Goal: Task Accomplishment & Management: Manage account settings

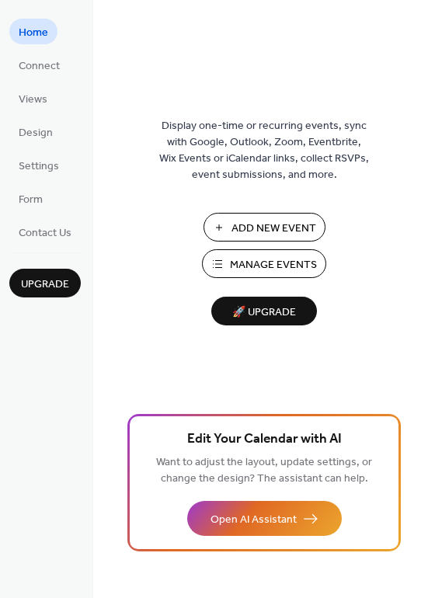
click at [280, 269] on span "Manage Events" at bounding box center [273, 265] width 87 height 16
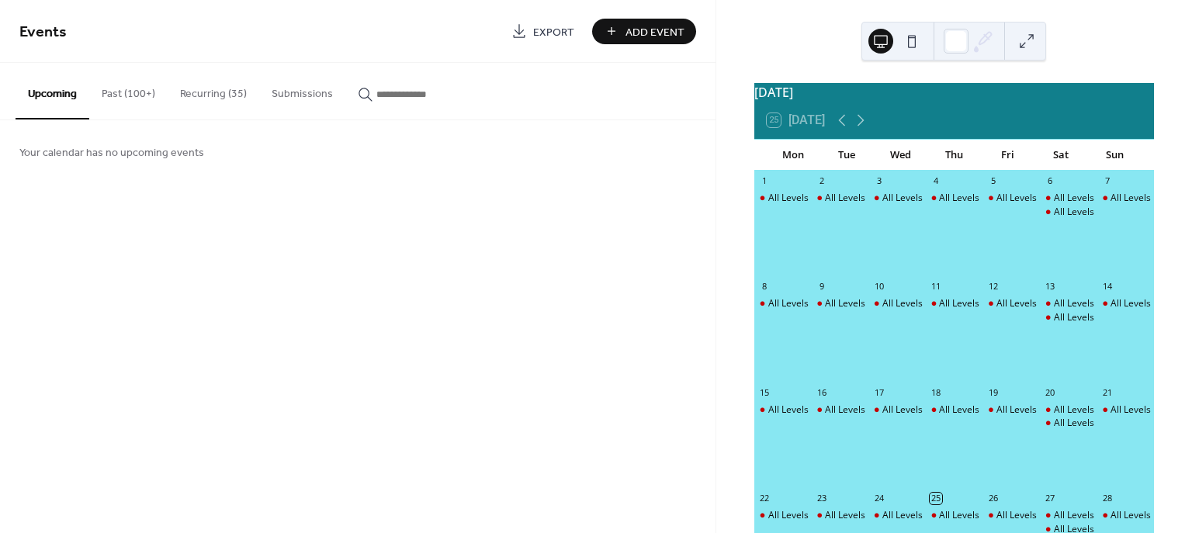
click at [195, 92] on button "Recurring (35)" at bounding box center [214, 90] width 92 height 55
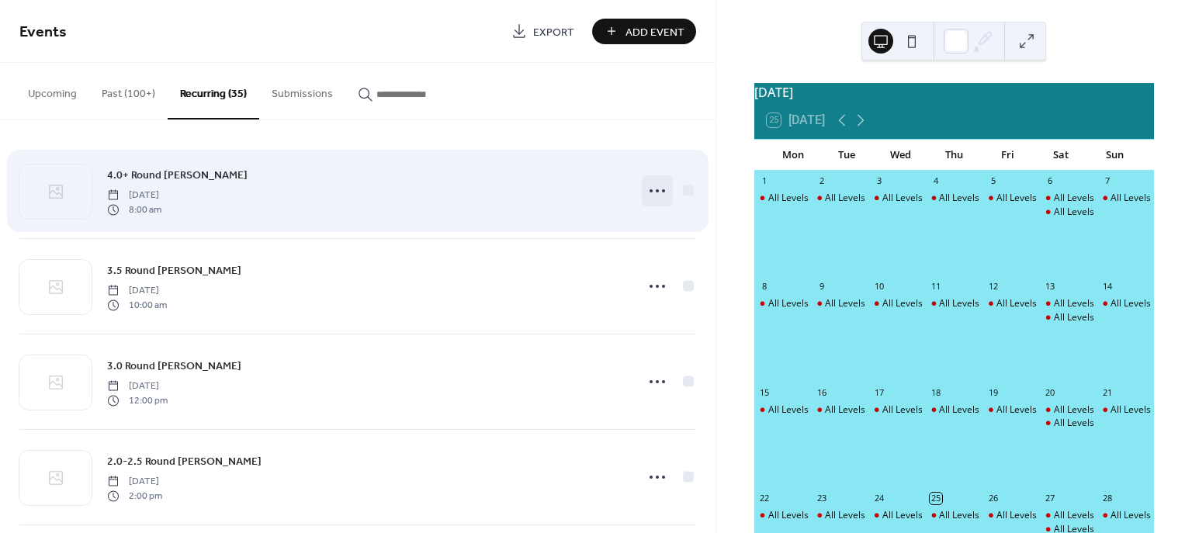
click at [651, 188] on icon at bounding box center [657, 191] width 25 height 25
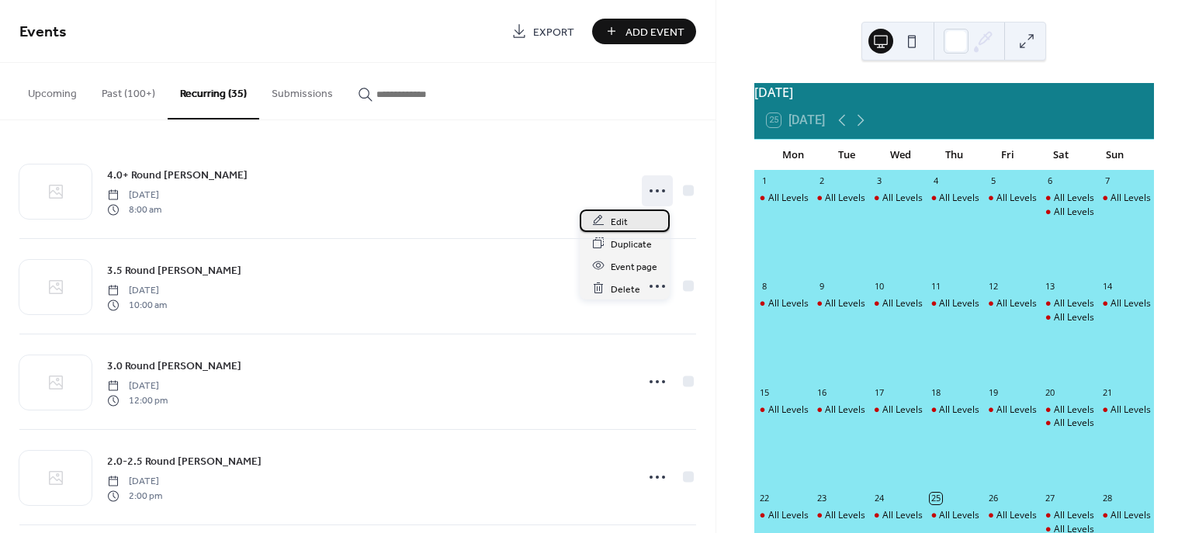
click at [616, 223] on span "Edit" at bounding box center [619, 221] width 17 height 16
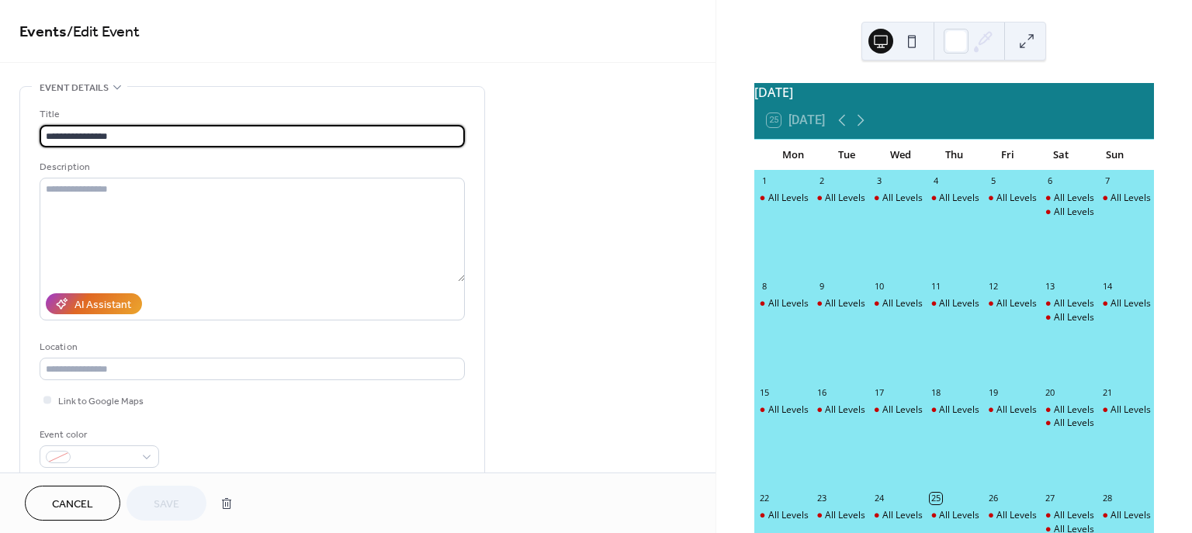
type input "**********"
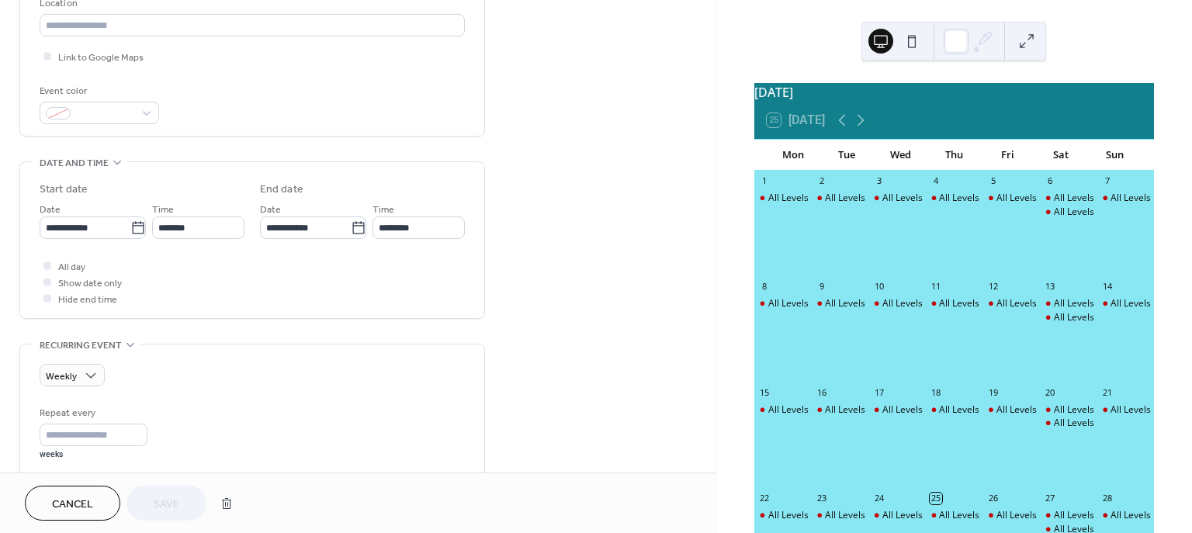
scroll to position [358, 0]
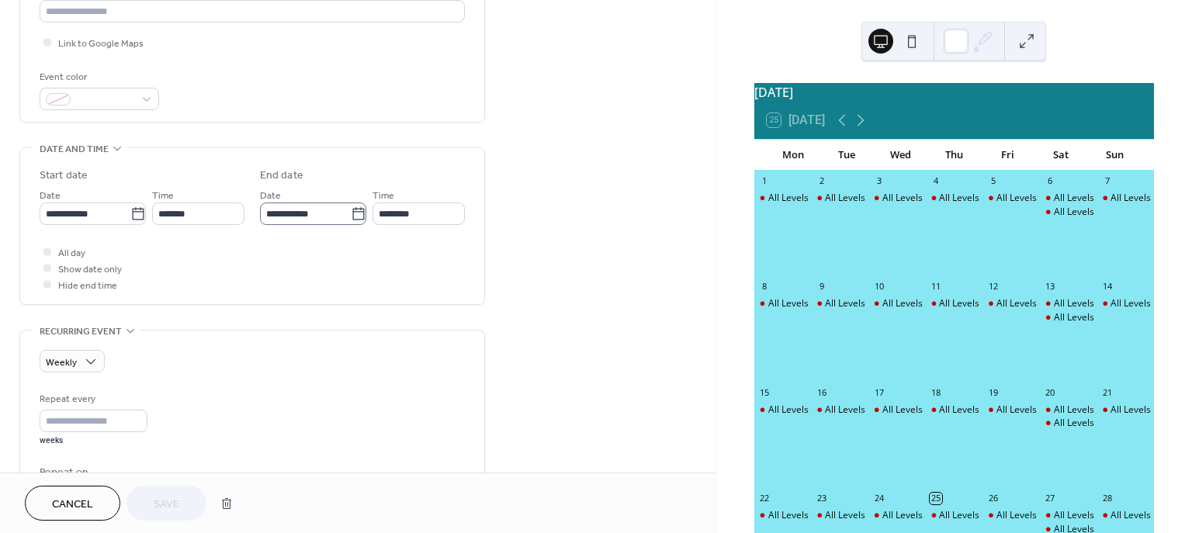
click at [357, 217] on icon at bounding box center [359, 214] width 16 height 16
click at [351, 217] on input "**********" at bounding box center [305, 214] width 91 height 23
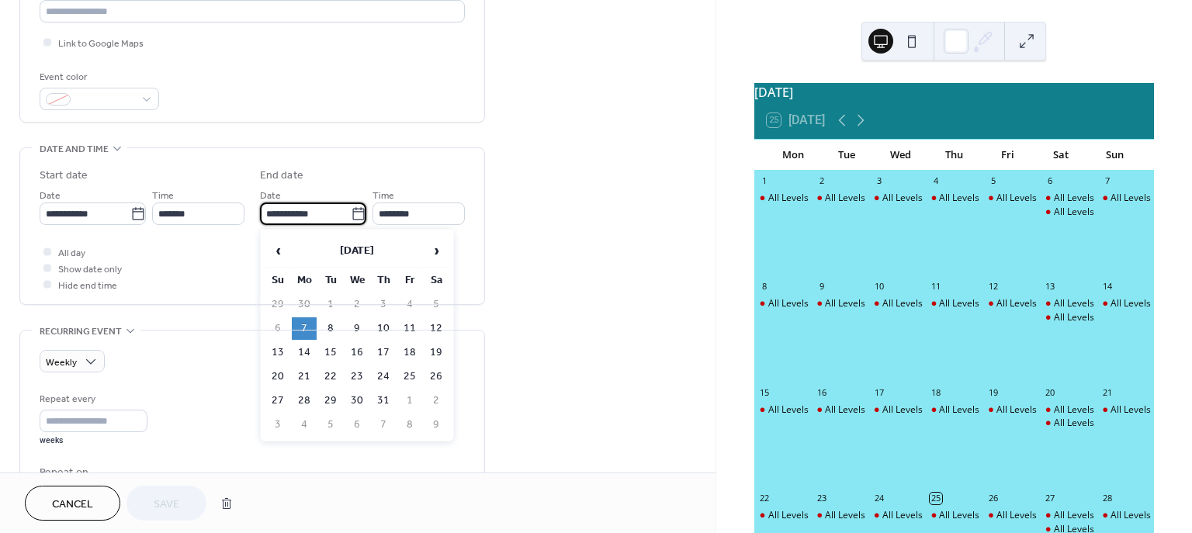
click at [357, 213] on icon at bounding box center [359, 214] width 16 height 16
click at [351, 213] on input "**********" at bounding box center [305, 214] width 91 height 23
click at [435, 251] on span "›" at bounding box center [436, 250] width 23 height 31
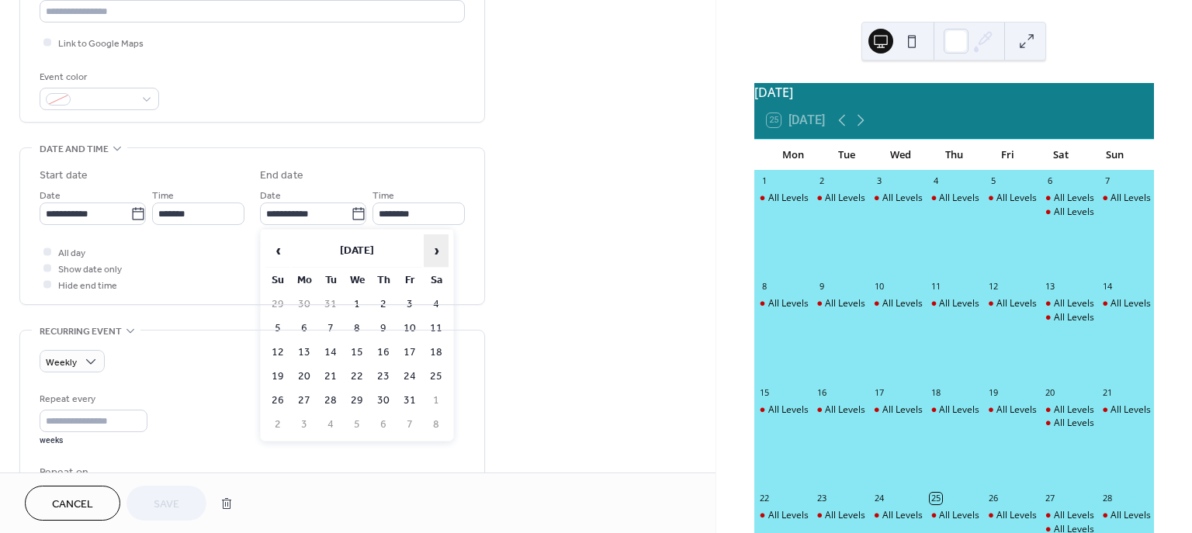
click at [435, 251] on span "›" at bounding box center [436, 250] width 23 height 31
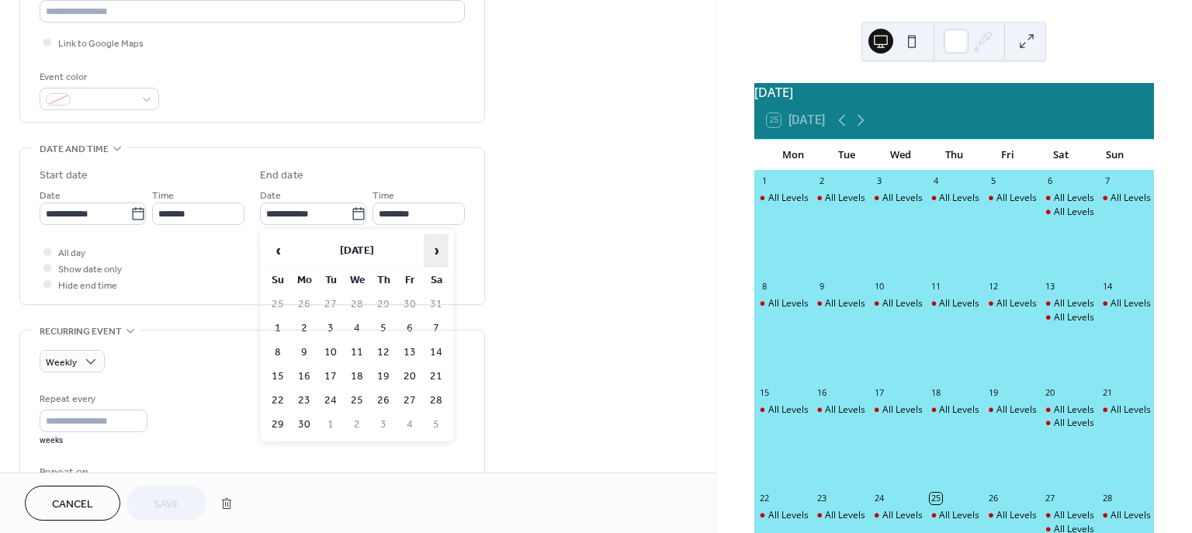
click at [435, 251] on span "›" at bounding box center [436, 250] width 23 height 31
click at [280, 330] on td "5" at bounding box center [277, 328] width 25 height 23
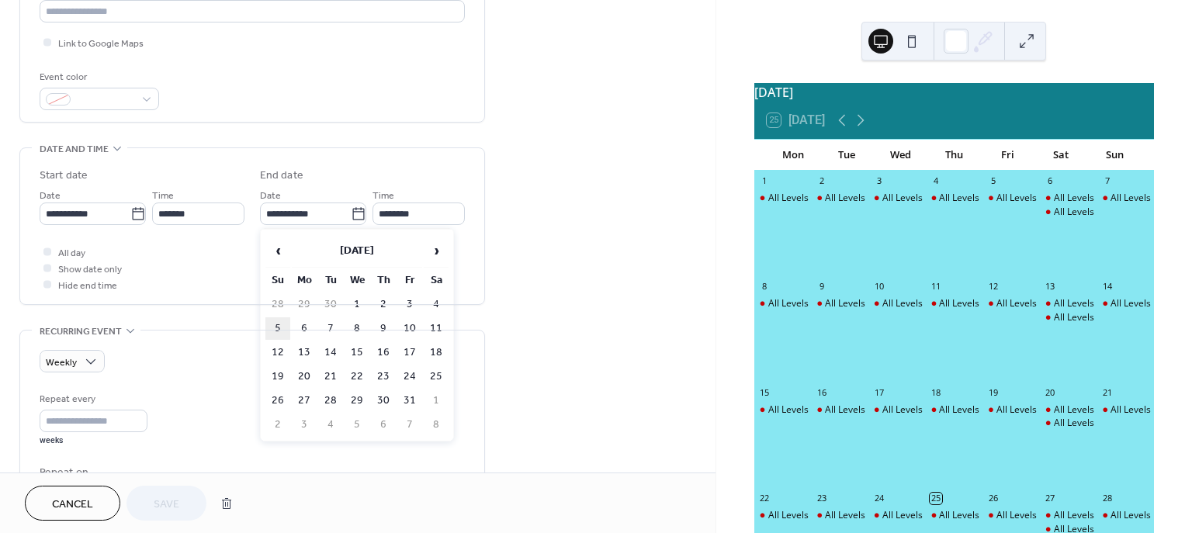
type input "**********"
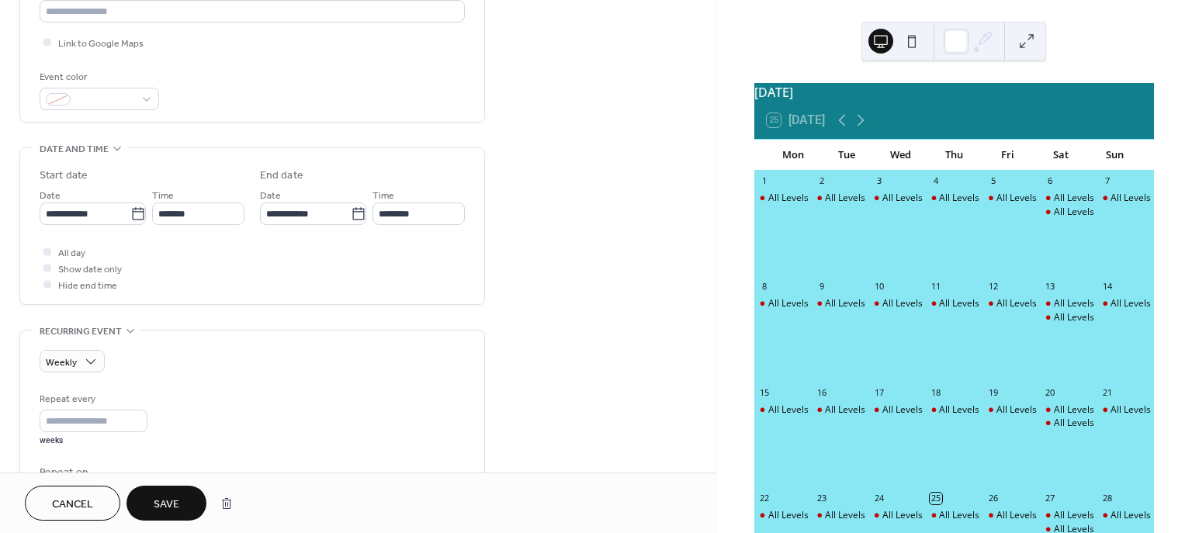
click at [167, 512] on span "Save" at bounding box center [167, 505] width 26 height 16
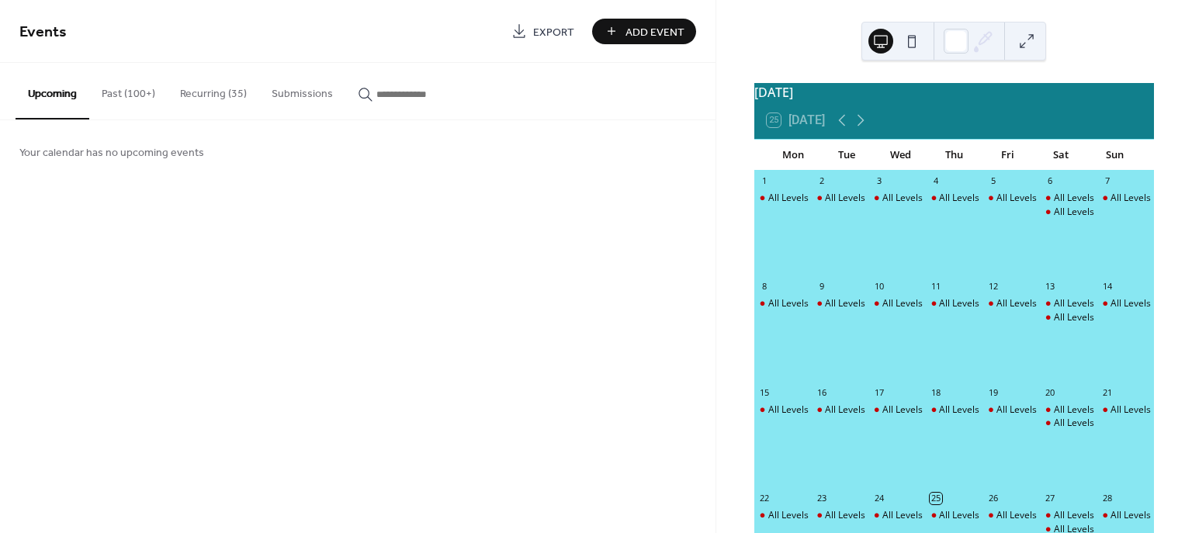
click at [191, 93] on button "Recurring (35)" at bounding box center [214, 90] width 92 height 55
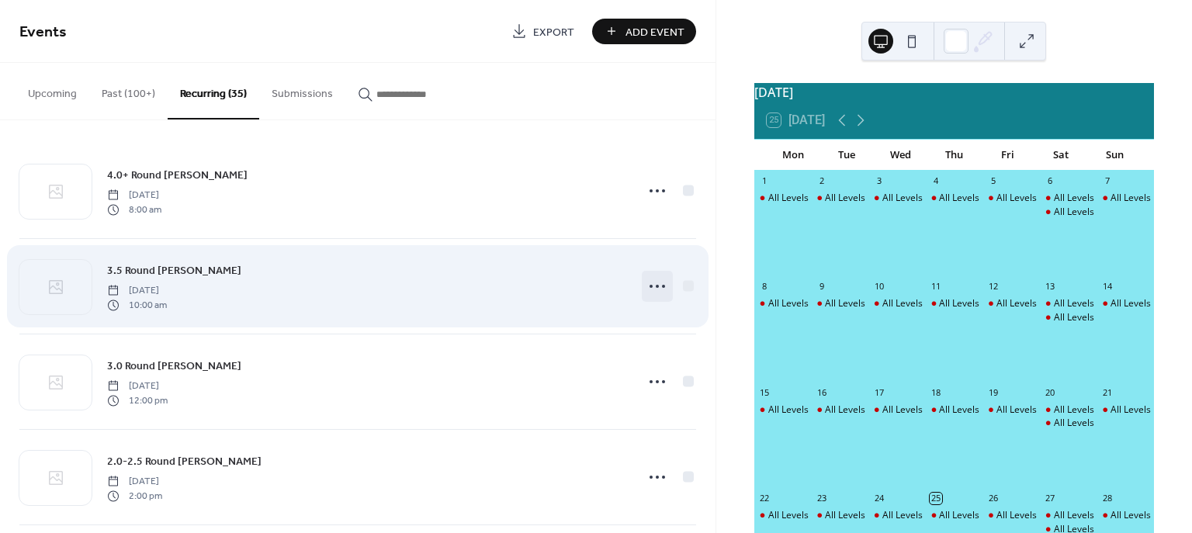
click at [649, 283] on icon at bounding box center [657, 286] width 25 height 25
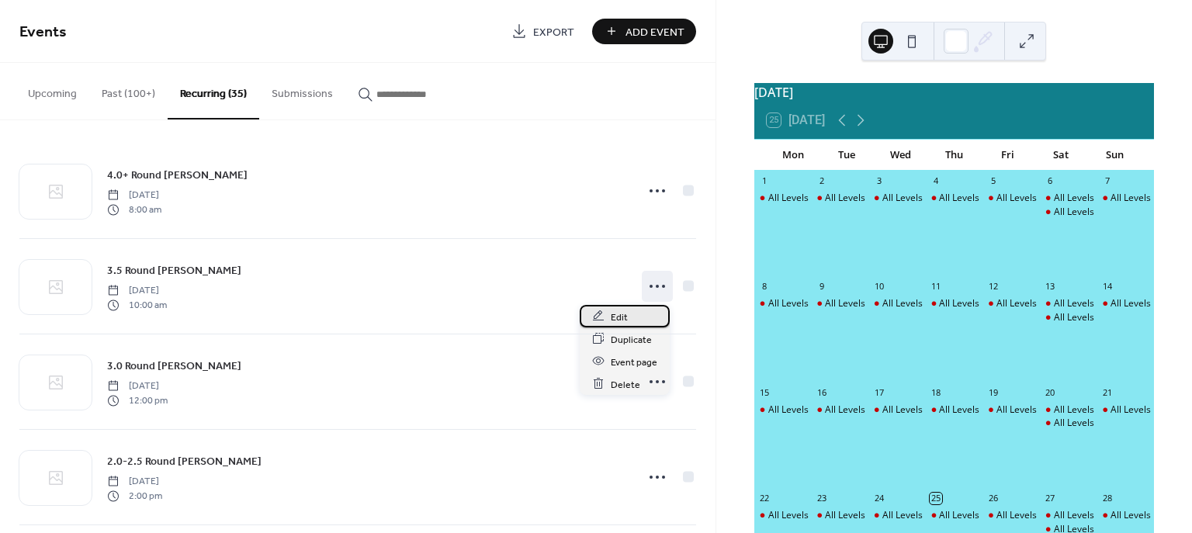
click at [612, 316] on span "Edit" at bounding box center [619, 317] width 17 height 16
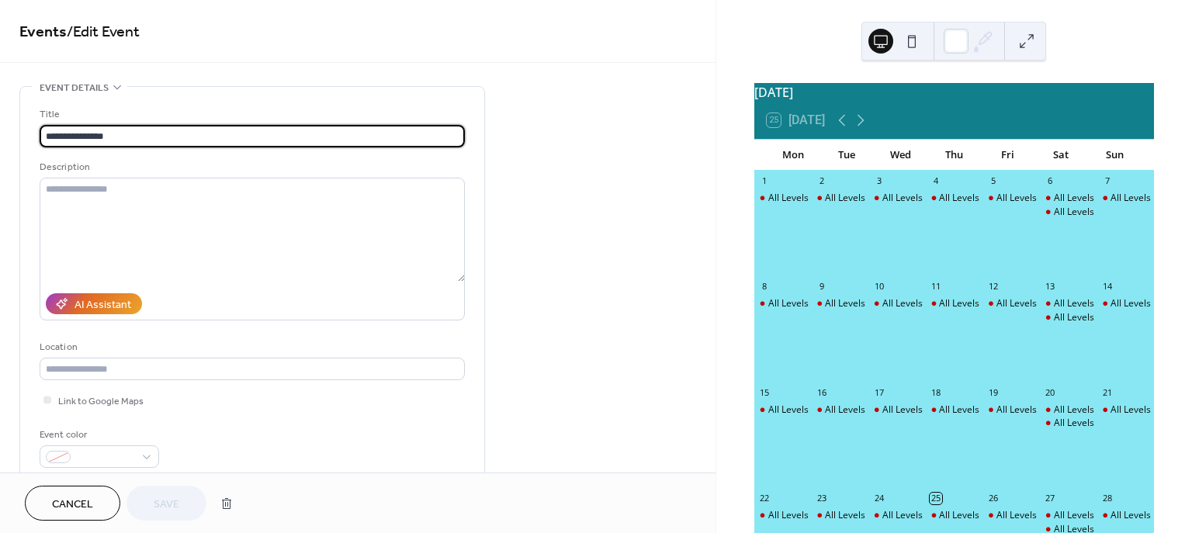
drag, startPoint x: 714, startPoint y: 140, endPoint x: 693, endPoint y: 211, distance: 74.4
click at [693, 211] on div "**********" at bounding box center [358, 236] width 716 height 473
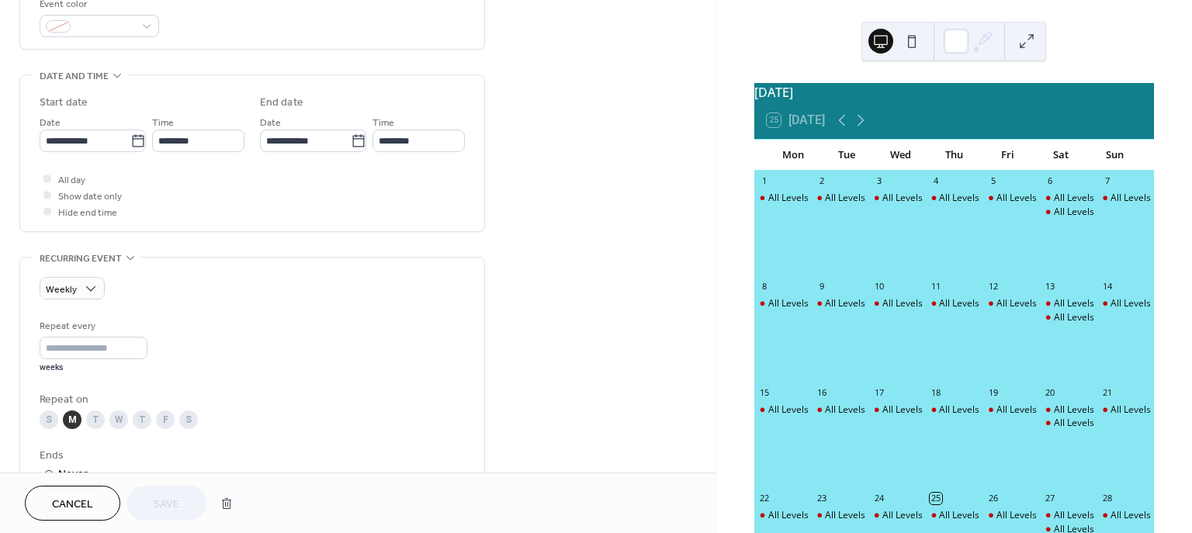
scroll to position [452, 0]
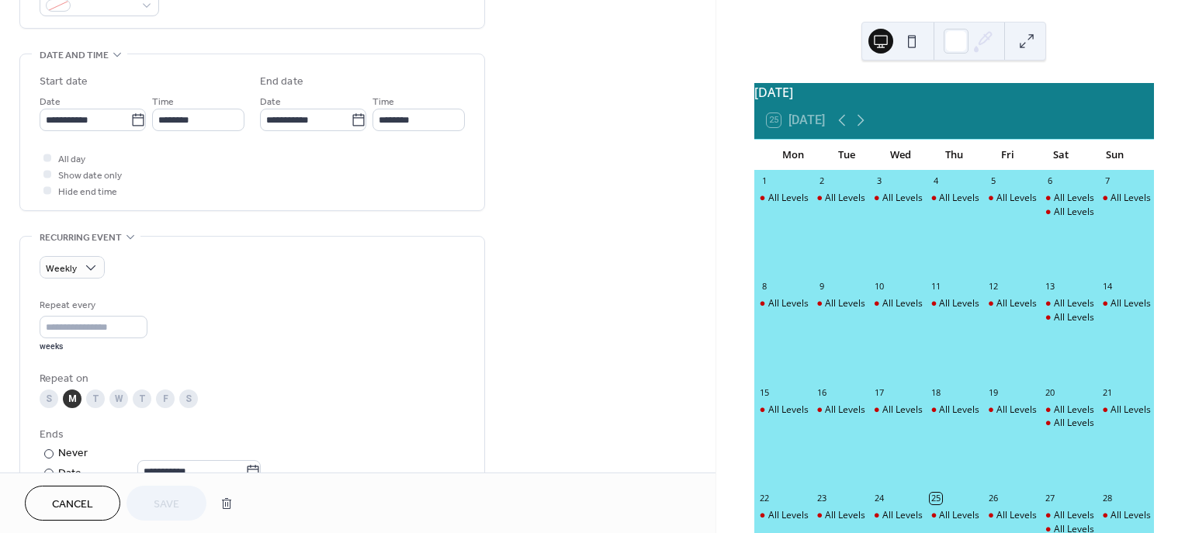
drag, startPoint x: 709, startPoint y: 312, endPoint x: 710, endPoint y: 330, distance: 17.9
click at [710, 330] on div "**********" at bounding box center [358, 244] width 716 height 1221
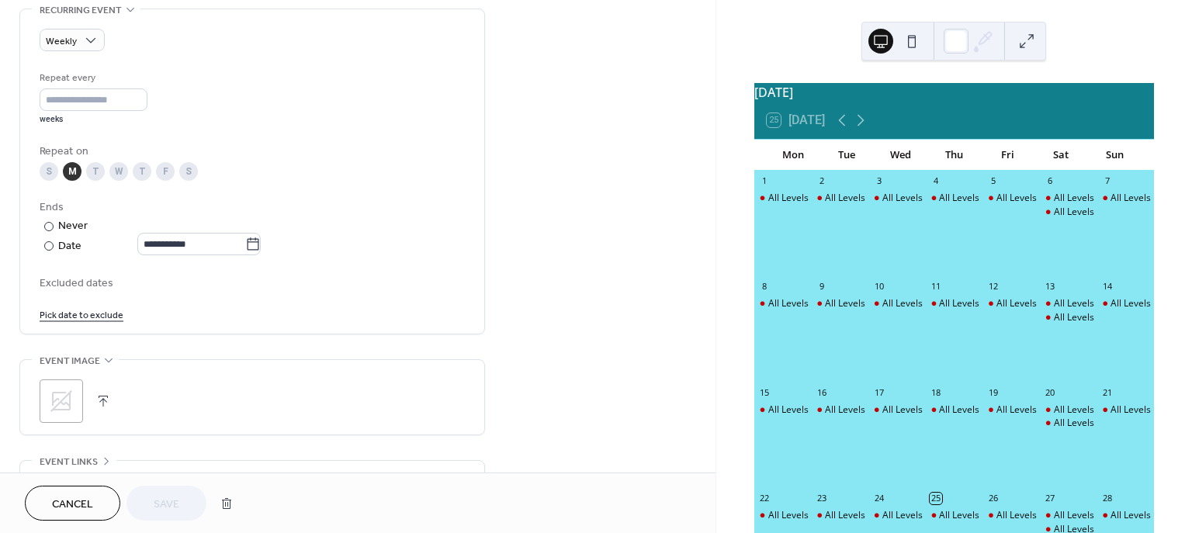
scroll to position [681, 0]
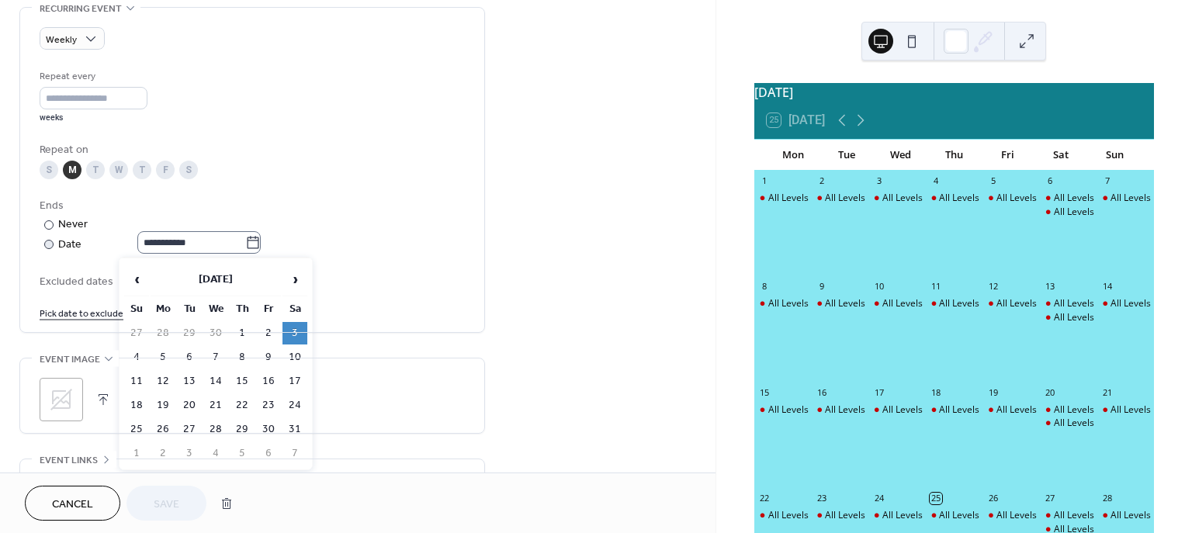
click at [259, 241] on icon at bounding box center [253, 243] width 16 height 16
click at [245, 241] on input "**********" at bounding box center [191, 242] width 108 height 23
click at [292, 286] on span "›" at bounding box center [294, 279] width 23 height 31
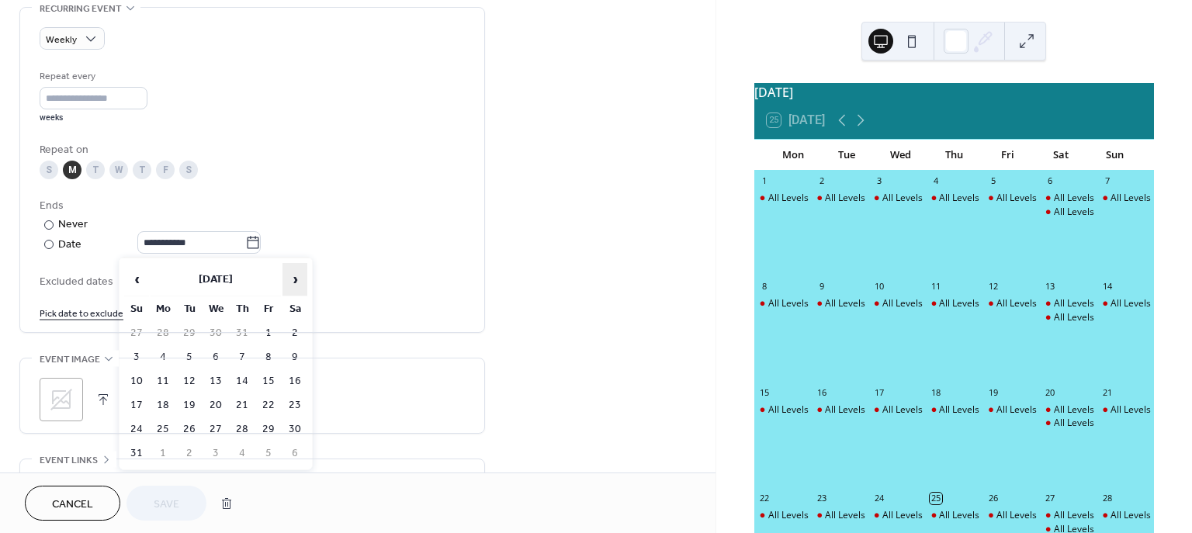
click at [292, 286] on span "›" at bounding box center [294, 279] width 23 height 31
click at [135, 356] on td "5" at bounding box center [136, 357] width 25 height 23
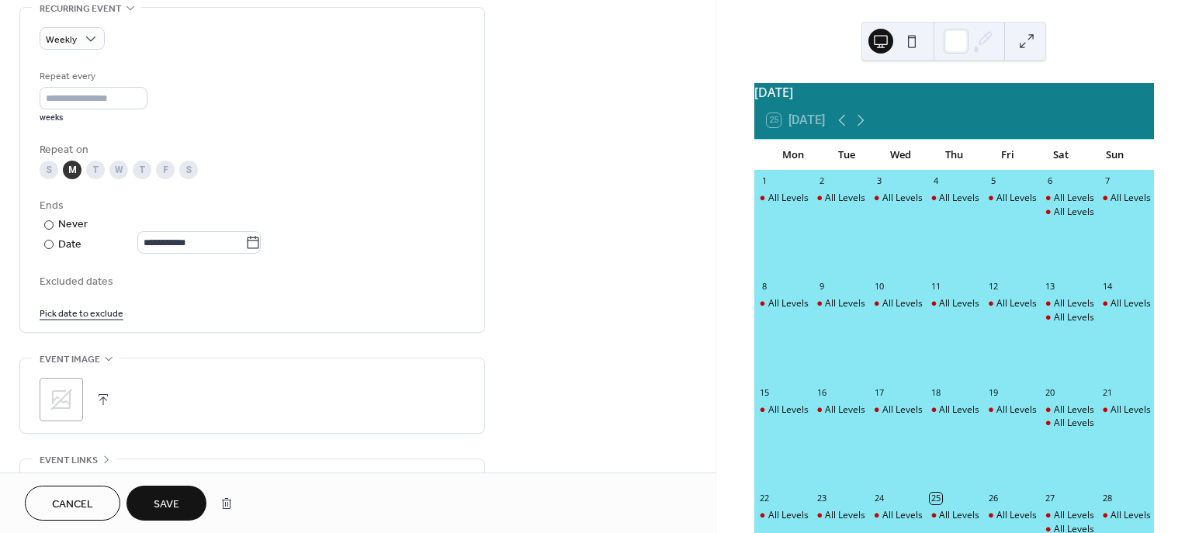
type input "**********"
click at [168, 508] on span "Save" at bounding box center [167, 505] width 26 height 16
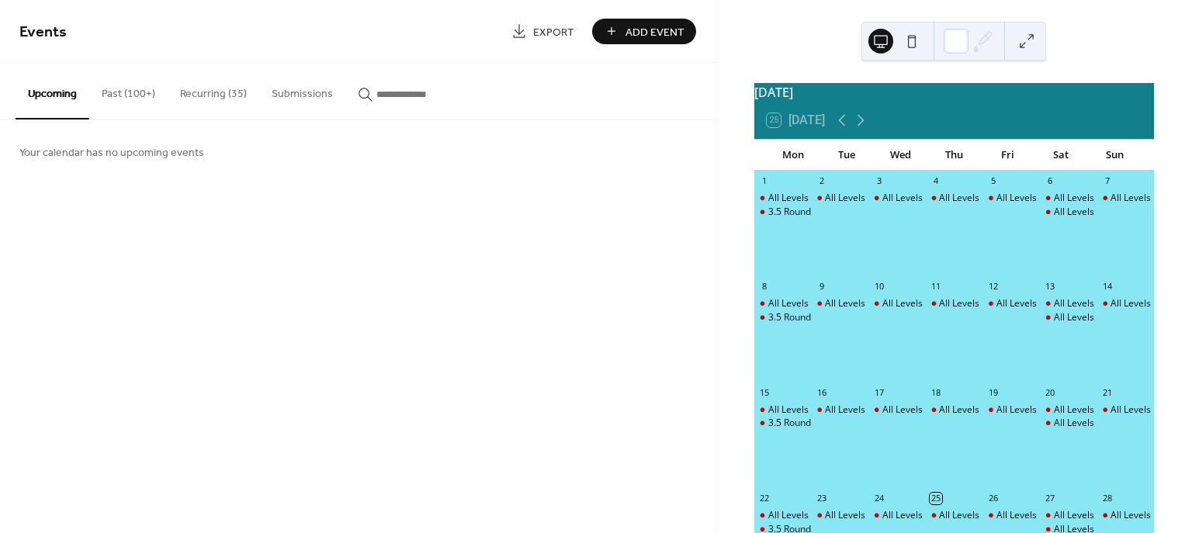
click at [213, 98] on button "Recurring (35)" at bounding box center [214, 90] width 92 height 55
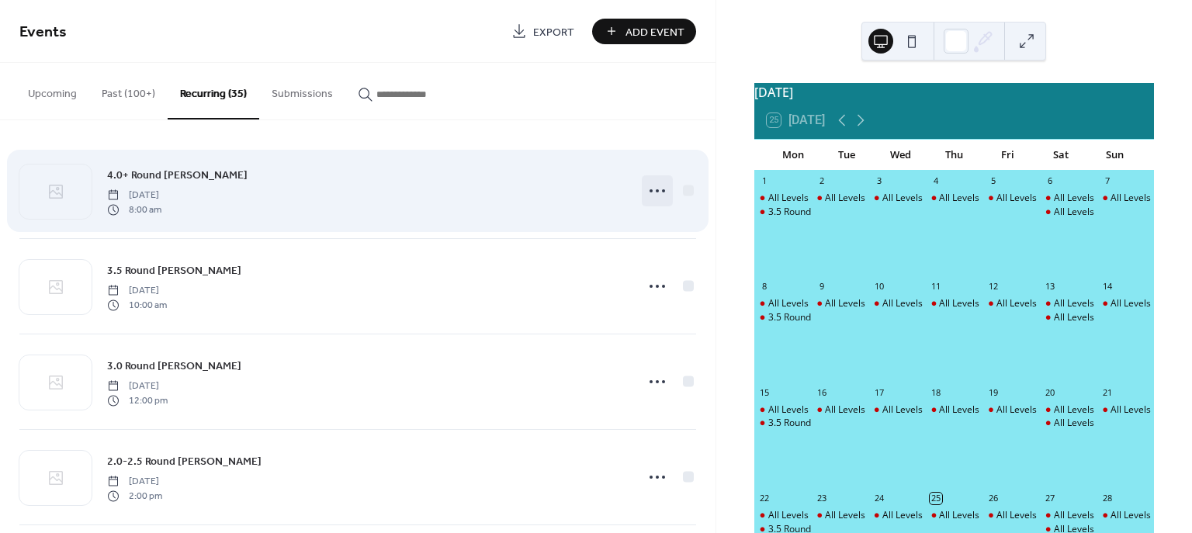
click at [652, 193] on icon at bounding box center [657, 191] width 25 height 25
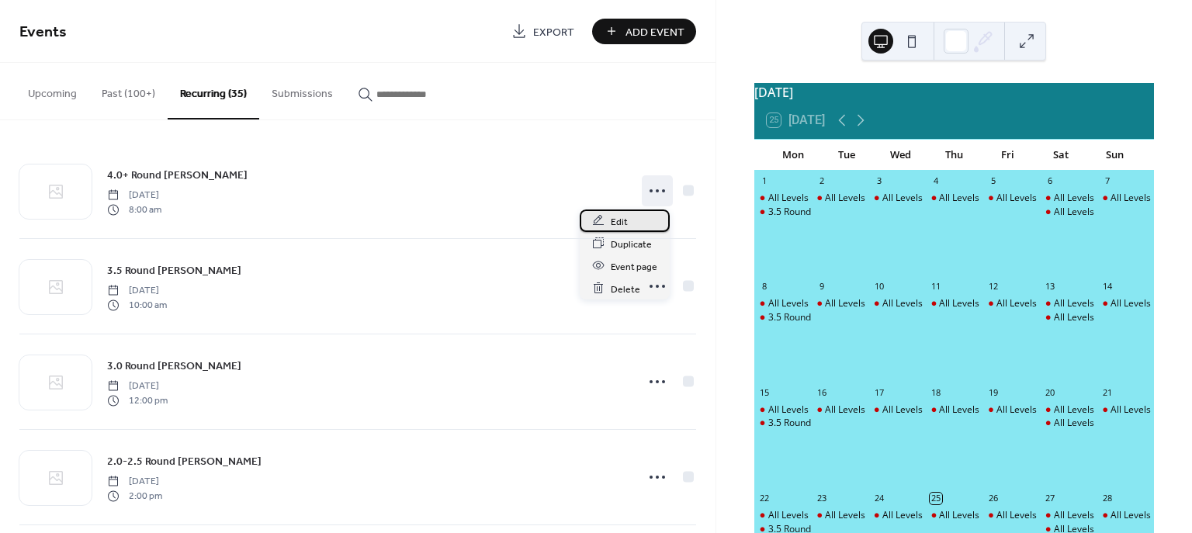
click at [616, 223] on span "Edit" at bounding box center [619, 221] width 17 height 16
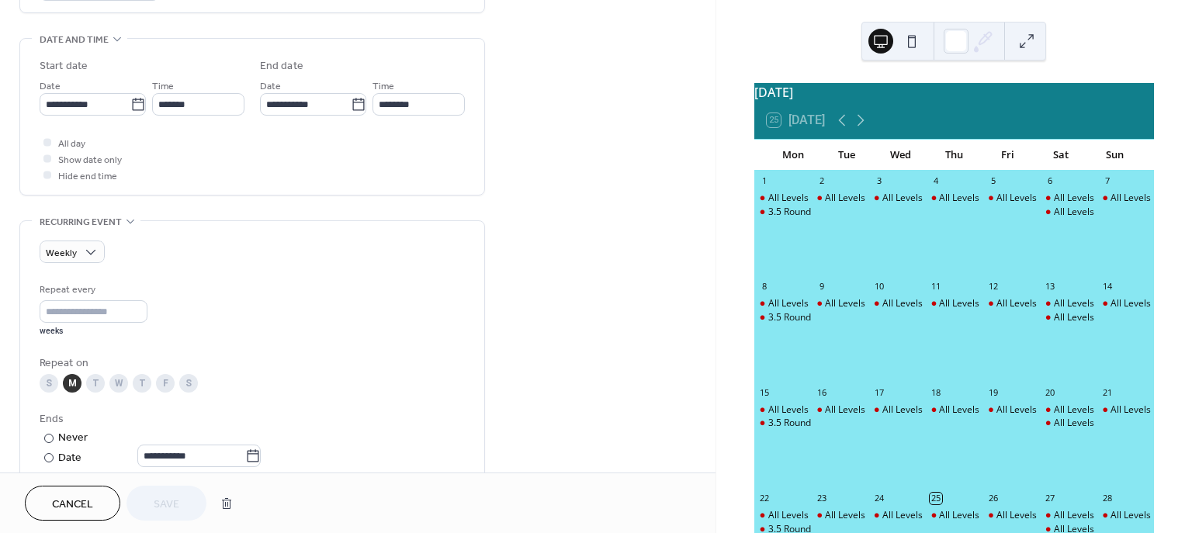
scroll to position [487, 0]
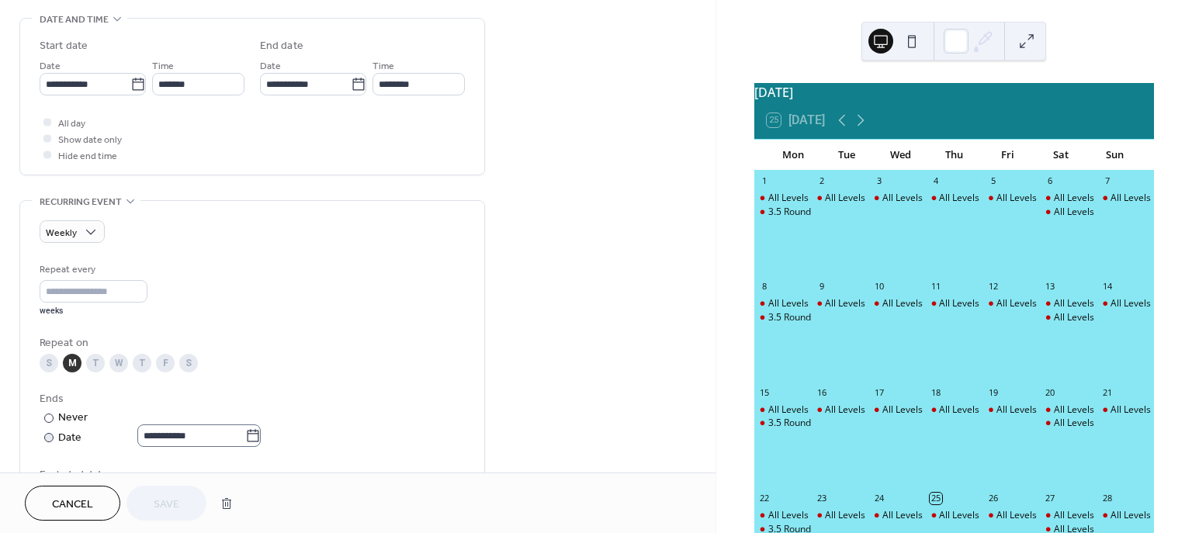
click at [260, 438] on icon at bounding box center [253, 436] width 16 height 16
click at [245, 438] on input "**********" at bounding box center [191, 436] width 108 height 23
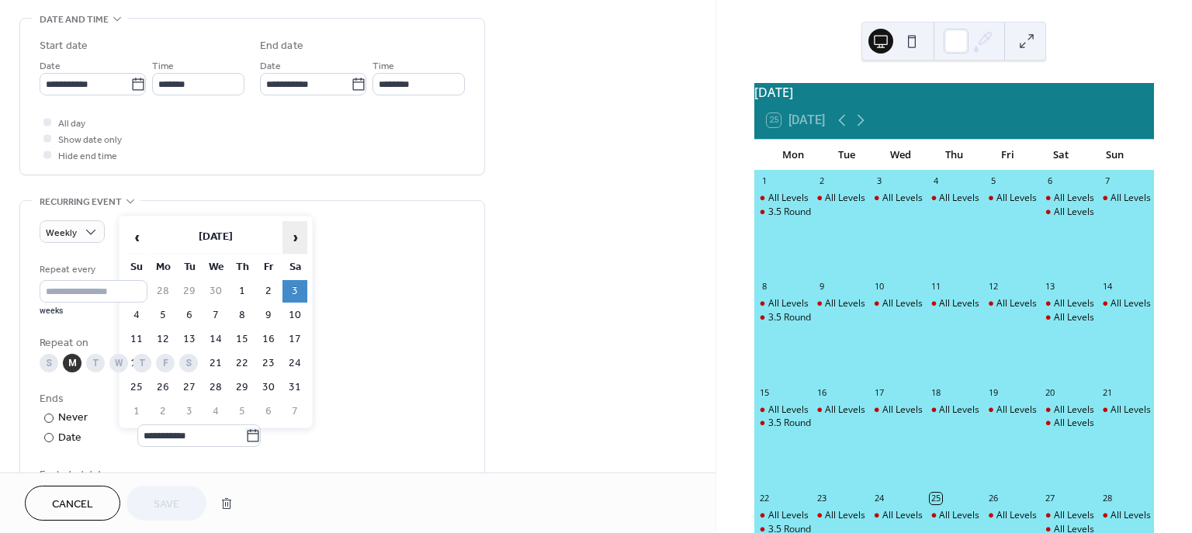
click at [291, 240] on span "›" at bounding box center [294, 237] width 23 height 31
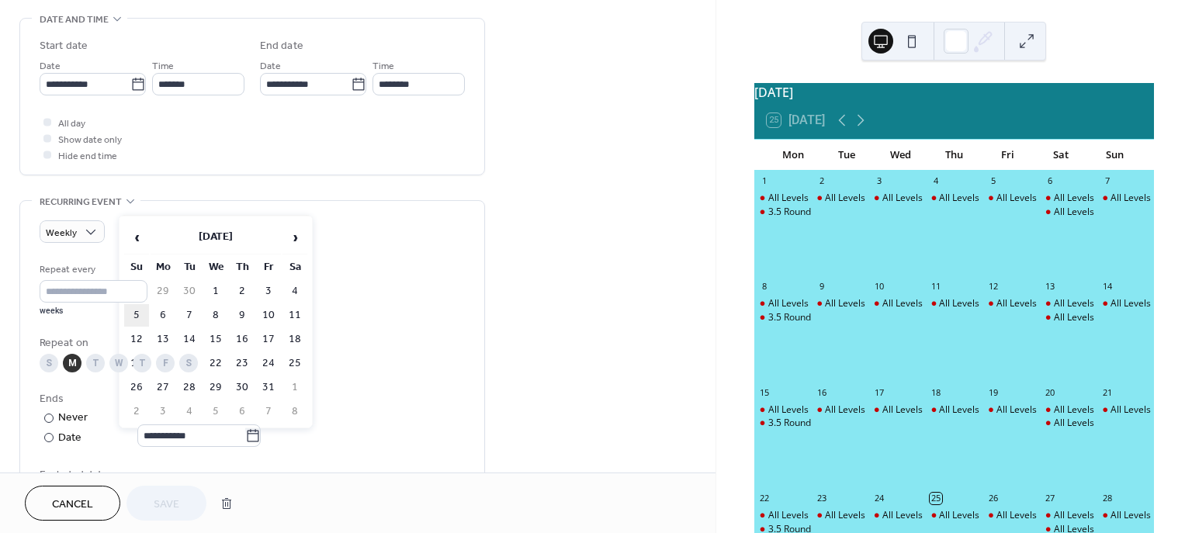
click at [139, 317] on td "5" at bounding box center [136, 315] width 25 height 23
type input "**********"
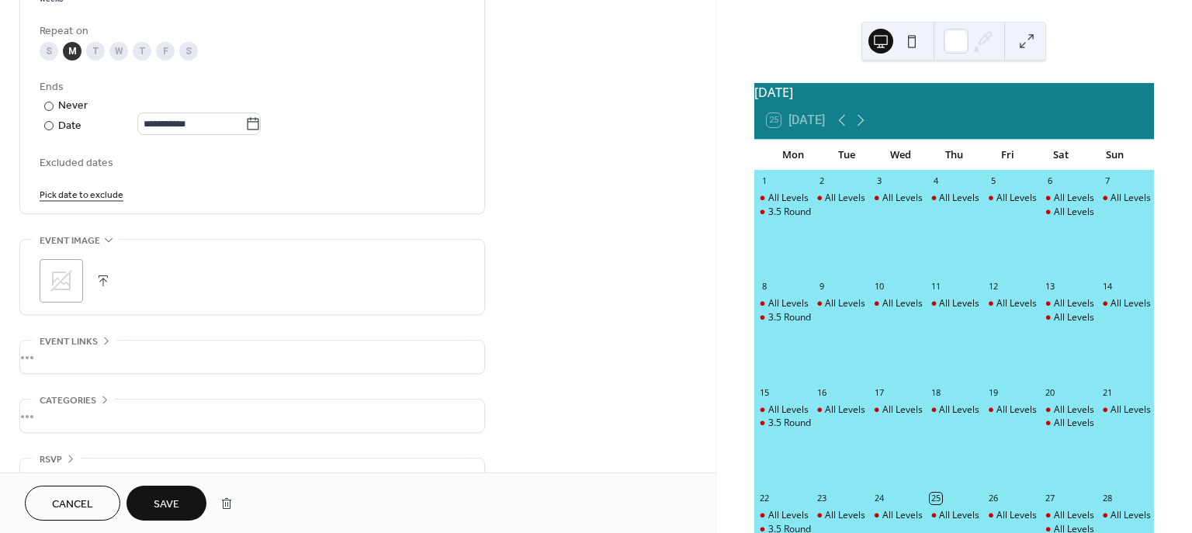
scroll to position [805, 0]
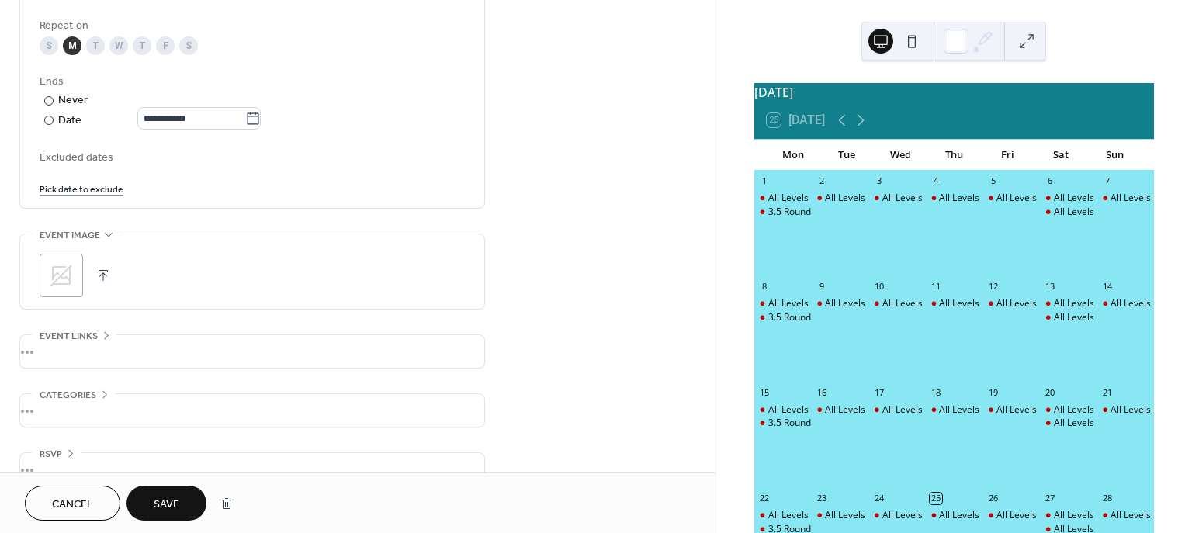
click at [174, 500] on span "Save" at bounding box center [167, 505] width 26 height 16
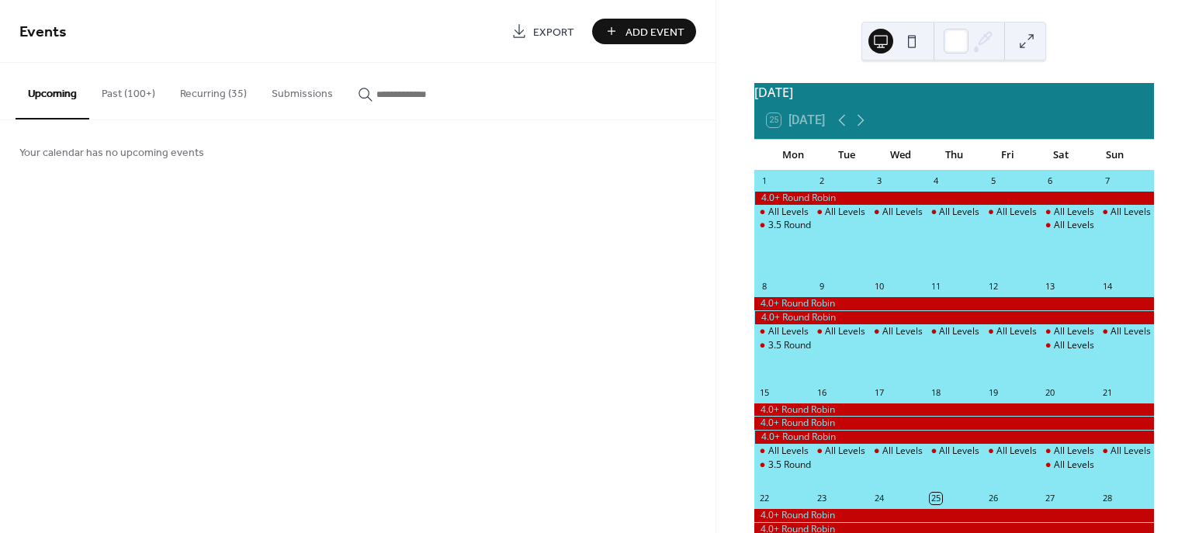
click at [213, 99] on button "Recurring (35)" at bounding box center [214, 90] width 92 height 55
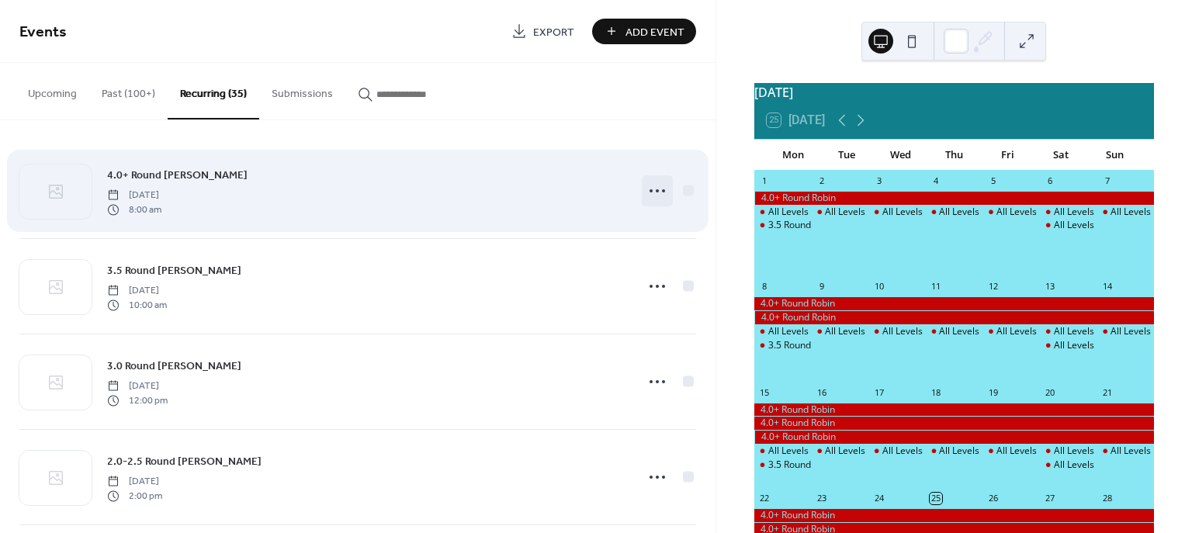
click at [645, 192] on icon at bounding box center [657, 191] width 25 height 25
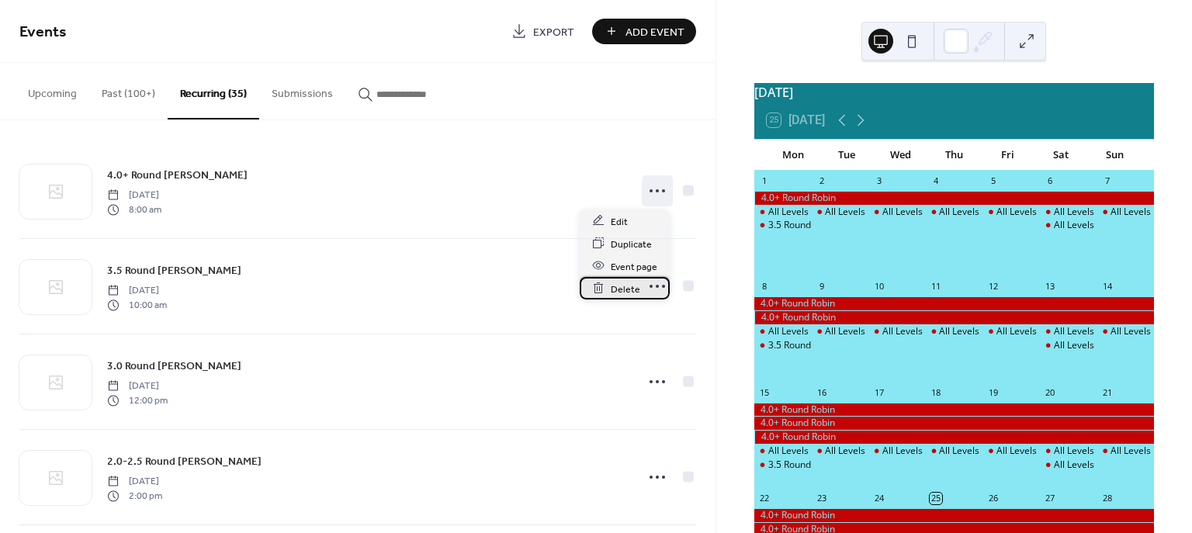
click at [617, 284] on span "Delete" at bounding box center [625, 289] width 29 height 16
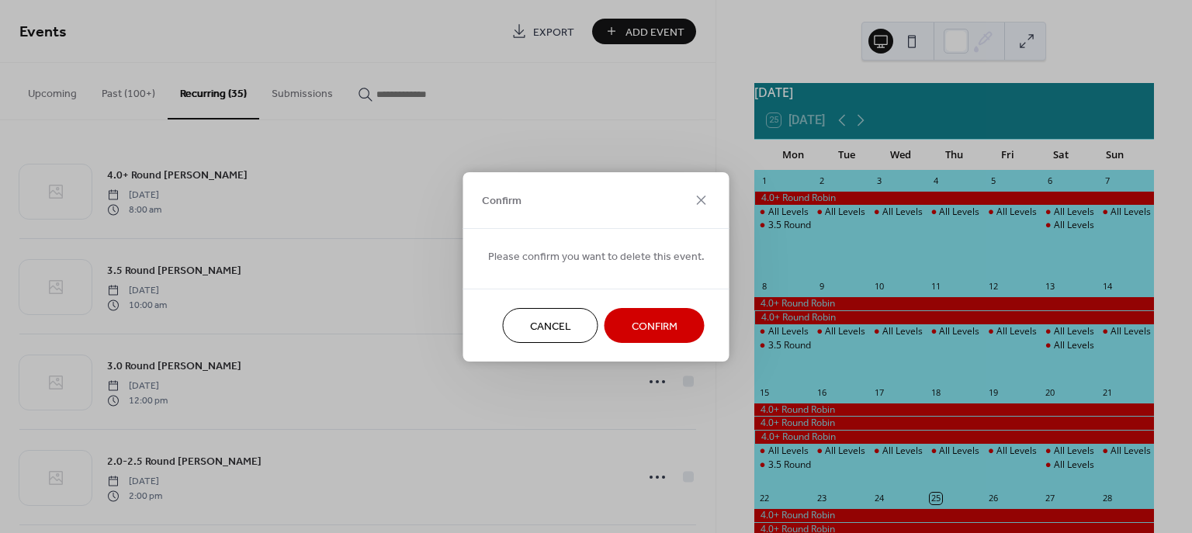
click at [644, 327] on span "Confirm" at bounding box center [655, 326] width 46 height 16
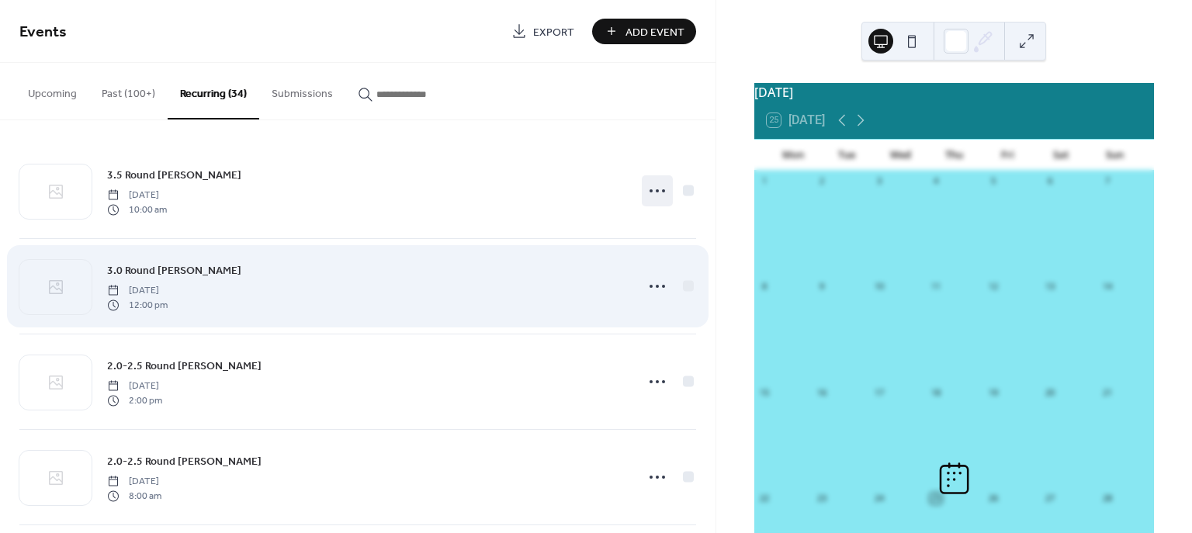
click at [662, 189] on circle at bounding box center [663, 190] width 3 height 3
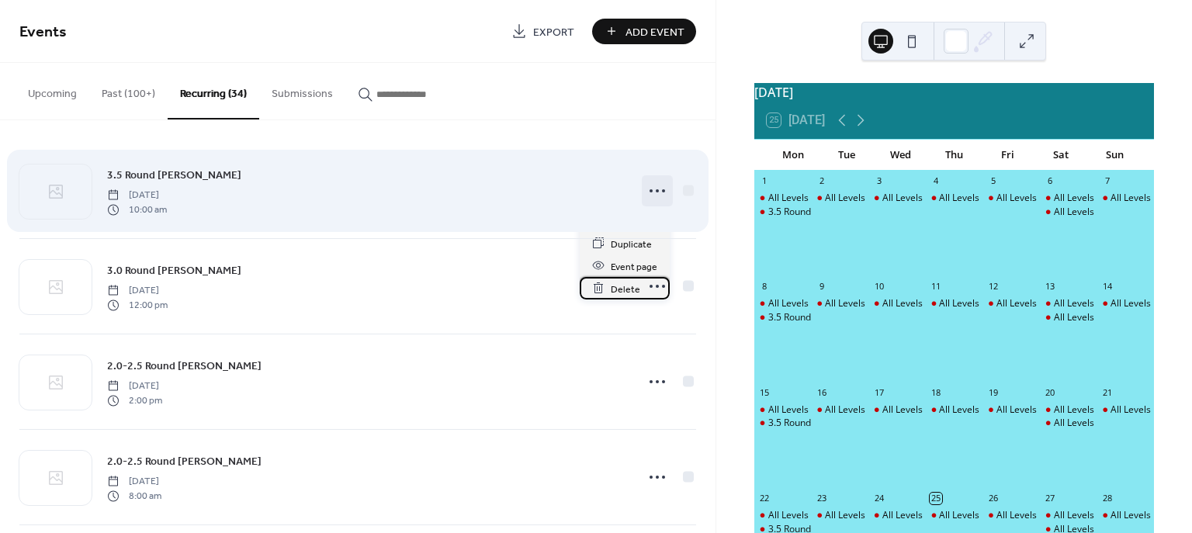
click at [623, 285] on span "Delete" at bounding box center [625, 289] width 29 height 16
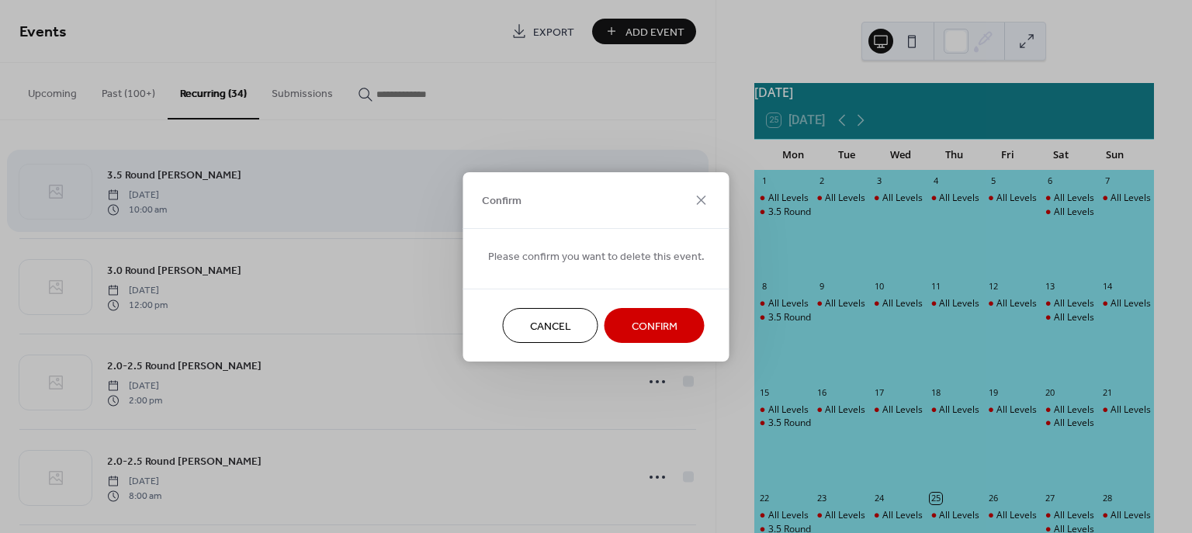
click at [623, 285] on div at bounding box center [596, 279] width 217 height 19
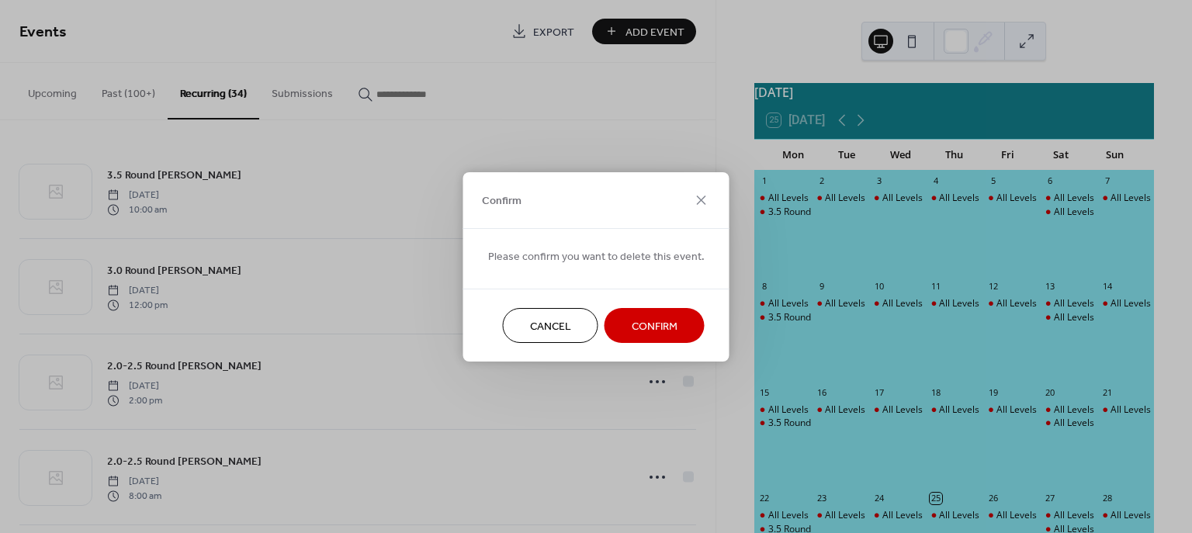
click at [633, 324] on span "Confirm" at bounding box center [655, 326] width 46 height 16
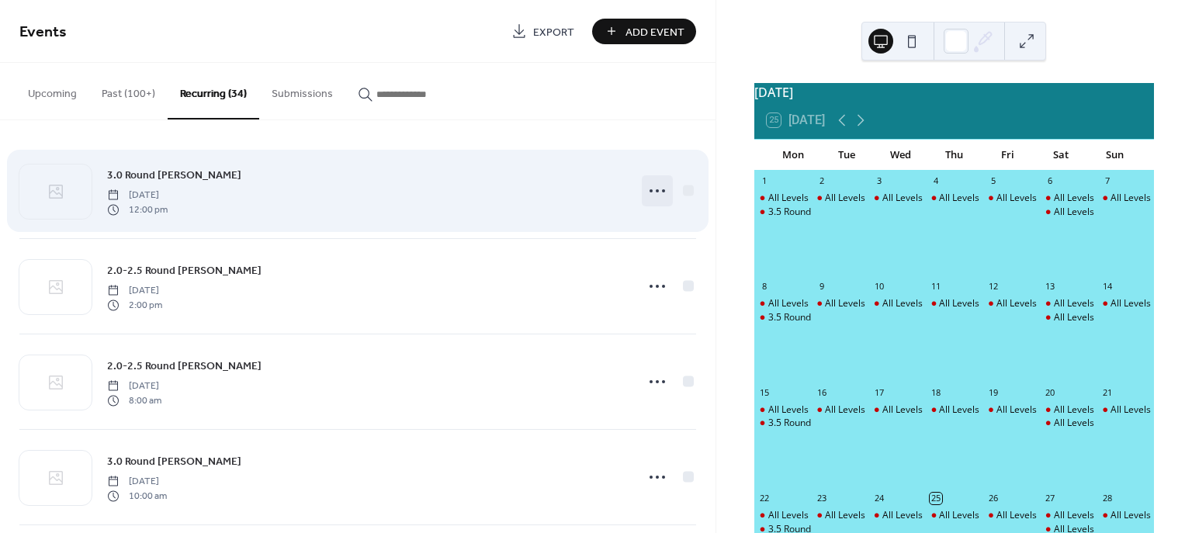
click at [656, 191] on circle at bounding box center [657, 190] width 3 height 3
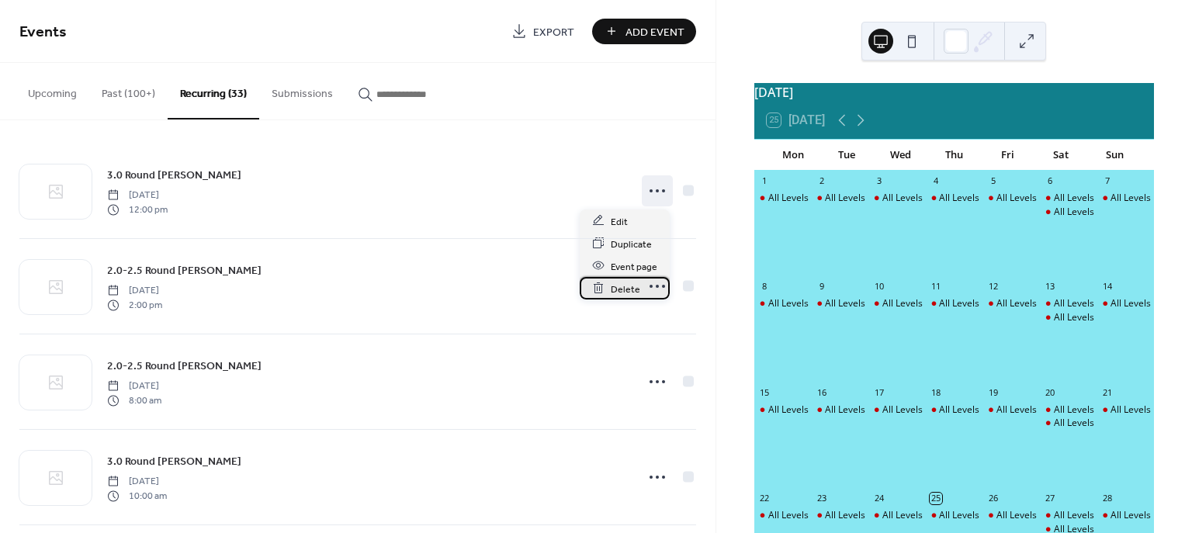
click at [625, 287] on span "Delete" at bounding box center [625, 289] width 29 height 16
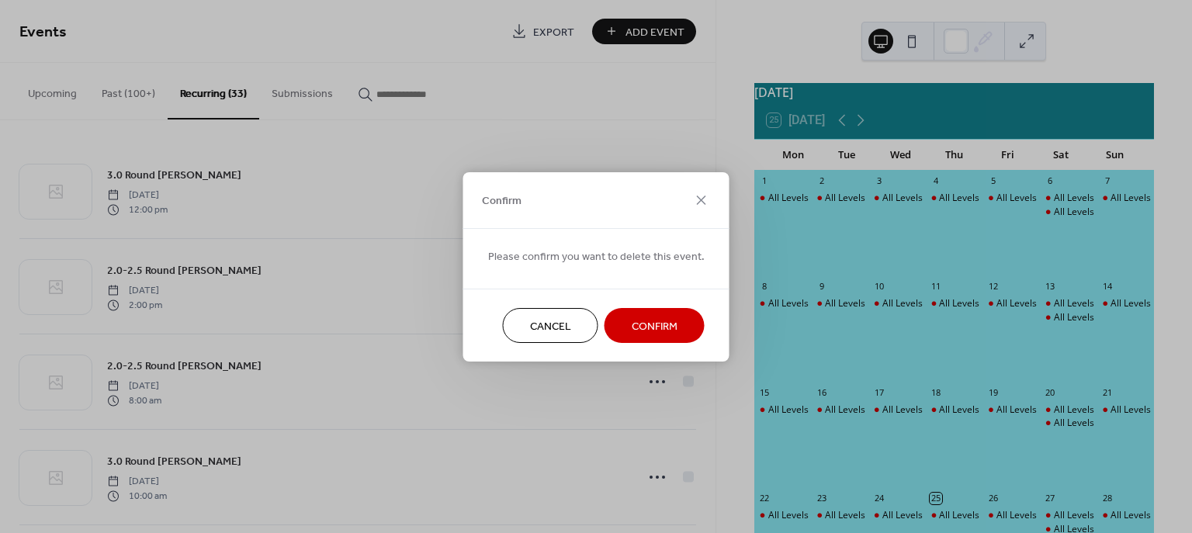
click at [636, 324] on span "Confirm" at bounding box center [655, 326] width 46 height 16
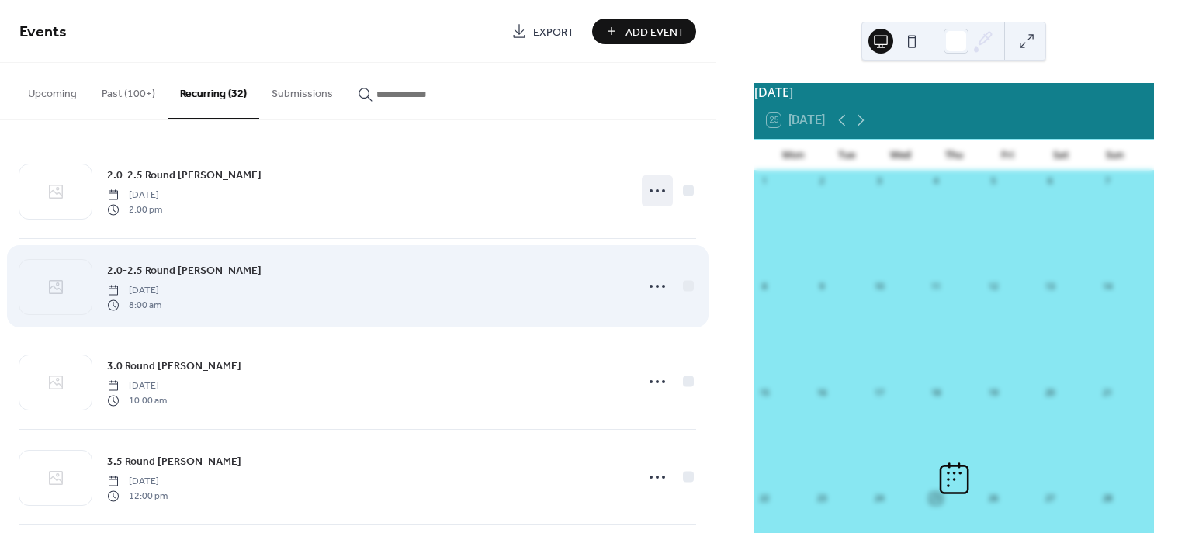
click at [653, 188] on icon at bounding box center [657, 191] width 25 height 25
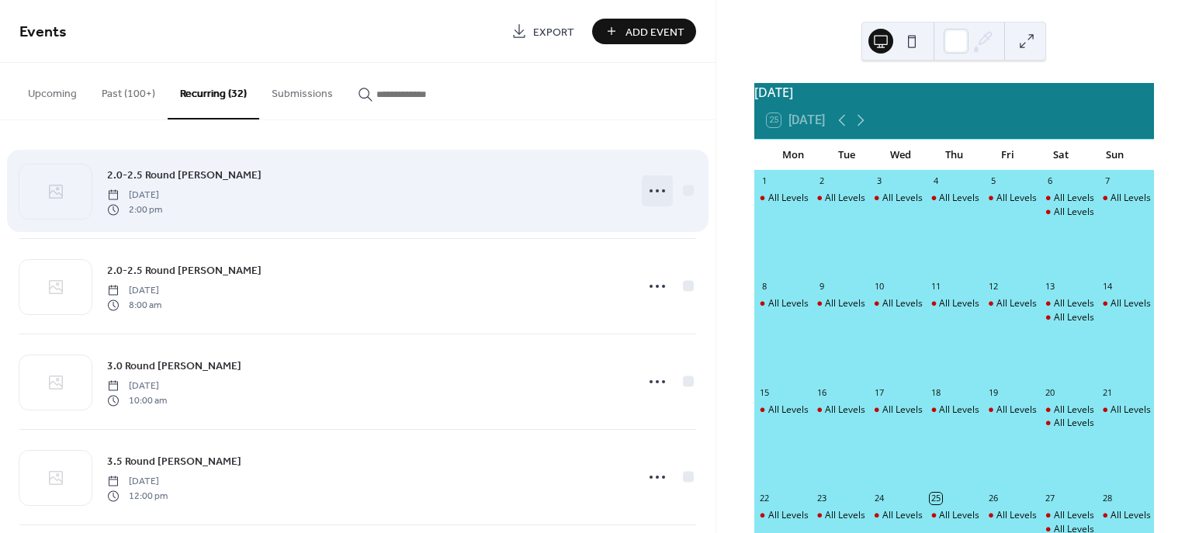
click at [654, 193] on icon at bounding box center [657, 191] width 25 height 25
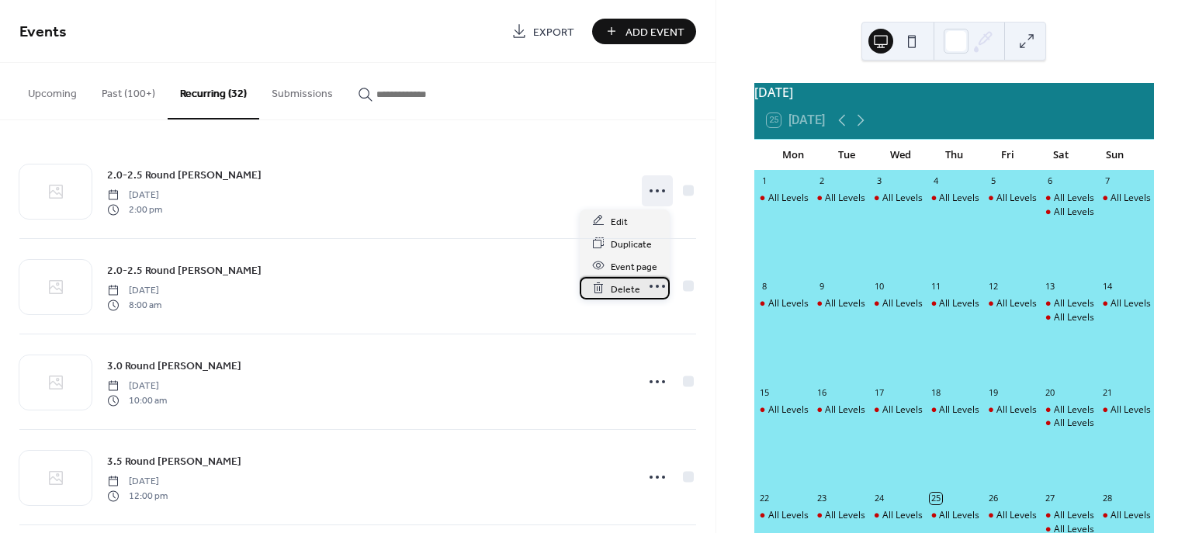
click at [609, 286] on div "Delete" at bounding box center [625, 288] width 90 height 23
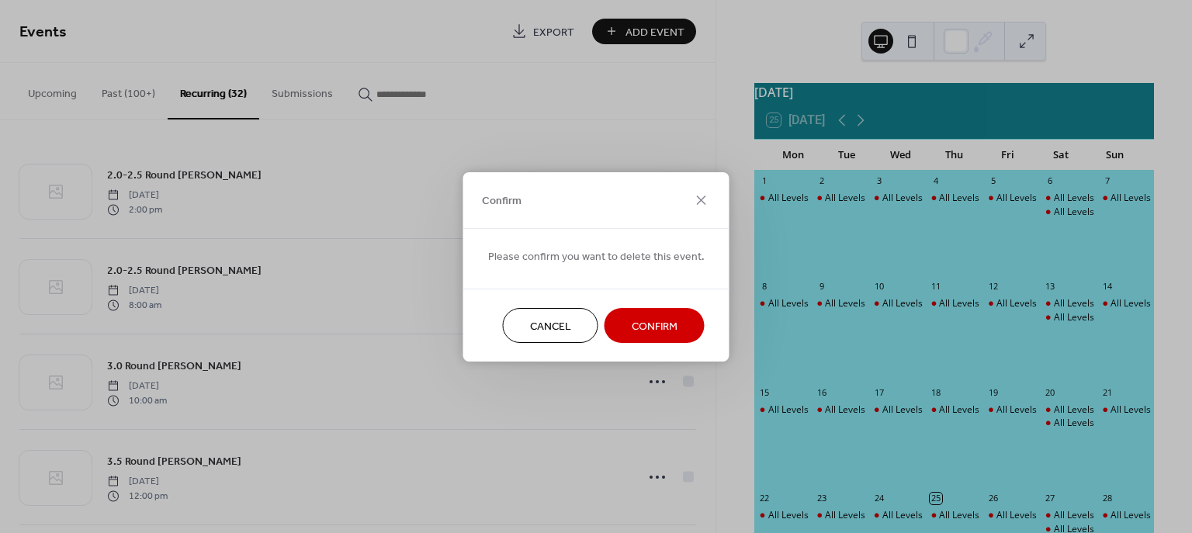
click at [636, 325] on span "Confirm" at bounding box center [655, 326] width 46 height 16
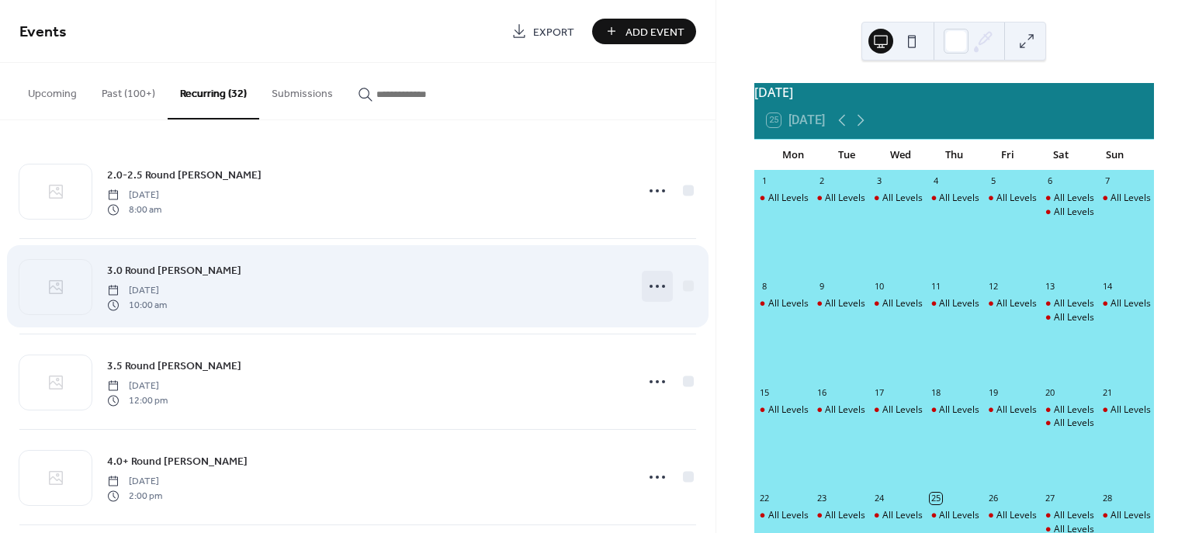
click at [650, 193] on icon at bounding box center [657, 191] width 25 height 25
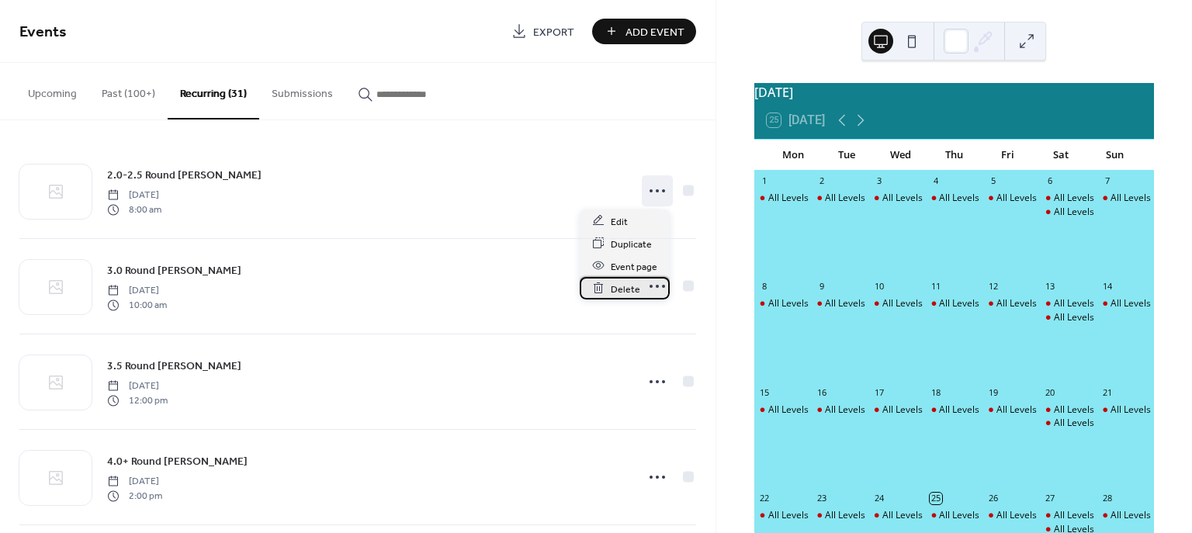
click at [624, 291] on span "Delete" at bounding box center [625, 289] width 29 height 16
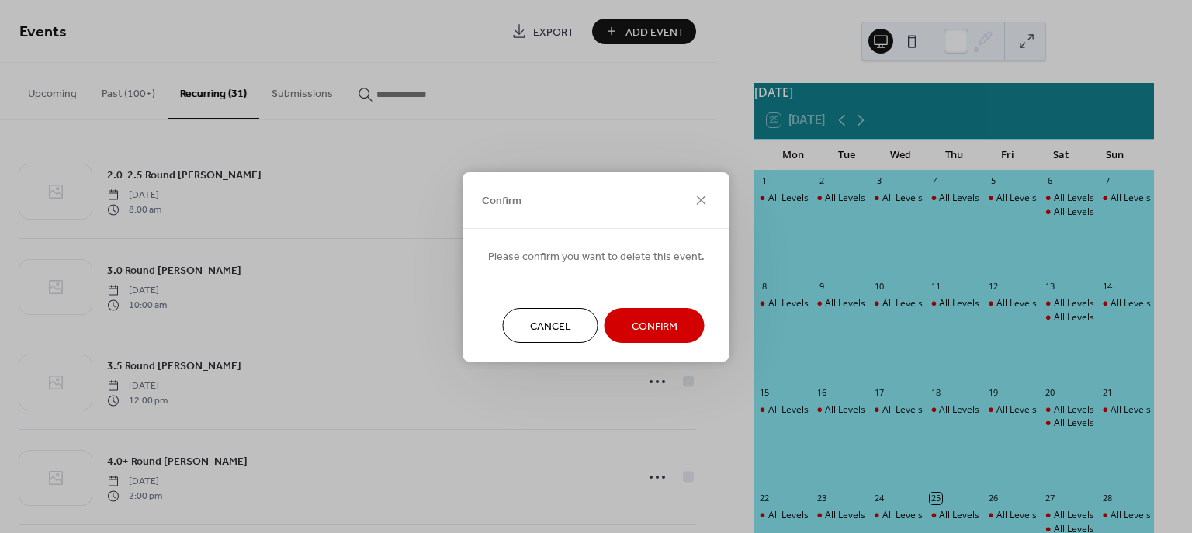
click at [640, 325] on span "Confirm" at bounding box center [655, 326] width 46 height 16
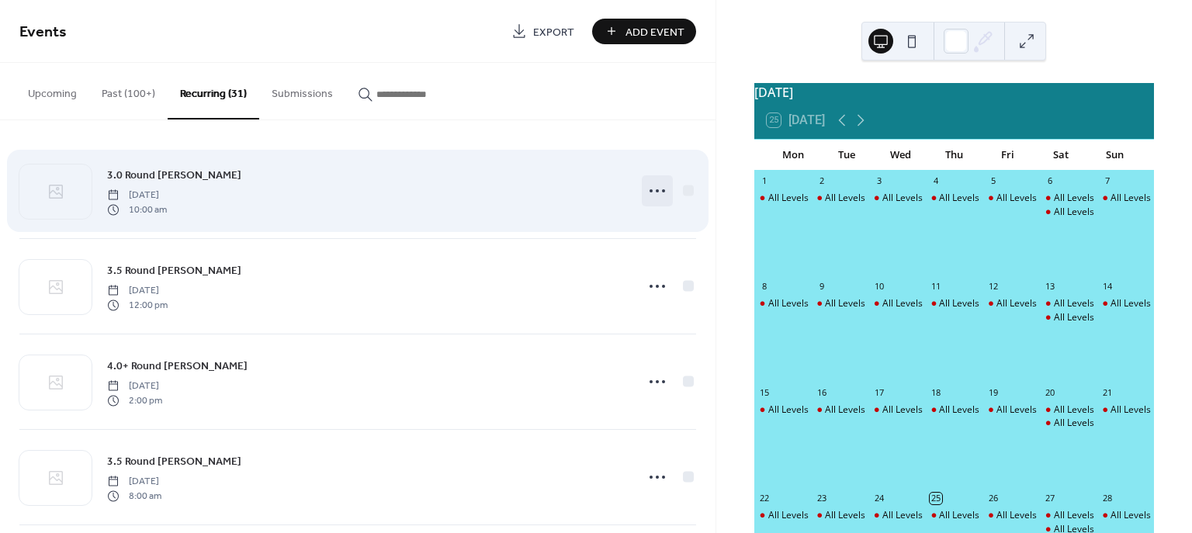
click at [656, 191] on circle at bounding box center [657, 190] width 3 height 3
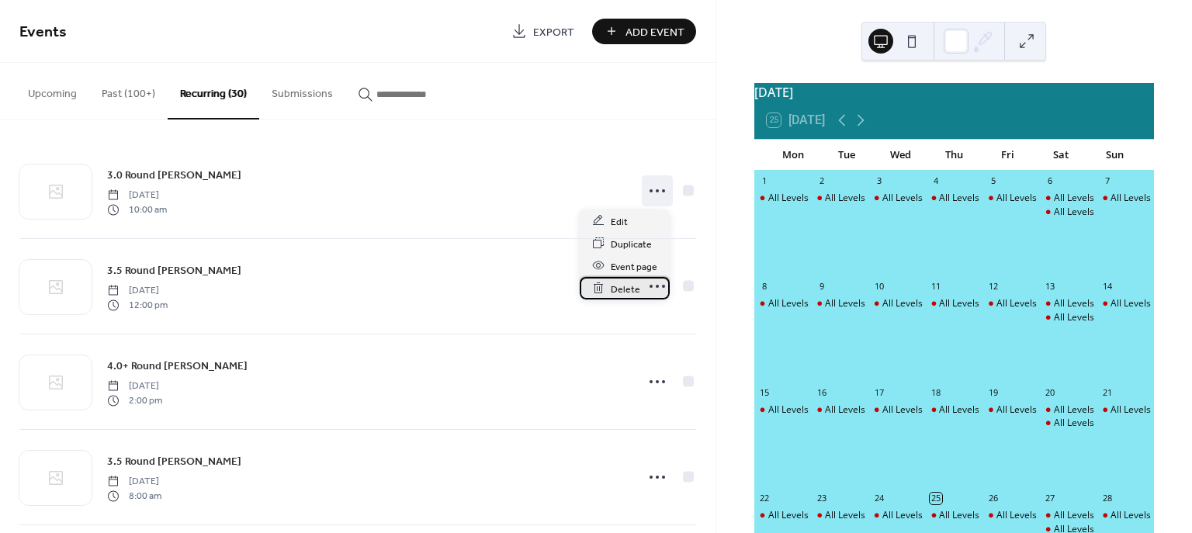
click at [623, 286] on span "Delete" at bounding box center [625, 289] width 29 height 16
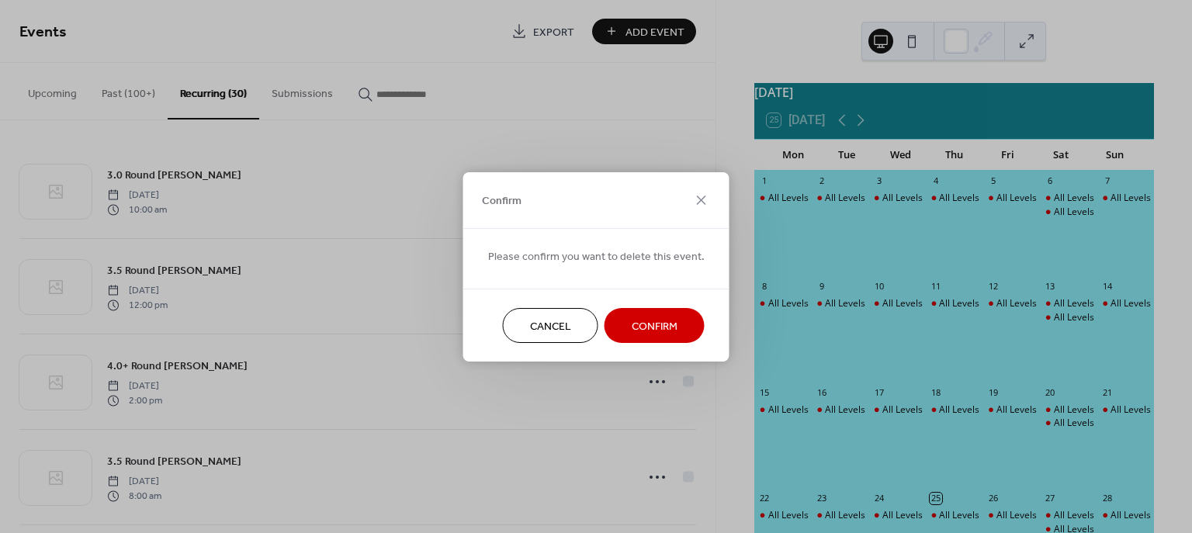
click at [636, 324] on span "Confirm" at bounding box center [655, 326] width 46 height 16
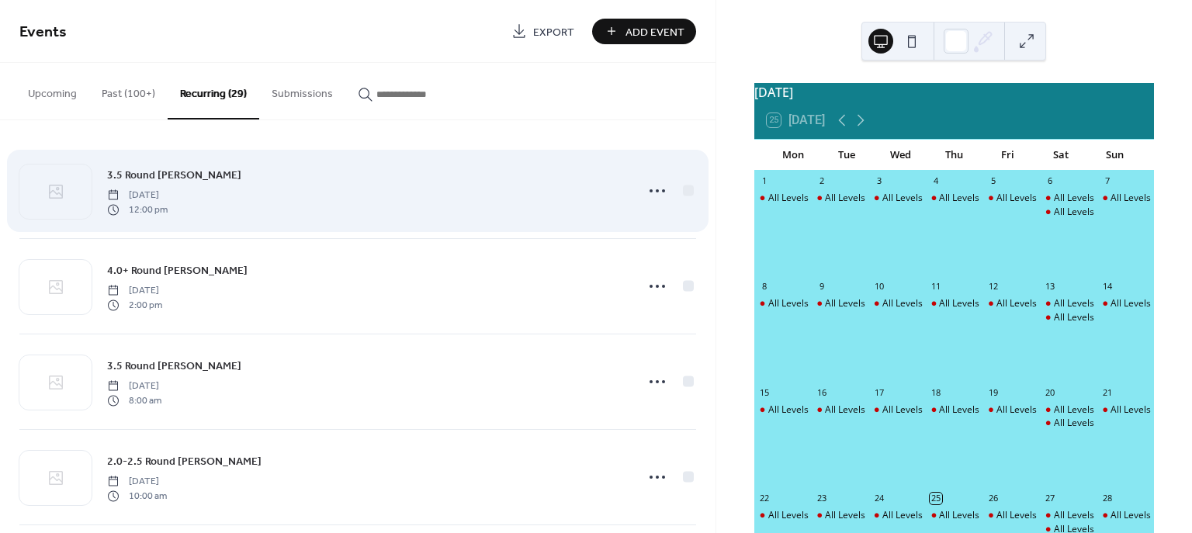
click at [653, 192] on icon at bounding box center [657, 191] width 25 height 25
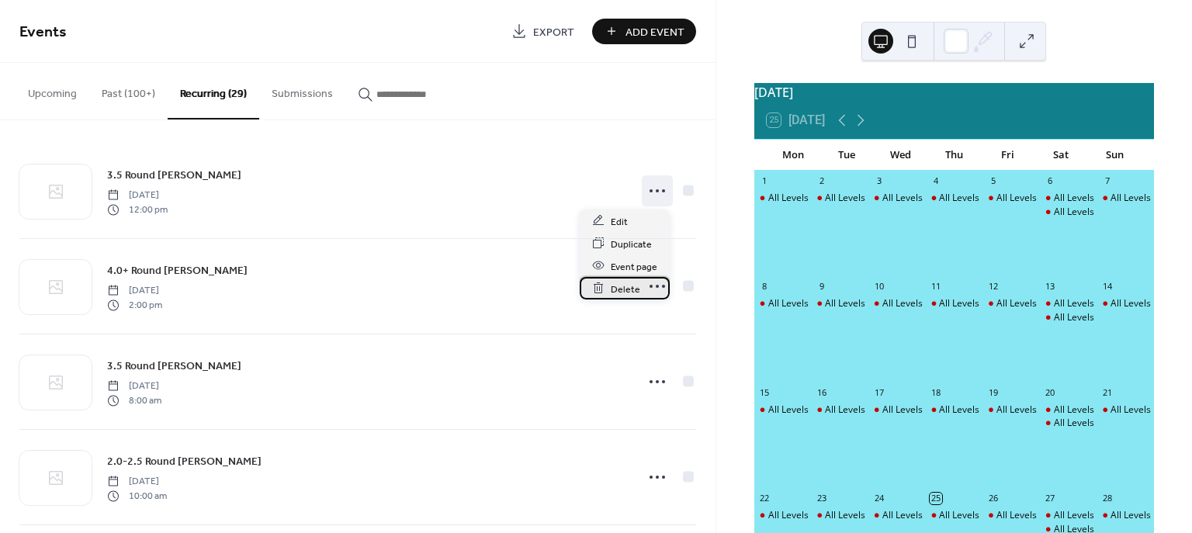
click at [623, 283] on span "Delete" at bounding box center [625, 289] width 29 height 16
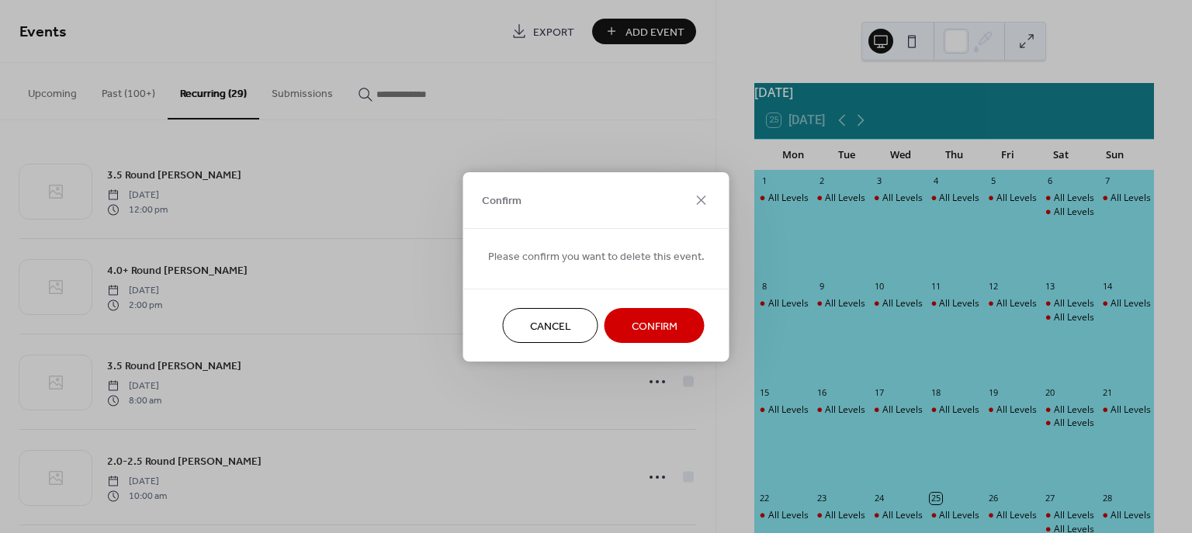
click at [636, 330] on span "Confirm" at bounding box center [655, 326] width 46 height 16
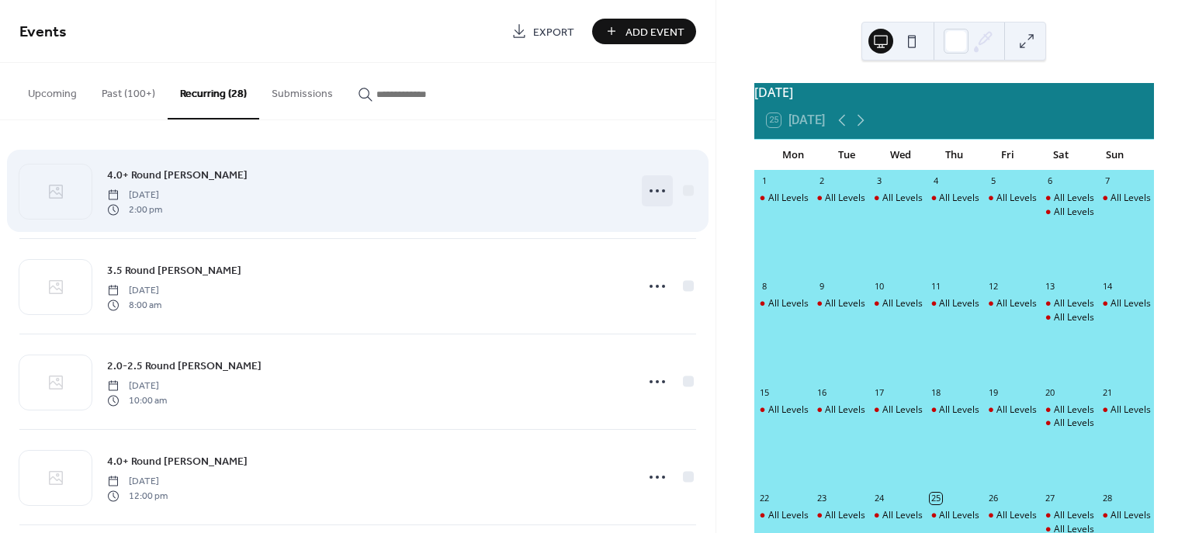
click at [645, 197] on icon at bounding box center [657, 191] width 25 height 25
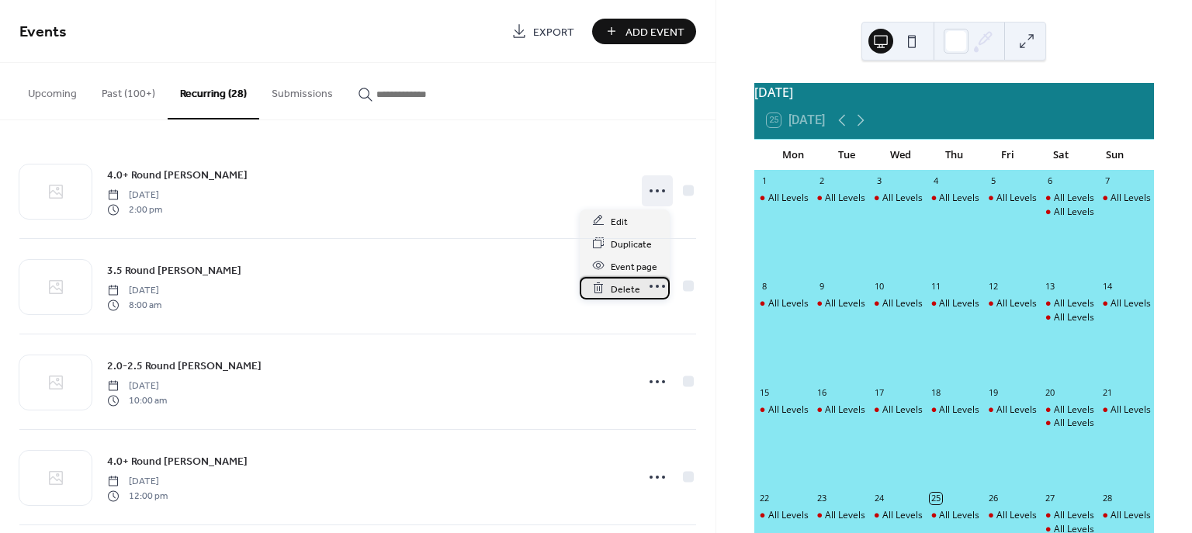
click at [616, 287] on span "Delete" at bounding box center [625, 289] width 29 height 16
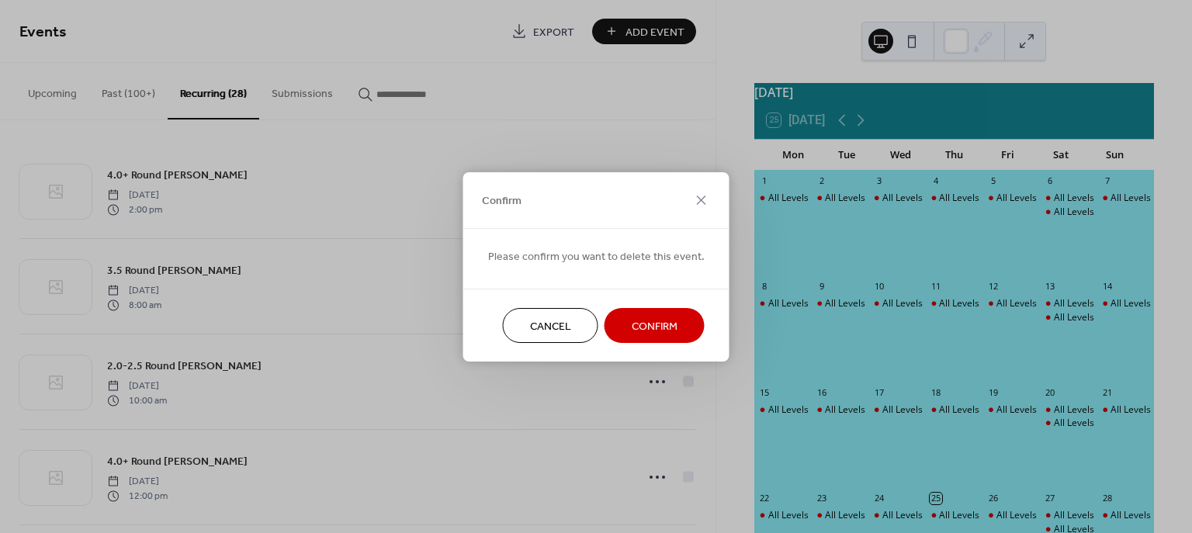
click at [643, 320] on span "Confirm" at bounding box center [655, 326] width 46 height 16
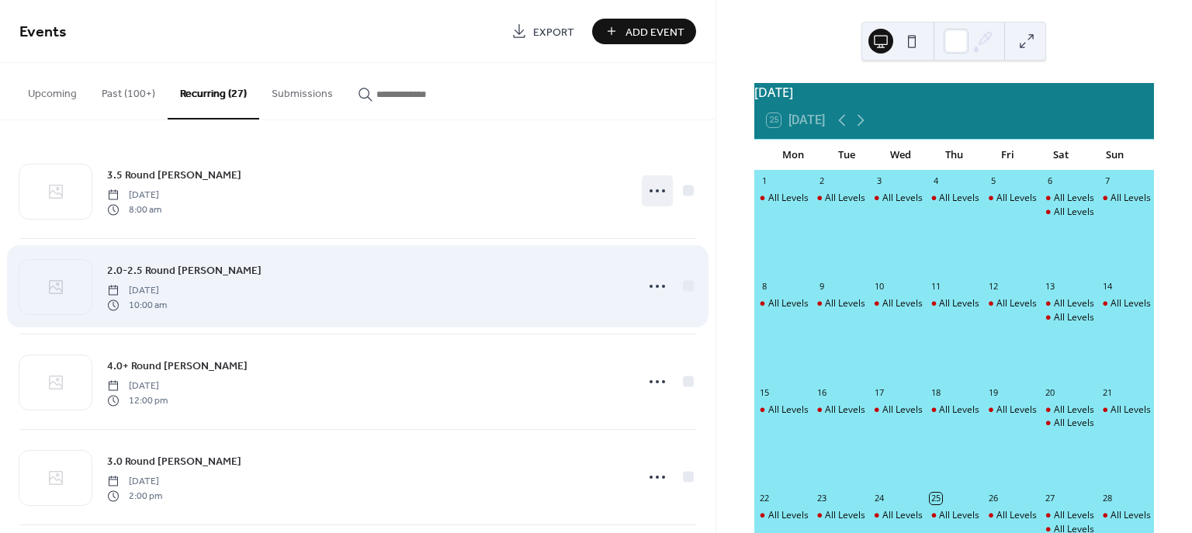
click at [650, 194] on icon at bounding box center [657, 191] width 25 height 25
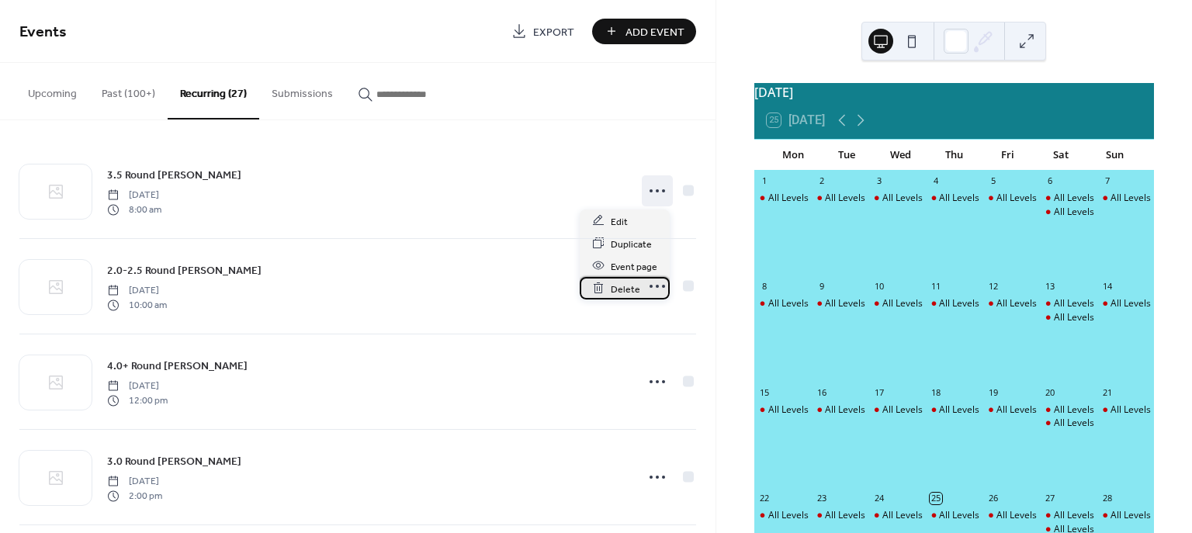
click at [616, 287] on span "Delete" at bounding box center [625, 289] width 29 height 16
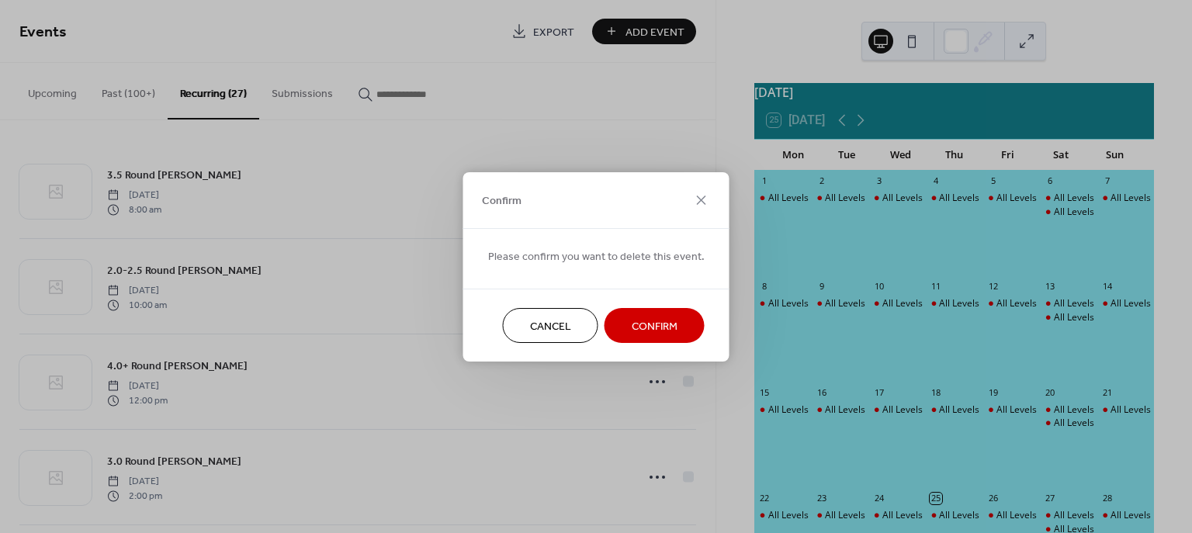
click at [633, 324] on span "Confirm" at bounding box center [655, 326] width 46 height 16
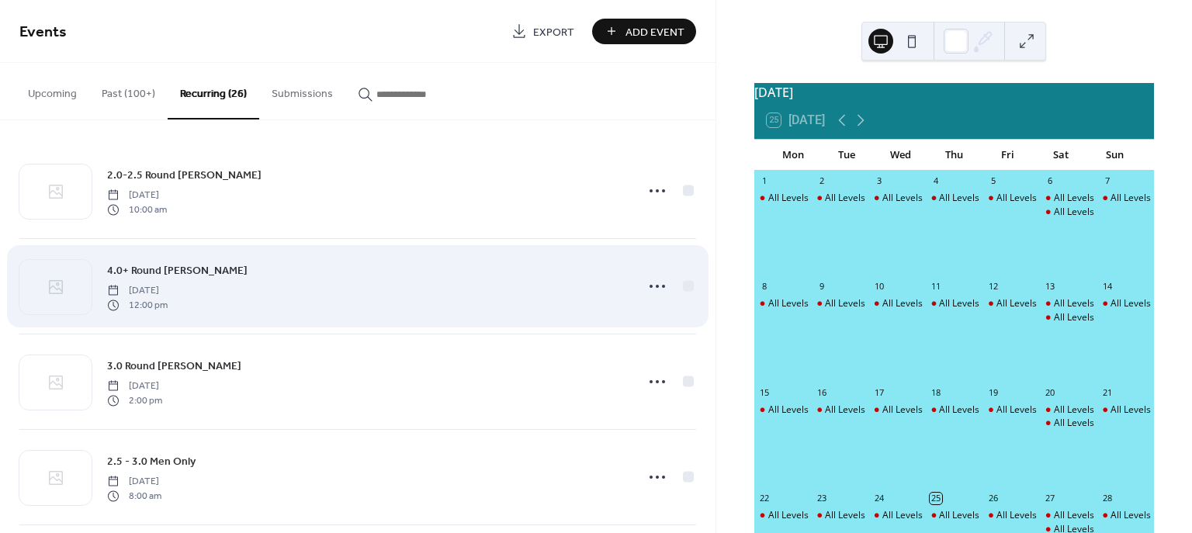
click at [647, 192] on icon at bounding box center [657, 191] width 25 height 25
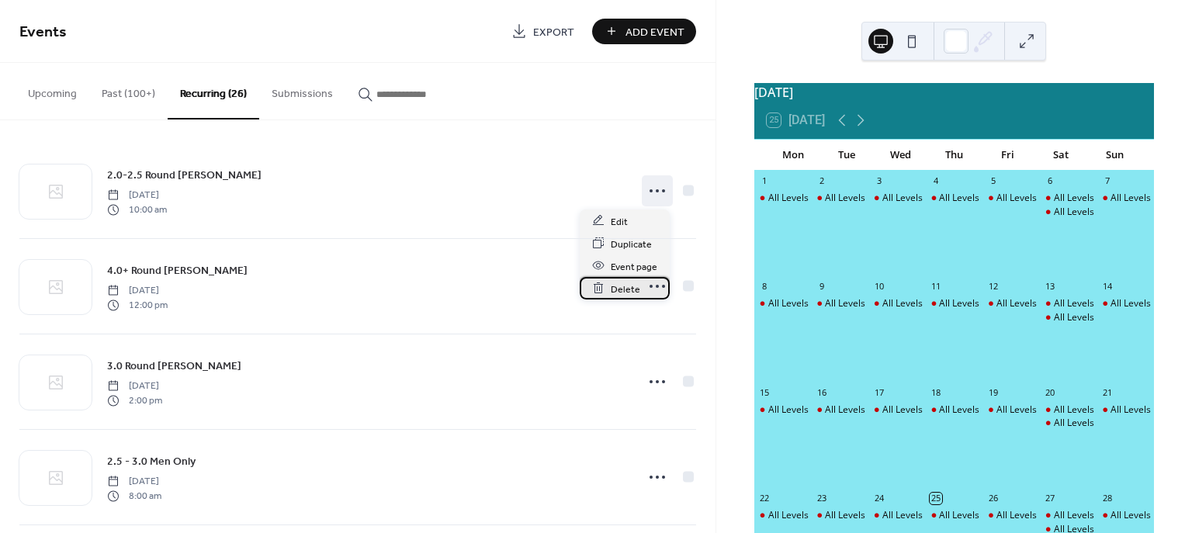
click at [624, 289] on span "Delete" at bounding box center [625, 289] width 29 height 16
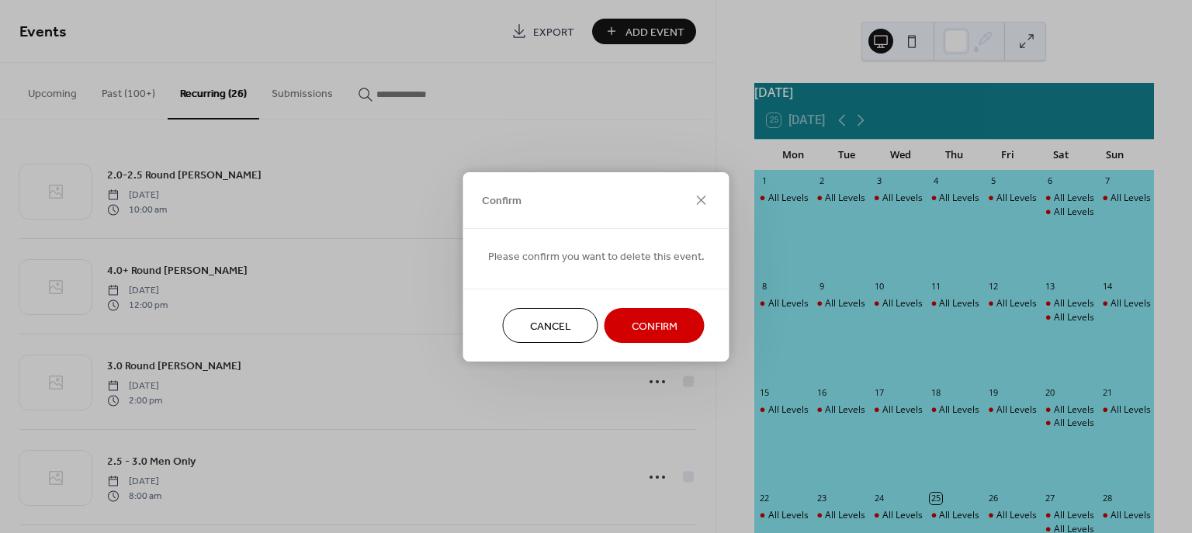
click at [632, 324] on span "Confirm" at bounding box center [655, 326] width 46 height 16
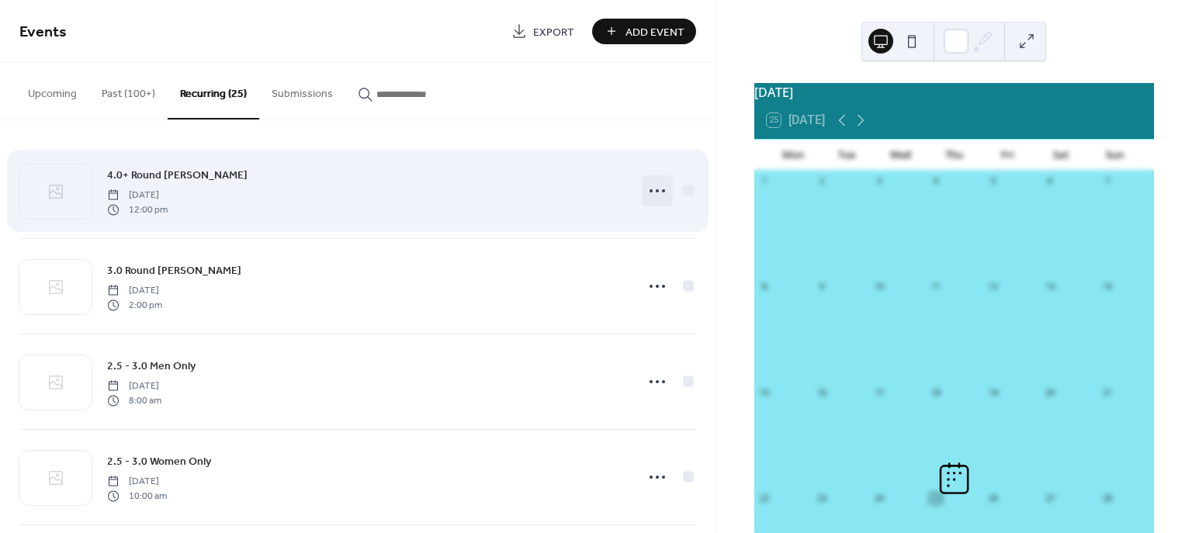
click at [650, 191] on icon at bounding box center [657, 191] width 25 height 25
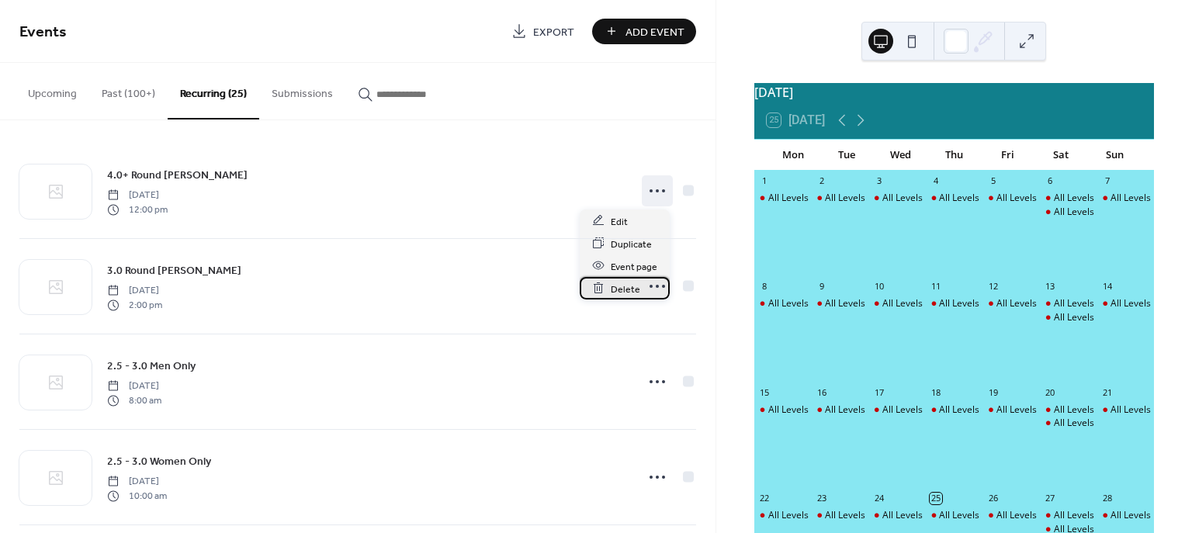
click at [619, 287] on span "Delete" at bounding box center [625, 289] width 29 height 16
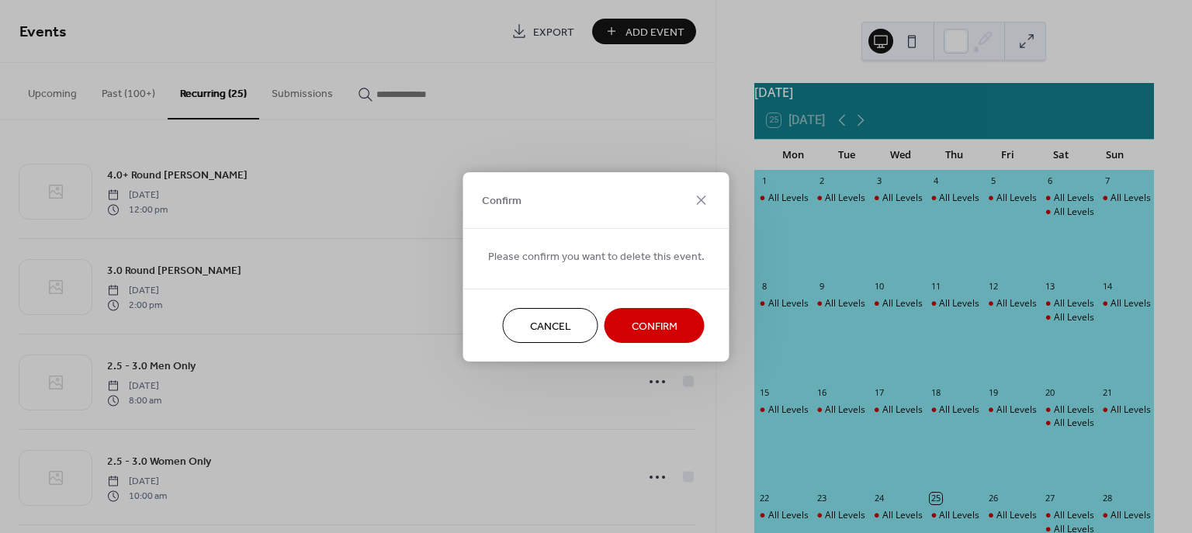
click at [633, 325] on span "Confirm" at bounding box center [655, 326] width 46 height 16
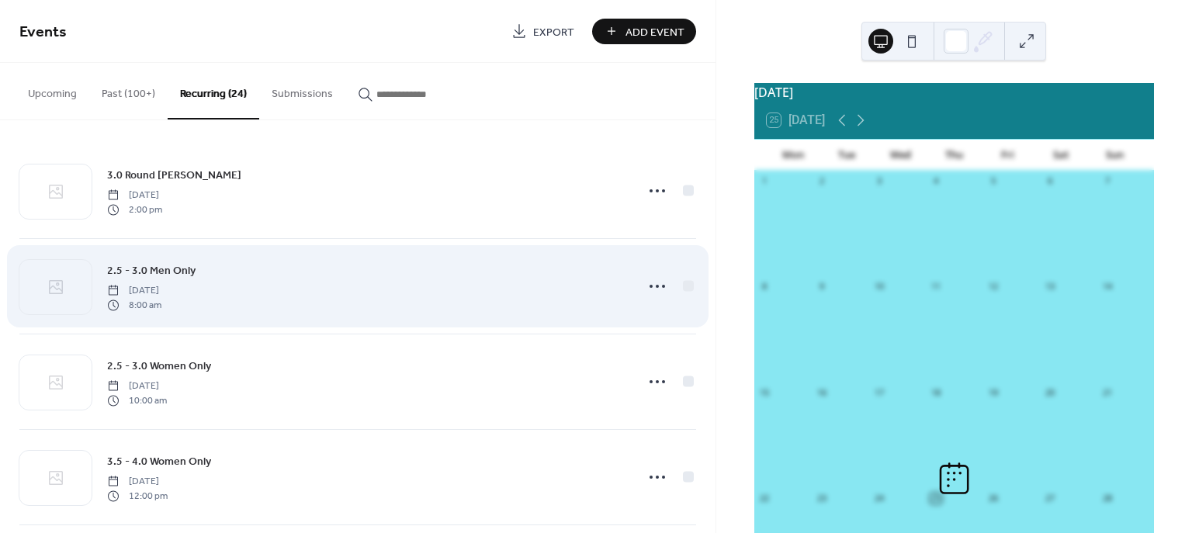
click at [656, 191] on circle at bounding box center [657, 190] width 3 height 3
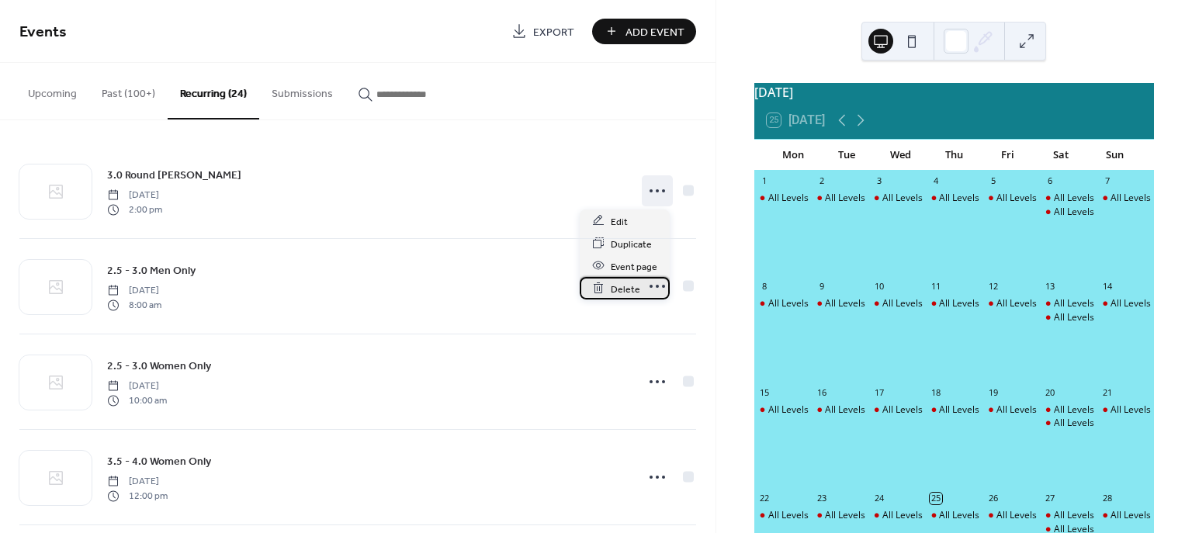
click at [627, 290] on span "Delete" at bounding box center [625, 289] width 29 height 16
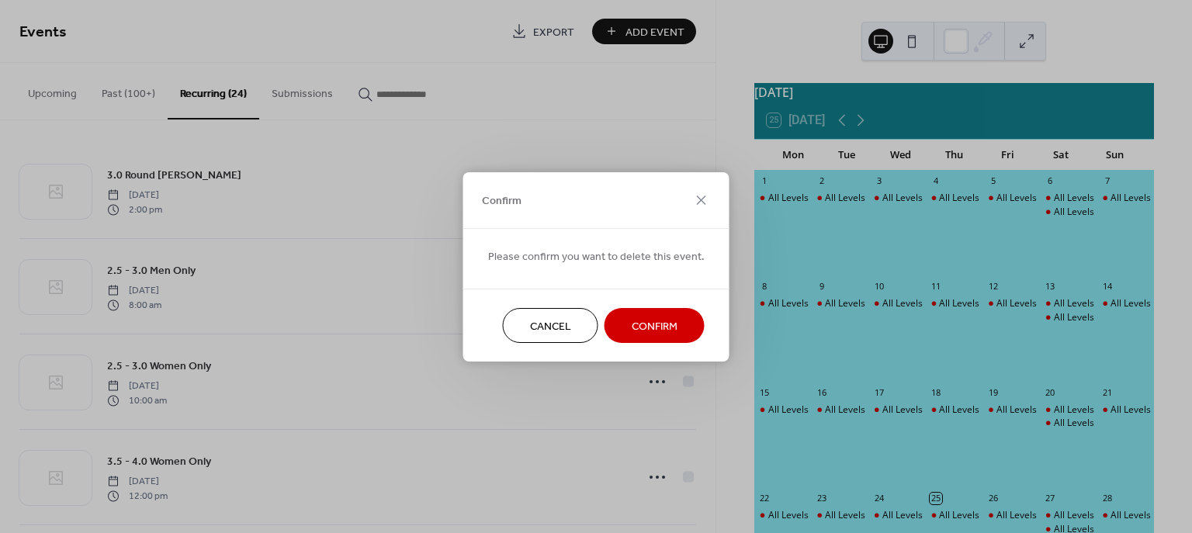
click at [636, 327] on span "Confirm" at bounding box center [655, 326] width 46 height 16
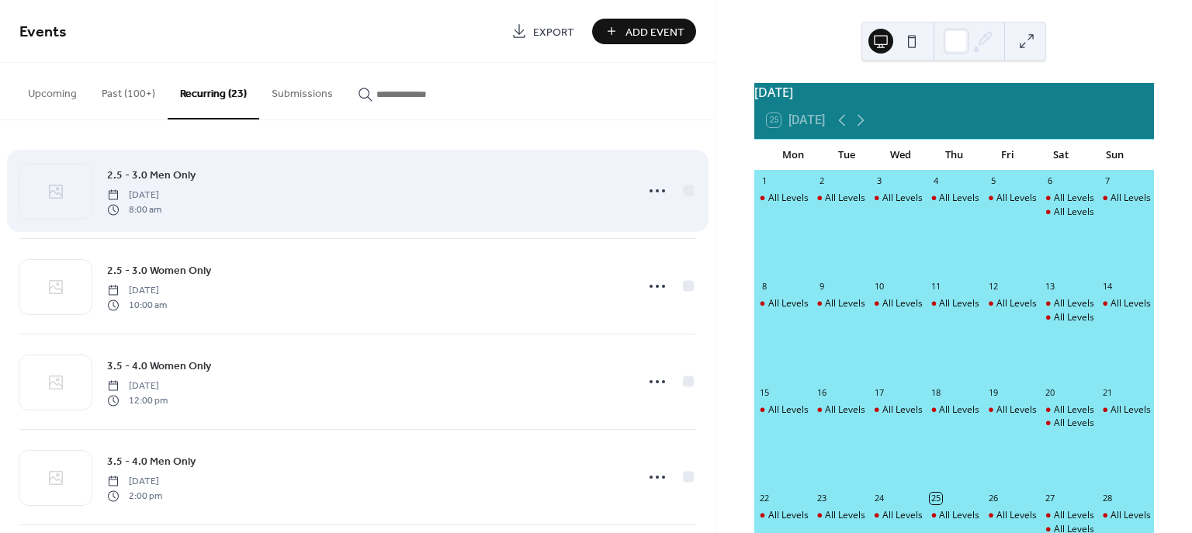
click at [652, 193] on icon at bounding box center [657, 191] width 25 height 25
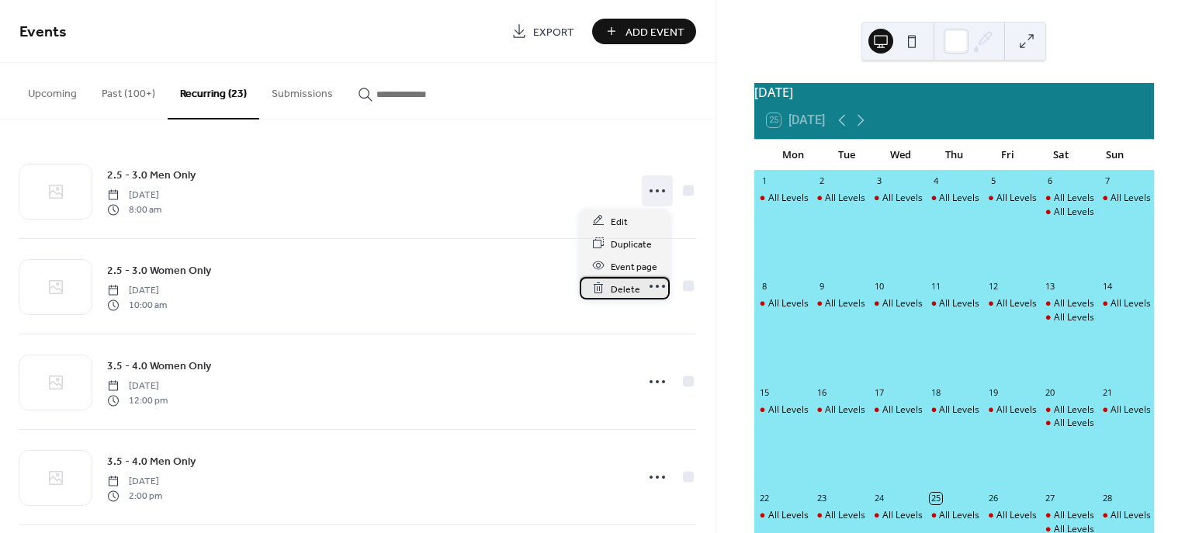
click at [621, 288] on span "Delete" at bounding box center [625, 289] width 29 height 16
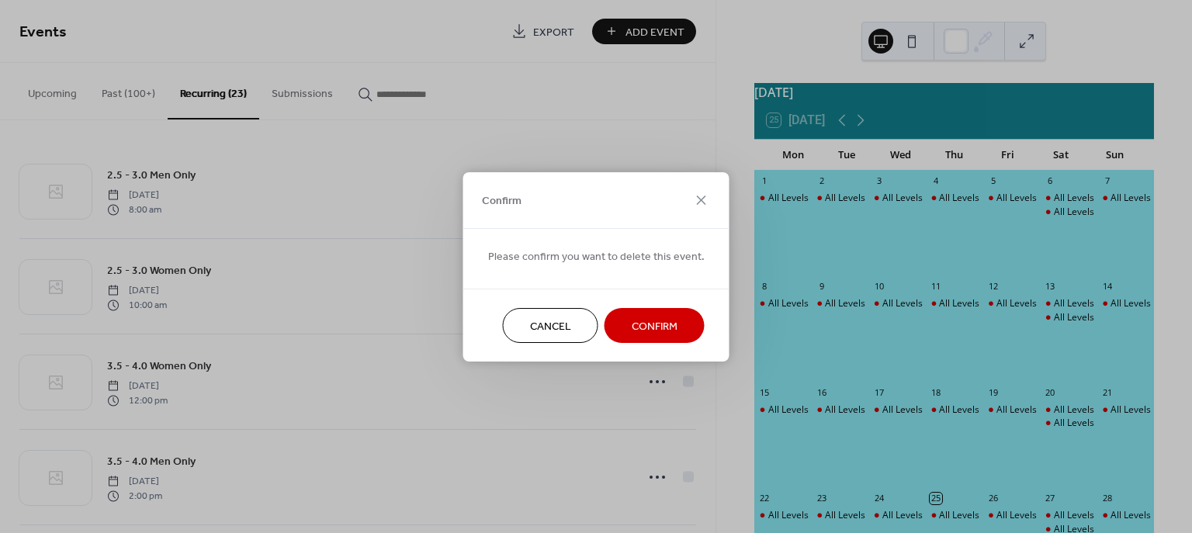
click at [636, 323] on span "Confirm" at bounding box center [655, 326] width 46 height 16
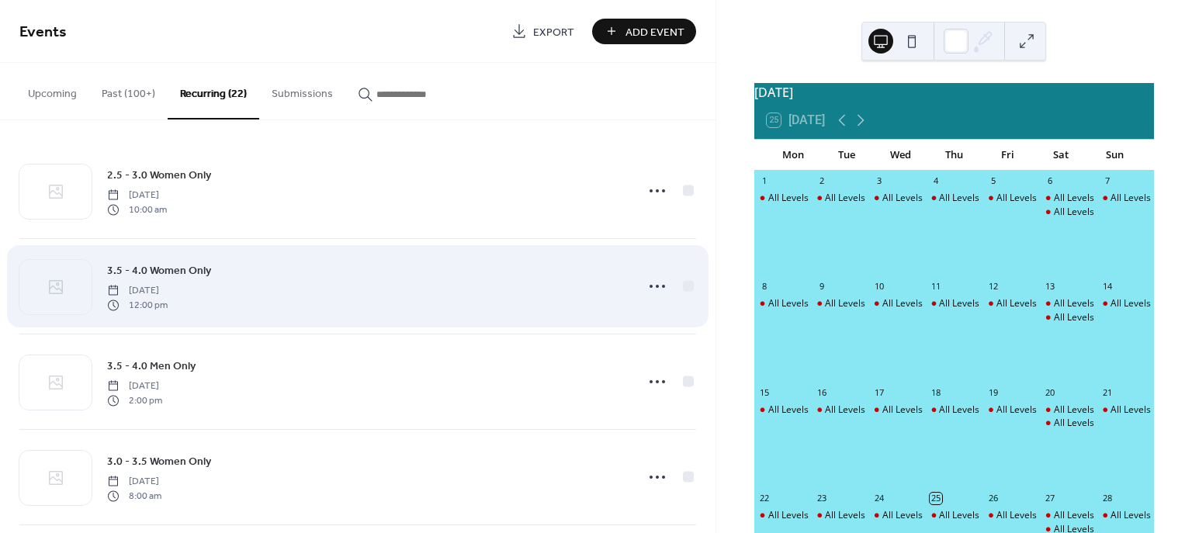
click at [654, 189] on icon at bounding box center [657, 191] width 25 height 25
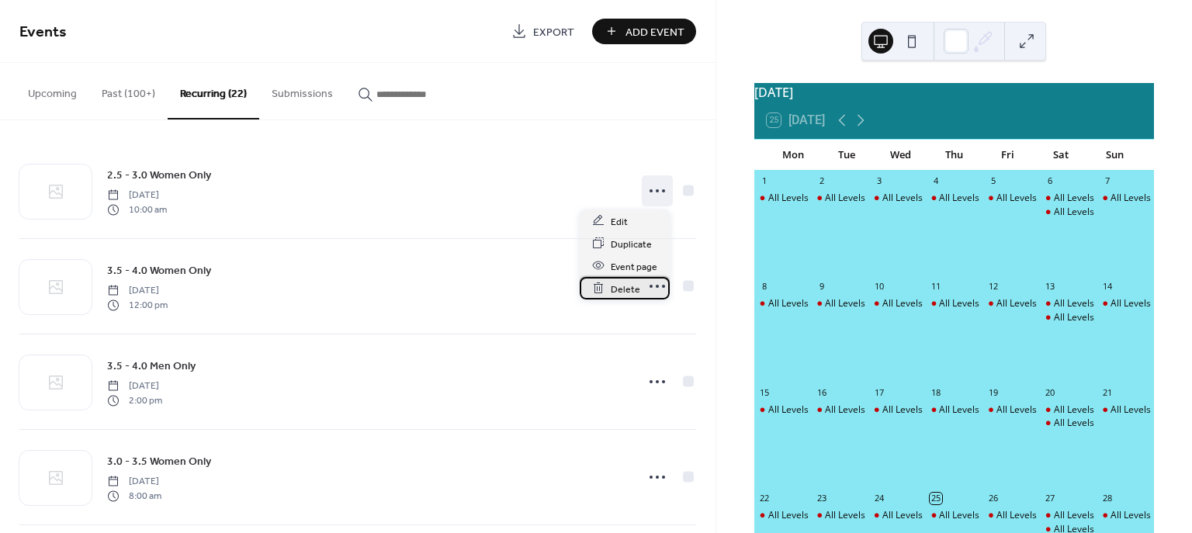
click at [622, 284] on span "Delete" at bounding box center [625, 289] width 29 height 16
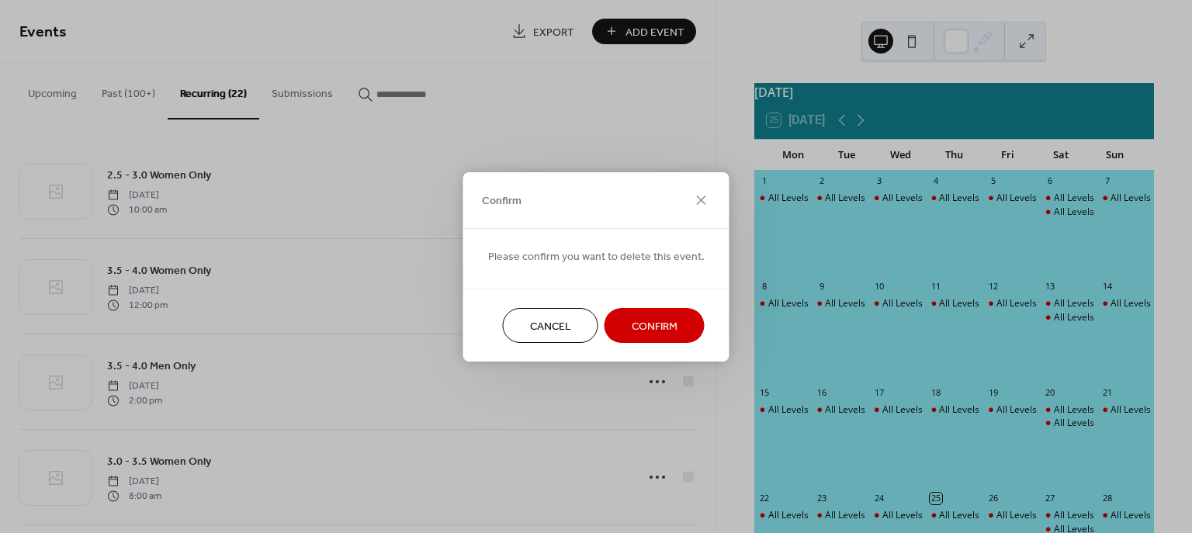
click at [636, 323] on span "Confirm" at bounding box center [655, 326] width 46 height 16
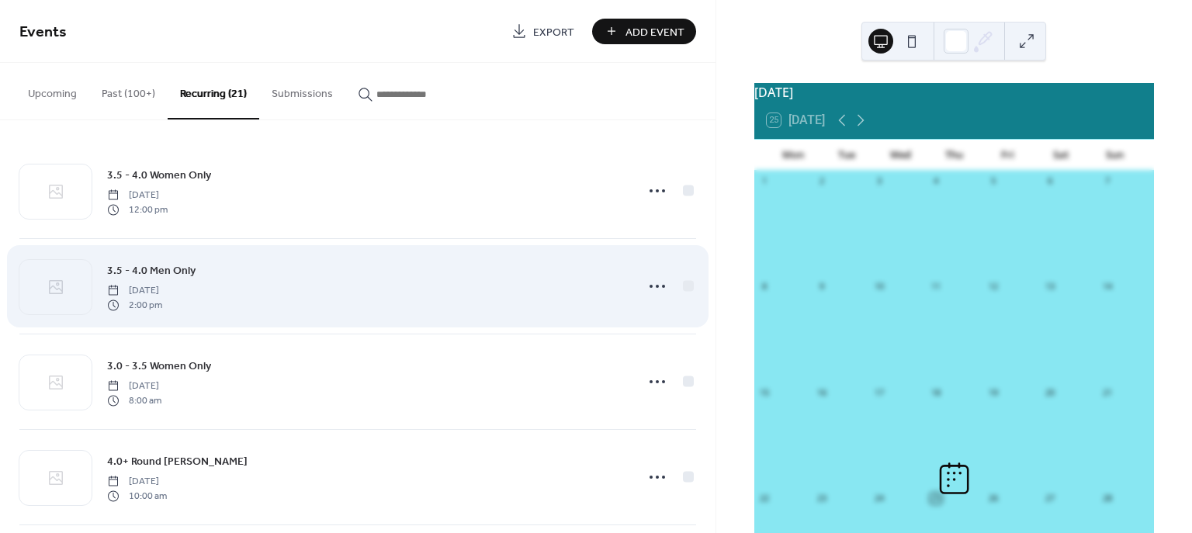
click at [651, 477] on icon at bounding box center [657, 477] width 25 height 25
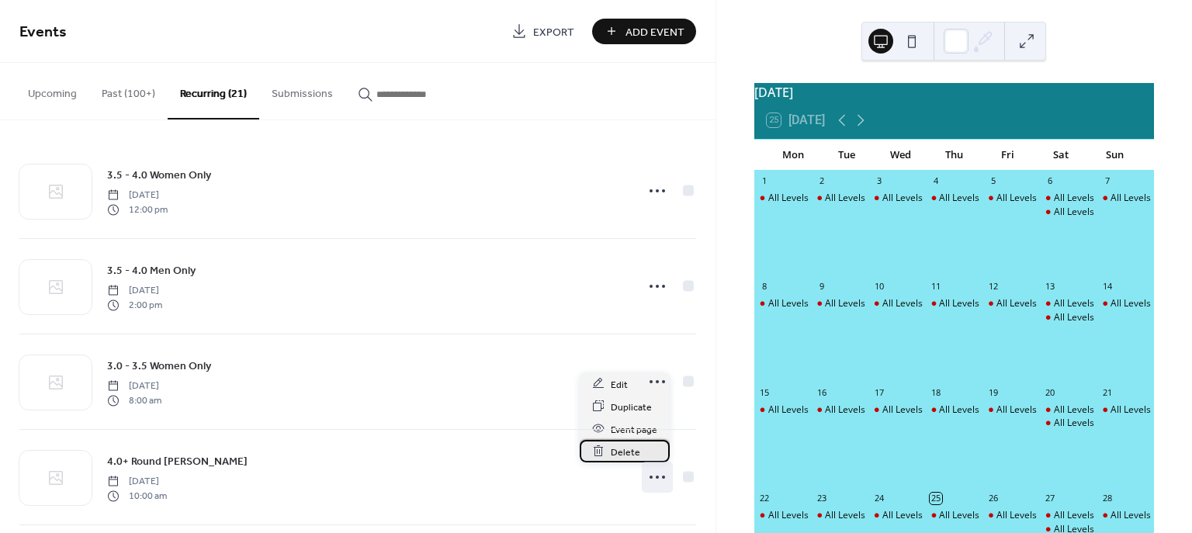
click at [635, 449] on span "Delete" at bounding box center [625, 452] width 29 height 16
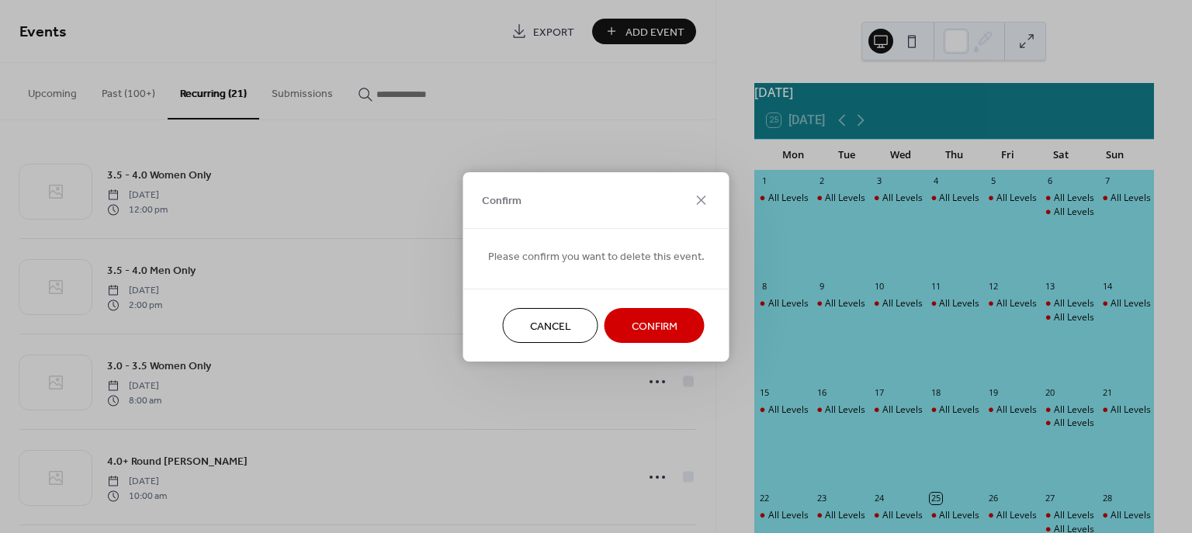
click at [649, 323] on span "Confirm" at bounding box center [655, 326] width 46 height 16
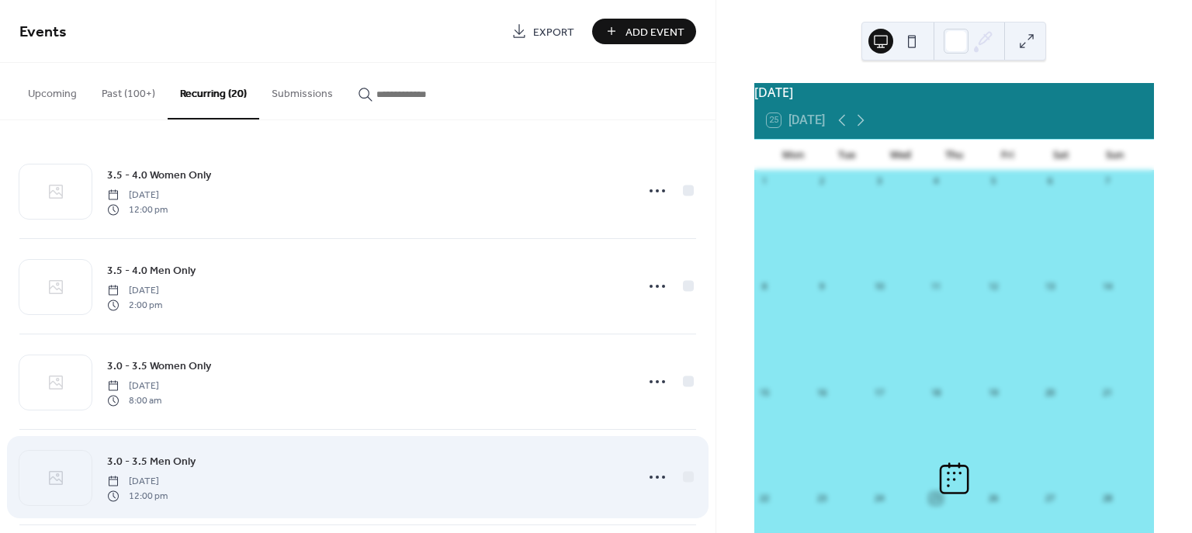
click at [653, 479] on icon at bounding box center [657, 477] width 25 height 25
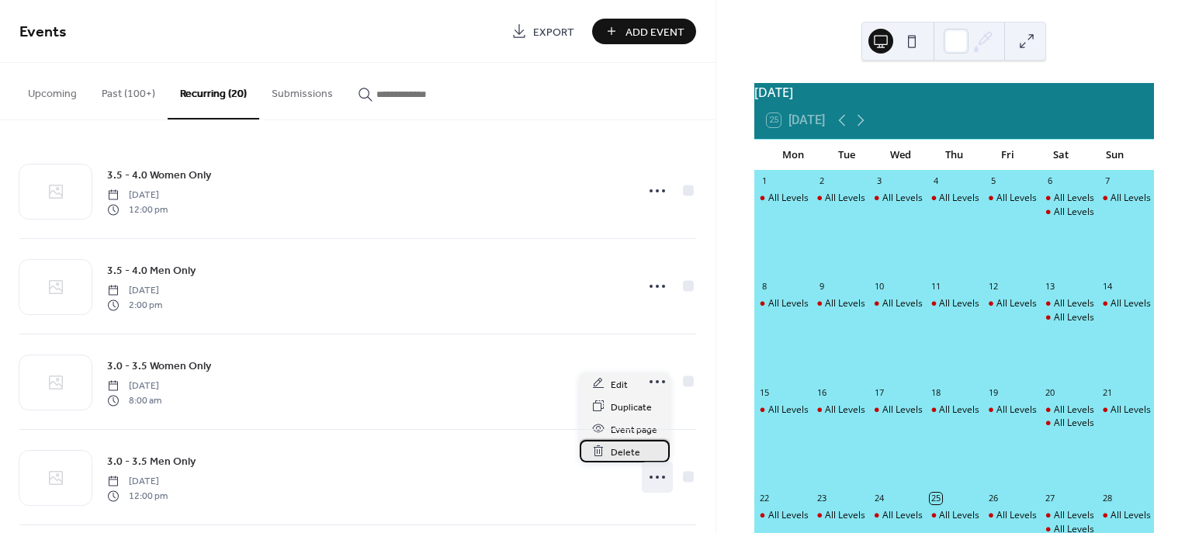
click at [630, 454] on span "Delete" at bounding box center [625, 452] width 29 height 16
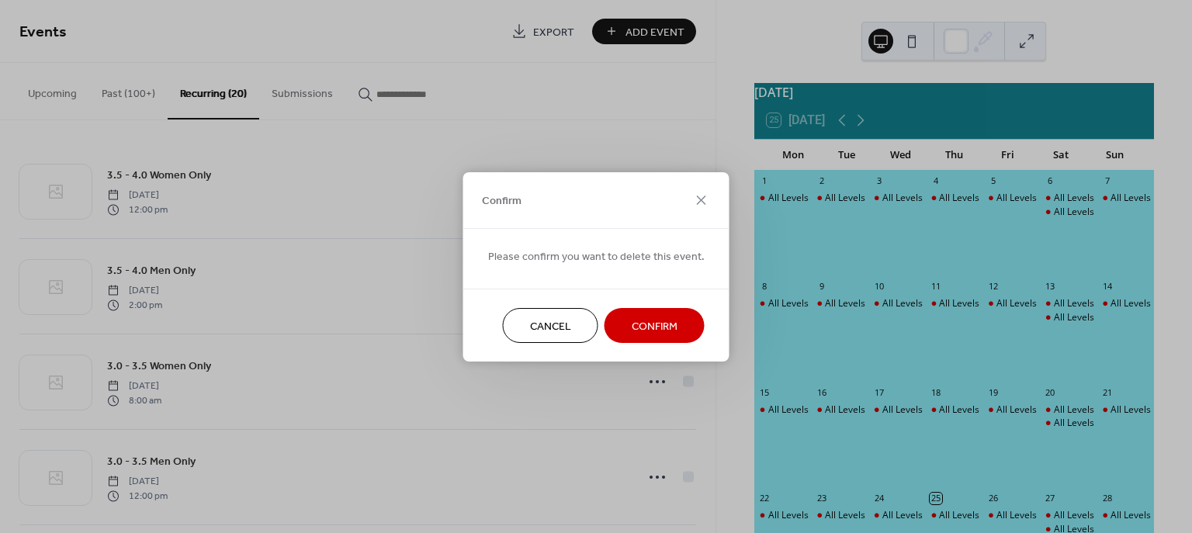
click at [640, 324] on span "Confirm" at bounding box center [655, 326] width 46 height 16
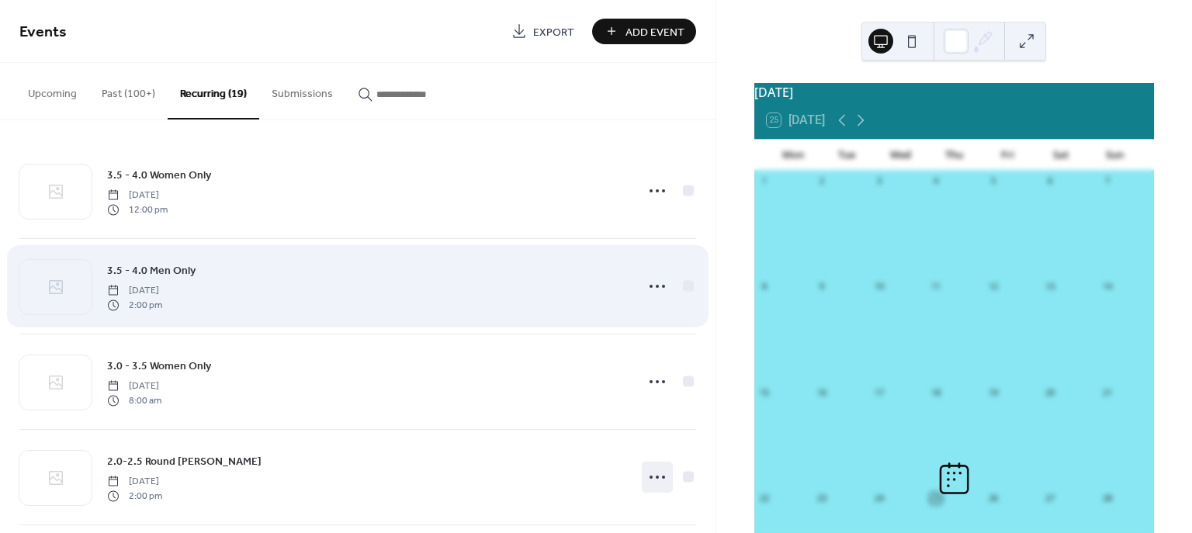
click at [656, 477] on circle at bounding box center [657, 477] width 3 height 3
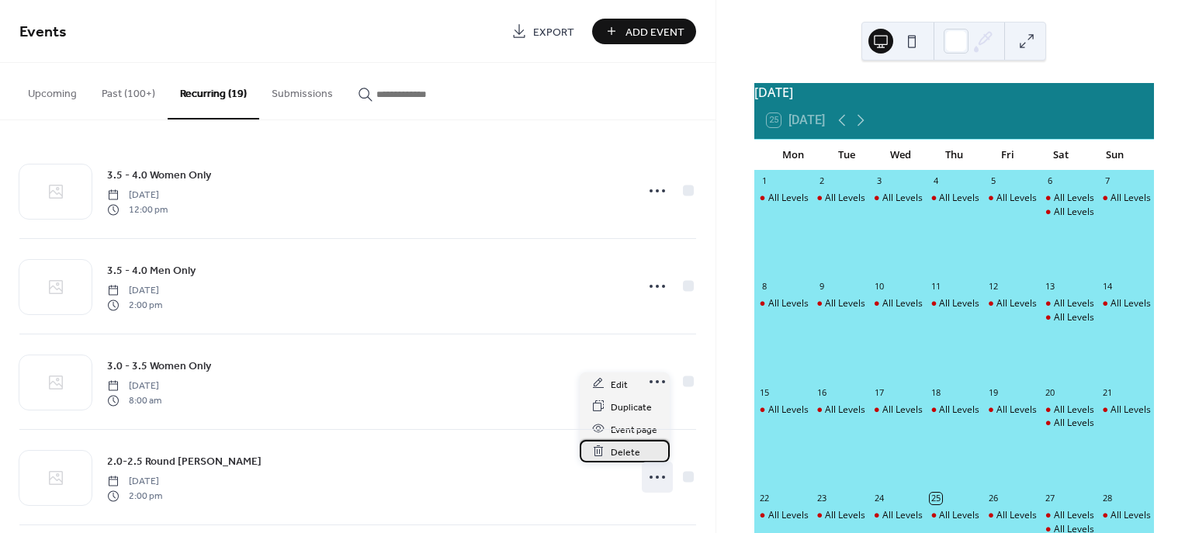
click at [633, 453] on span "Delete" at bounding box center [625, 452] width 29 height 16
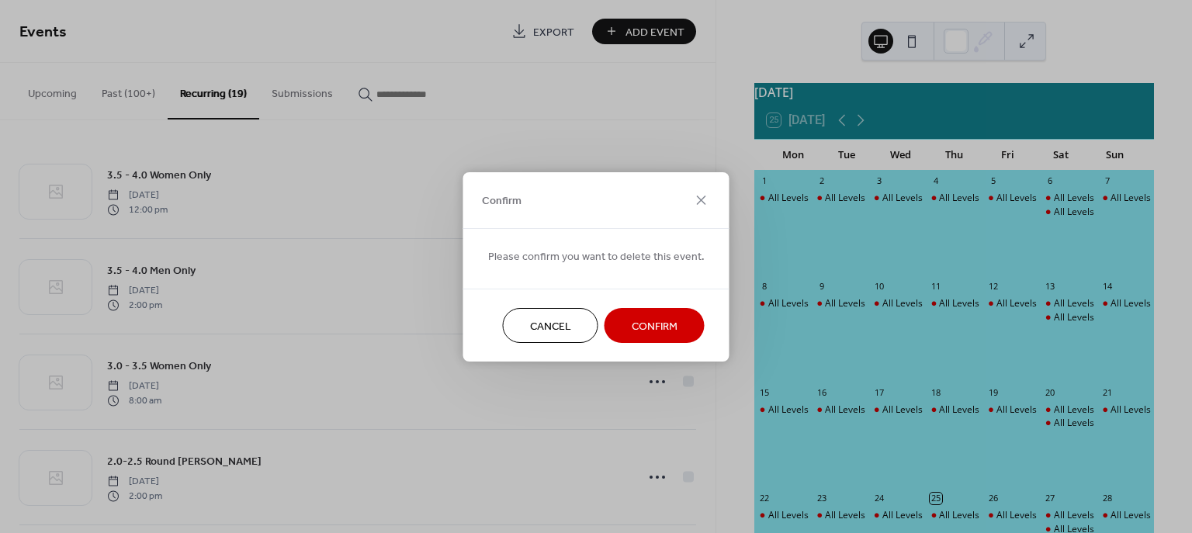
click at [639, 326] on span "Confirm" at bounding box center [655, 326] width 46 height 16
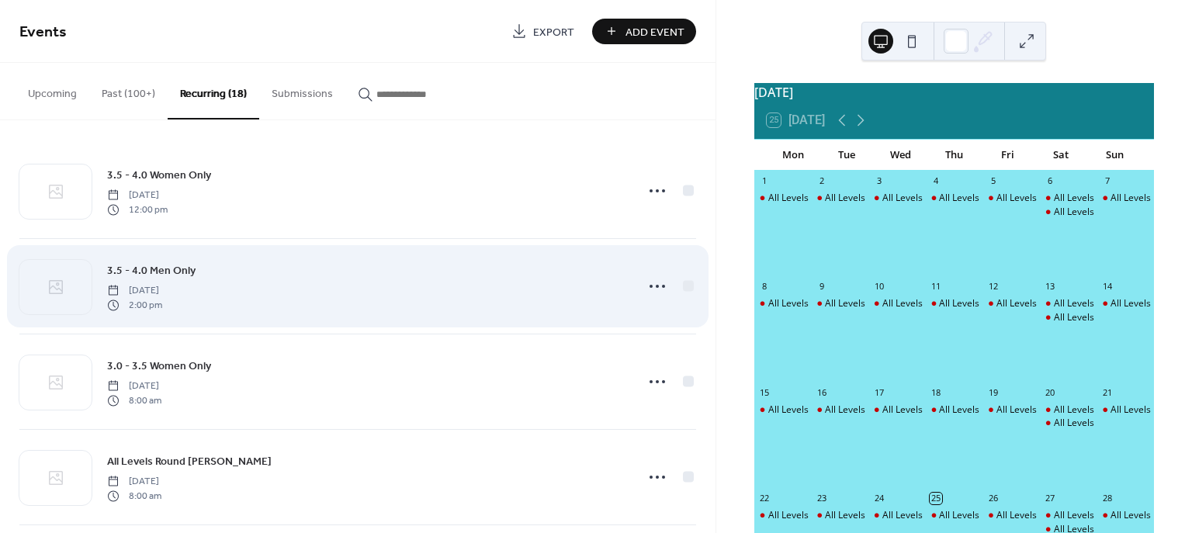
click at [650, 383] on icon at bounding box center [657, 381] width 25 height 25
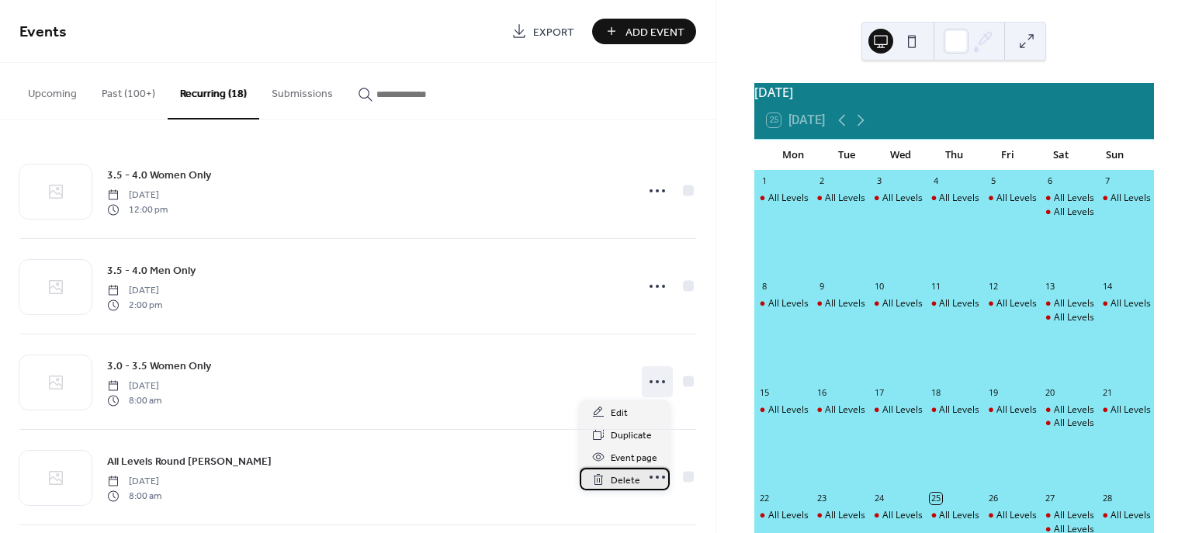
click at [611, 477] on span "Delete" at bounding box center [625, 481] width 29 height 16
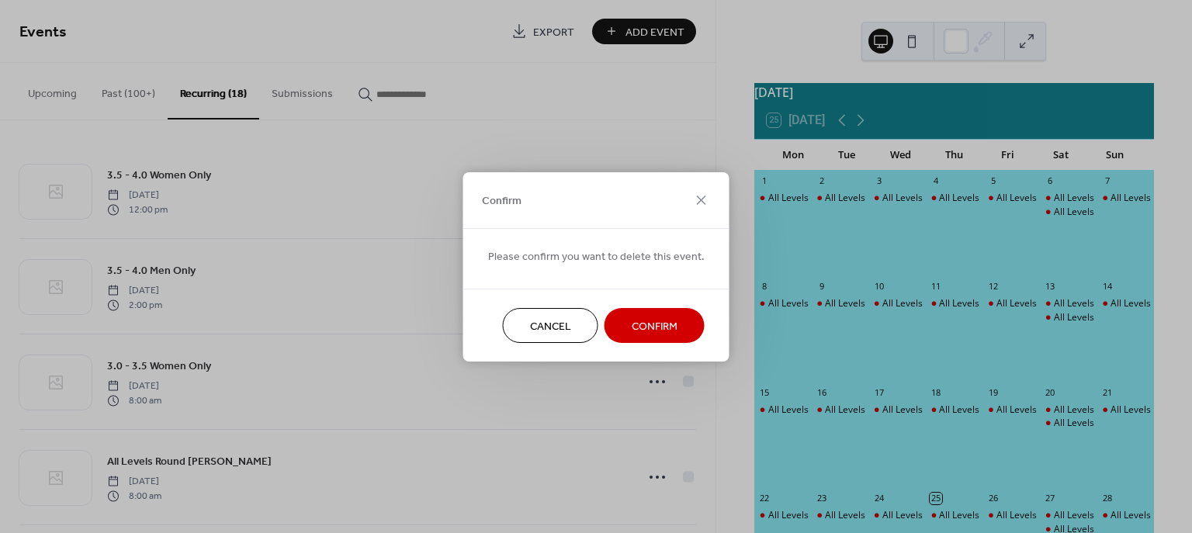
click at [639, 323] on span "Confirm" at bounding box center [655, 326] width 46 height 16
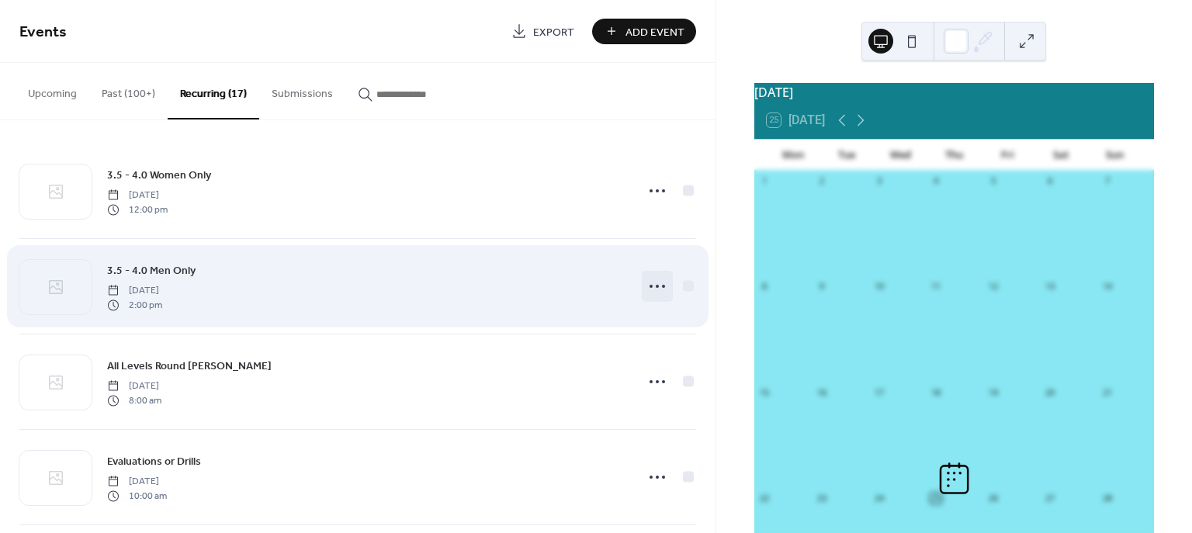
click at [656, 286] on circle at bounding box center [657, 286] width 3 height 3
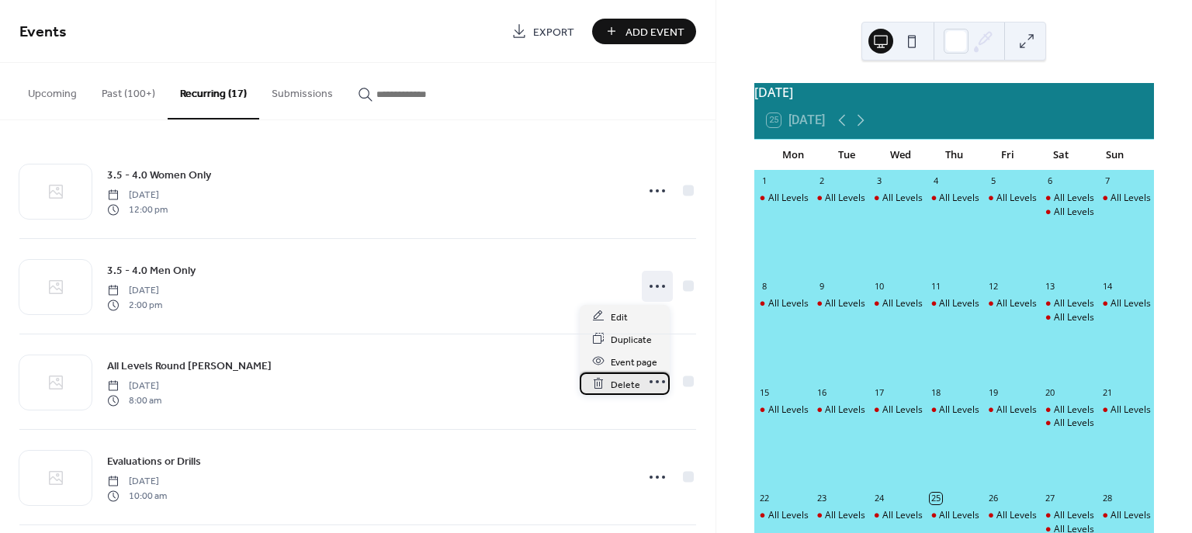
click at [616, 381] on span "Delete" at bounding box center [625, 384] width 29 height 16
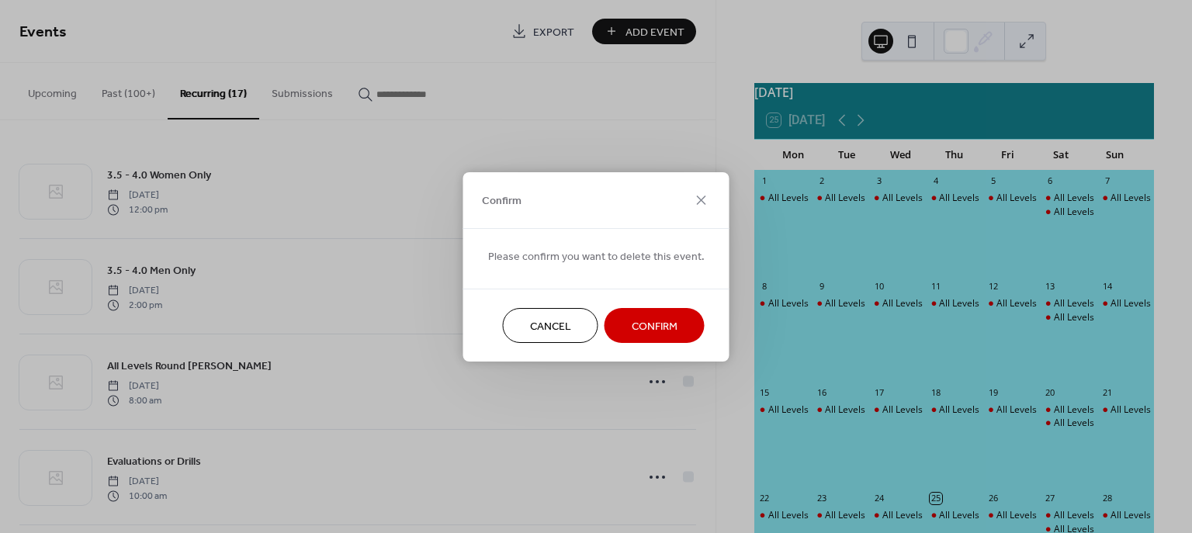
click at [647, 325] on span "Confirm" at bounding box center [655, 326] width 46 height 16
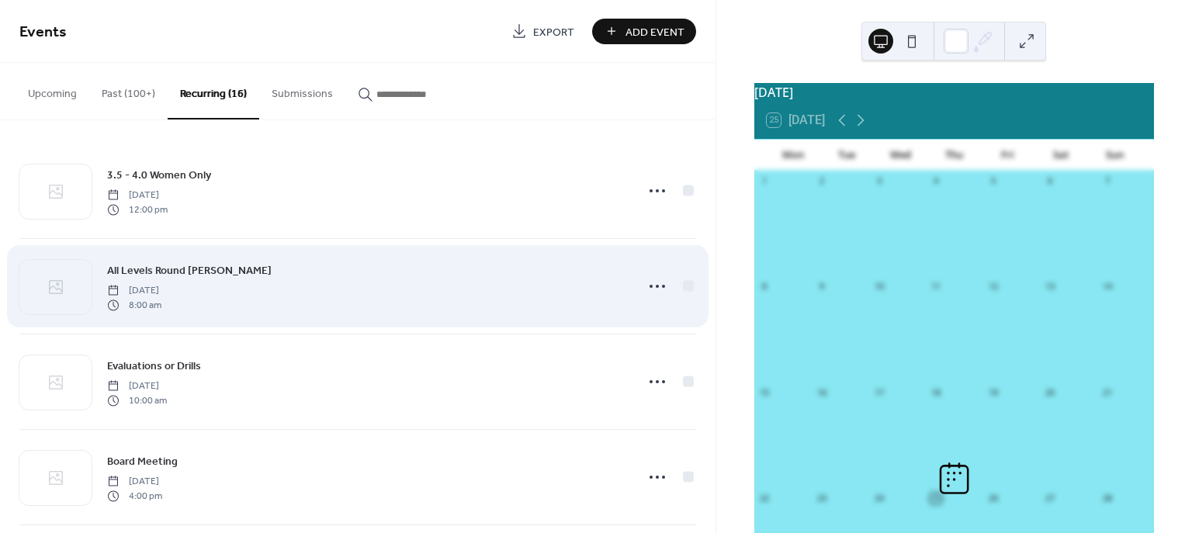
click at [656, 190] on icon at bounding box center [657, 191] width 25 height 25
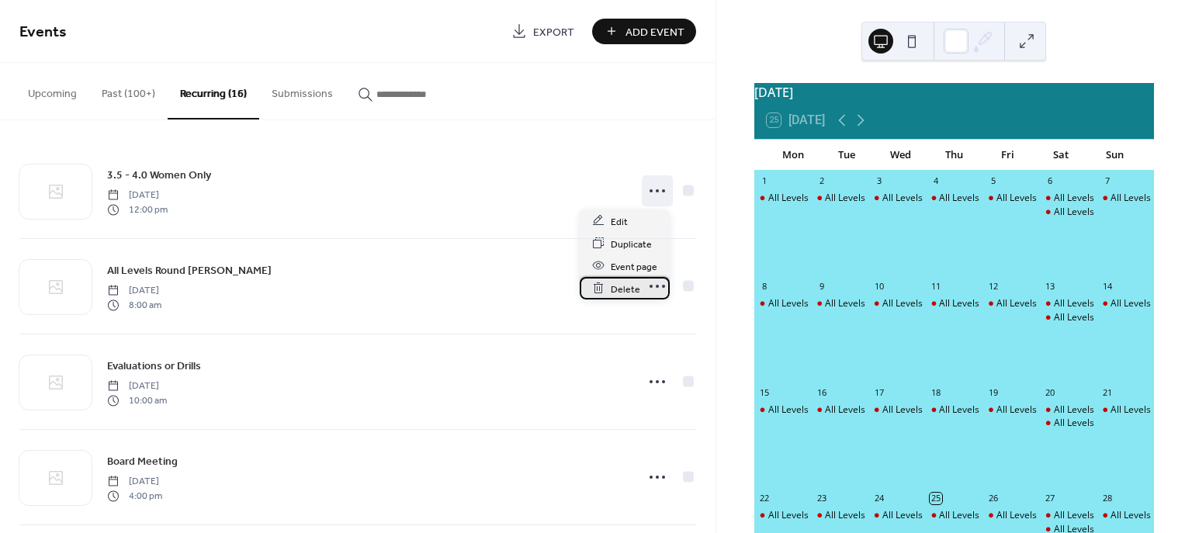
click at [616, 288] on span "Delete" at bounding box center [625, 289] width 29 height 16
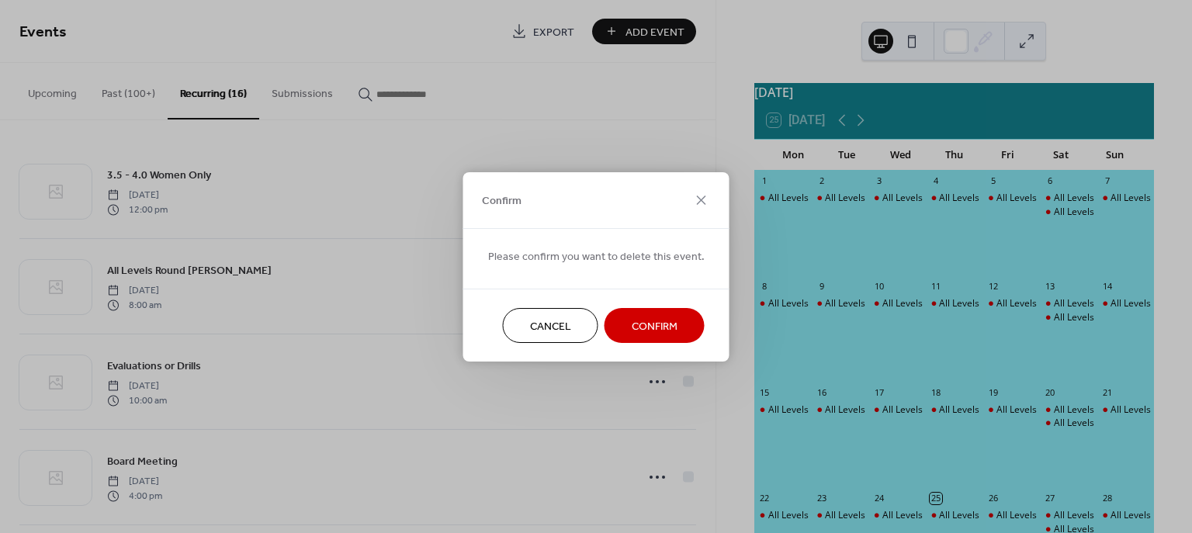
click at [636, 320] on span "Confirm" at bounding box center [655, 326] width 46 height 16
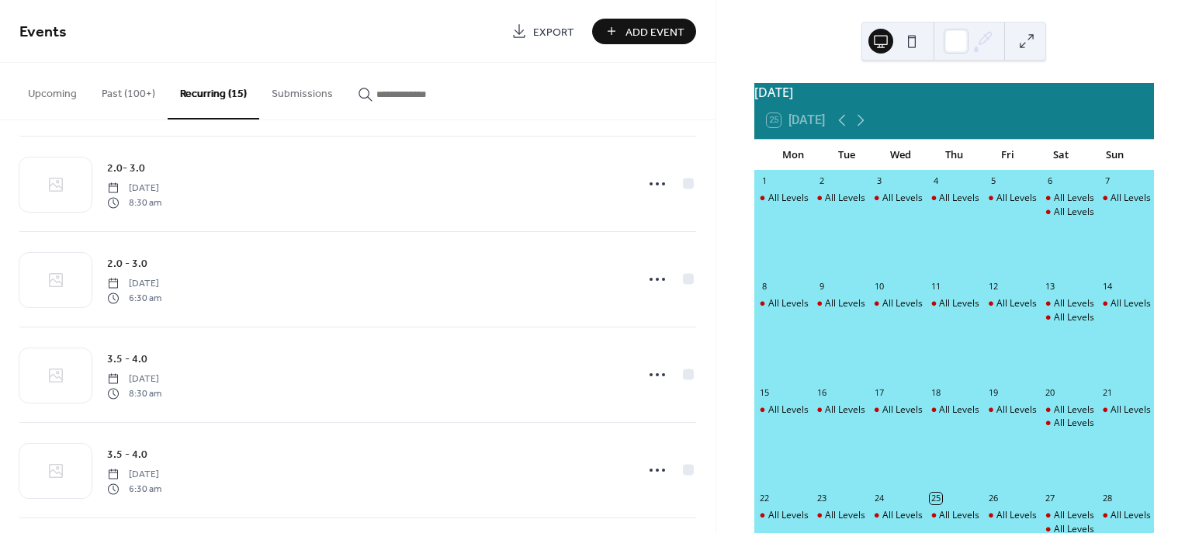
scroll to position [413, 0]
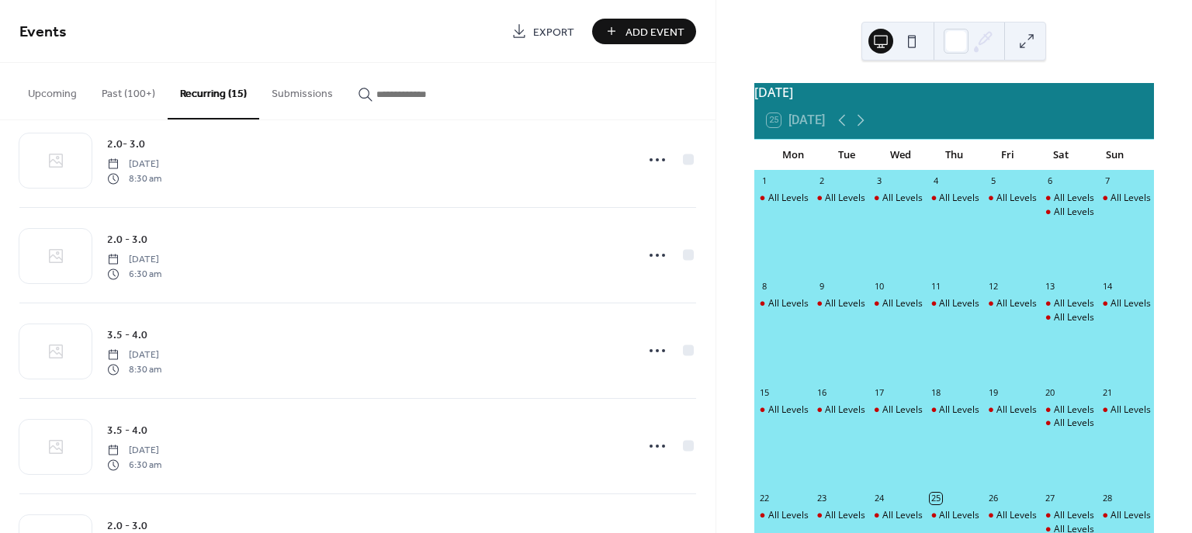
drag, startPoint x: 703, startPoint y: 530, endPoint x: 703, endPoint y: 540, distance: 10.1
click at [703, 532] on html "Events Export Add Event Upcoming Past (100+) Recurring (15) Submissions Your ca…" at bounding box center [596, 266] width 1192 height 533
drag, startPoint x: 709, startPoint y: 396, endPoint x: 700, endPoint y: 491, distance: 95.9
click at [700, 491] on div "All Levels Round [PERSON_NAME] [DATE] 8:00 am Evaluations or Drills [DATE] 10:0…" at bounding box center [358, 326] width 716 height 413
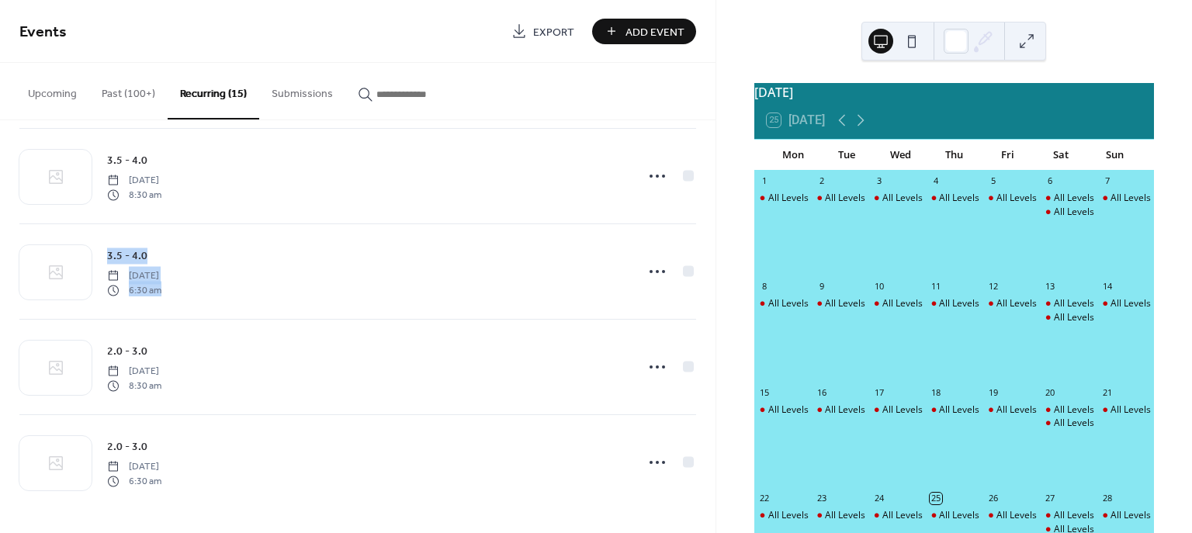
click at [655, 463] on icon at bounding box center [657, 462] width 25 height 25
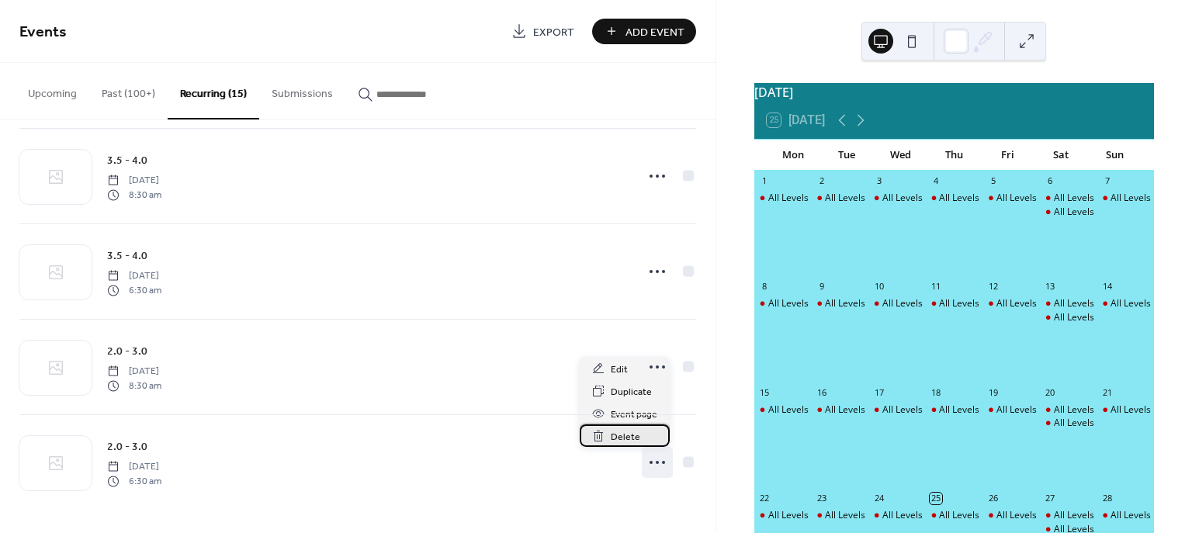
click at [632, 436] on span "Delete" at bounding box center [625, 437] width 29 height 16
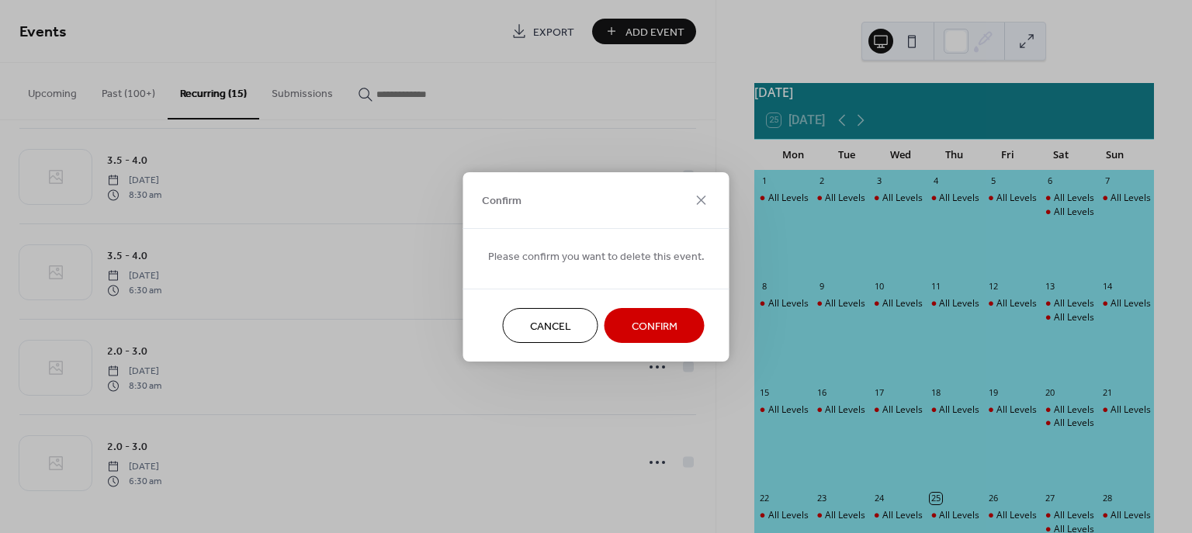
click at [643, 324] on span "Confirm" at bounding box center [655, 326] width 46 height 16
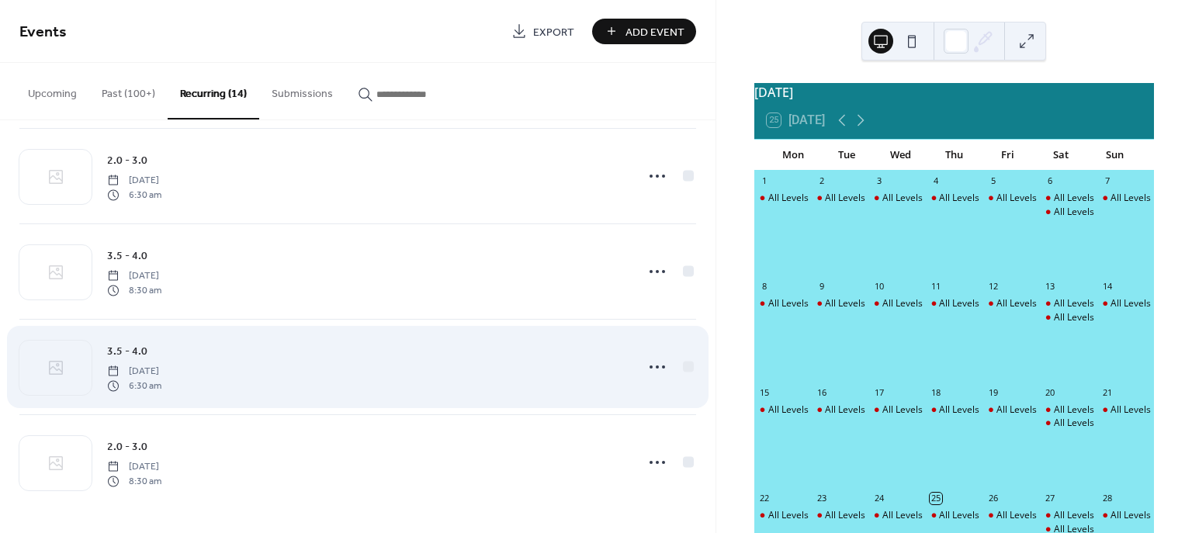
scroll to position [493, 0]
click at [649, 368] on icon at bounding box center [657, 367] width 25 height 25
click at [654, 366] on icon at bounding box center [657, 367] width 25 height 25
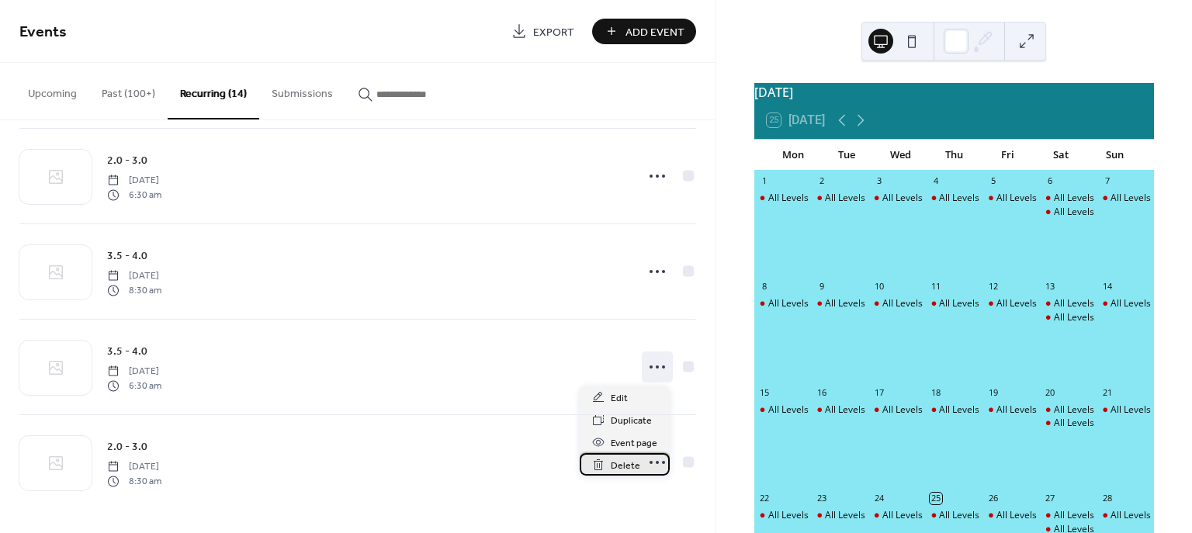
click at [619, 467] on span "Delete" at bounding box center [625, 466] width 29 height 16
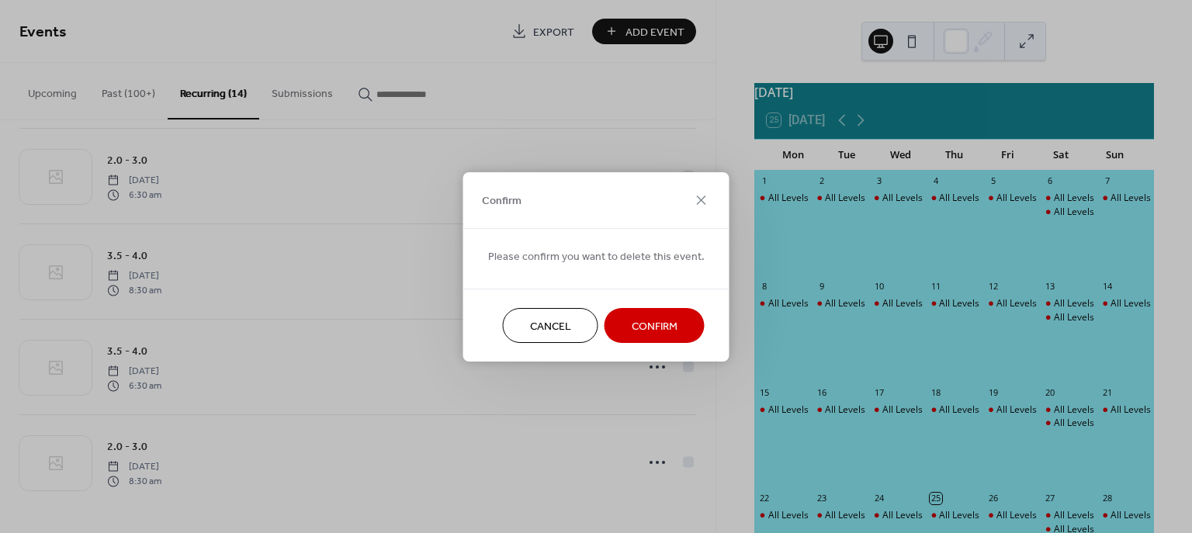
click at [656, 328] on span "Confirm" at bounding box center [655, 326] width 46 height 16
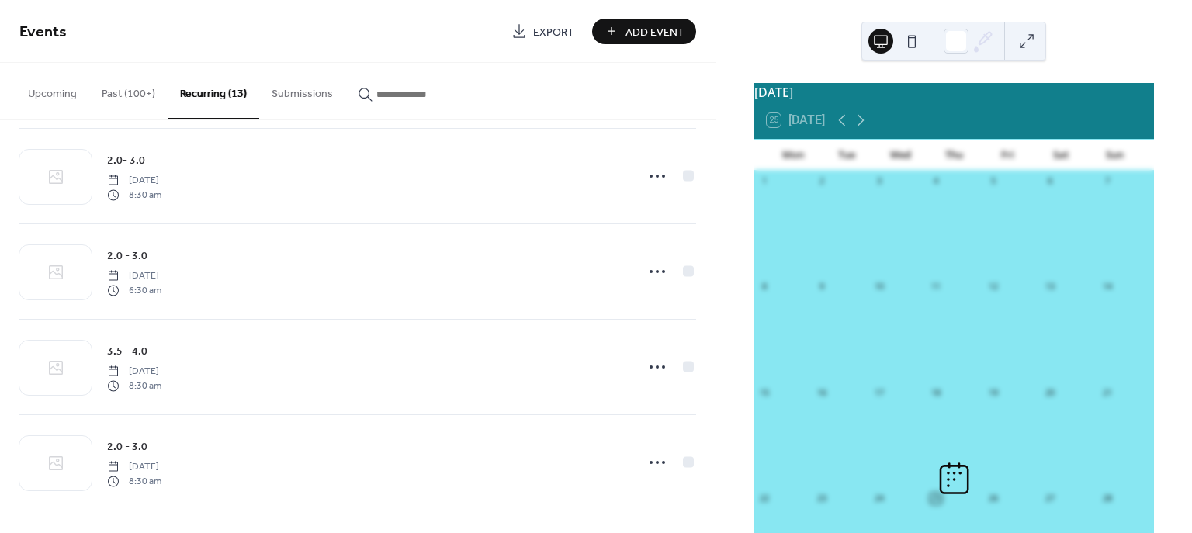
scroll to position [397, 0]
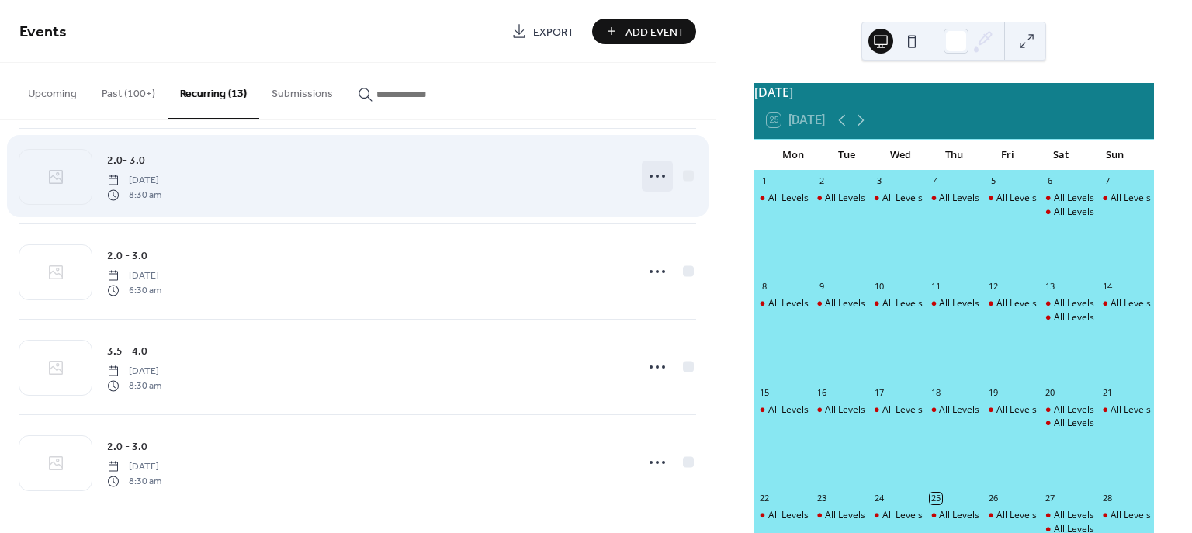
click at [649, 174] on icon at bounding box center [657, 176] width 25 height 25
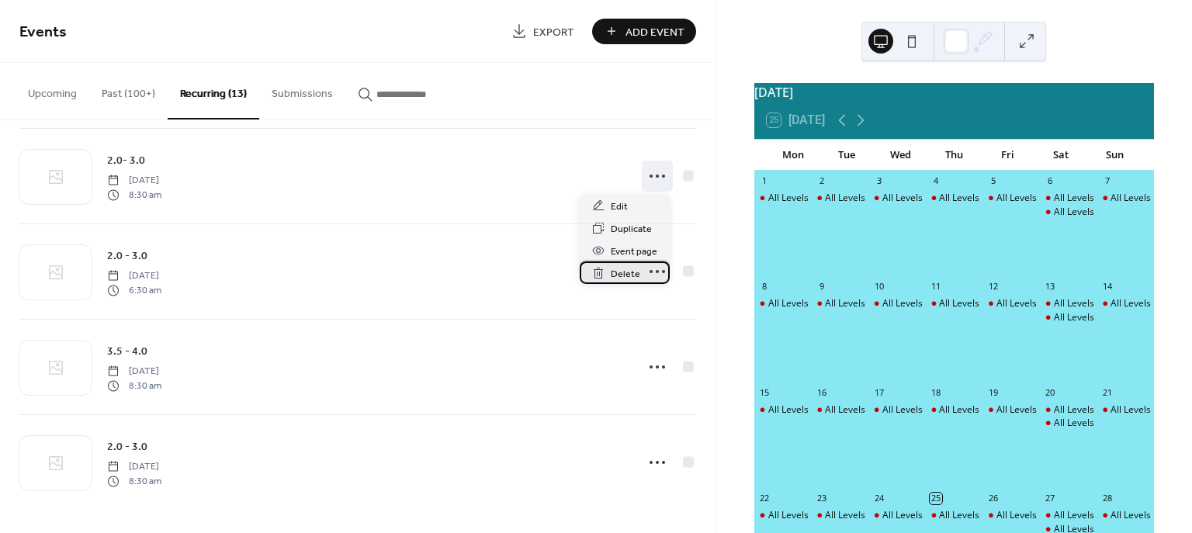
click at [624, 275] on span "Delete" at bounding box center [625, 274] width 29 height 16
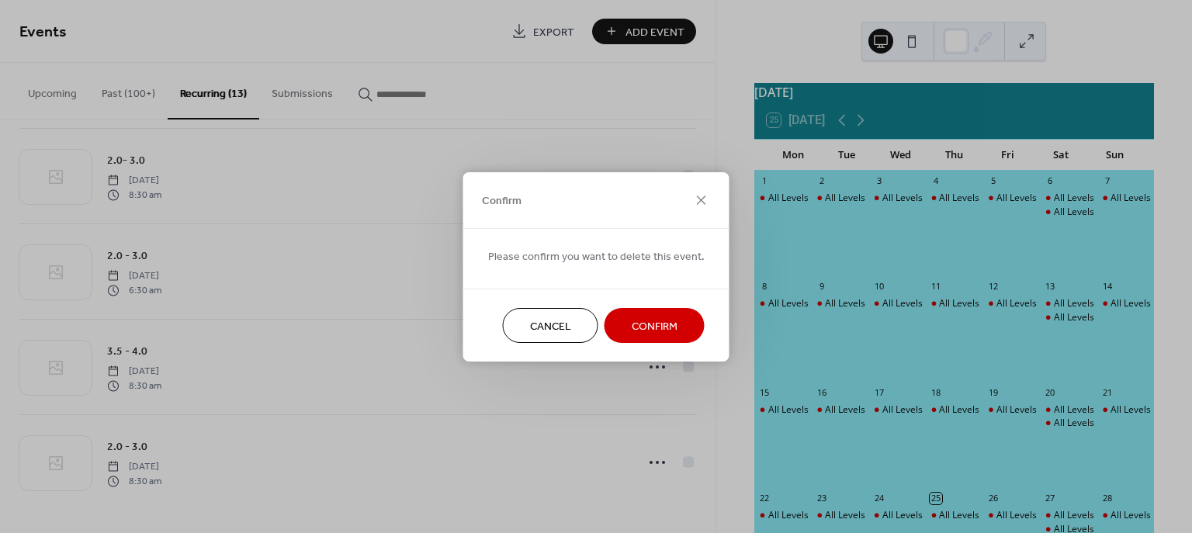
click at [636, 324] on span "Confirm" at bounding box center [655, 326] width 46 height 16
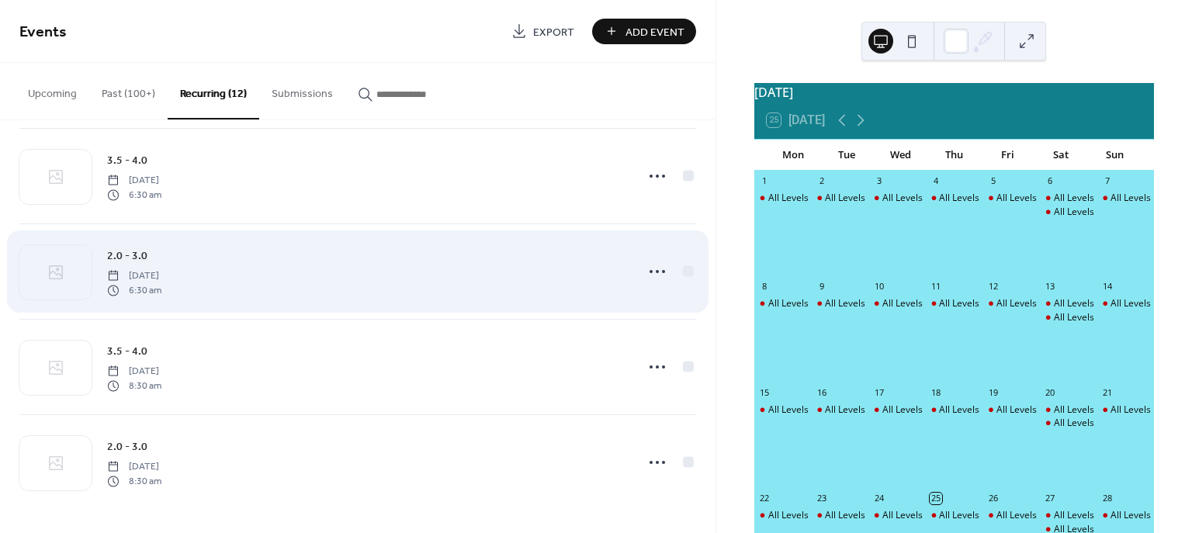
scroll to position [301, 0]
click at [650, 269] on icon at bounding box center [657, 271] width 25 height 25
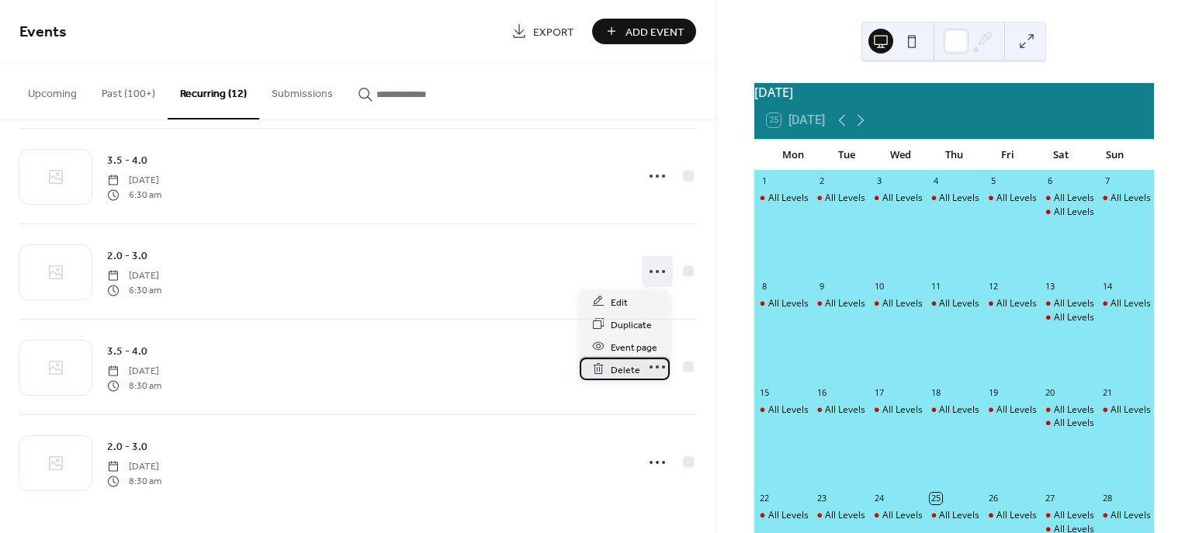
click at [620, 366] on span "Delete" at bounding box center [625, 370] width 29 height 16
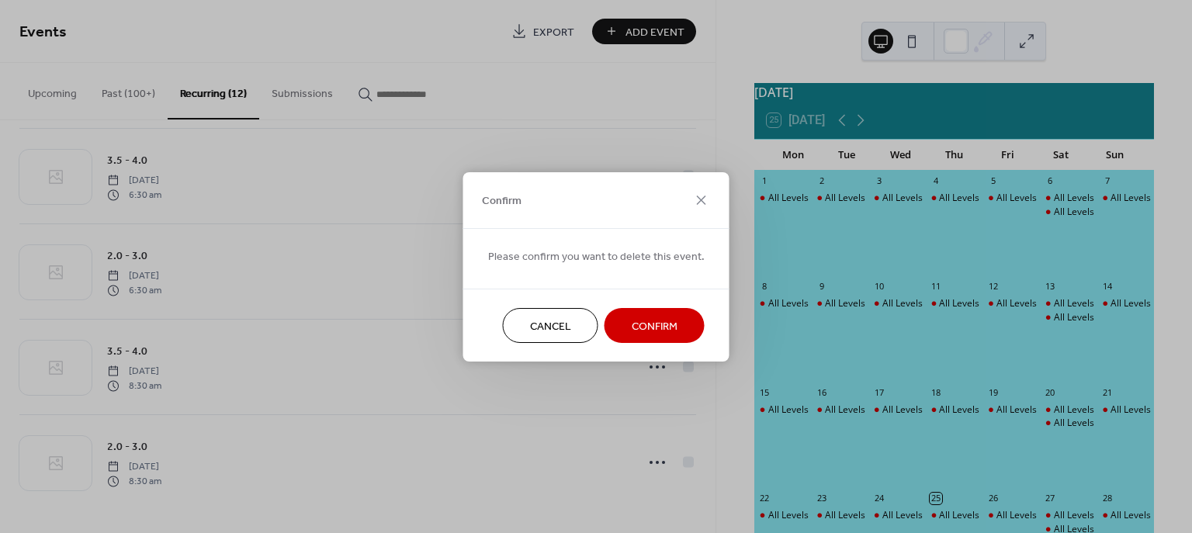
click at [636, 324] on span "Confirm" at bounding box center [655, 326] width 46 height 16
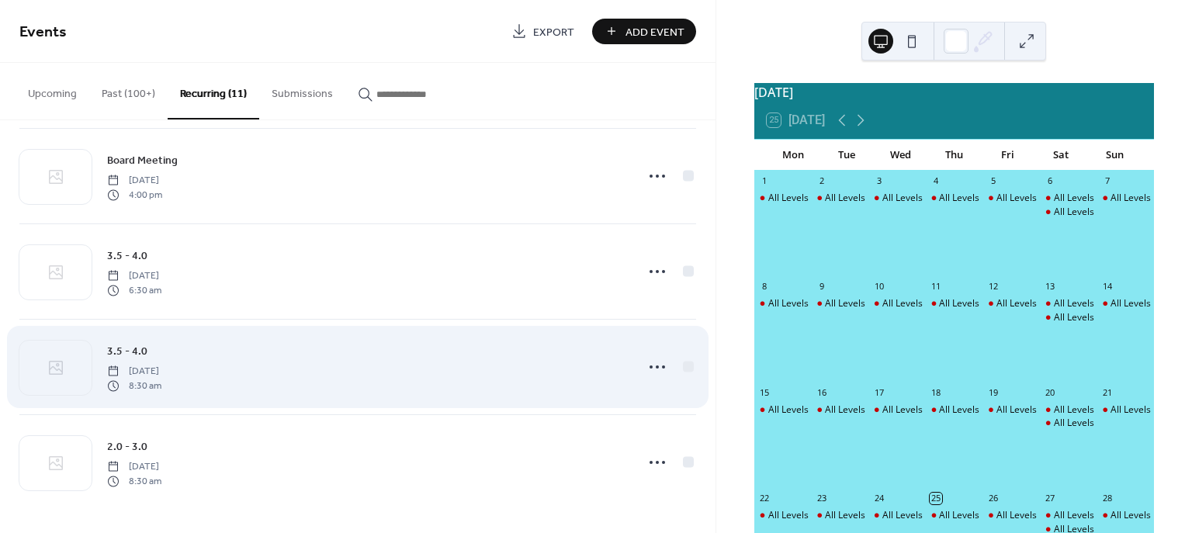
scroll to position [206, 0]
click at [651, 366] on icon at bounding box center [657, 367] width 25 height 25
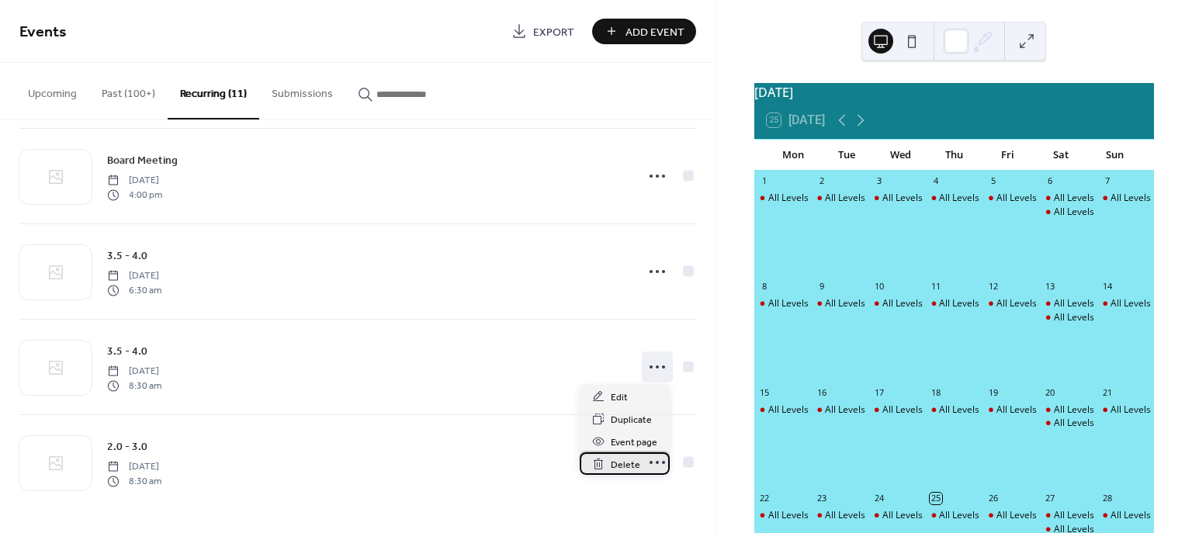
click at [623, 460] on span "Delete" at bounding box center [625, 465] width 29 height 16
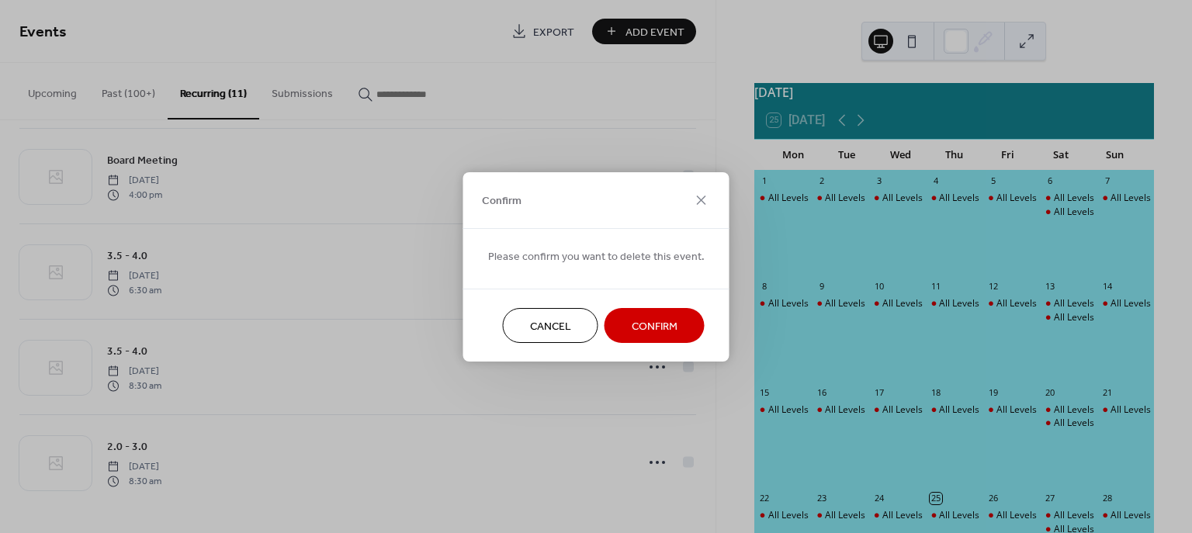
click at [645, 331] on span "Confirm" at bounding box center [655, 326] width 46 height 16
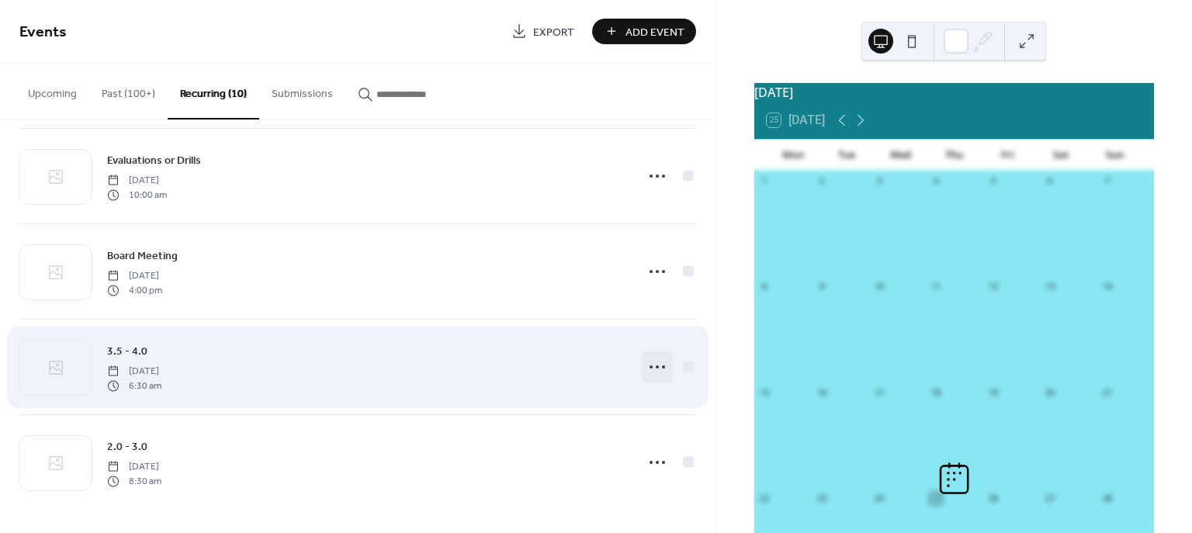
click at [650, 368] on circle at bounding box center [651, 367] width 3 height 3
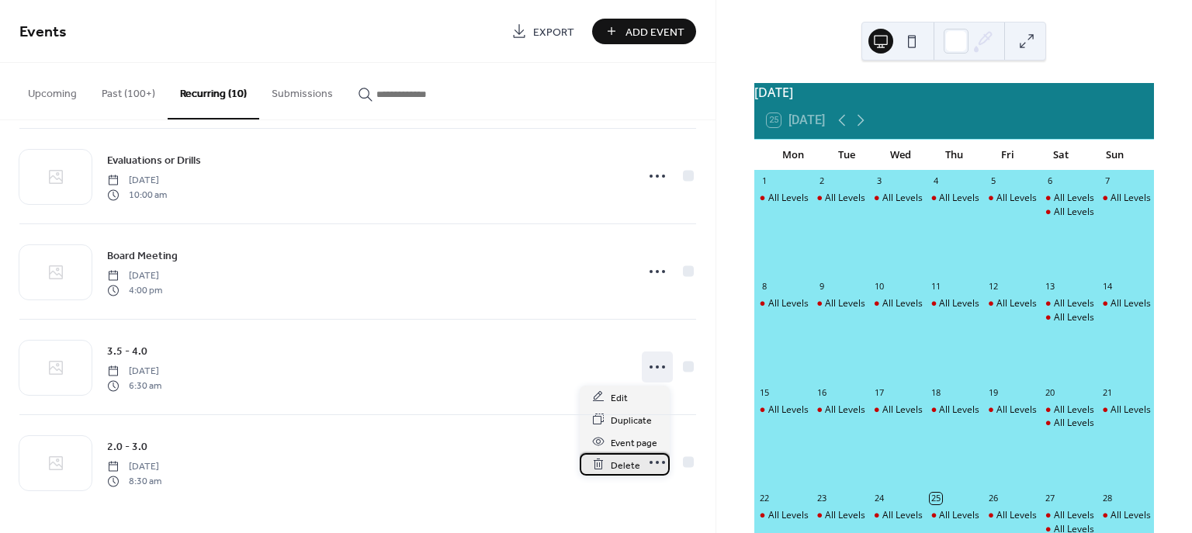
click at [614, 466] on span "Delete" at bounding box center [625, 465] width 29 height 16
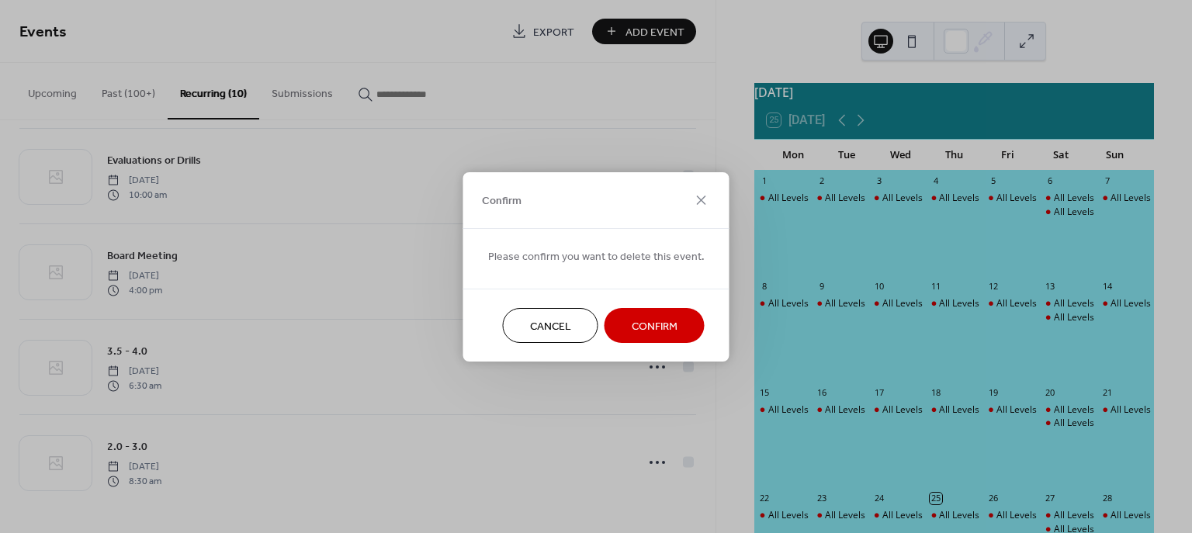
click at [645, 323] on span "Confirm" at bounding box center [655, 326] width 46 height 16
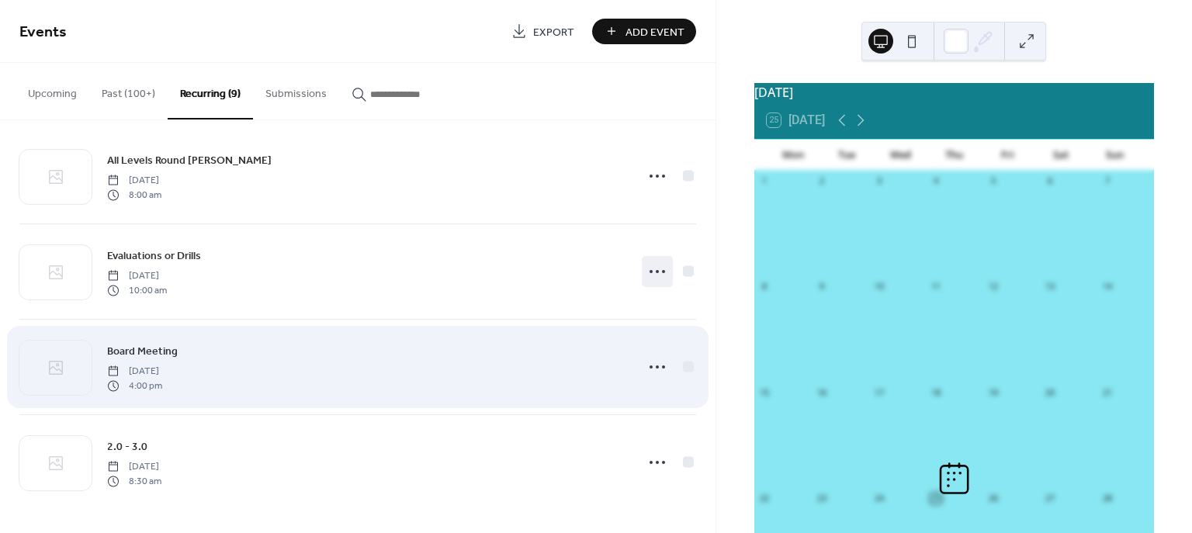
click at [648, 273] on icon at bounding box center [657, 271] width 25 height 25
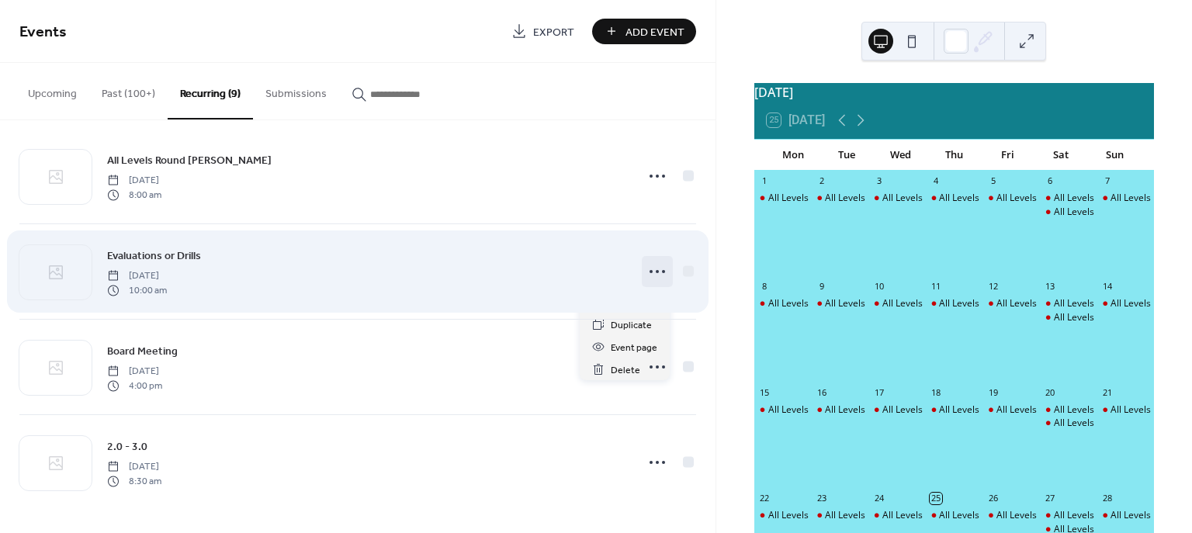
scroll to position [14, 0]
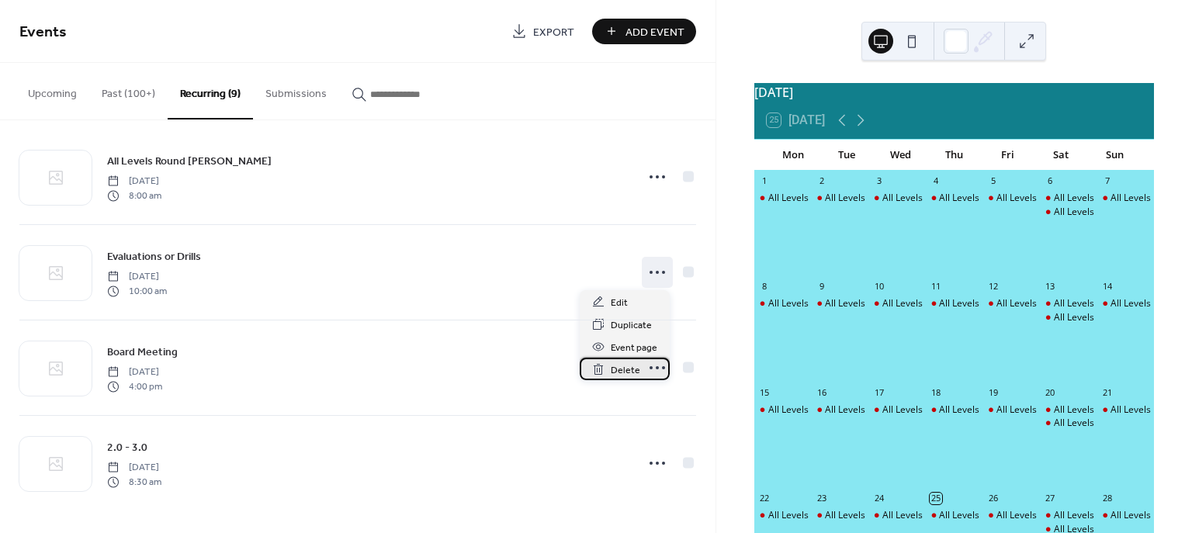
click at [622, 366] on span "Delete" at bounding box center [625, 370] width 29 height 16
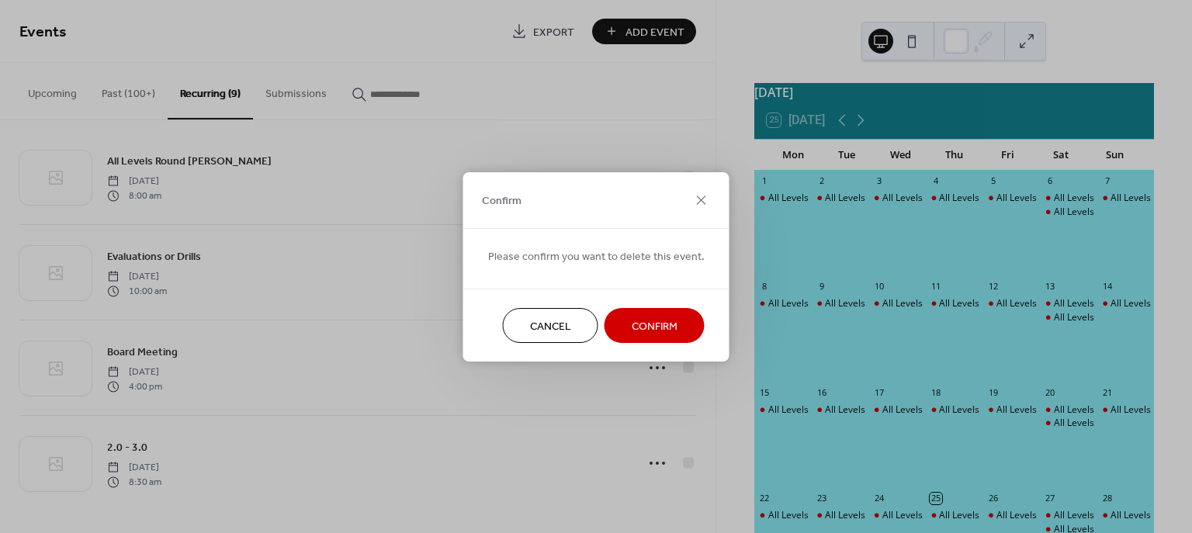
click at [643, 321] on span "Confirm" at bounding box center [655, 326] width 46 height 16
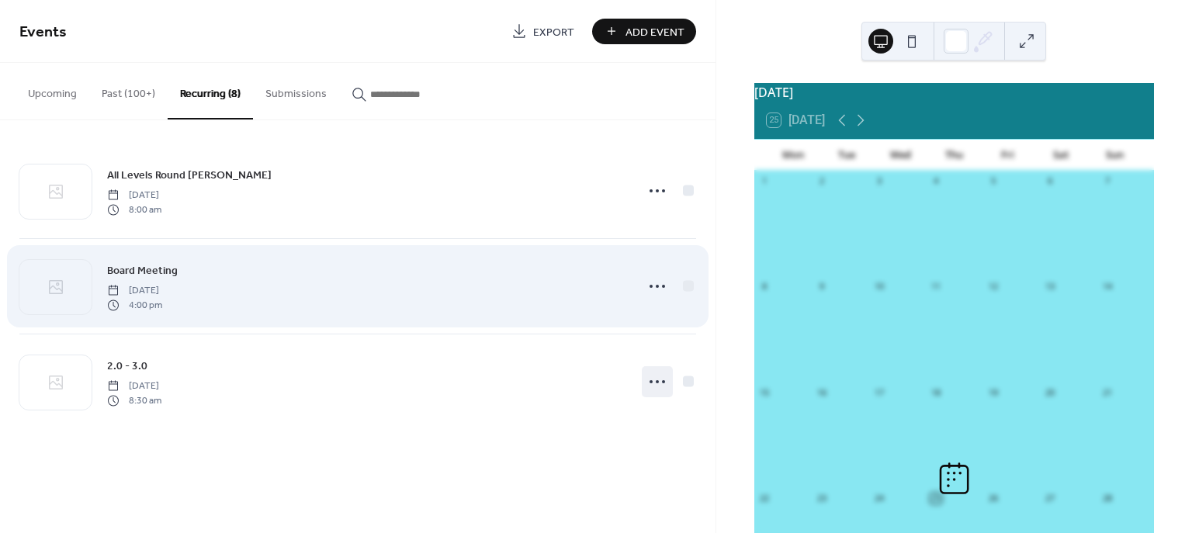
click at [654, 384] on icon at bounding box center [657, 381] width 25 height 25
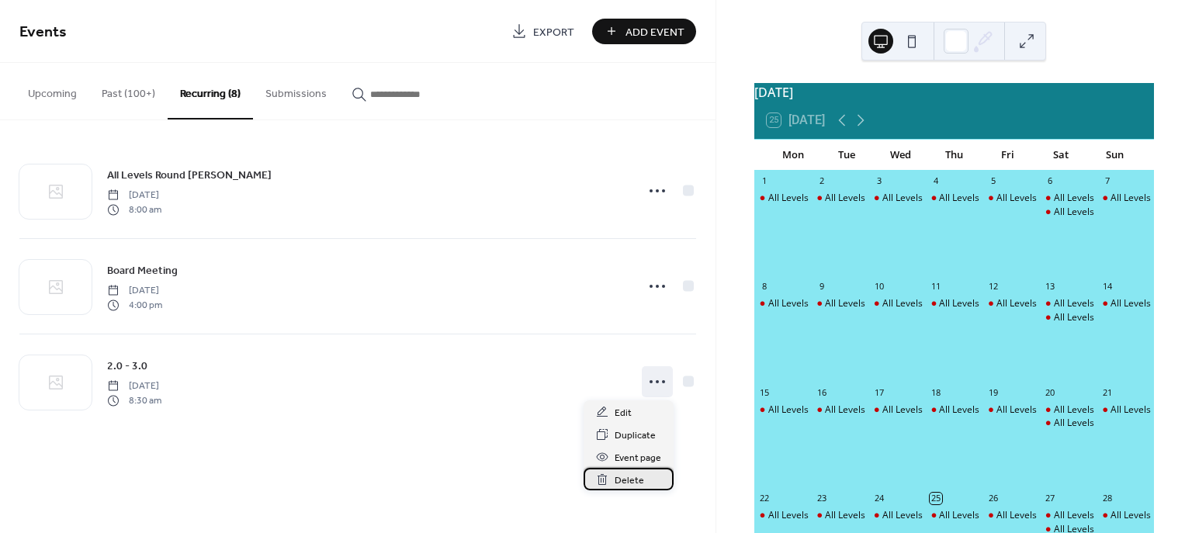
click at [617, 483] on span "Delete" at bounding box center [629, 481] width 29 height 16
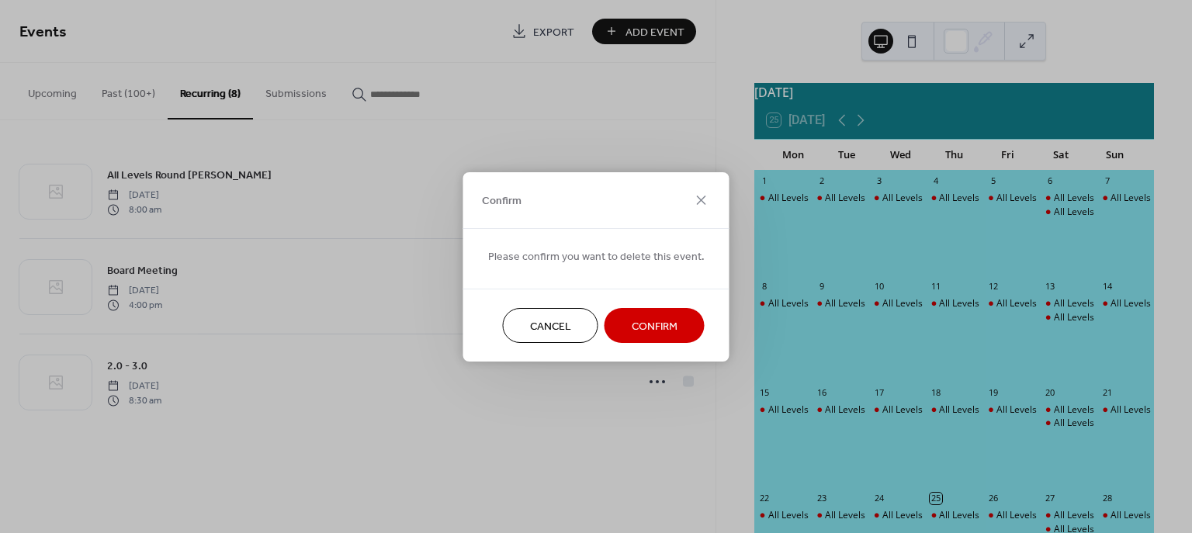
click at [647, 319] on span "Confirm" at bounding box center [655, 326] width 46 height 16
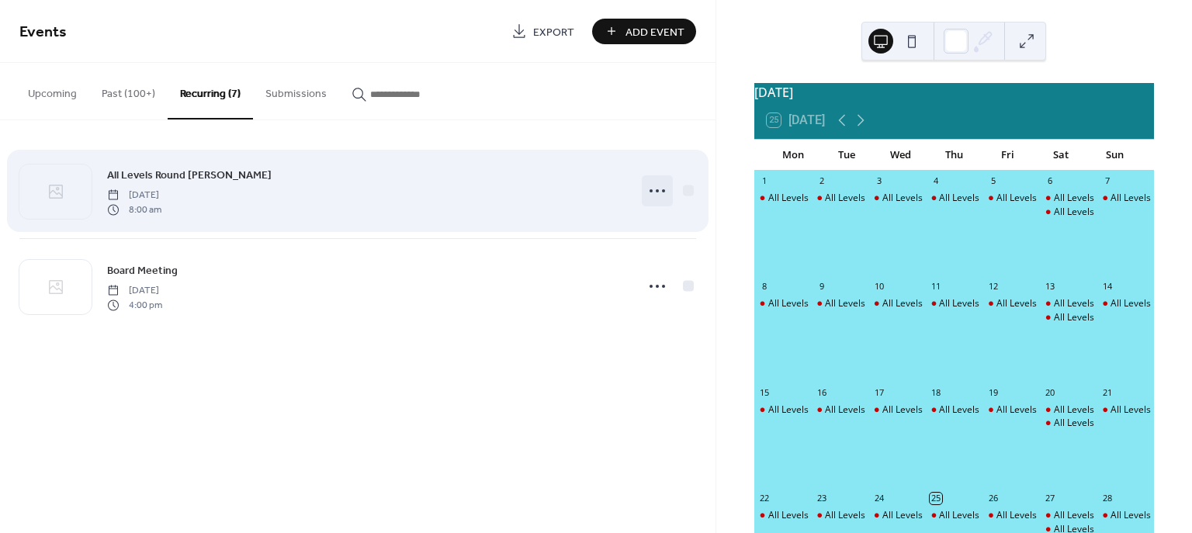
click at [652, 189] on icon at bounding box center [657, 191] width 25 height 25
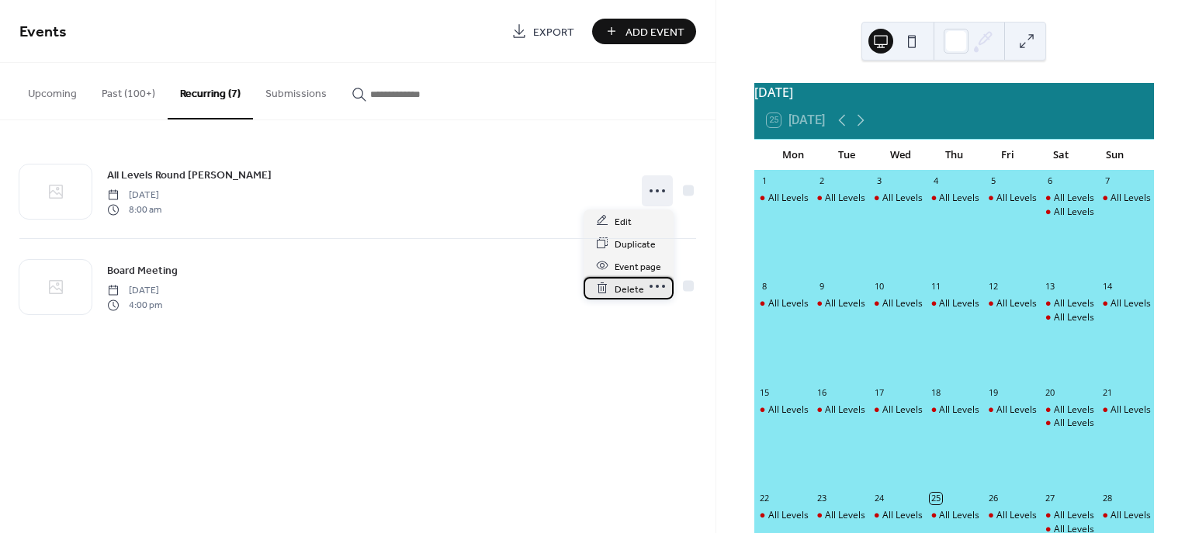
click at [618, 289] on span "Delete" at bounding box center [629, 289] width 29 height 16
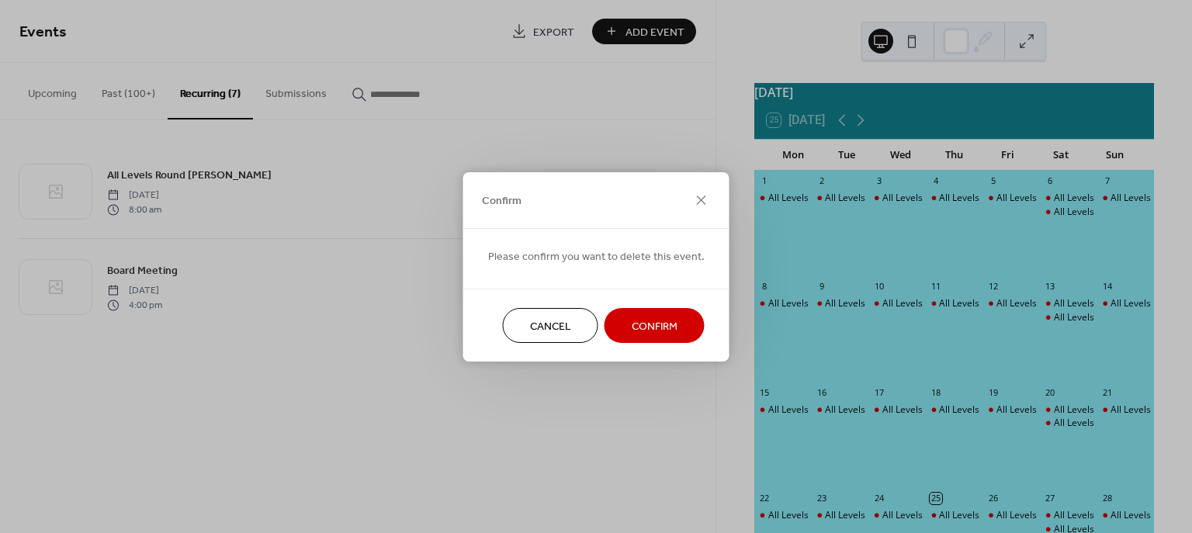
click at [632, 323] on span "Confirm" at bounding box center [655, 326] width 46 height 16
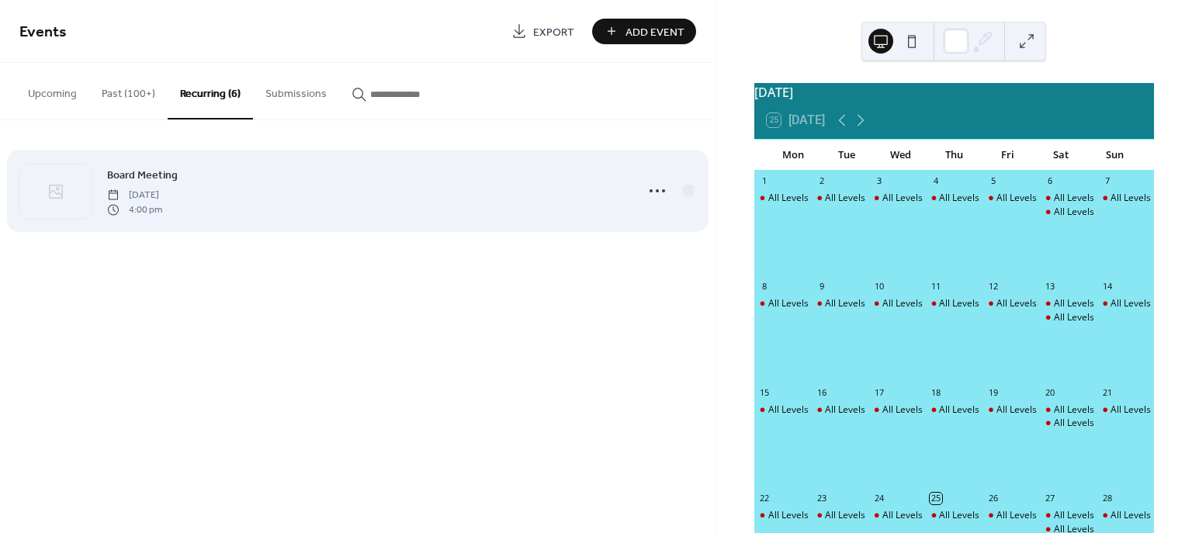
click at [490, 184] on div "Board Meeting [DATE] 4:00 pm" at bounding box center [366, 191] width 519 height 50
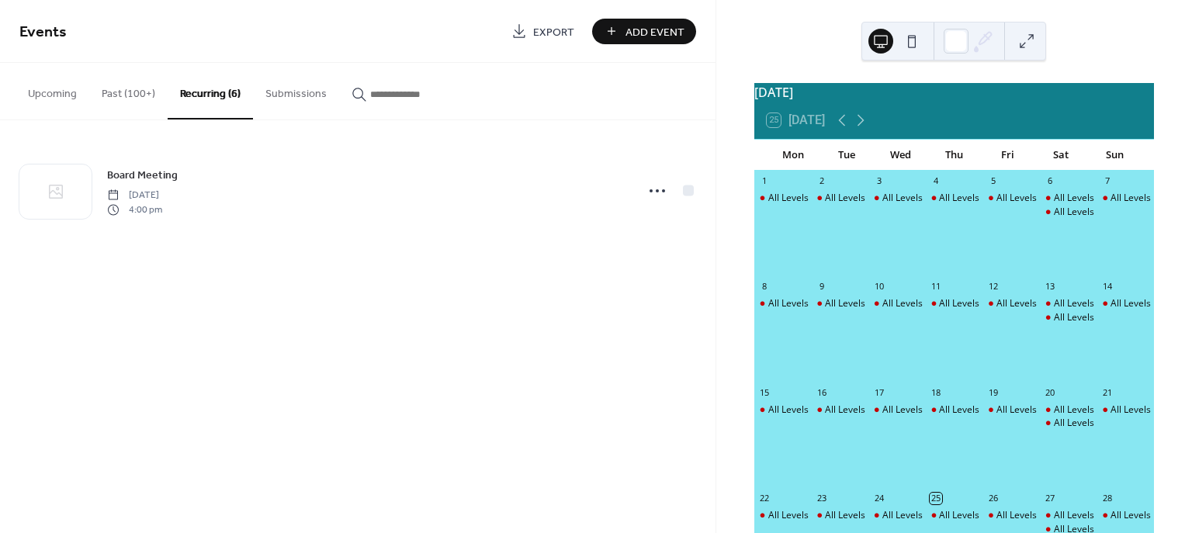
click at [213, 101] on button "Recurring (6)" at bounding box center [210, 91] width 85 height 57
click at [366, 135] on div "Board Meeting [DATE] 4:00 pm" at bounding box center [358, 190] width 716 height 141
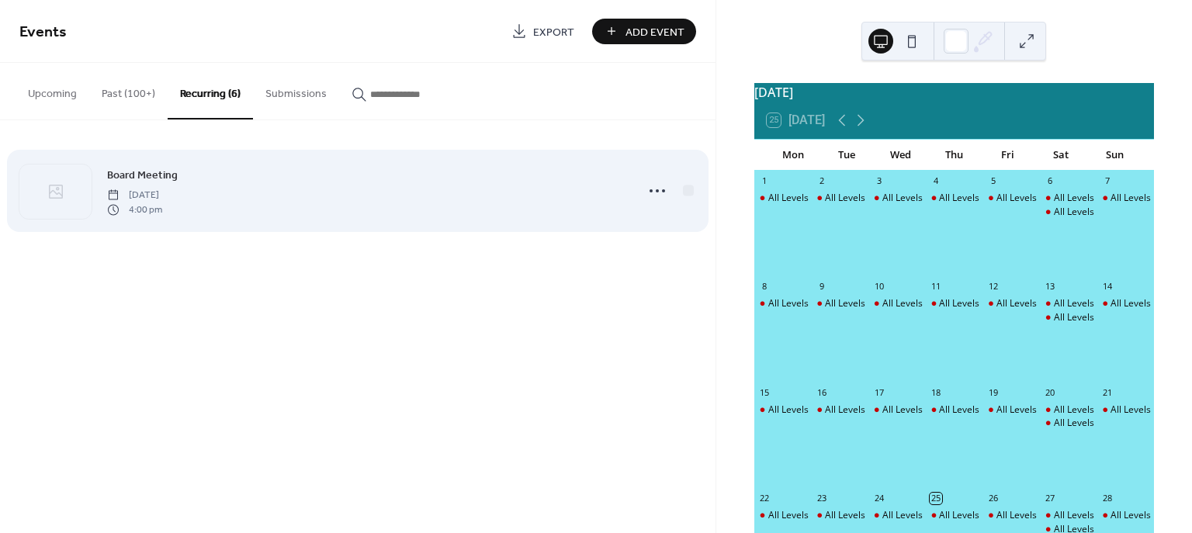
click at [383, 196] on div "Board Meeting [DATE] 4:00 pm" at bounding box center [366, 191] width 519 height 50
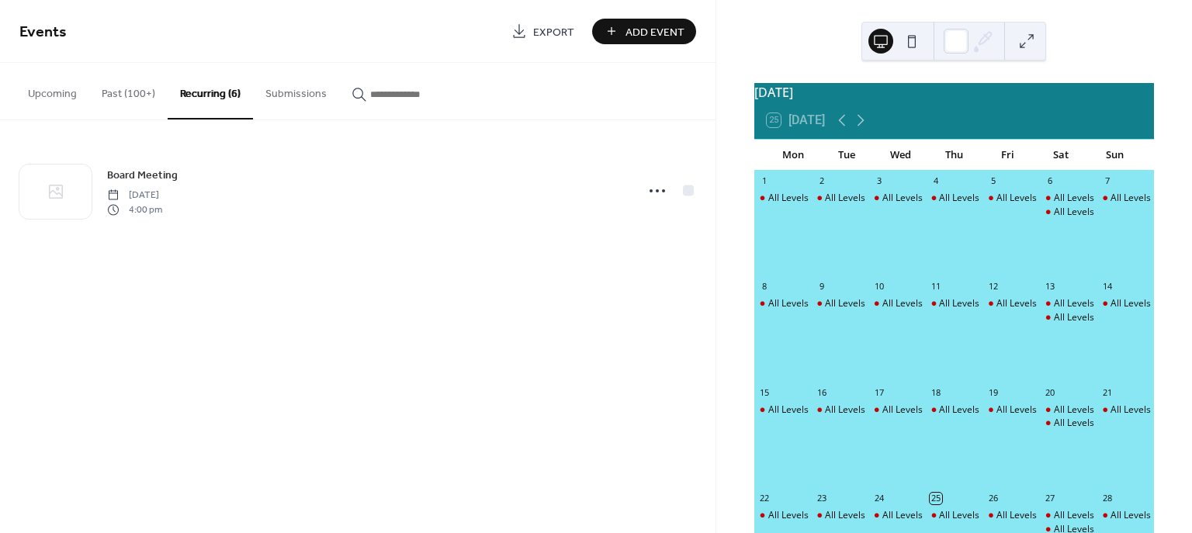
click at [115, 91] on button "Past (100+)" at bounding box center [128, 90] width 78 height 55
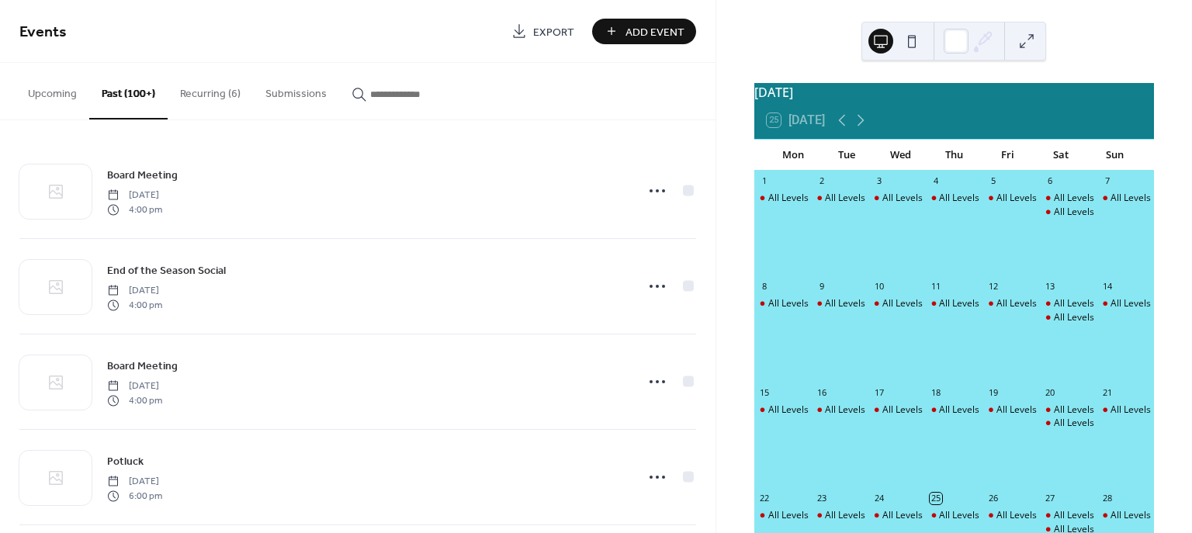
click at [197, 93] on button "Recurring (6)" at bounding box center [210, 90] width 85 height 55
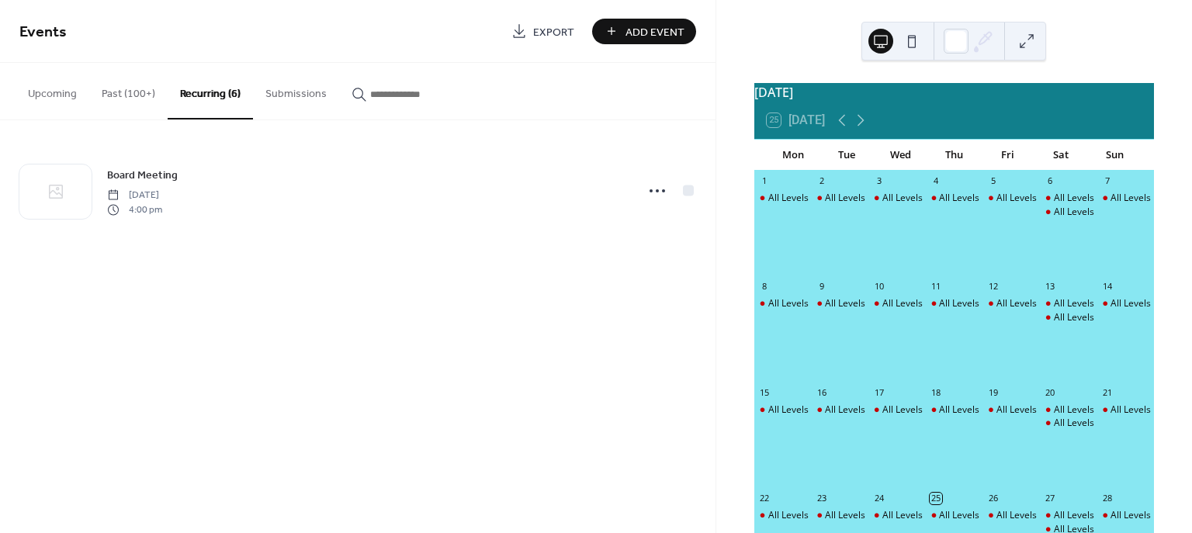
click at [49, 93] on button "Upcoming" at bounding box center [53, 90] width 74 height 55
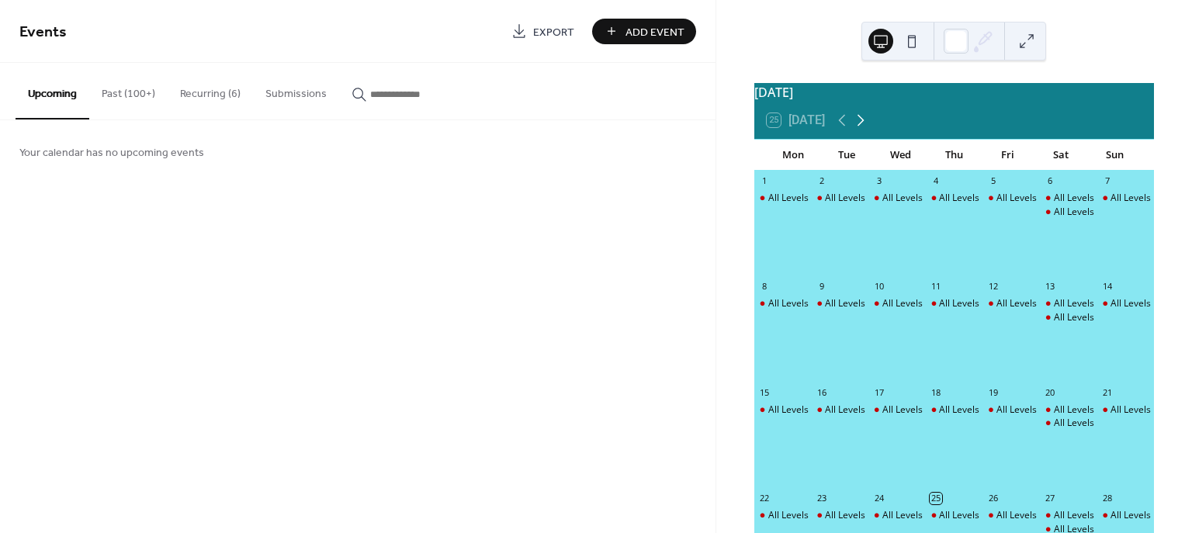
click at [862, 129] on icon at bounding box center [861, 120] width 19 height 19
click at [803, 310] on div "All Levels Round [PERSON_NAME]" at bounding box center [840, 303] width 145 height 13
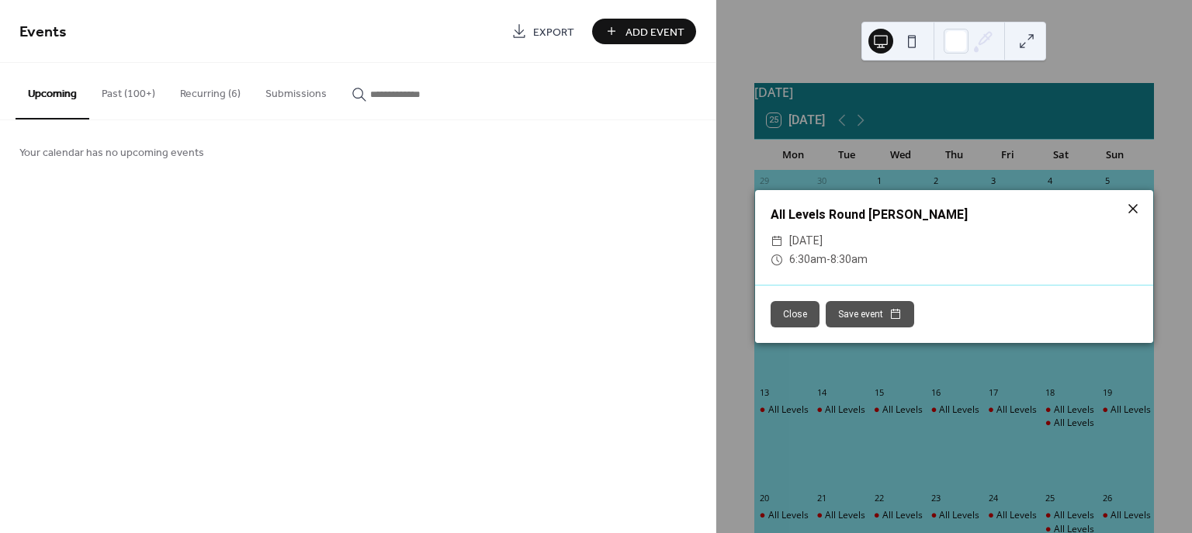
click at [1133, 206] on icon at bounding box center [1133, 208] width 19 height 19
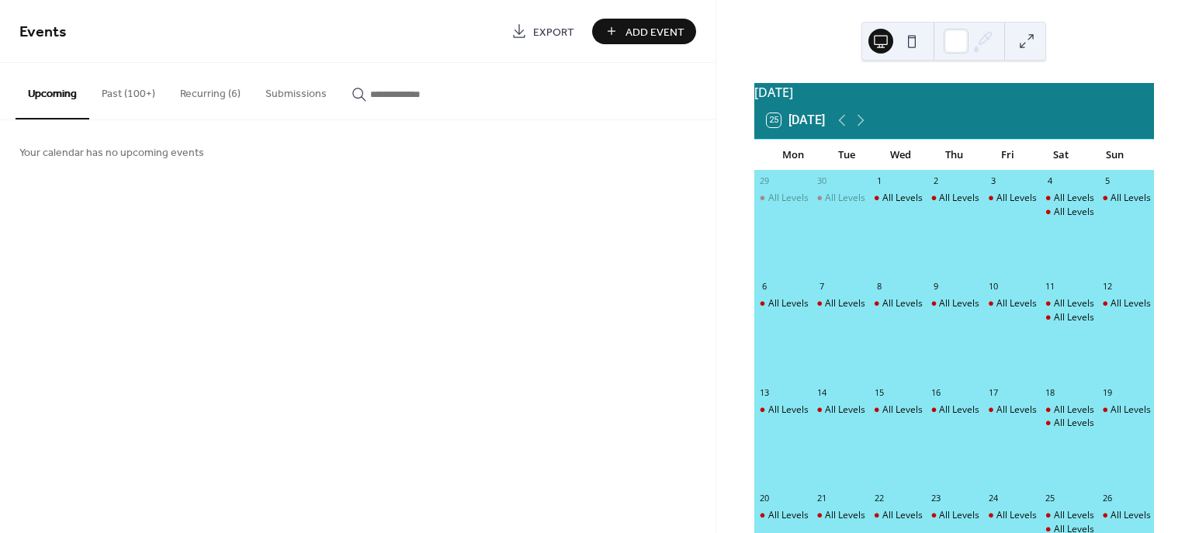
click at [133, 97] on button "Past (100+)" at bounding box center [128, 90] width 78 height 55
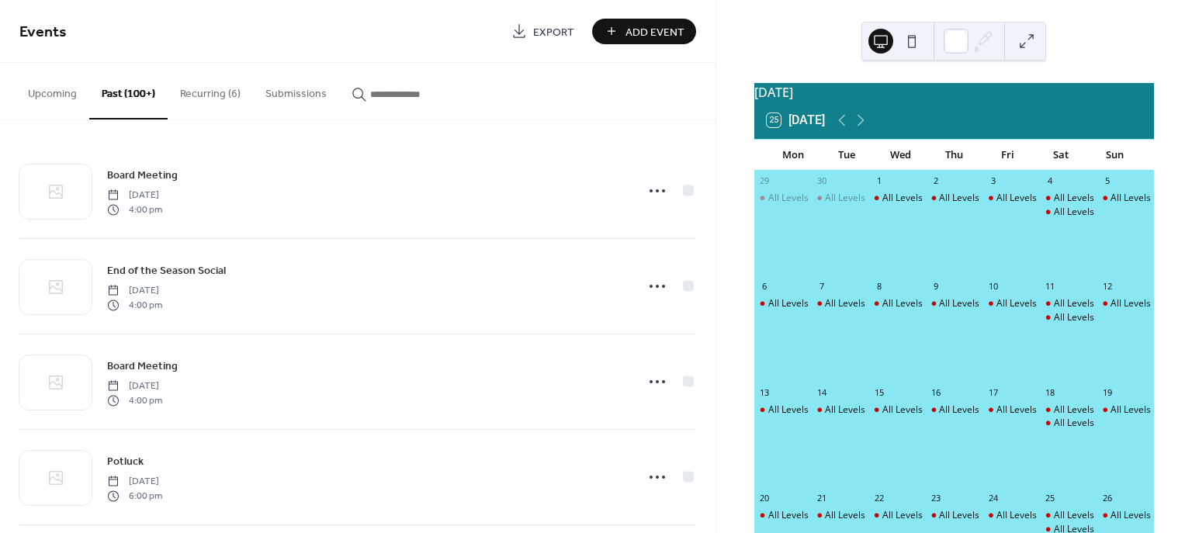
drag, startPoint x: 714, startPoint y: 163, endPoint x: 737, endPoint y: 403, distance: 240.9
click at [737, 403] on div "Events Export Add Event Upcoming Past (100+) Recurring (6) Submissions Your cal…" at bounding box center [596, 266] width 1192 height 533
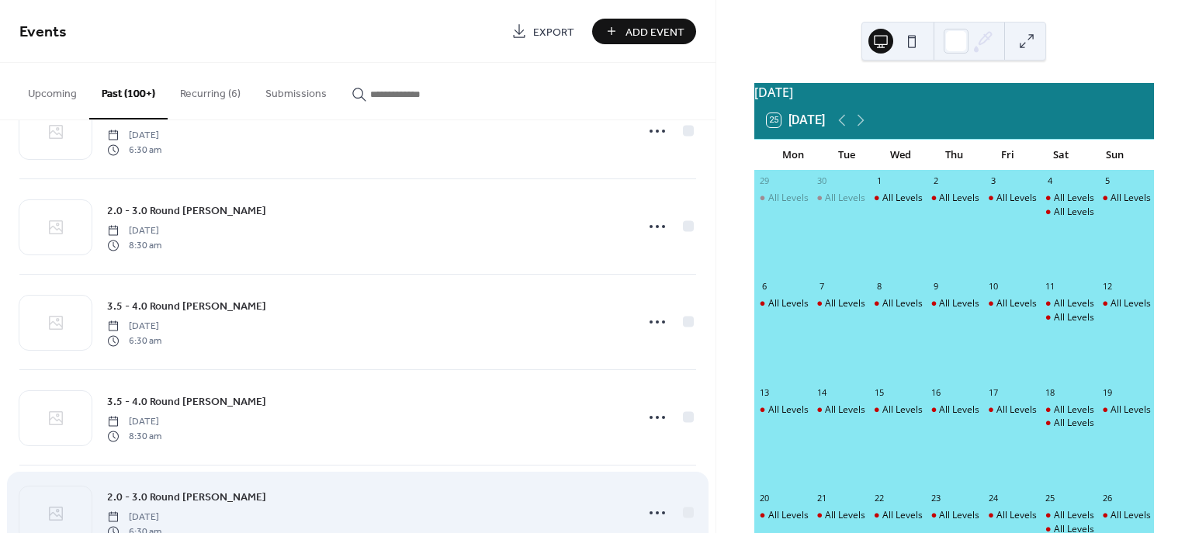
scroll to position [2502, 0]
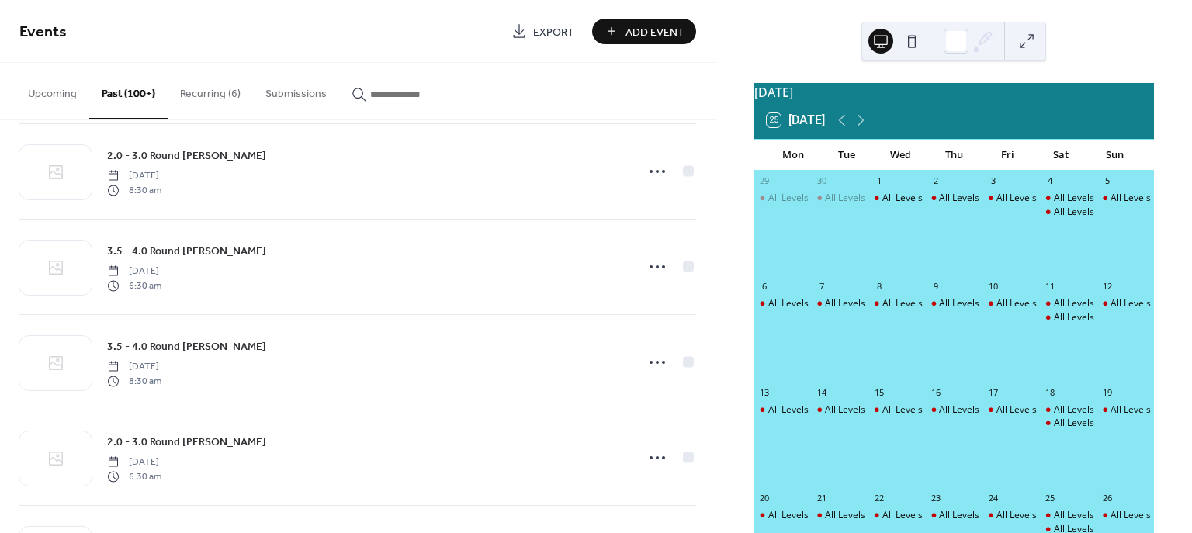
click at [203, 97] on button "Recurring (6)" at bounding box center [210, 90] width 85 height 55
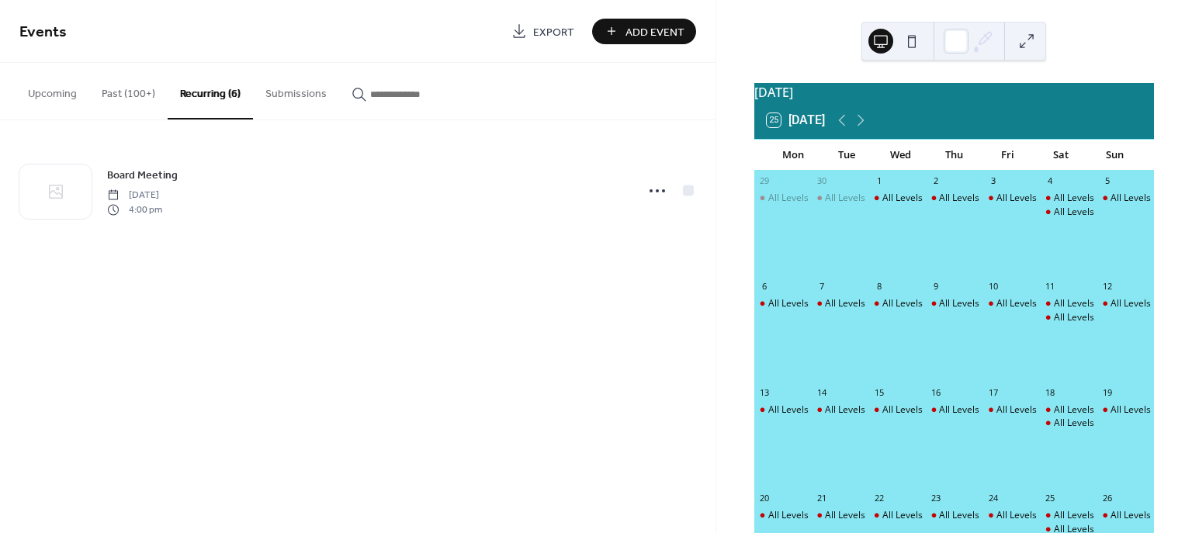
click at [1028, 40] on button at bounding box center [1027, 41] width 25 height 25
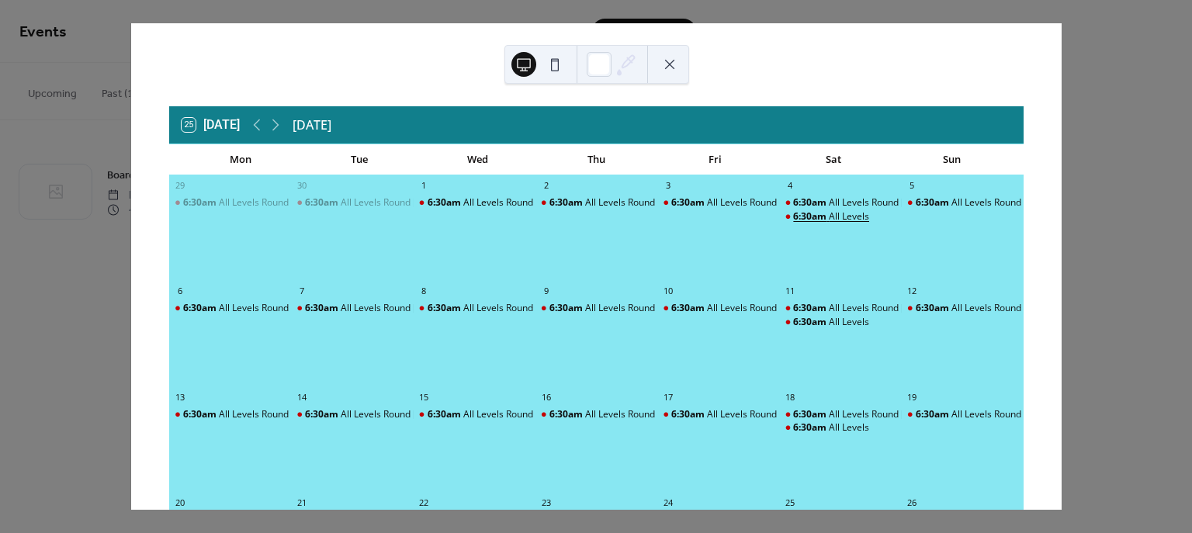
click at [854, 217] on div "All Levels" at bounding box center [849, 216] width 40 height 13
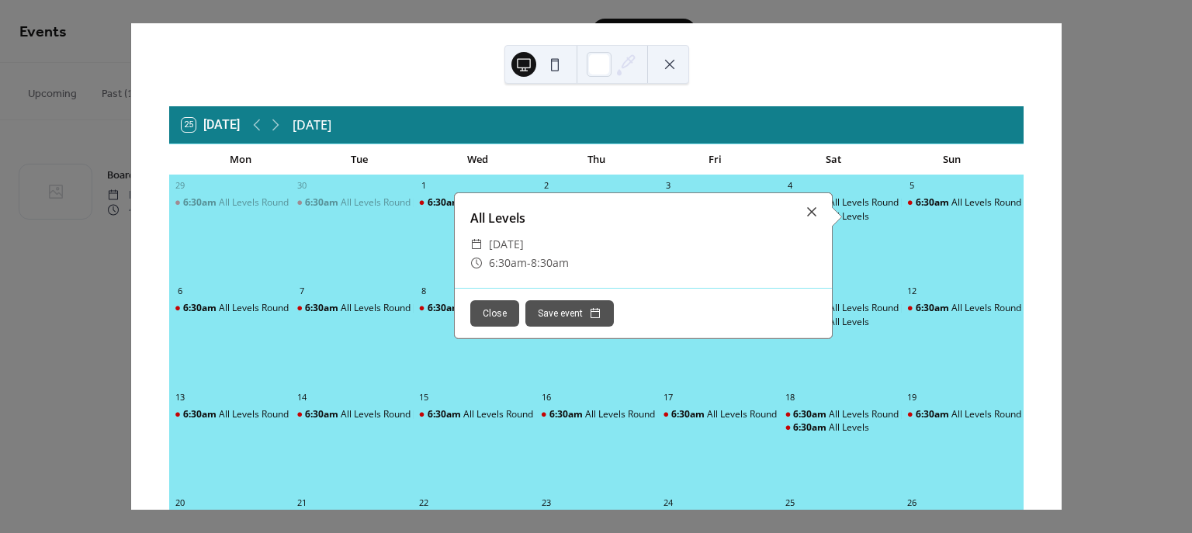
click at [555, 310] on button "Save event" at bounding box center [570, 313] width 88 height 26
click at [494, 310] on button "Close" at bounding box center [494, 313] width 49 height 26
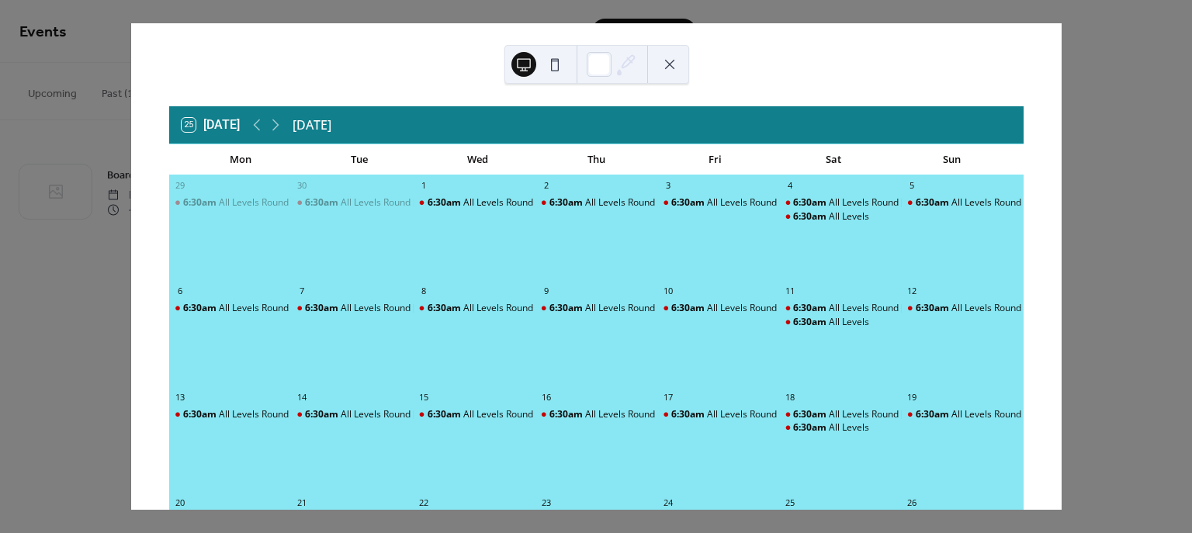
click at [671, 63] on button at bounding box center [669, 64] width 25 height 25
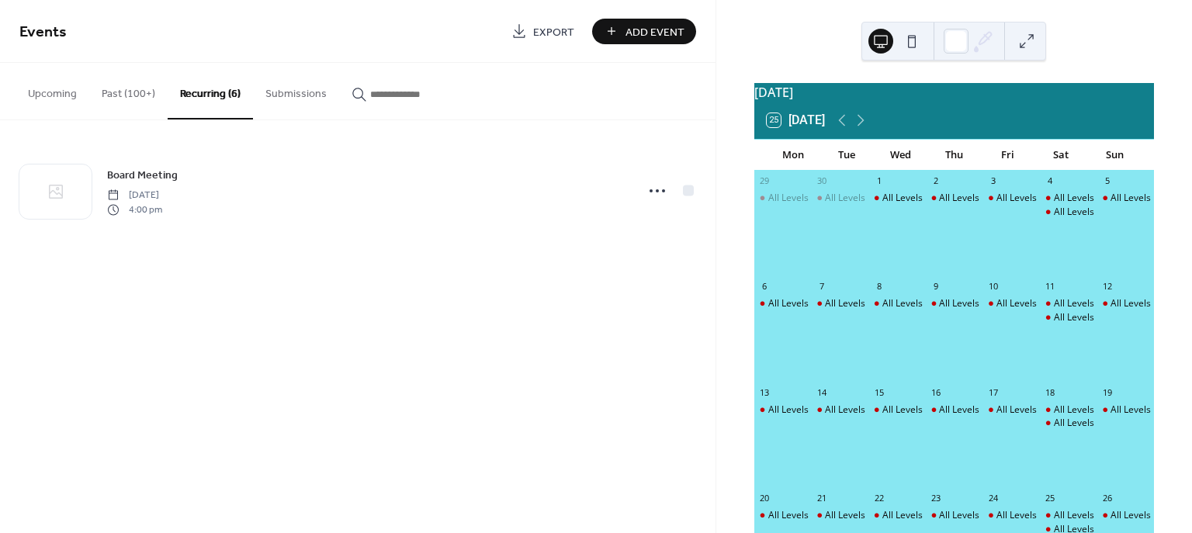
click at [912, 39] on button at bounding box center [912, 41] width 25 height 25
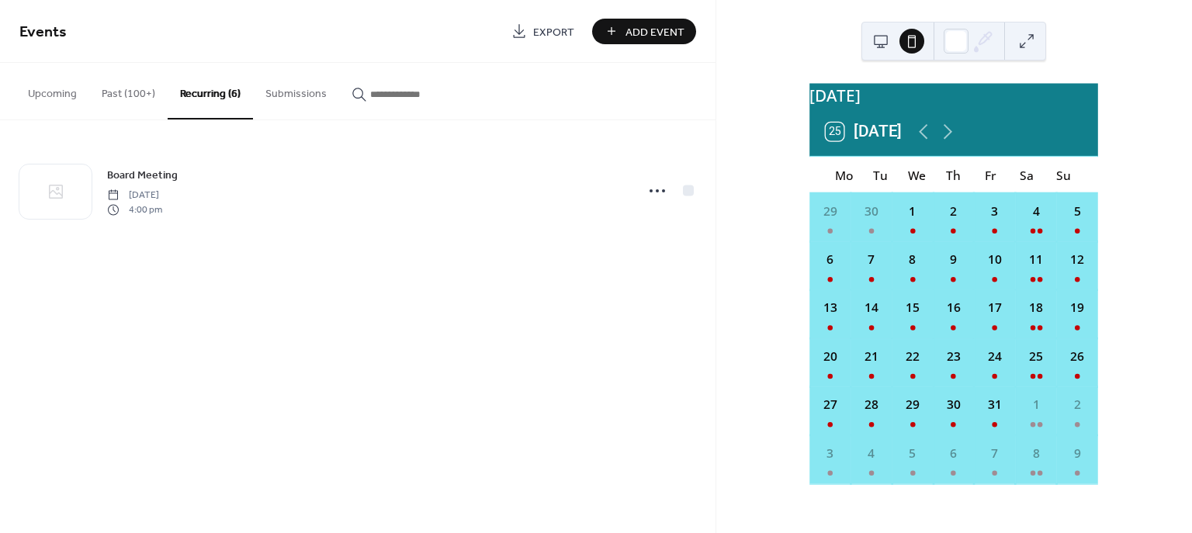
click at [881, 36] on button at bounding box center [881, 41] width 25 height 25
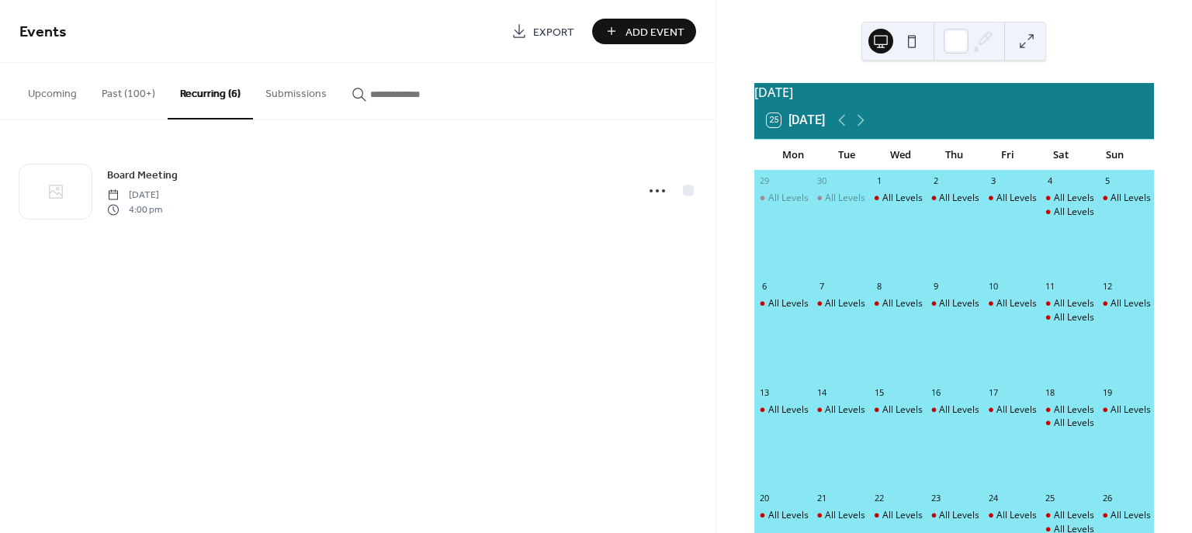
click at [57, 90] on button "Upcoming" at bounding box center [53, 90] width 74 height 55
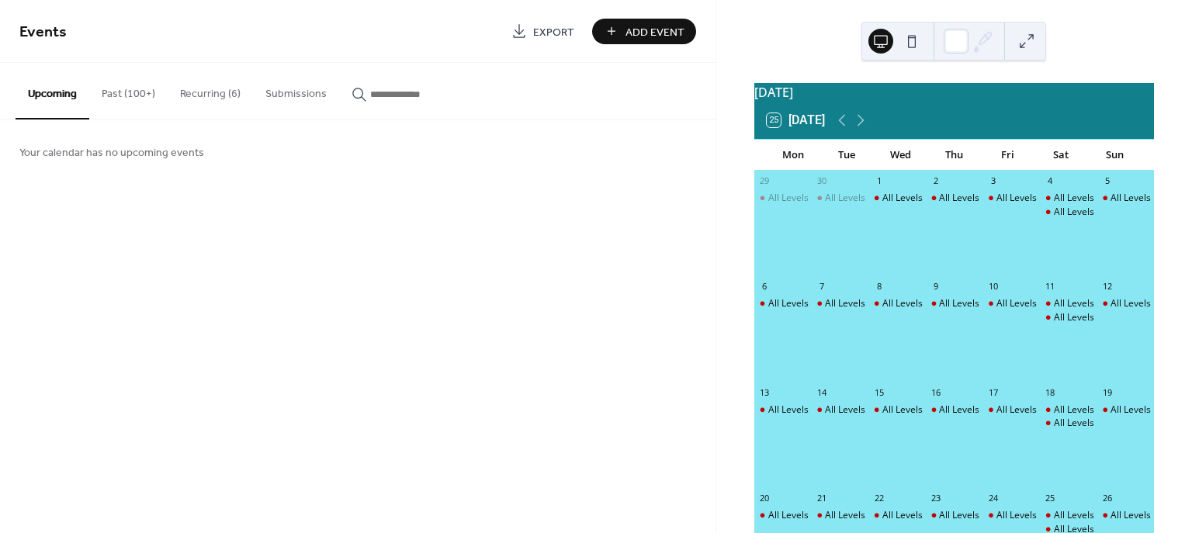
click at [193, 97] on button "Recurring (6)" at bounding box center [210, 90] width 85 height 55
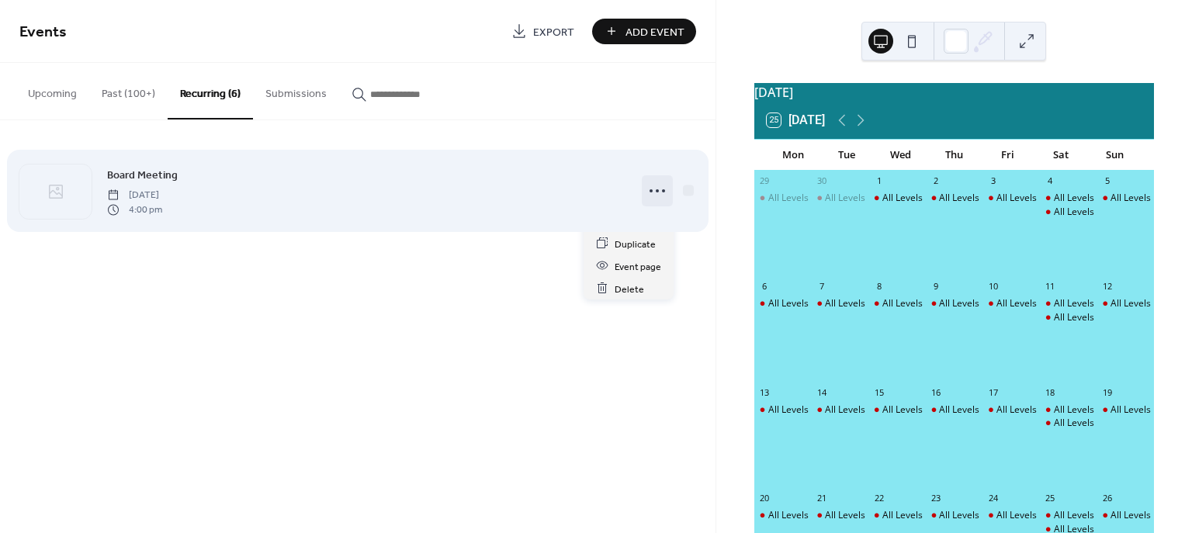
click at [654, 191] on icon at bounding box center [657, 191] width 25 height 25
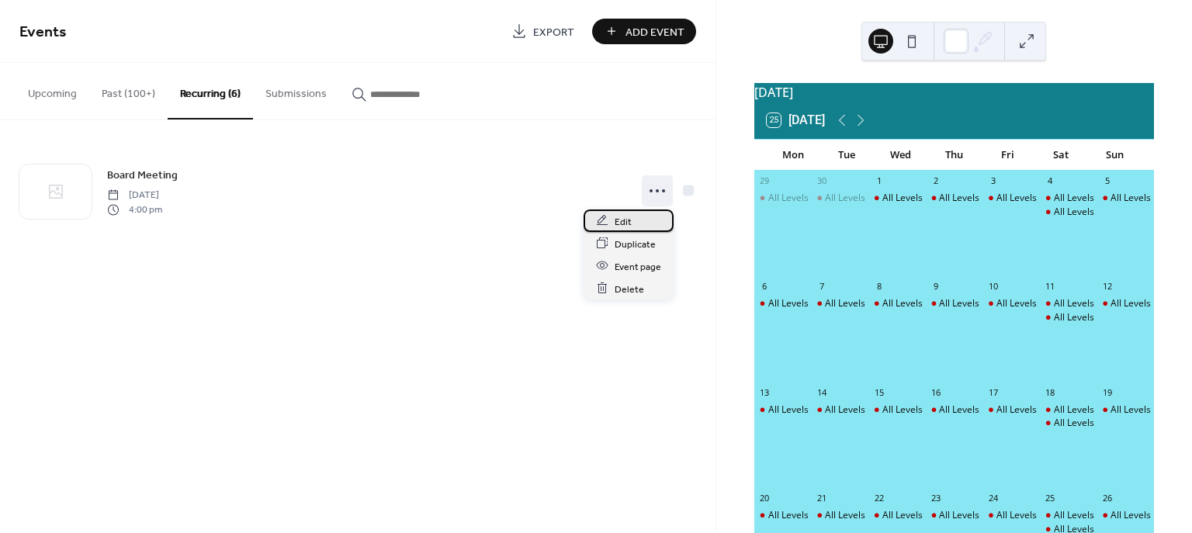
click at [619, 223] on span "Edit" at bounding box center [623, 221] width 17 height 16
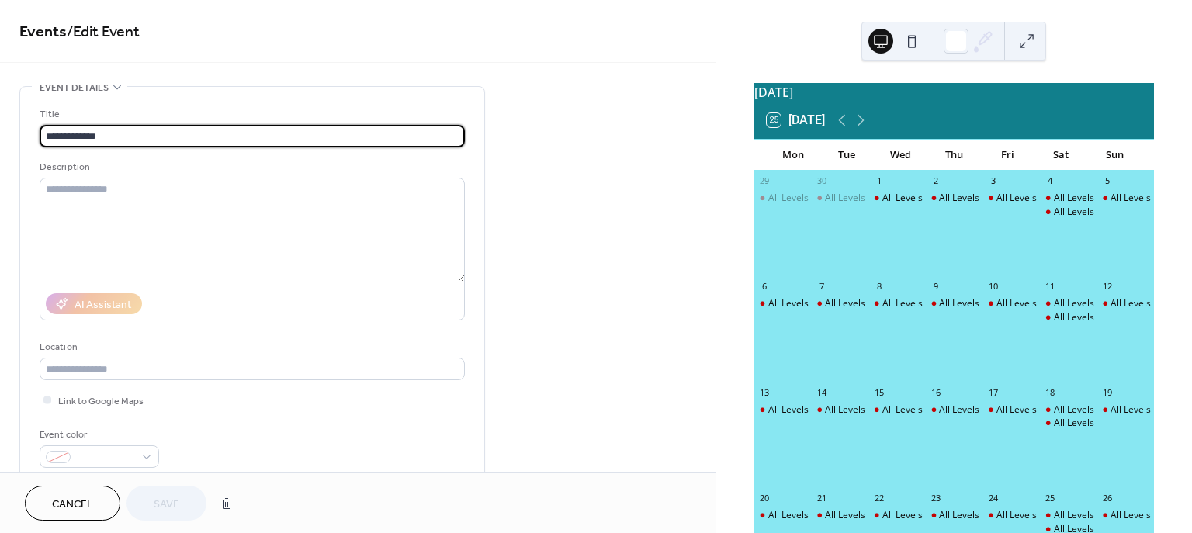
type input "**********"
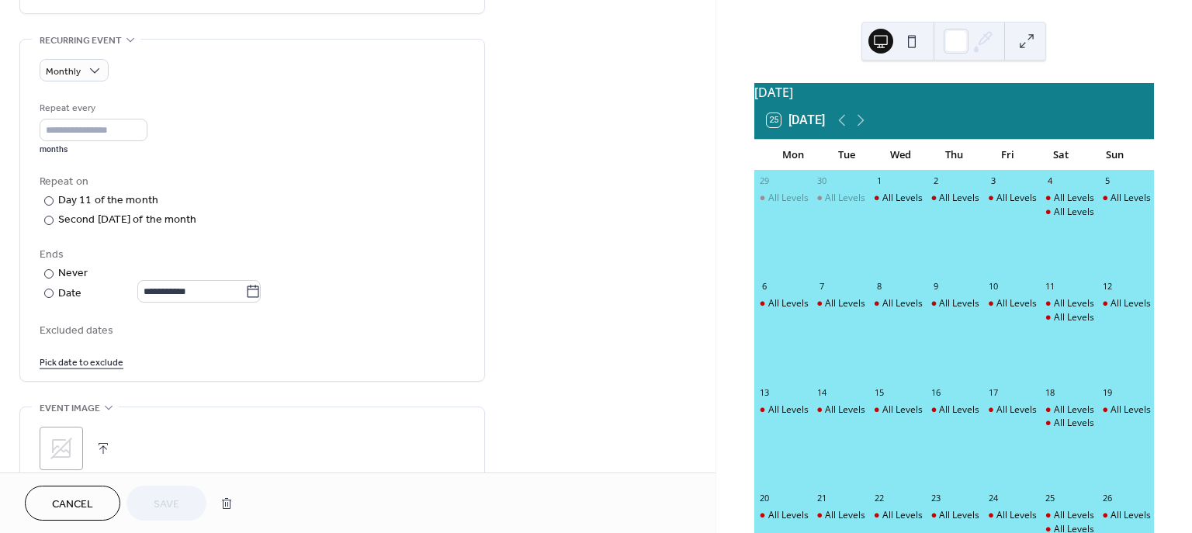
scroll to position [652, 0]
drag, startPoint x: 714, startPoint y: 362, endPoint x: 709, endPoint y: 401, distance: 39.1
click at [709, 401] on div "**********" at bounding box center [358, 236] width 716 height 473
click at [85, 504] on span "Cancel" at bounding box center [72, 505] width 41 height 16
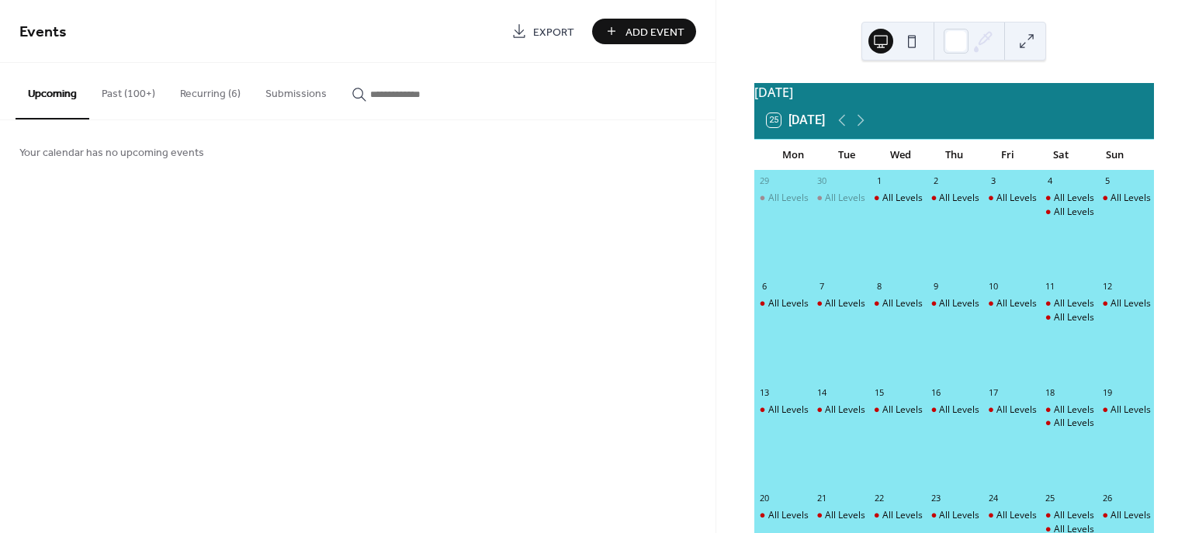
click at [203, 92] on button "Recurring (6)" at bounding box center [210, 90] width 85 height 55
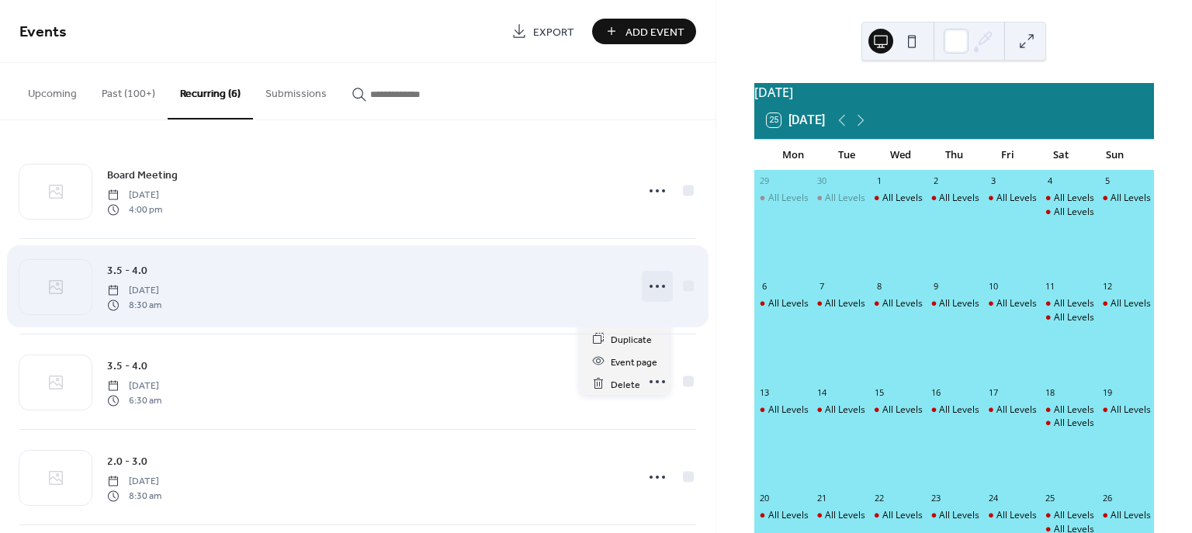
click at [649, 287] on icon at bounding box center [657, 286] width 25 height 25
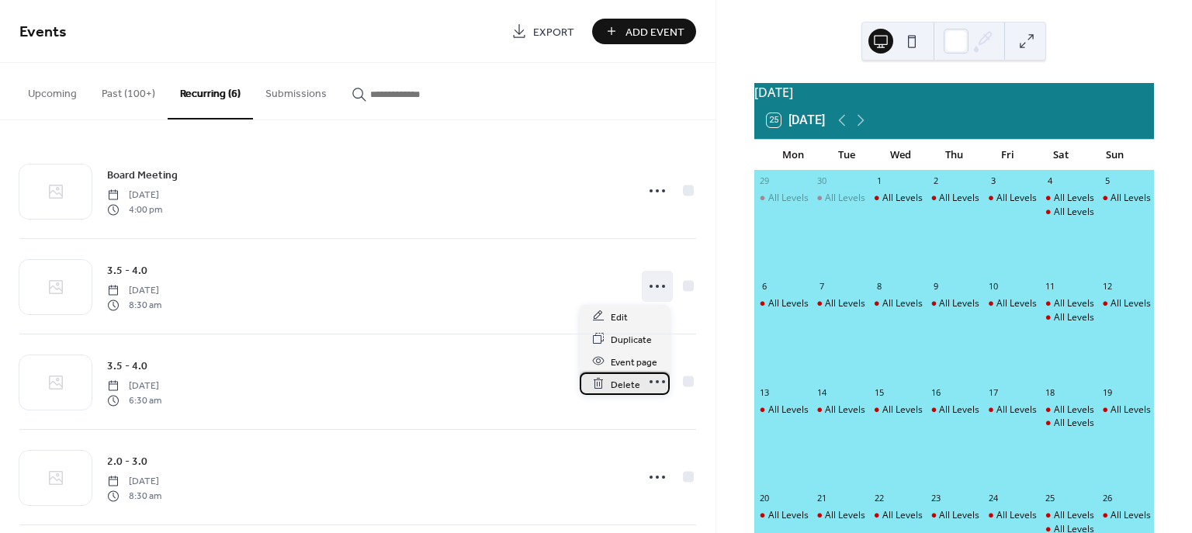
click at [625, 377] on span "Delete" at bounding box center [625, 384] width 29 height 16
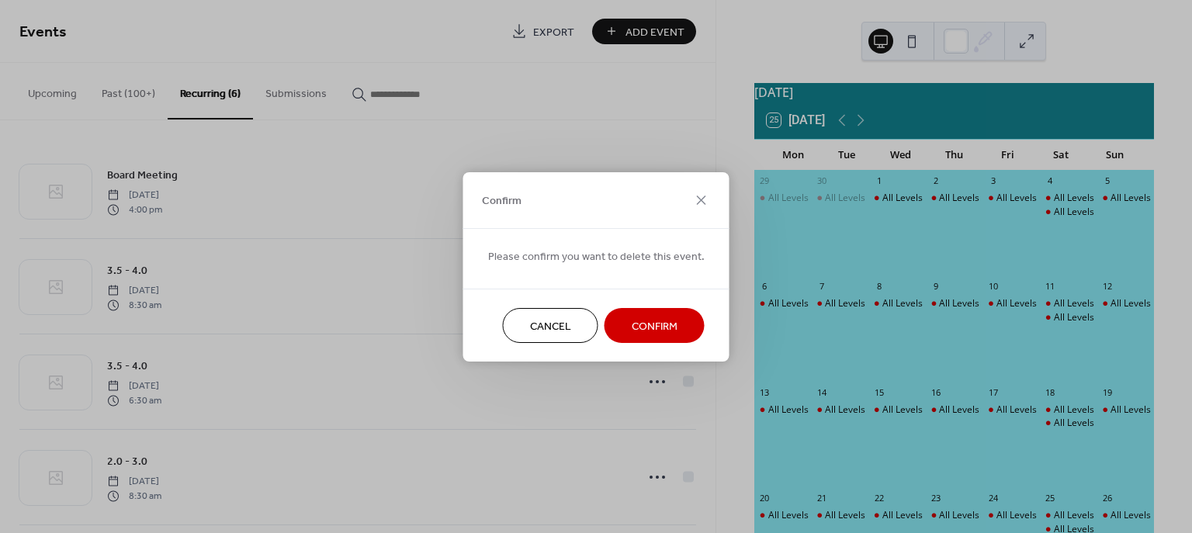
click at [639, 324] on span "Confirm" at bounding box center [655, 326] width 46 height 16
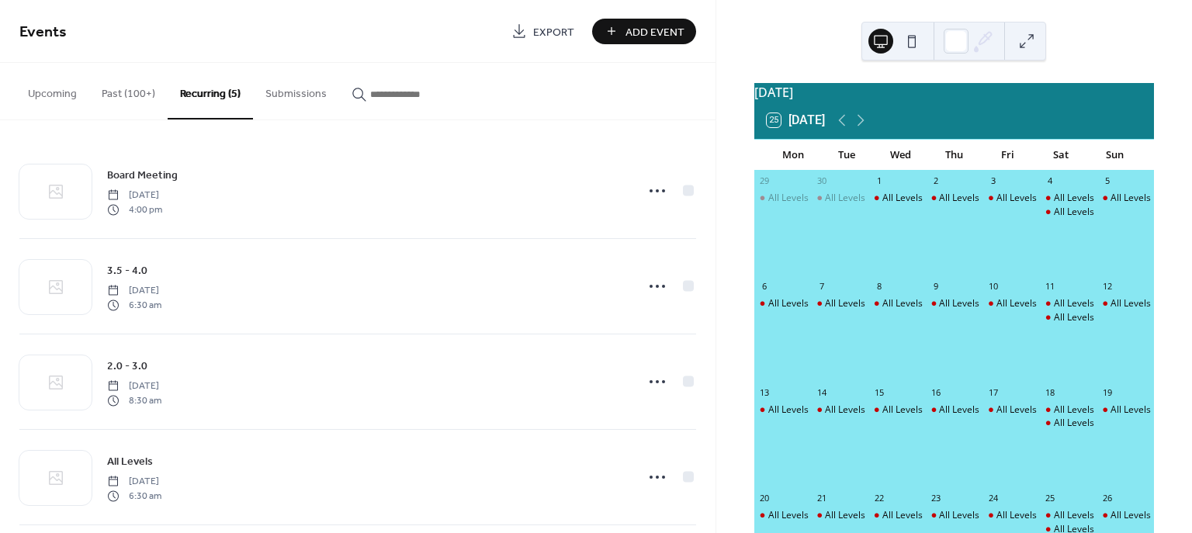
click at [650, 289] on icon at bounding box center [657, 286] width 25 height 25
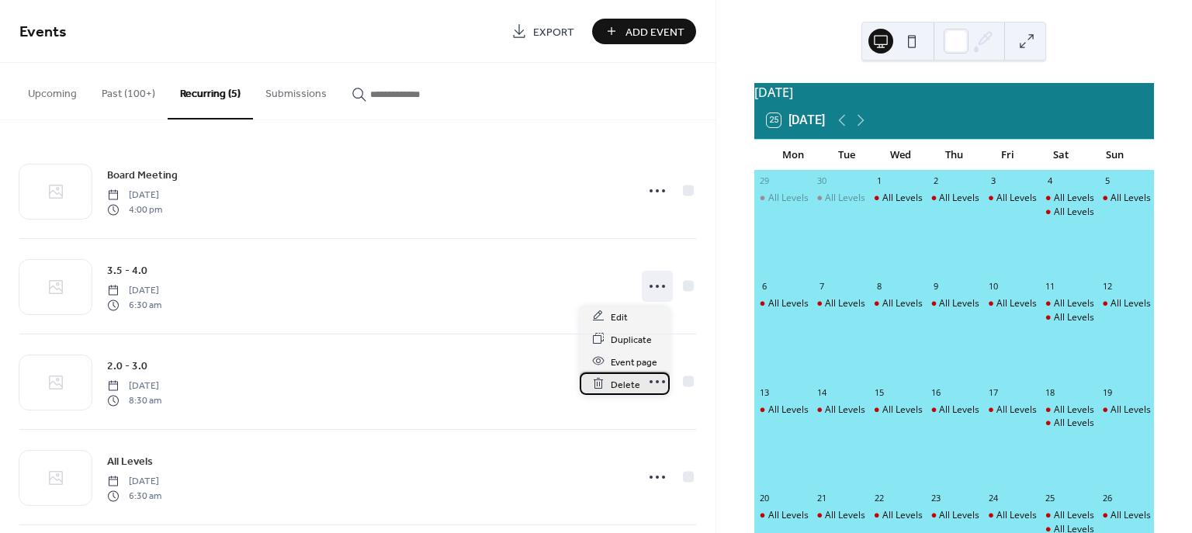
click at [628, 385] on span "Delete" at bounding box center [625, 384] width 29 height 16
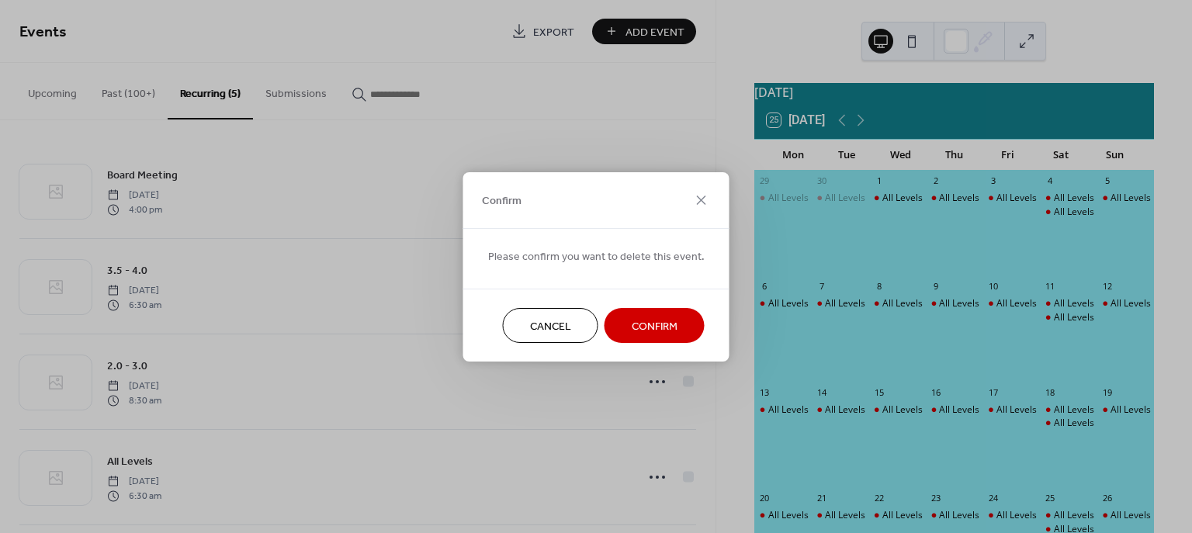
click at [647, 331] on span "Confirm" at bounding box center [655, 326] width 46 height 16
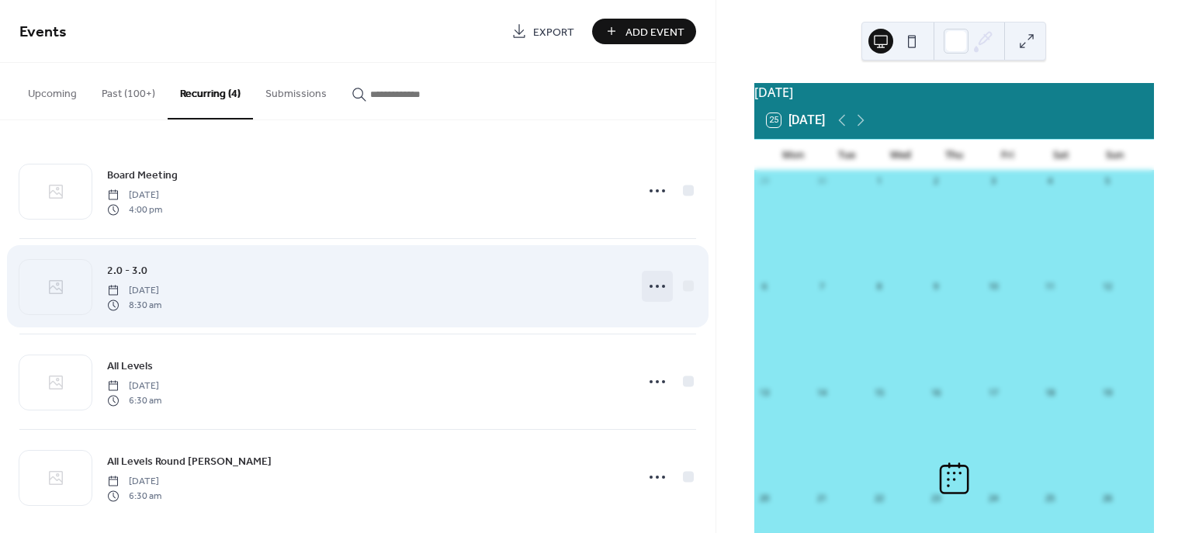
click at [650, 293] on icon at bounding box center [657, 286] width 25 height 25
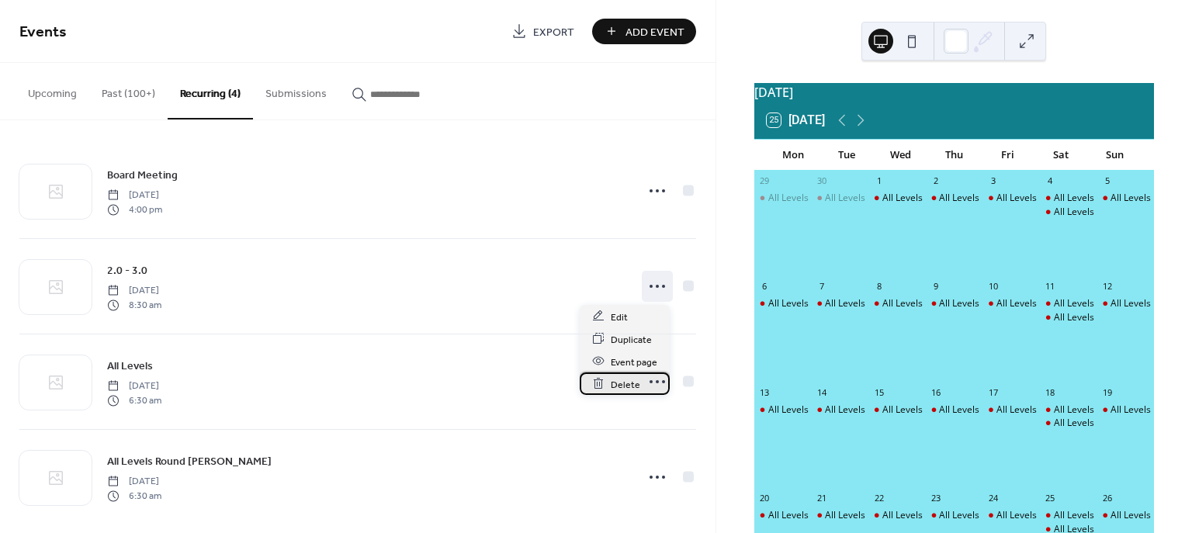
click at [626, 384] on span "Delete" at bounding box center [625, 384] width 29 height 16
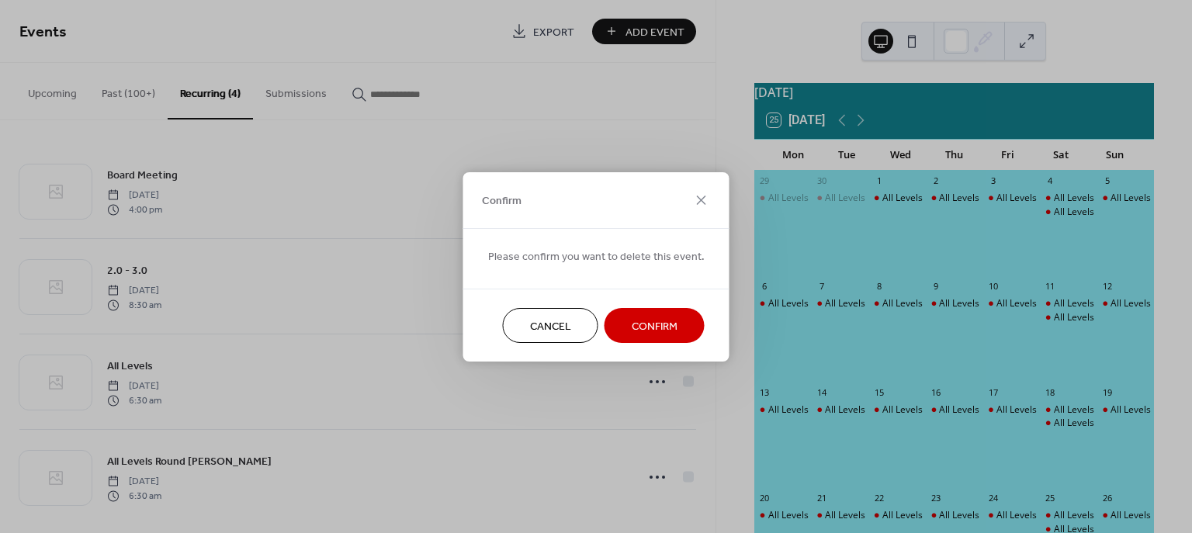
click at [637, 333] on span "Confirm" at bounding box center [655, 326] width 46 height 16
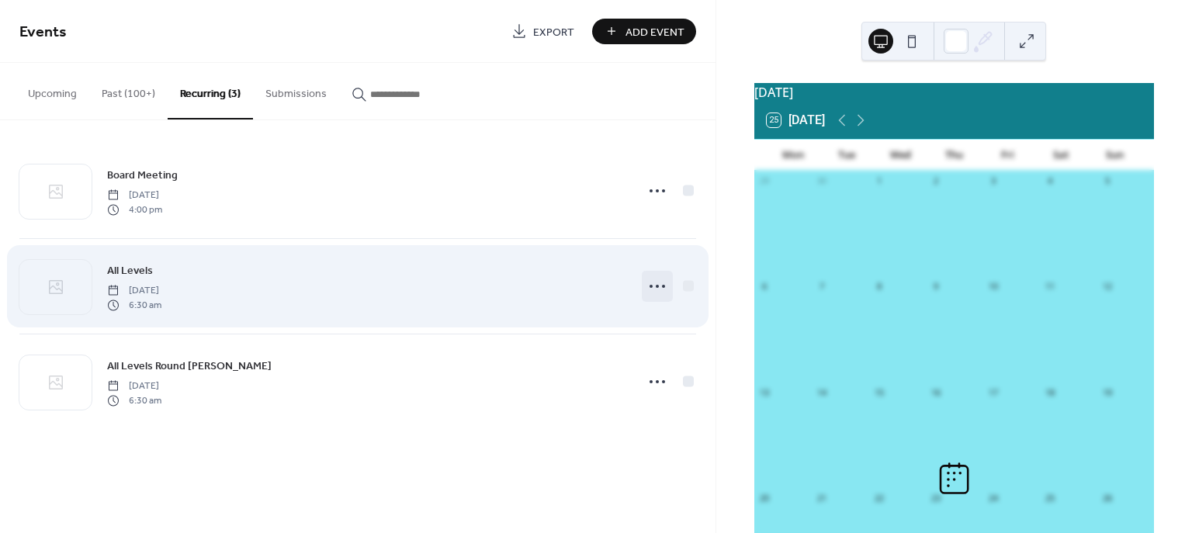
click at [658, 288] on icon at bounding box center [657, 286] width 25 height 25
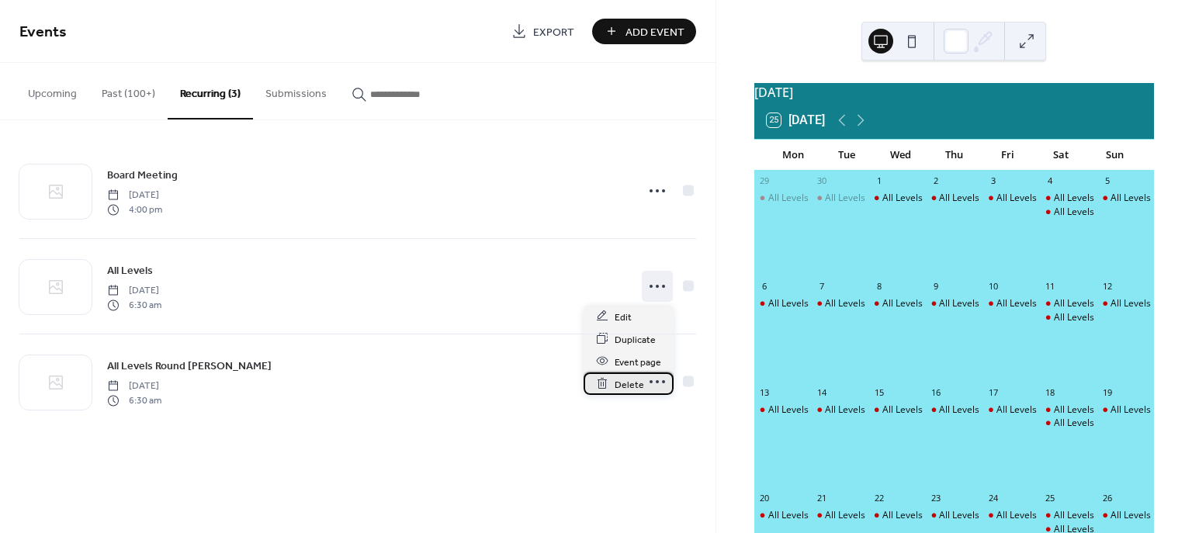
click at [628, 384] on span "Delete" at bounding box center [629, 384] width 29 height 16
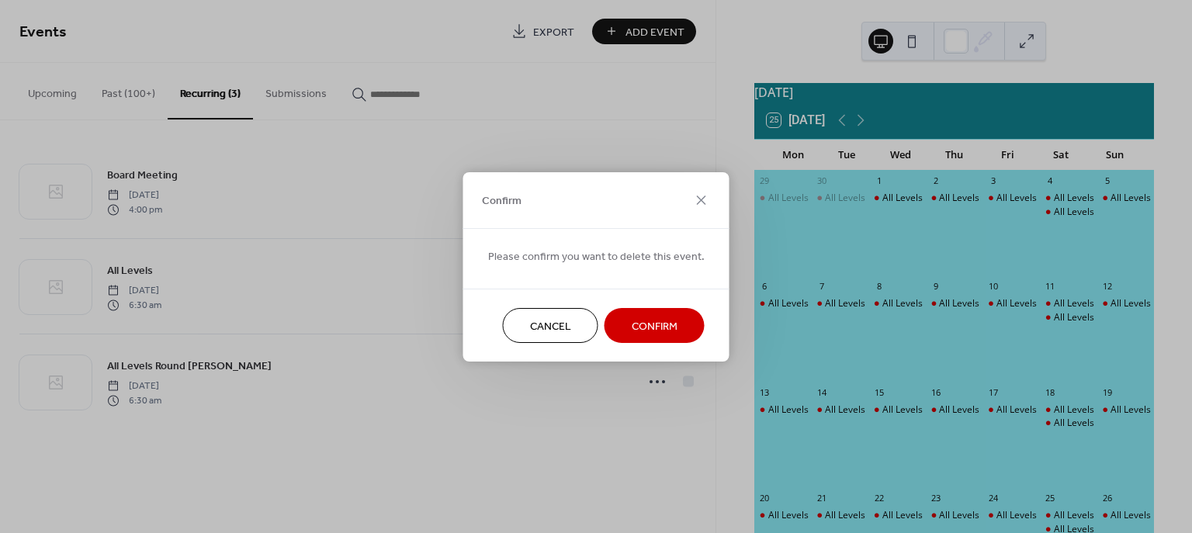
click at [643, 335] on span "Confirm" at bounding box center [655, 326] width 46 height 16
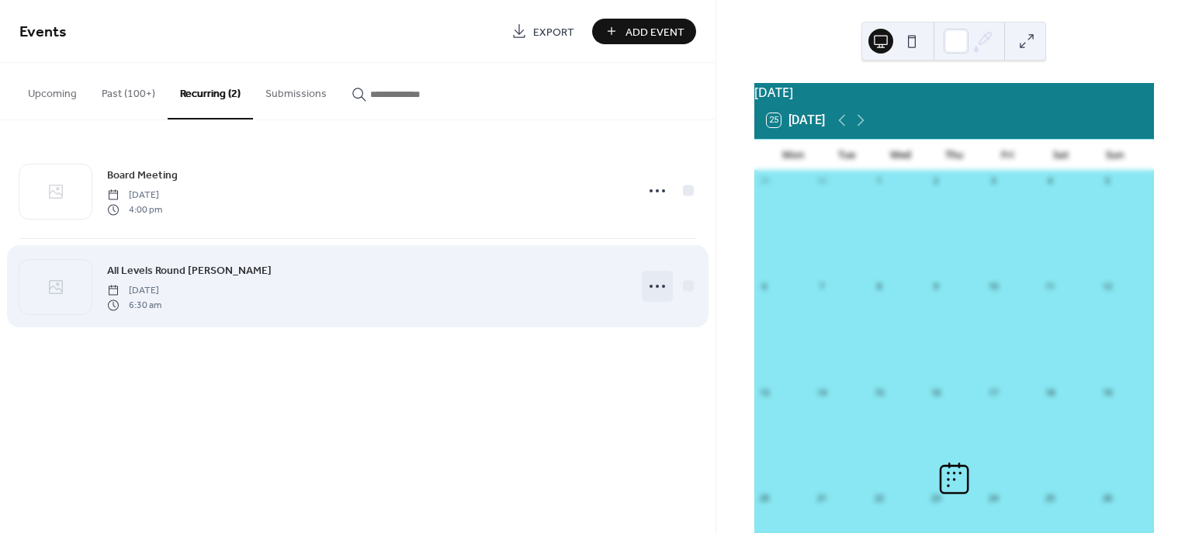
click at [663, 290] on icon at bounding box center [657, 286] width 25 height 25
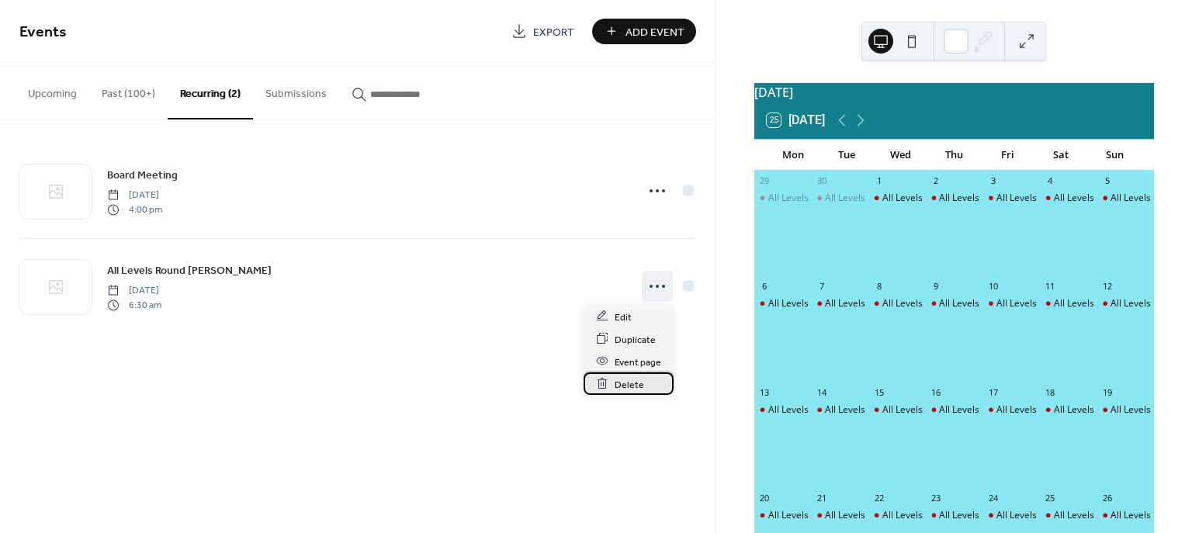
click at [633, 378] on span "Delete" at bounding box center [629, 384] width 29 height 16
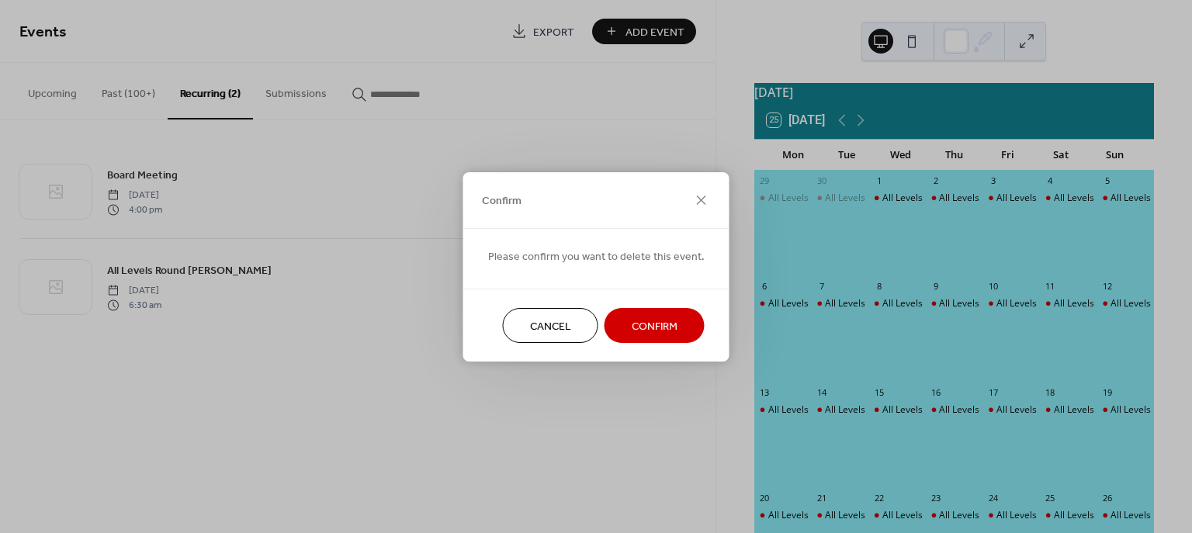
click at [625, 331] on button "Confirm" at bounding box center [655, 325] width 100 height 35
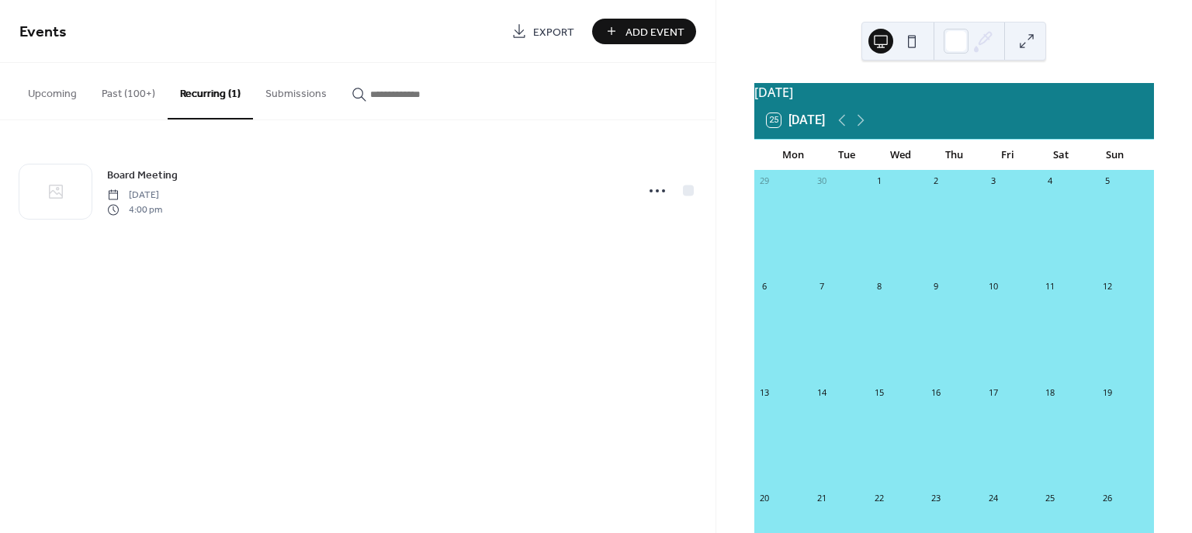
click at [47, 93] on button "Upcoming" at bounding box center [53, 90] width 74 height 55
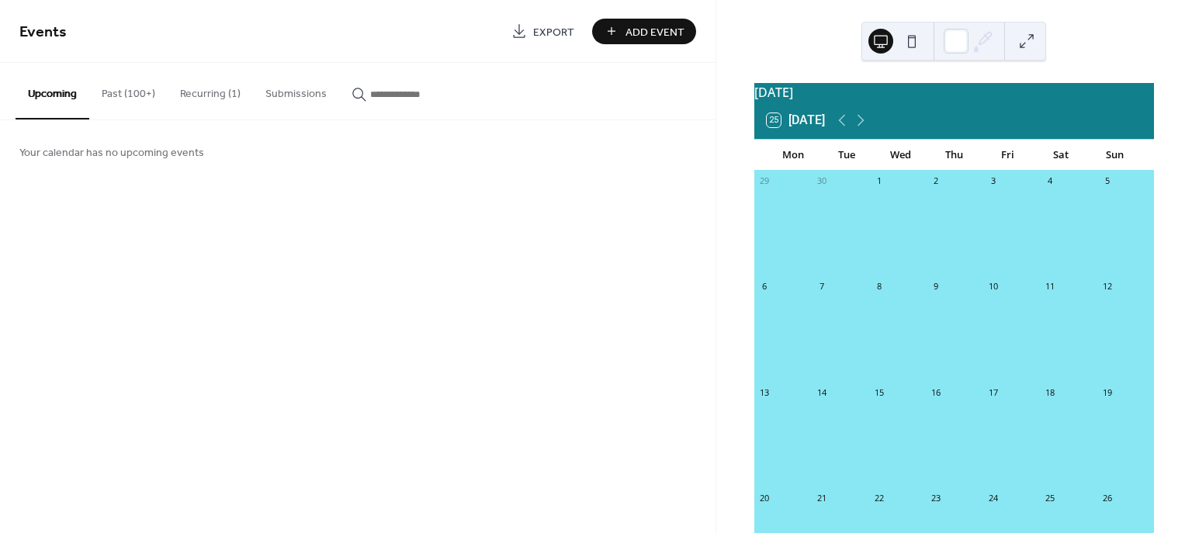
click at [633, 34] on span "Add Event" at bounding box center [655, 32] width 59 height 16
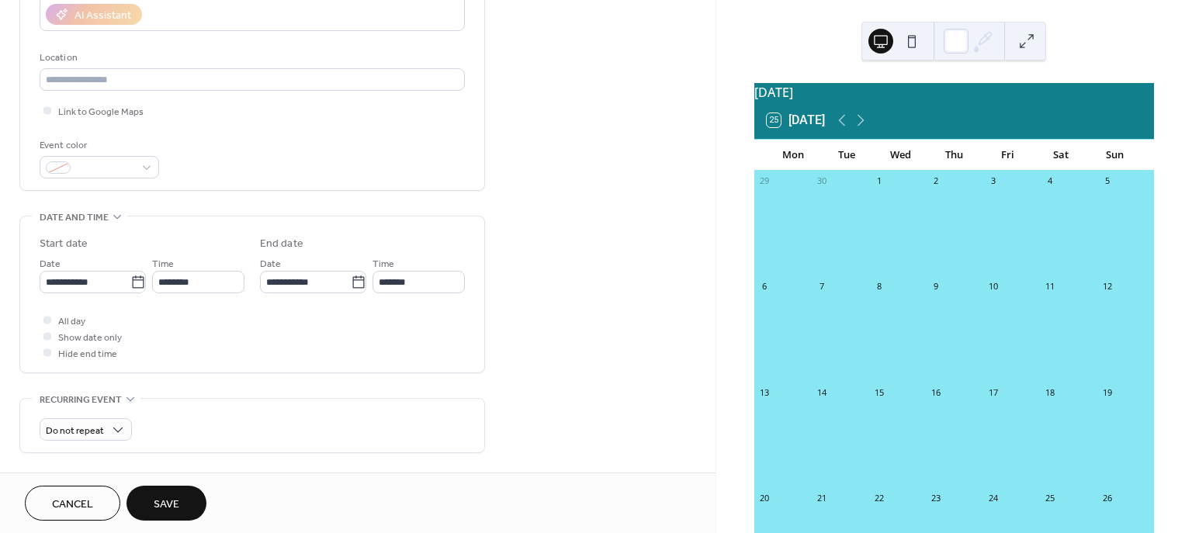
scroll to position [342, 0]
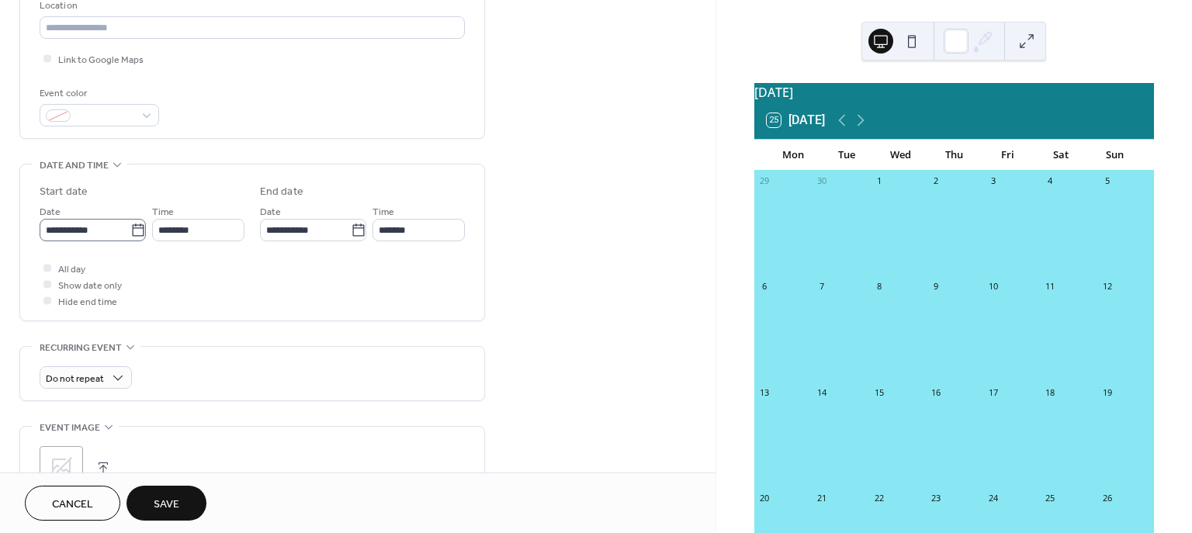
type input "**********"
click at [130, 230] on icon at bounding box center [138, 231] width 16 height 16
click at [129, 230] on input "**********" at bounding box center [85, 230] width 91 height 23
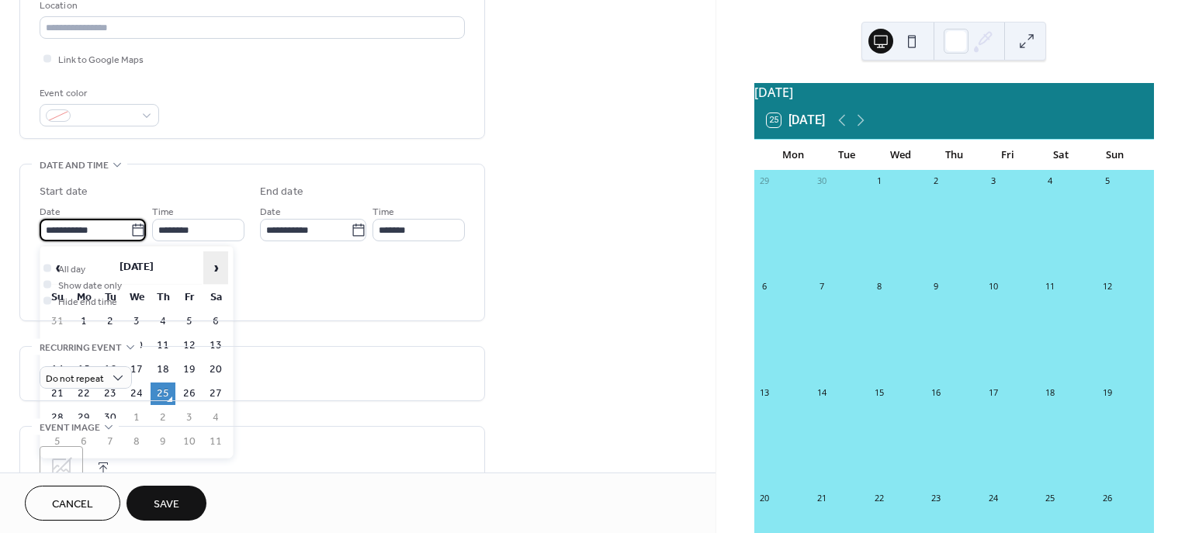
click at [214, 267] on span "›" at bounding box center [215, 267] width 23 height 31
click at [131, 394] on td "22" at bounding box center [136, 394] width 25 height 23
type input "**********"
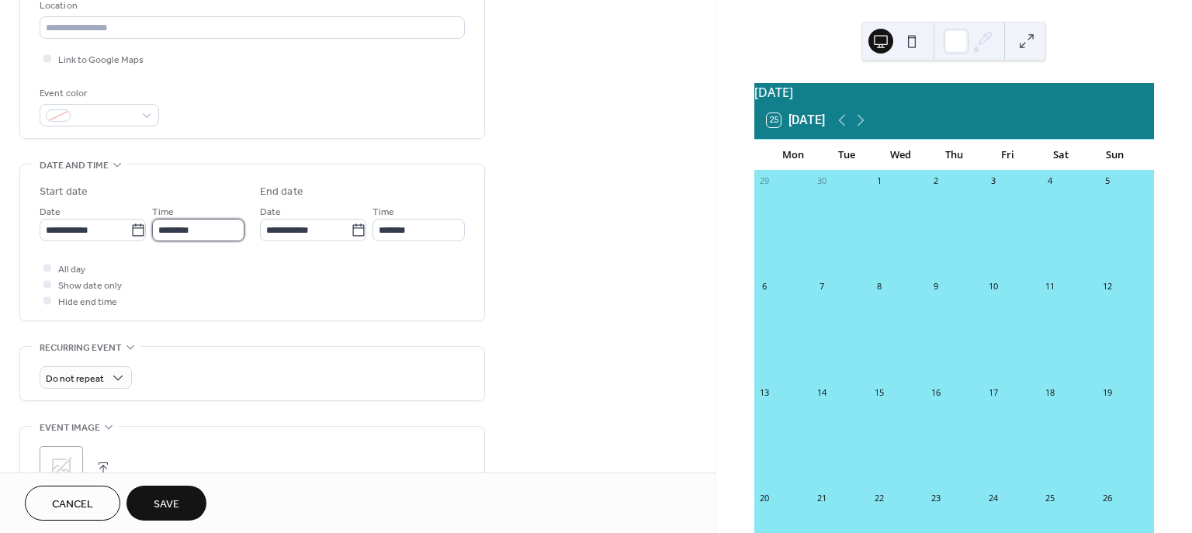
click at [174, 230] on input "********" at bounding box center [198, 230] width 92 height 23
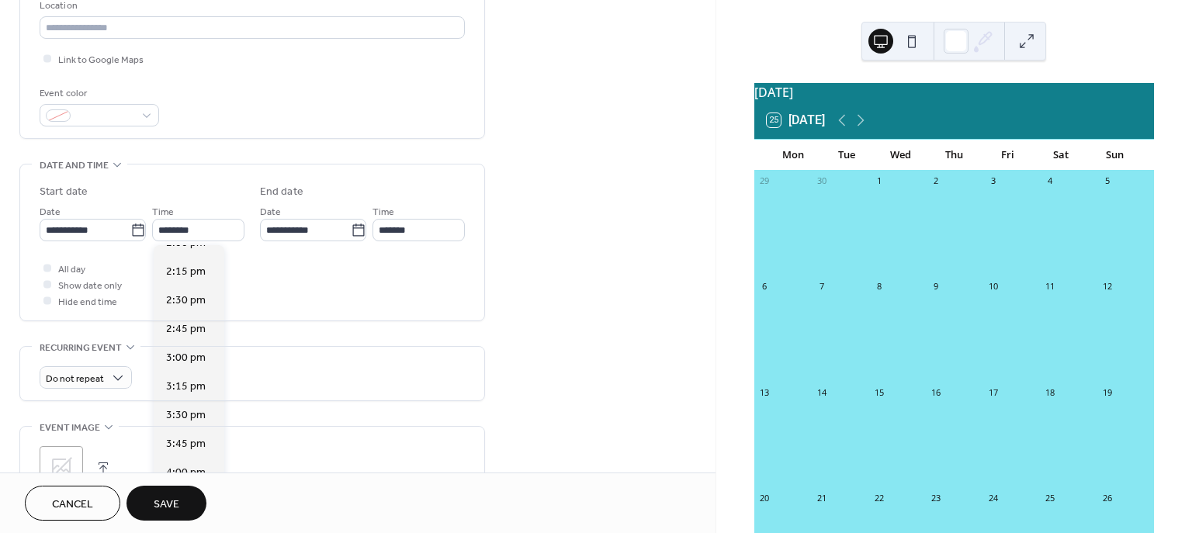
scroll to position [1675, 0]
click at [193, 424] on span "4:00 pm" at bounding box center [186, 423] width 40 height 16
type input "*******"
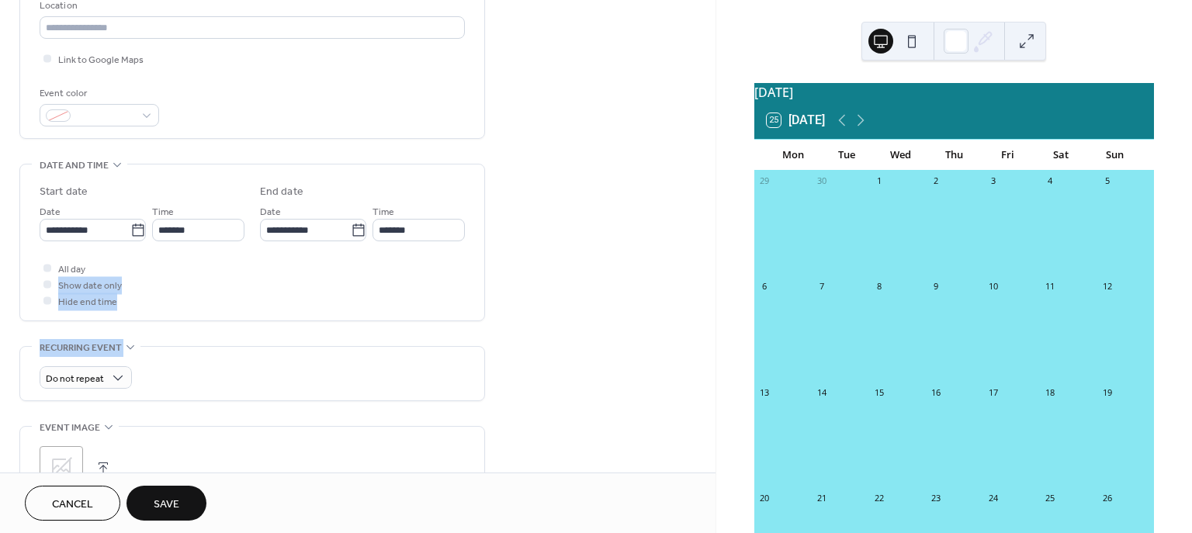
drag, startPoint x: 710, startPoint y: 286, endPoint x: 707, endPoint y: 343, distance: 57.5
click at [707, 343] on div "**********" at bounding box center [358, 220] width 716 height 950
click at [175, 505] on span "Save" at bounding box center [167, 505] width 26 height 16
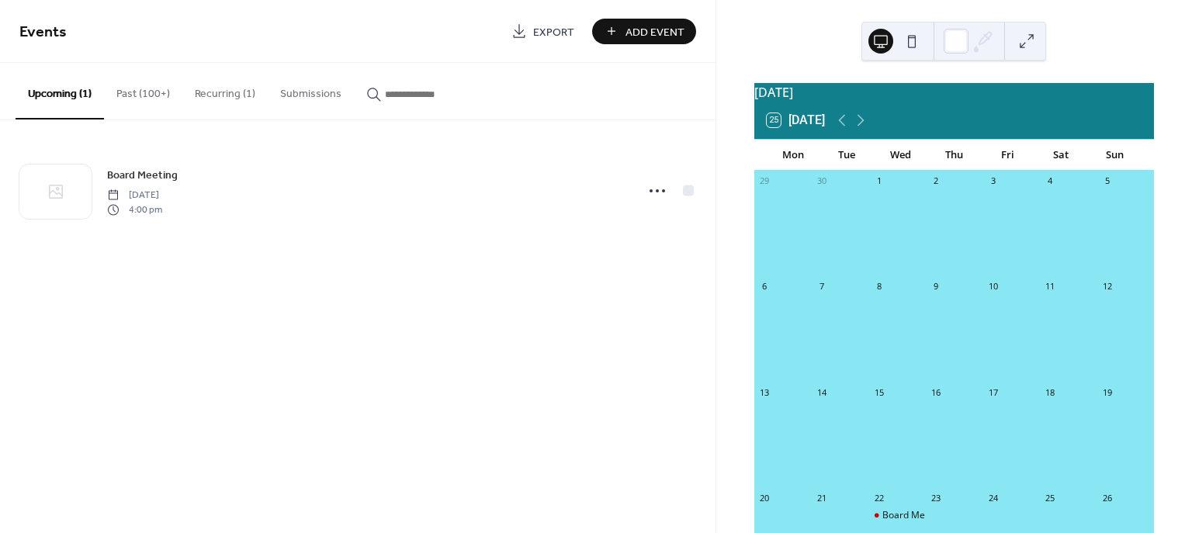
click at [628, 32] on span "Add Event" at bounding box center [655, 32] width 59 height 16
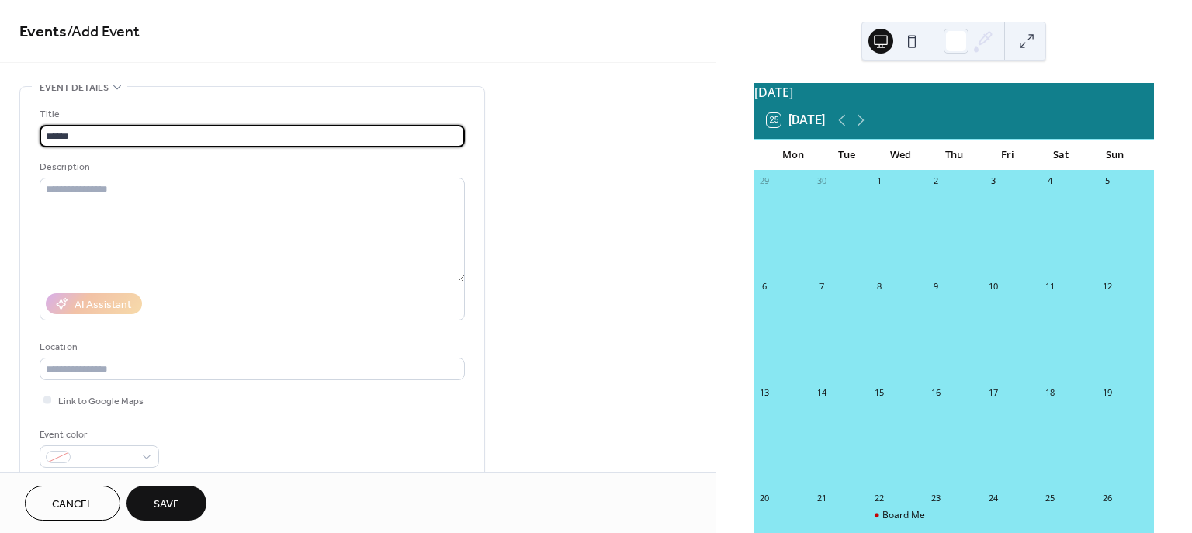
type input "******"
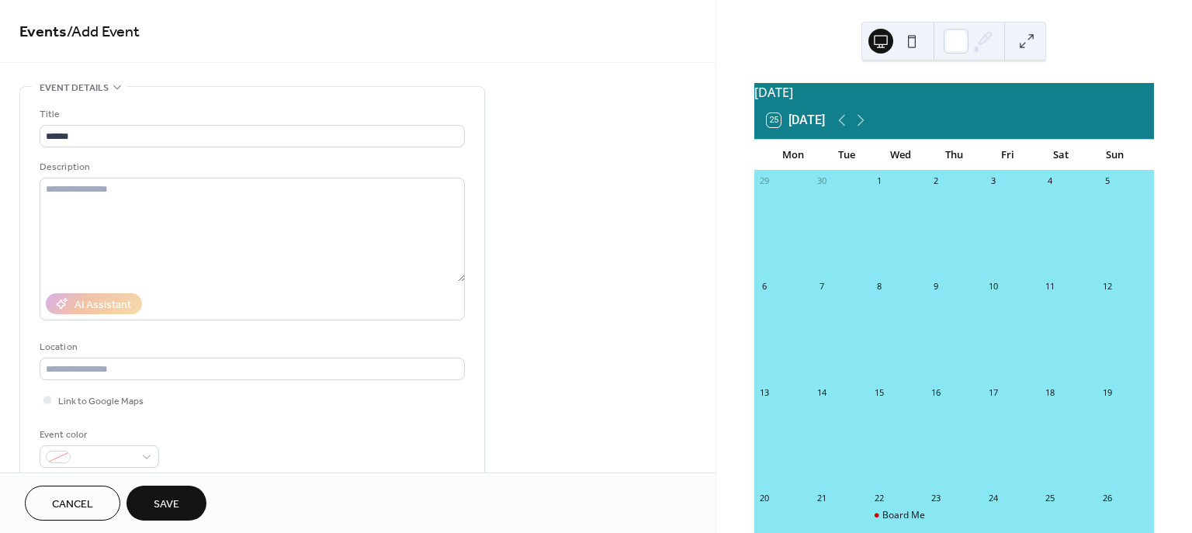
drag, startPoint x: 714, startPoint y: 190, endPoint x: 713, endPoint y: 254, distance: 63.7
click at [713, 254] on div "**********" at bounding box center [358, 236] width 716 height 473
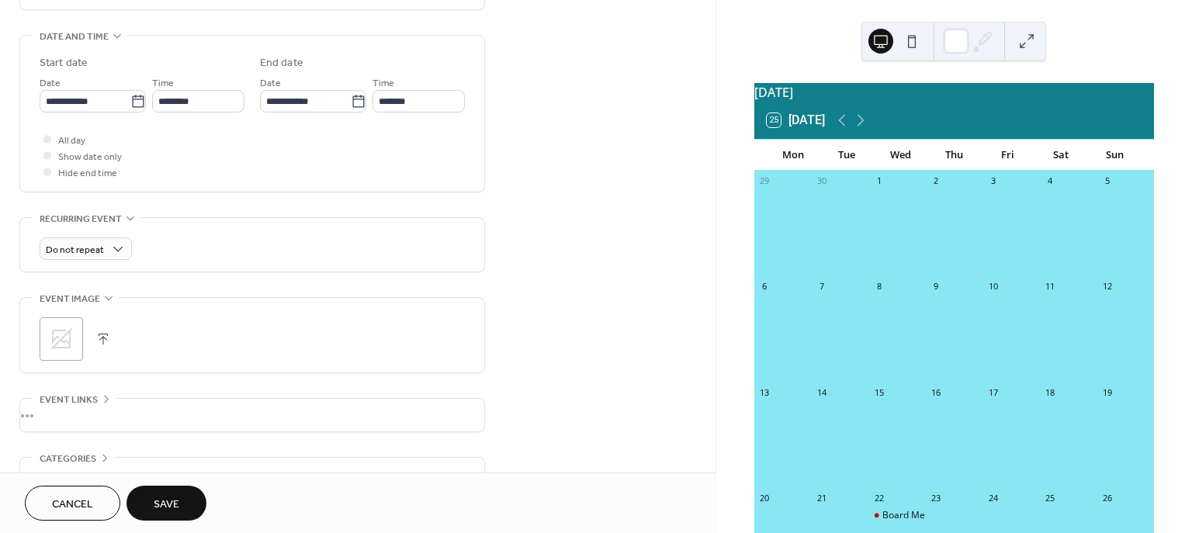
scroll to position [480, 0]
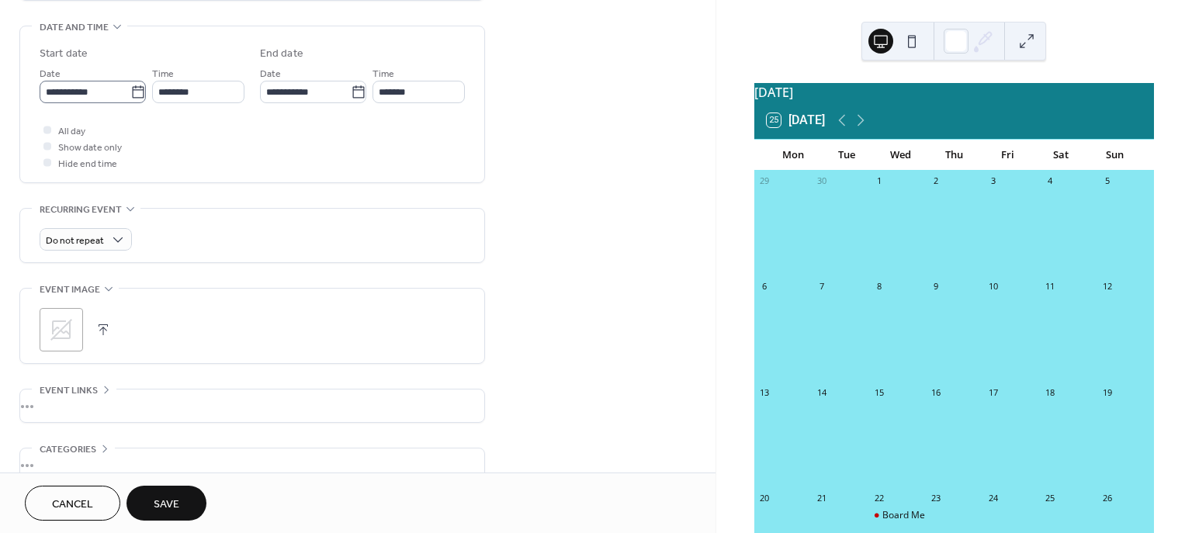
click at [132, 94] on icon at bounding box center [138, 93] width 16 height 16
click at [130, 94] on input "**********" at bounding box center [85, 92] width 91 height 23
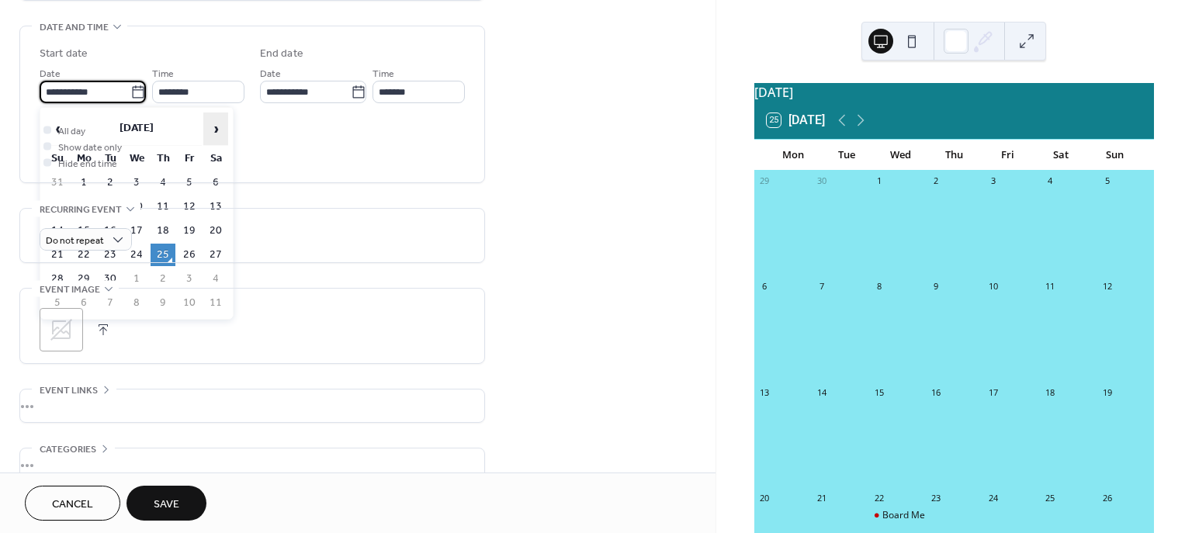
click at [218, 130] on span "›" at bounding box center [215, 128] width 23 height 31
click at [213, 207] on td "8" at bounding box center [215, 207] width 25 height 23
type input "**********"
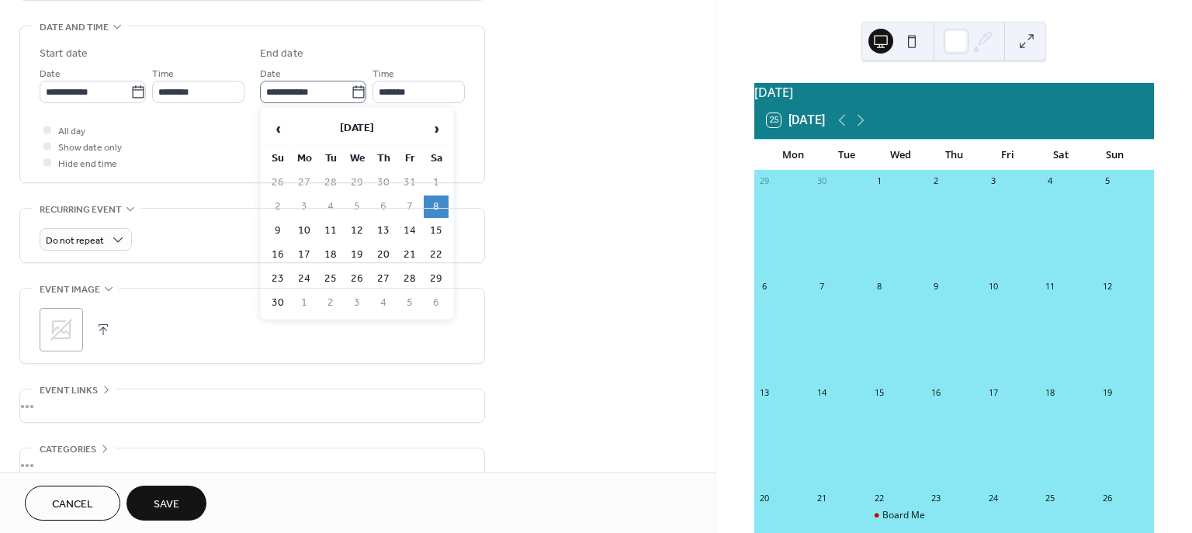
click at [356, 92] on icon at bounding box center [359, 93] width 16 height 16
click at [351, 92] on input "**********" at bounding box center [305, 92] width 91 height 23
click at [439, 130] on span "›" at bounding box center [436, 128] width 23 height 31
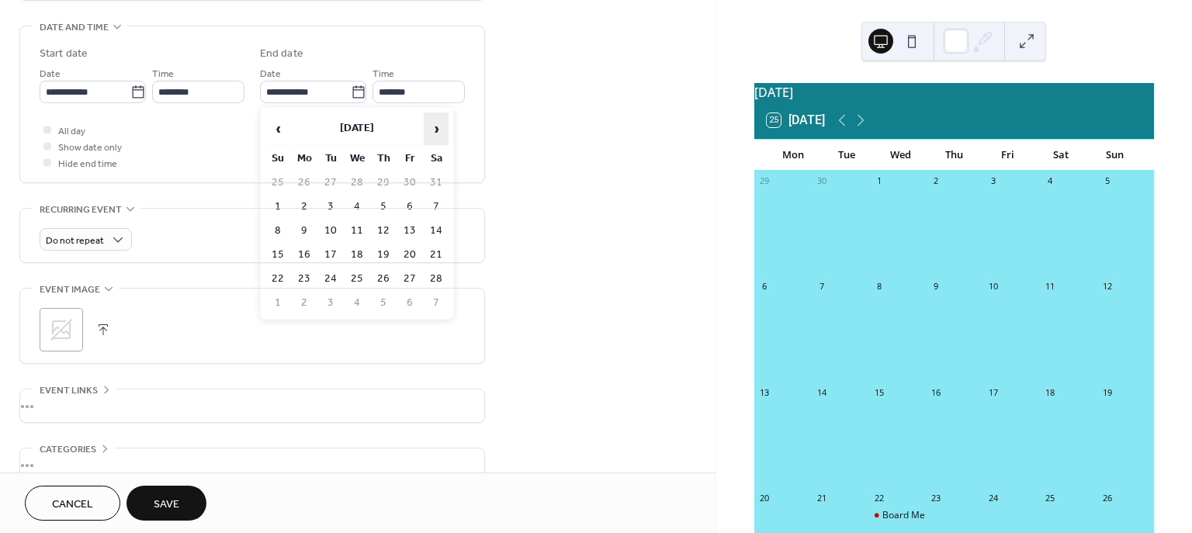
click at [439, 130] on span "›" at bounding box center [436, 128] width 23 height 31
click at [435, 231] on td "18" at bounding box center [436, 231] width 25 height 23
type input "**********"
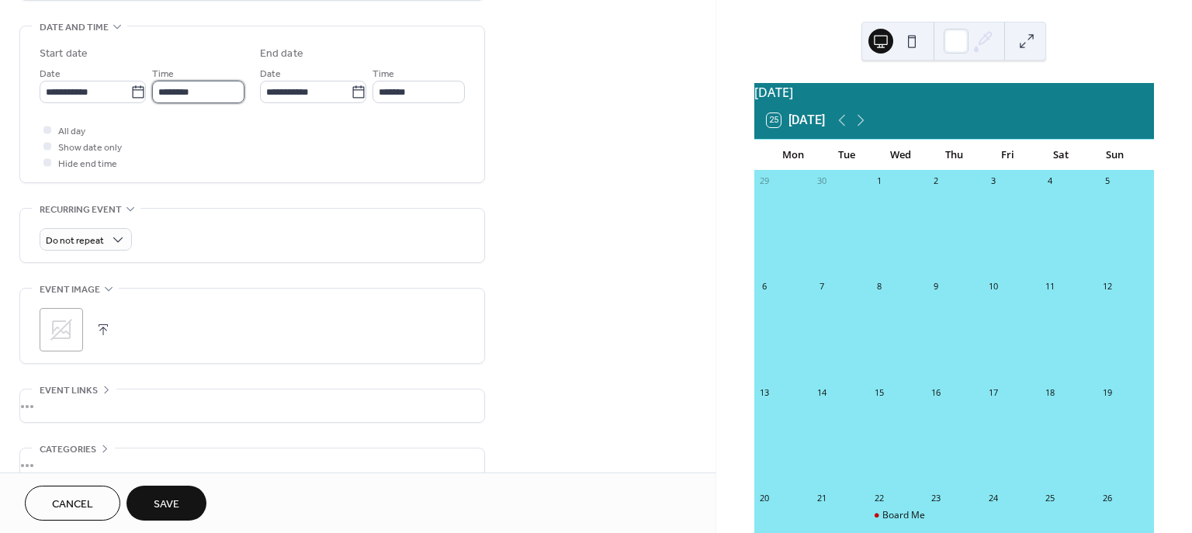
click at [166, 89] on input "********" at bounding box center [198, 92] width 92 height 23
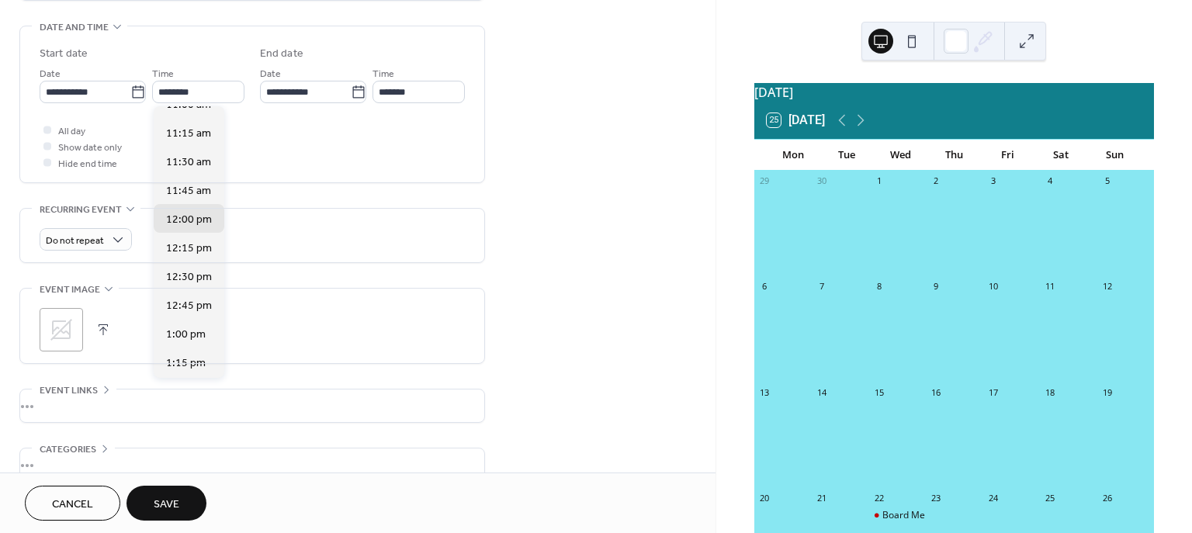
scroll to position [1143, 0]
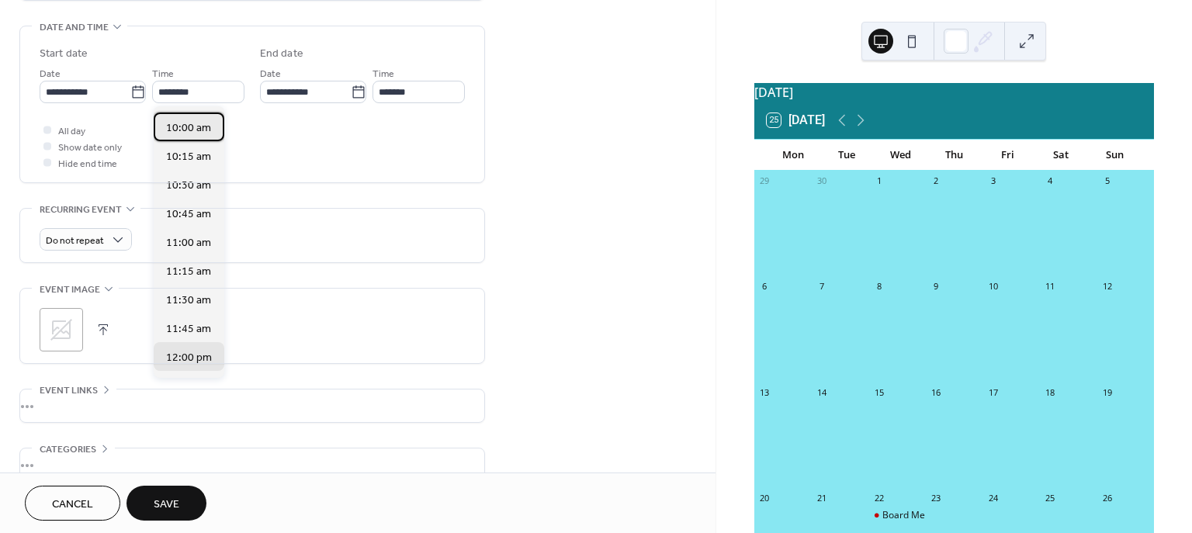
click at [185, 123] on span "10:00 am" at bounding box center [188, 128] width 45 height 16
type input "********"
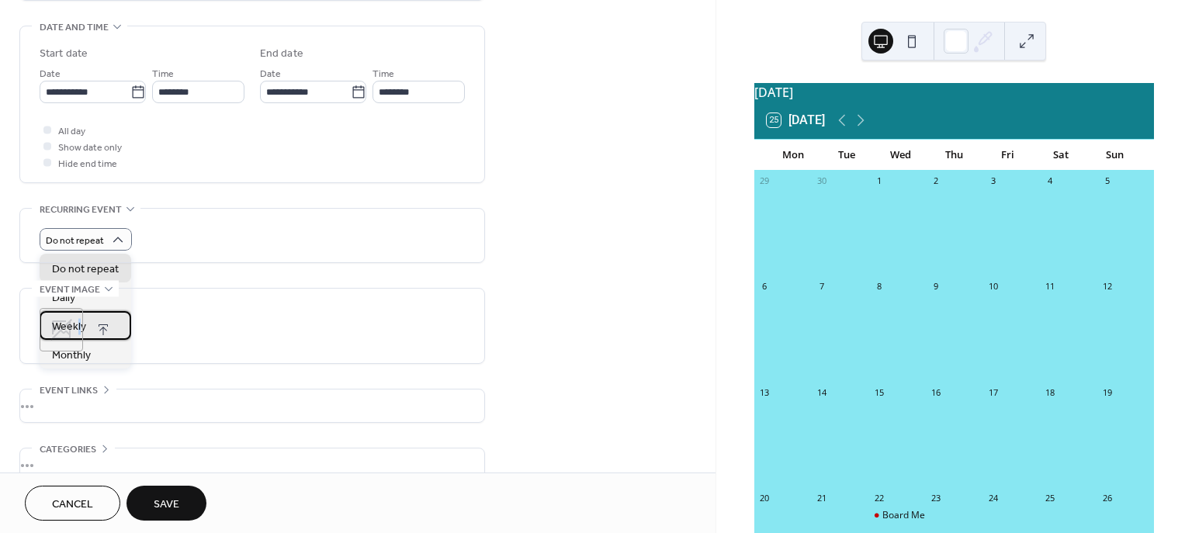
click at [80, 327] on span "Weekly" at bounding box center [69, 327] width 34 height 16
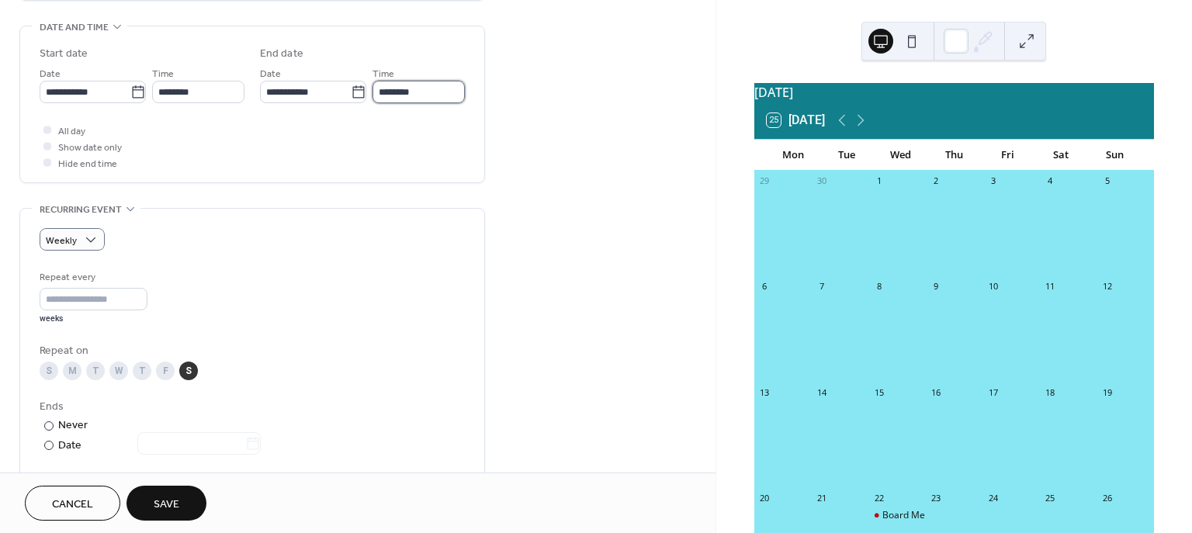
click at [401, 91] on input "********" at bounding box center [419, 92] width 92 height 23
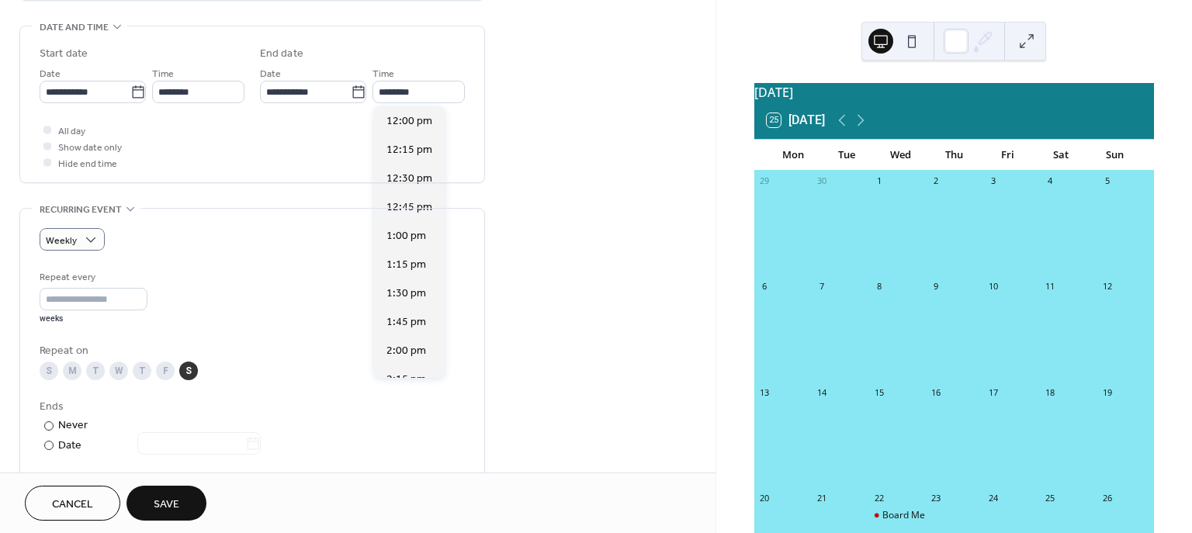
scroll to position [1410, 0]
click at [404, 318] on span "2:00 pm" at bounding box center [407, 320] width 40 height 16
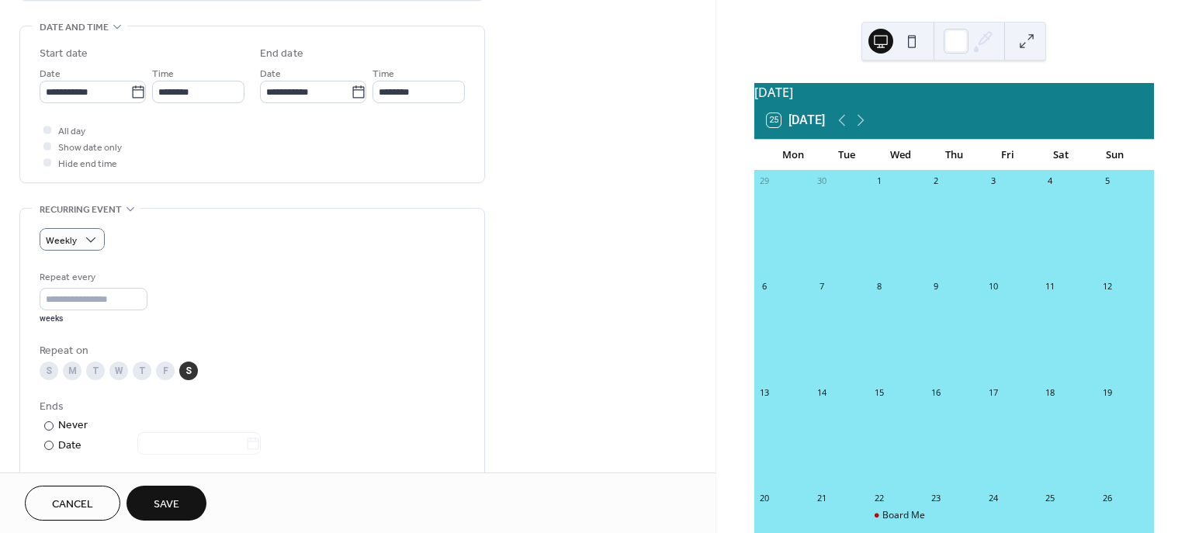
type input "*******"
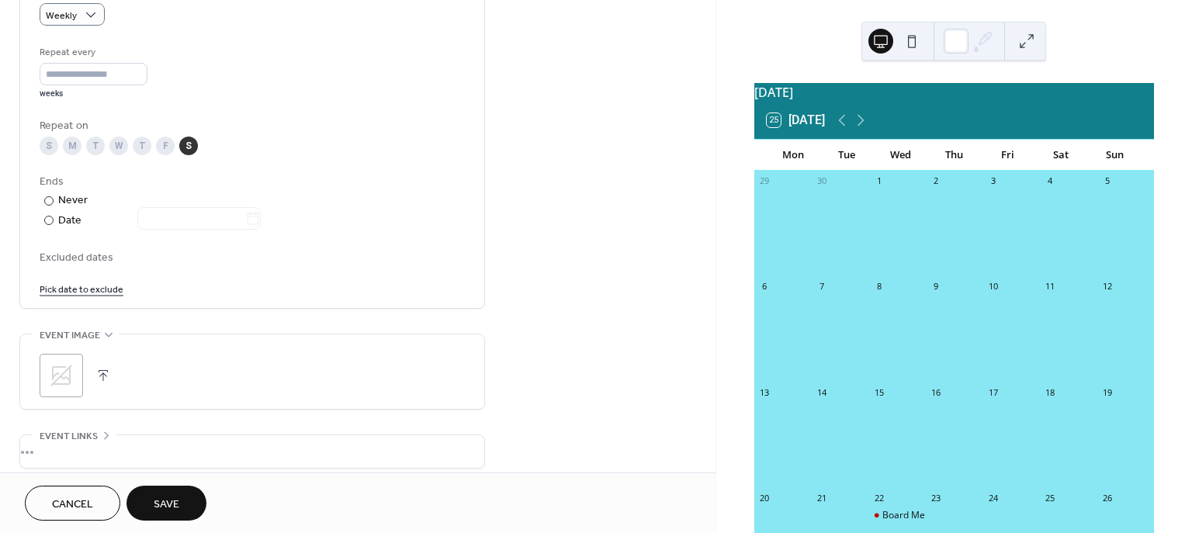
scroll to position [713, 0]
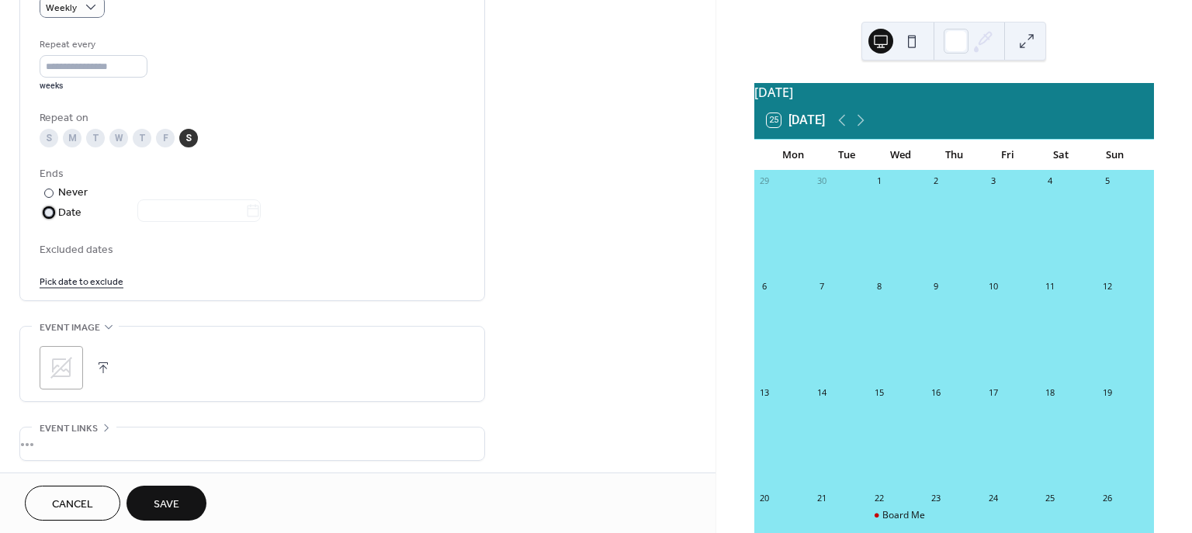
click at [49, 210] on div at bounding box center [48, 212] width 9 height 9
click at [261, 210] on icon at bounding box center [253, 211] width 16 height 16
click at [245, 210] on input "text" at bounding box center [191, 210] width 108 height 23
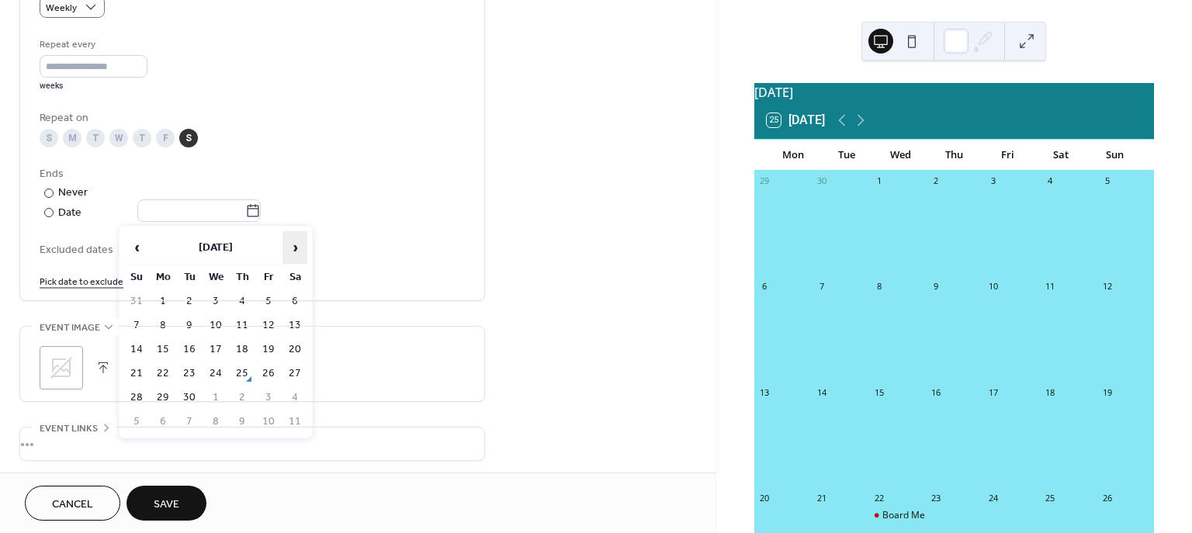
click at [298, 254] on span "›" at bounding box center [294, 247] width 23 height 31
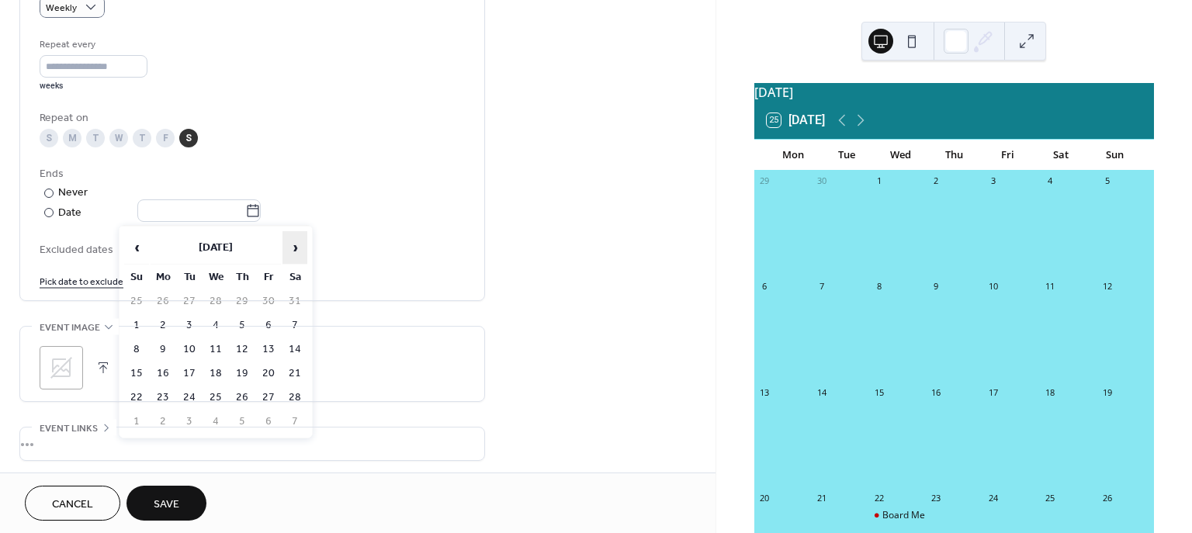
click at [298, 254] on span "›" at bounding box center [294, 247] width 23 height 31
click at [296, 356] on td "18" at bounding box center [295, 349] width 25 height 23
type input "**********"
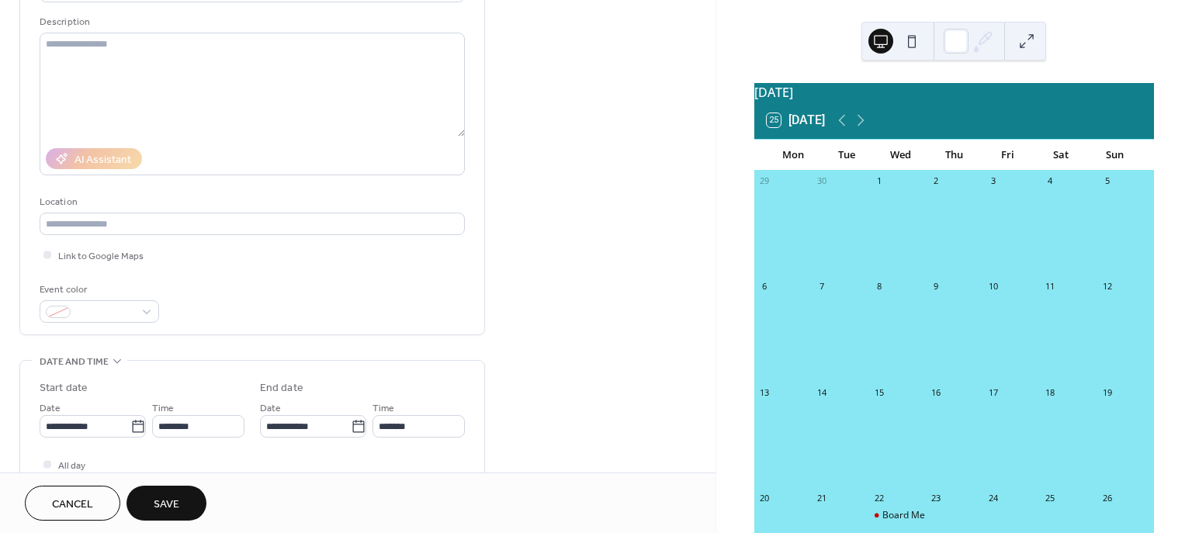
scroll to position [137, 0]
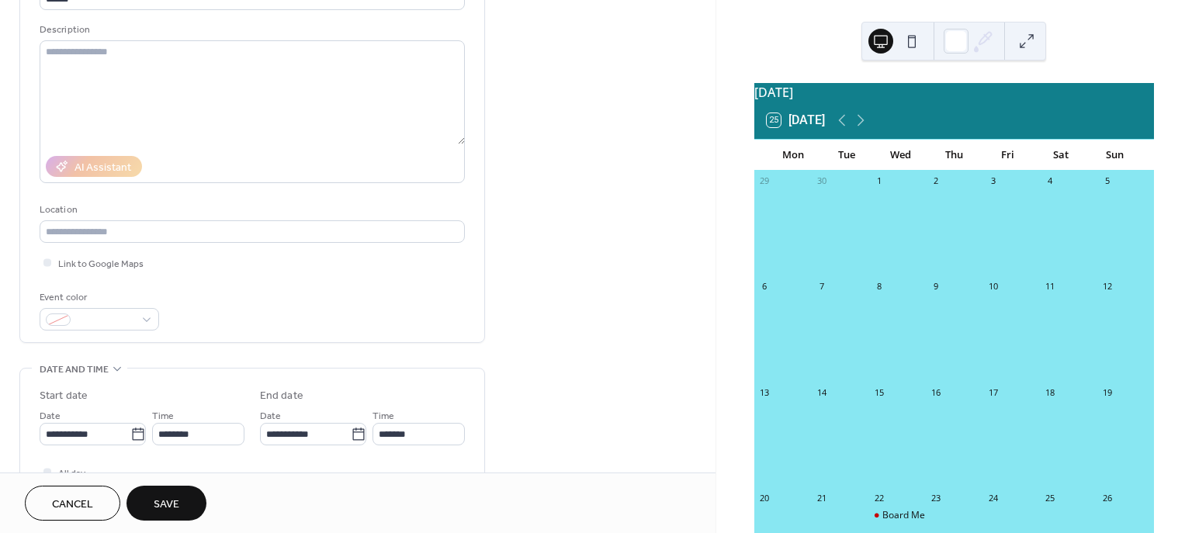
click at [166, 505] on span "Save" at bounding box center [167, 505] width 26 height 16
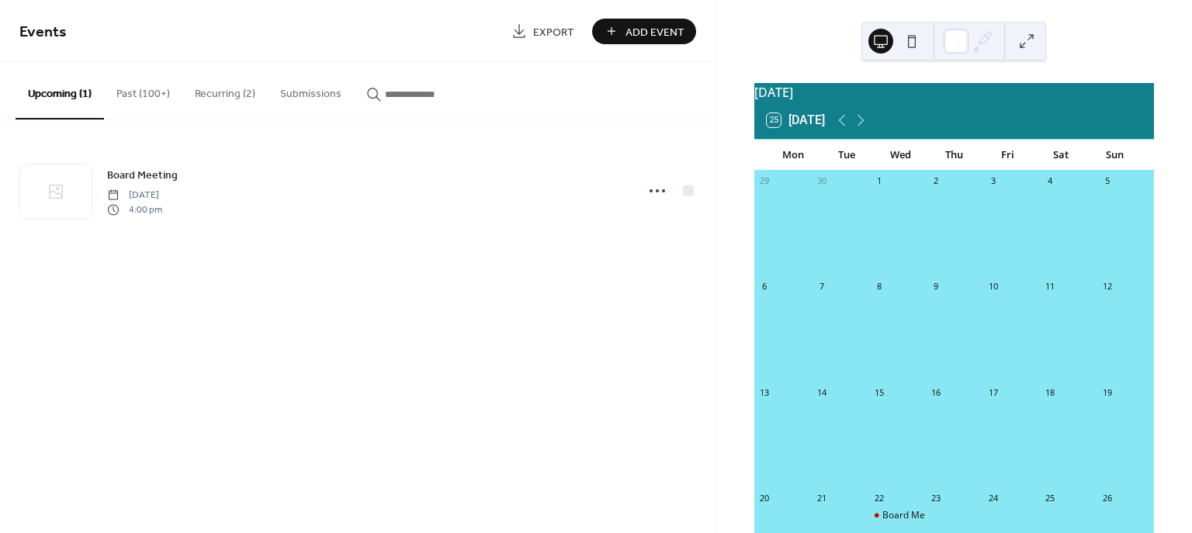
click at [199, 94] on button "Recurring (2)" at bounding box center [224, 90] width 85 height 55
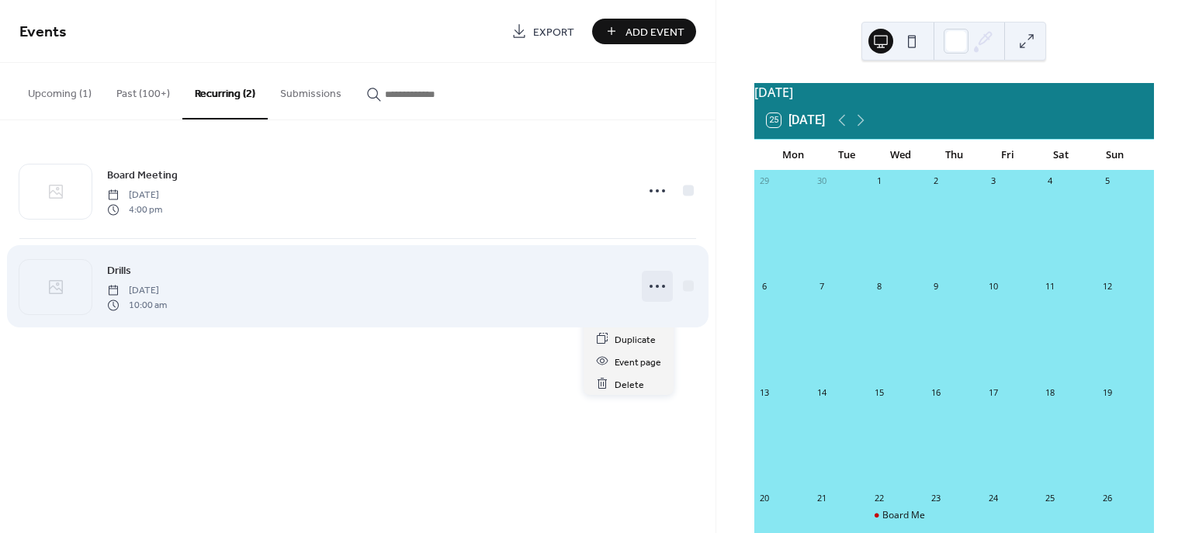
click at [655, 290] on icon at bounding box center [657, 286] width 25 height 25
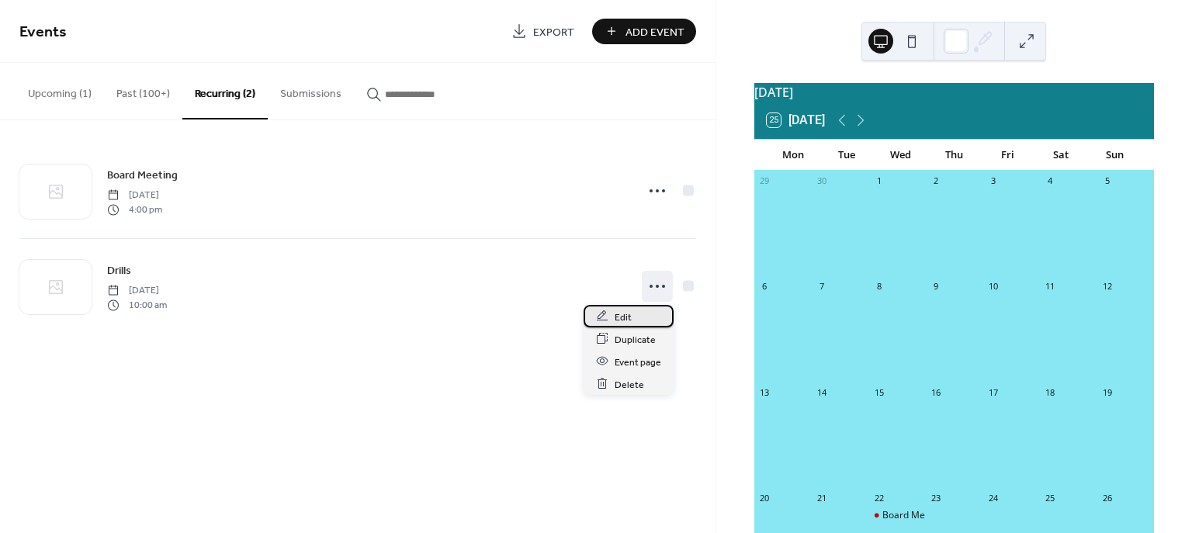
click at [624, 315] on span "Edit" at bounding box center [623, 317] width 17 height 16
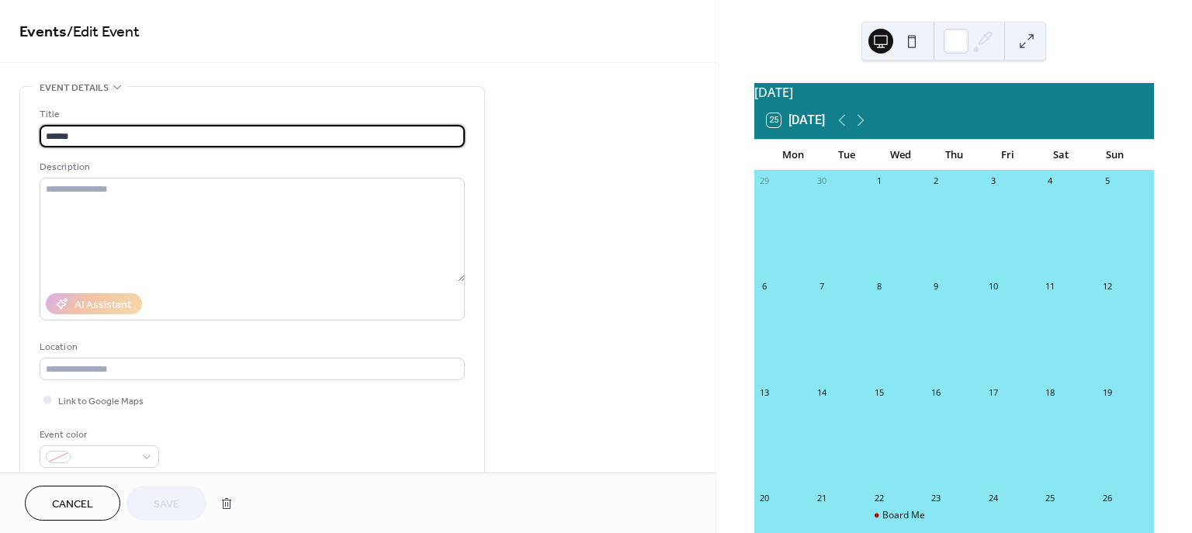
type input "**********"
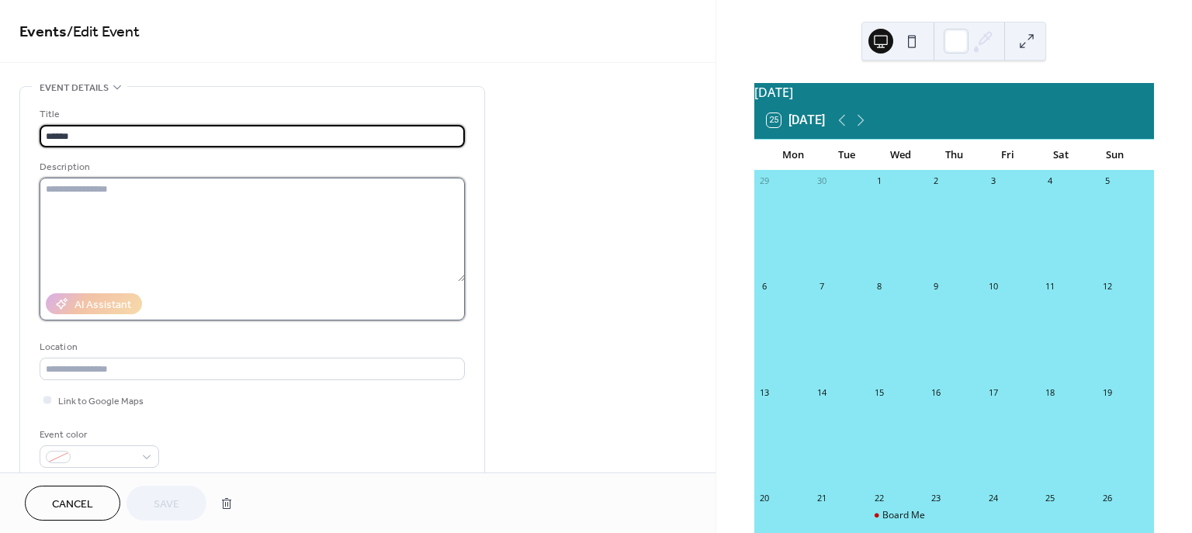
click at [240, 202] on textarea at bounding box center [252, 230] width 425 height 104
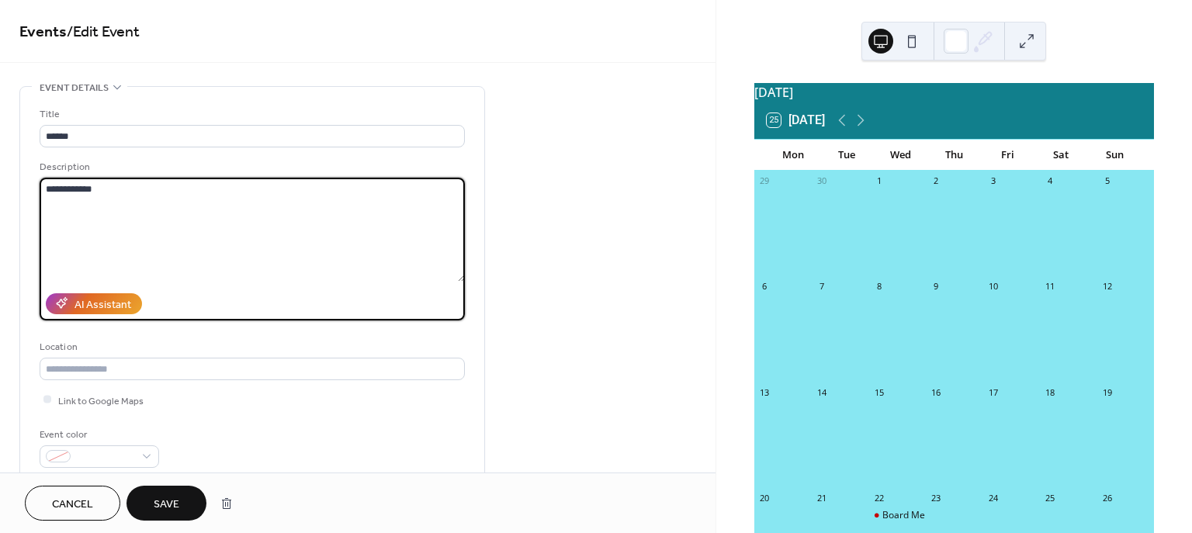
type textarea "**********"
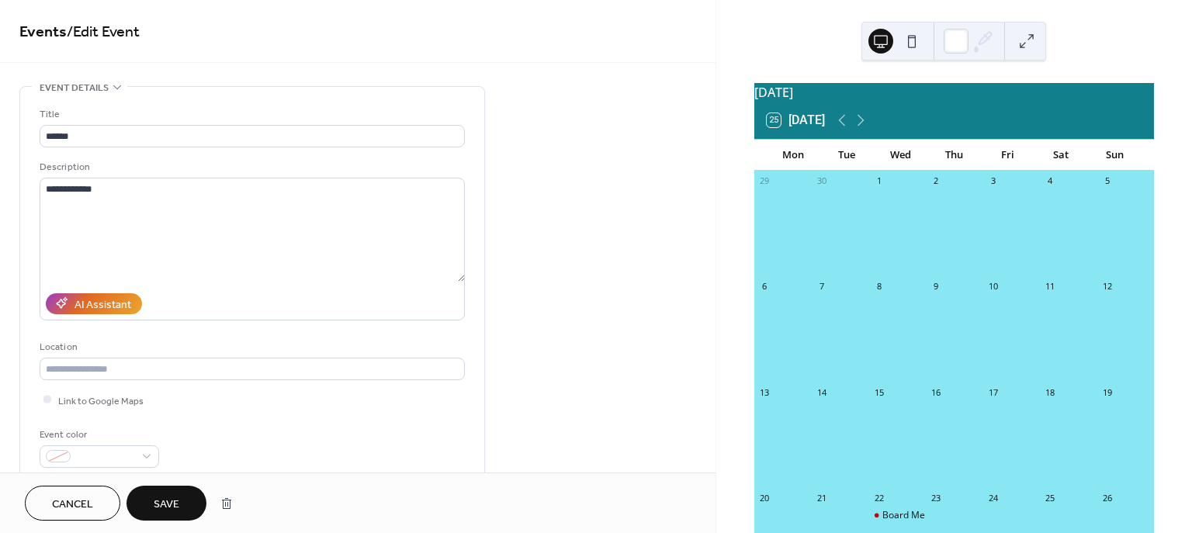
click at [170, 500] on span "Save" at bounding box center [167, 505] width 26 height 16
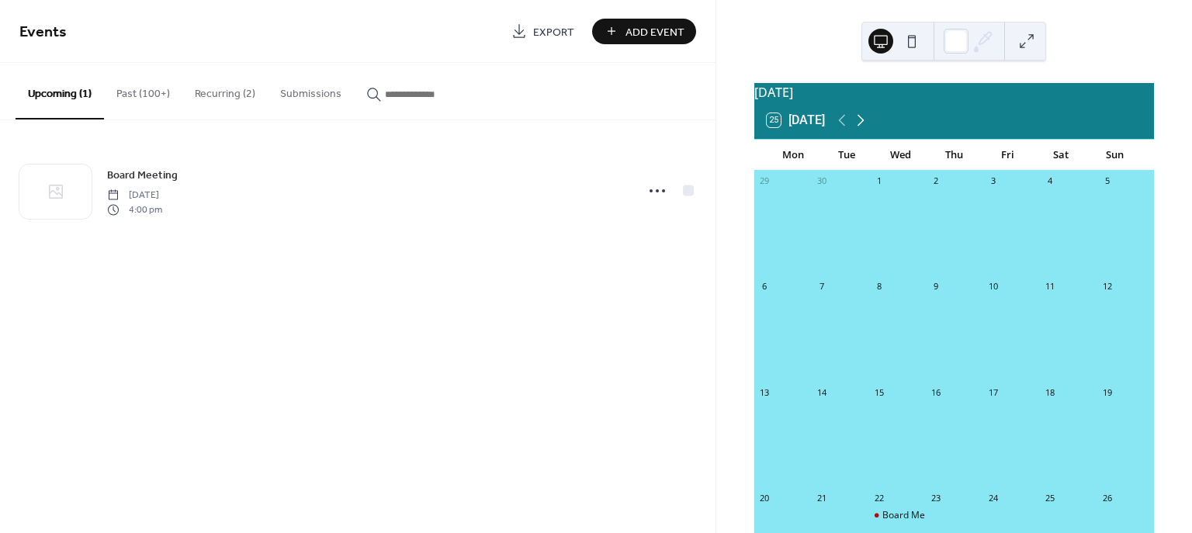
click at [865, 130] on icon at bounding box center [861, 120] width 19 height 19
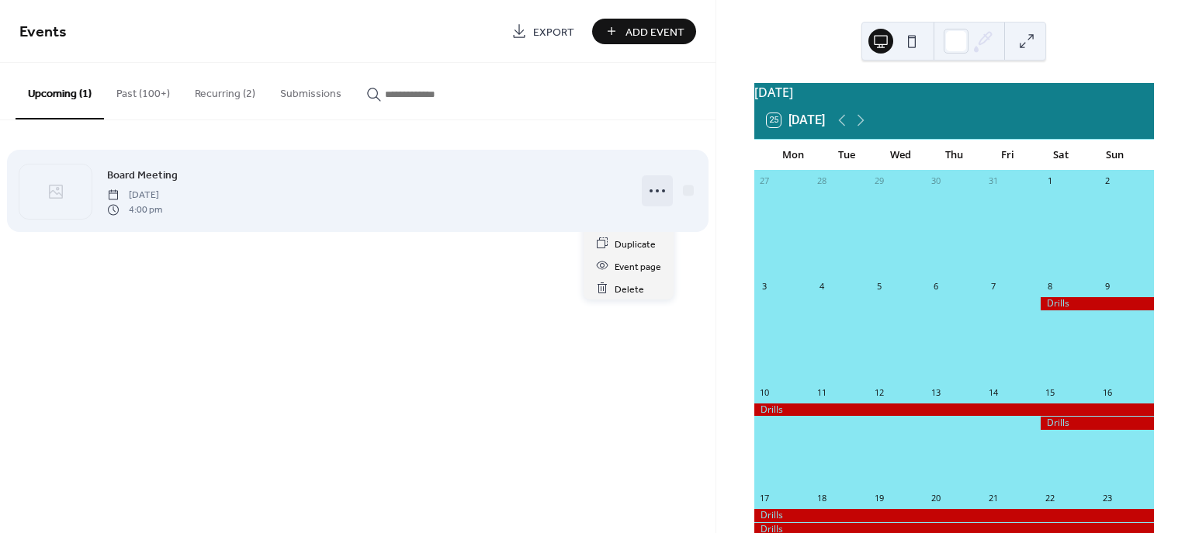
click at [656, 190] on circle at bounding box center [657, 190] width 3 height 3
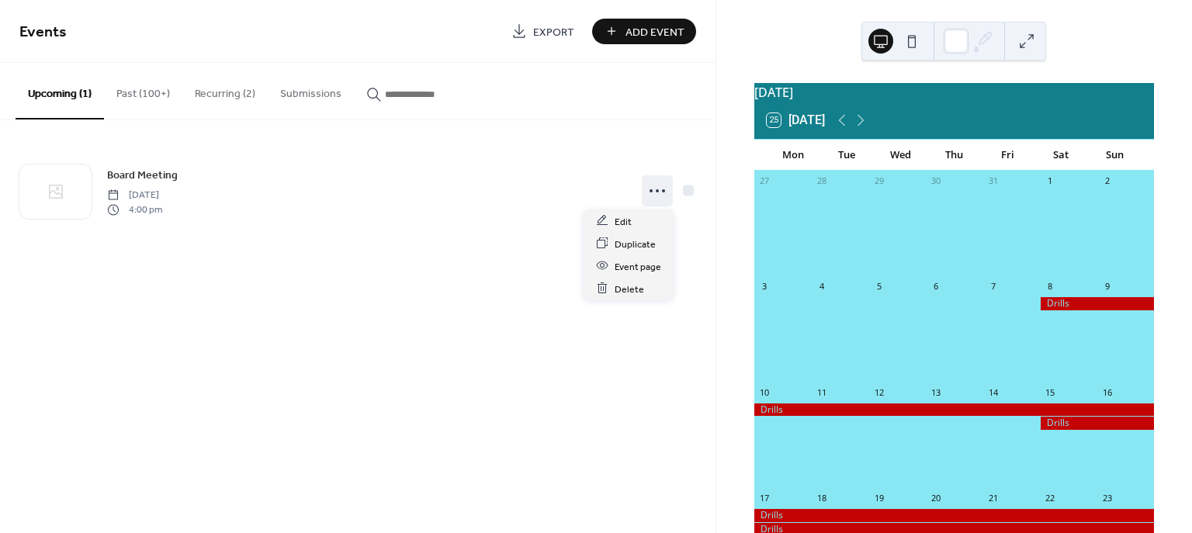
click at [230, 97] on button "Recurring (2)" at bounding box center [224, 90] width 85 height 55
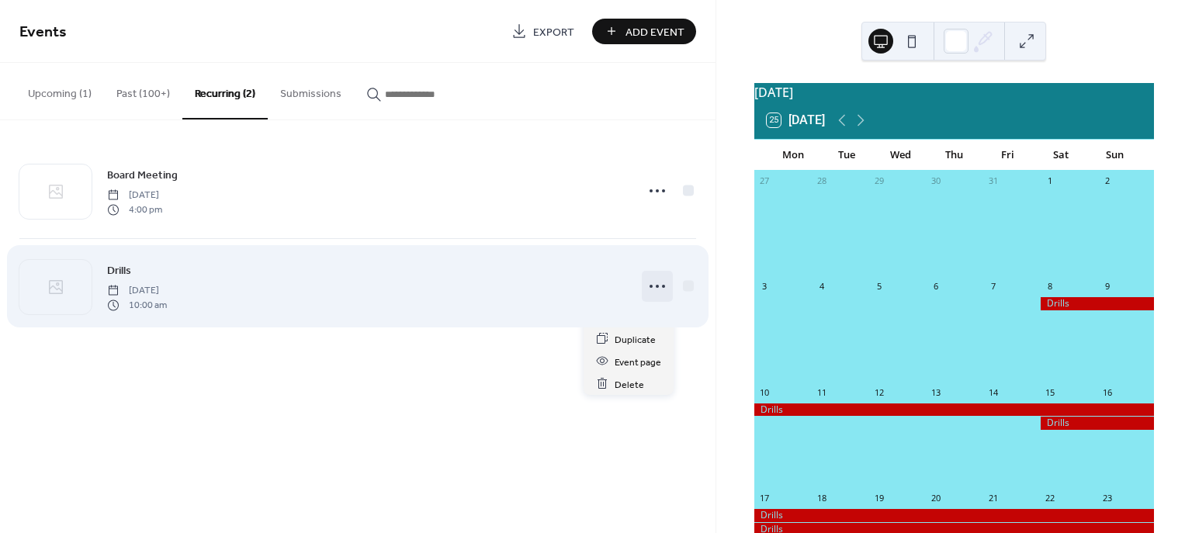
click at [658, 289] on icon at bounding box center [657, 286] width 25 height 25
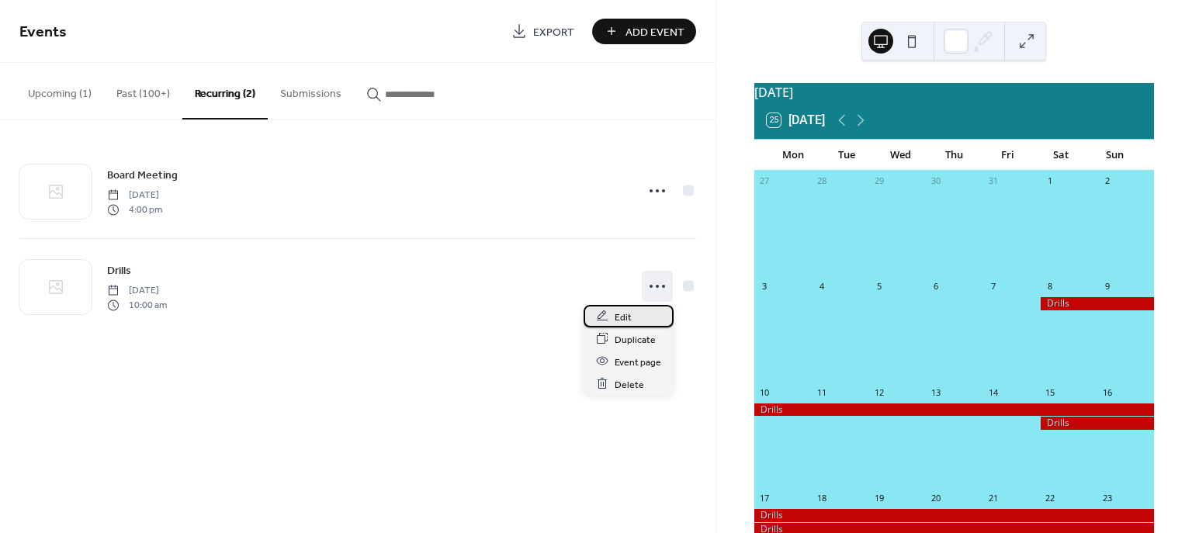
click at [625, 314] on span "Edit" at bounding box center [623, 317] width 17 height 16
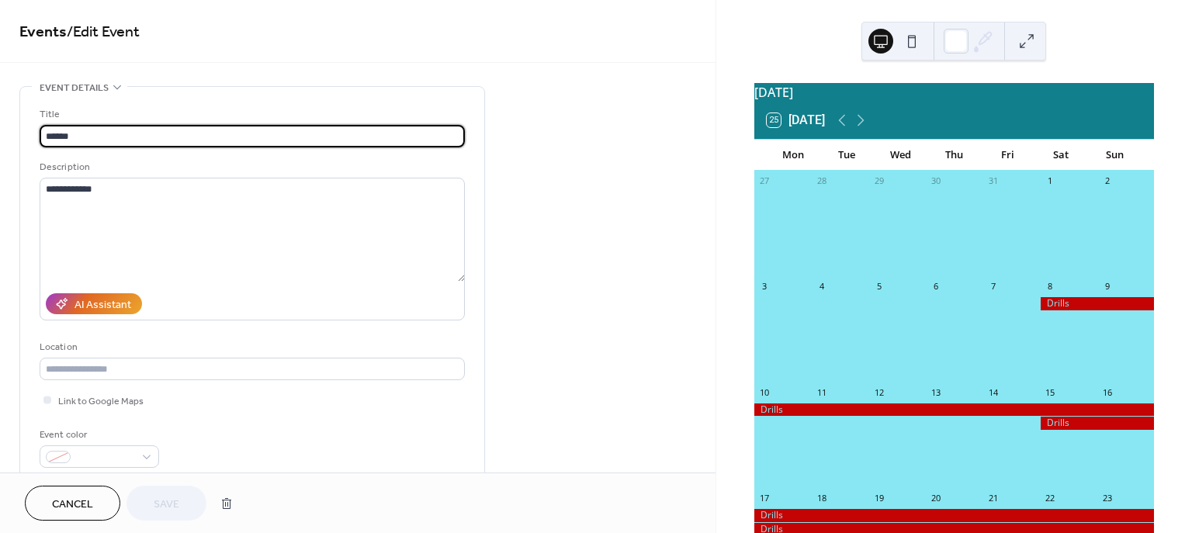
type input "**********"
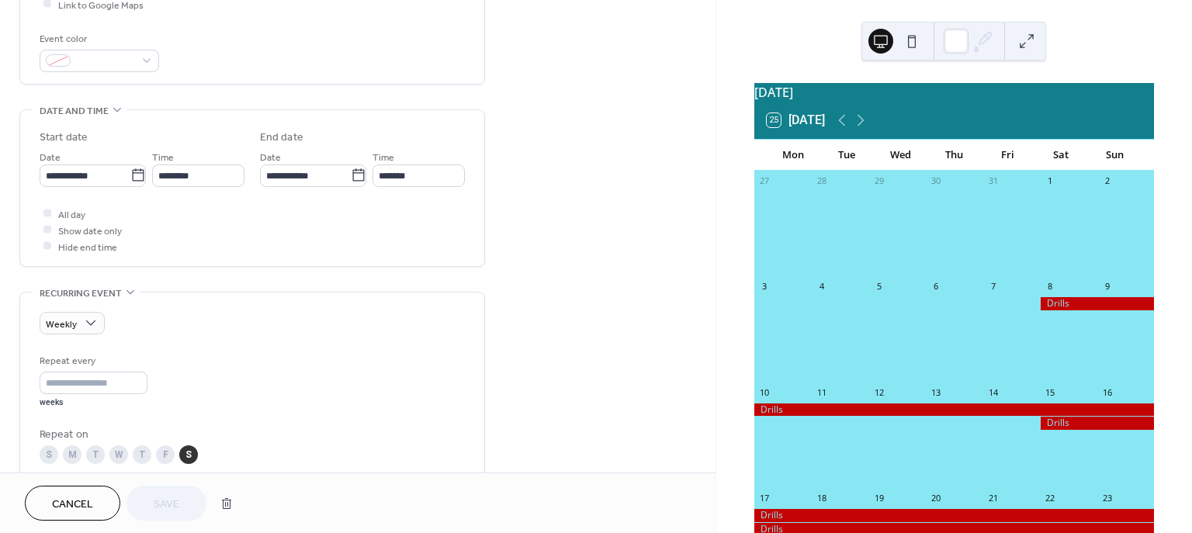
scroll to position [444, 0]
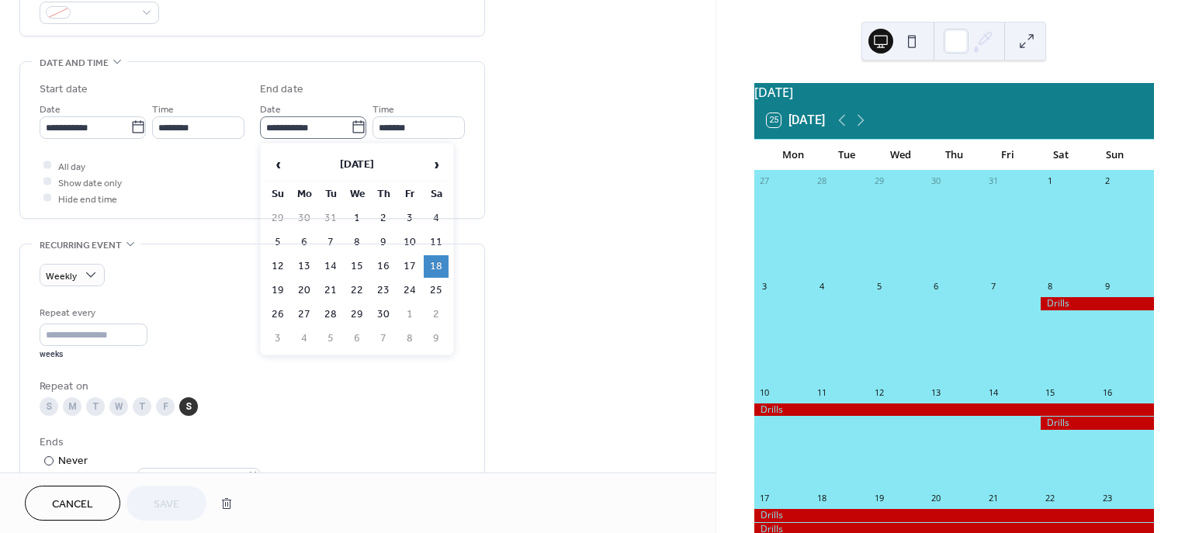
click at [352, 129] on icon at bounding box center [359, 128] width 16 height 16
click at [351, 129] on input "**********" at bounding box center [305, 127] width 91 height 23
click at [275, 165] on span "‹" at bounding box center [277, 164] width 23 height 31
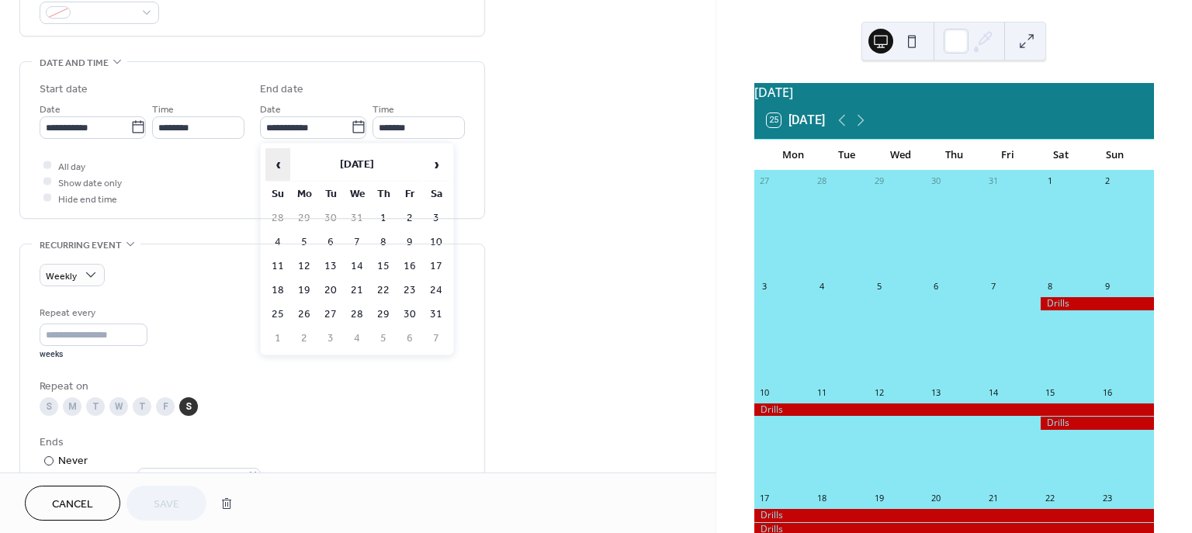
click at [275, 165] on span "‹" at bounding box center [277, 164] width 23 height 31
click at [432, 238] on td "8" at bounding box center [436, 242] width 25 height 23
type input "**********"
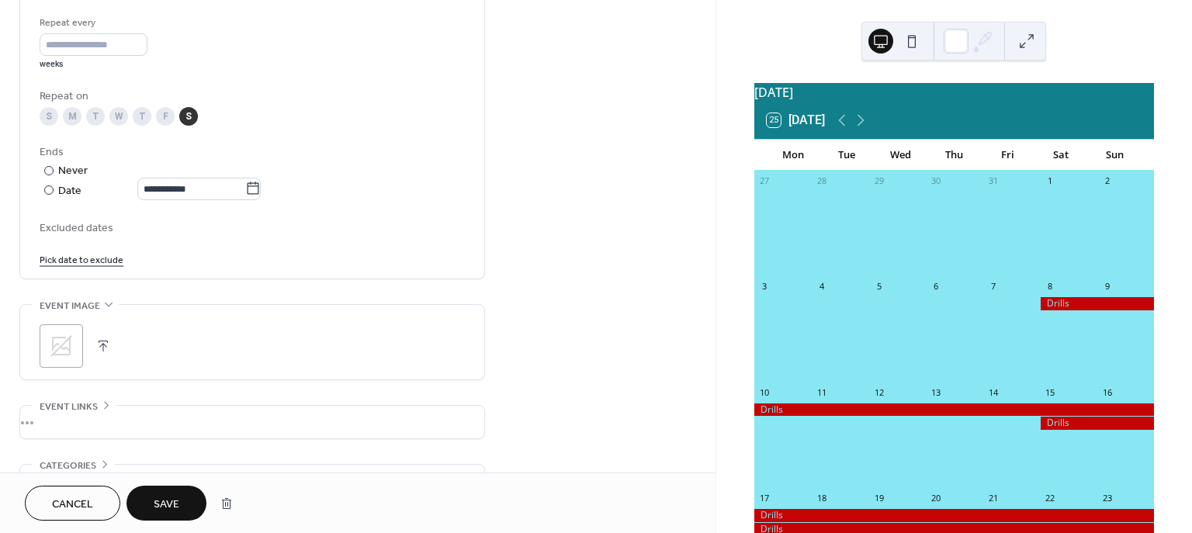
scroll to position [745, 0]
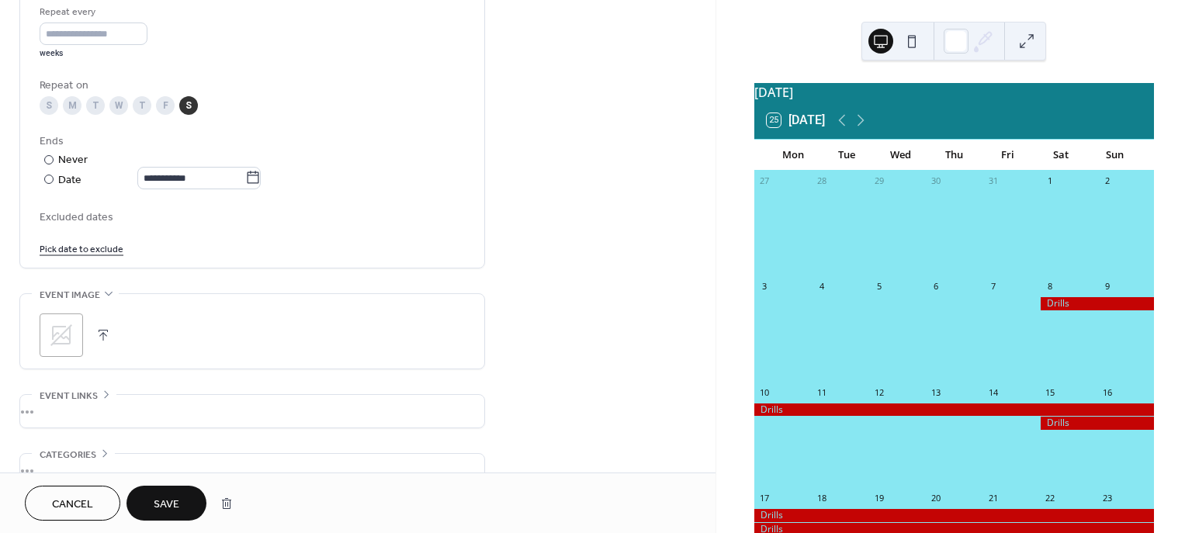
click at [185, 497] on button "Save" at bounding box center [167, 503] width 80 height 35
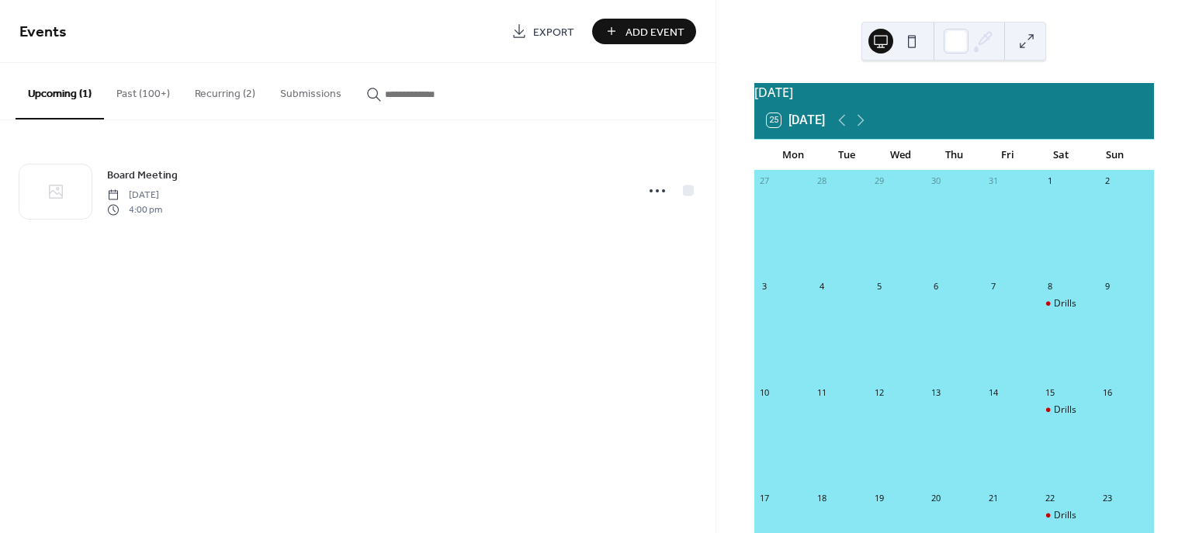
click at [348, 15] on div "Events Export Add Event" at bounding box center [358, 31] width 716 height 63
